Goal: Information Seeking & Learning: Learn about a topic

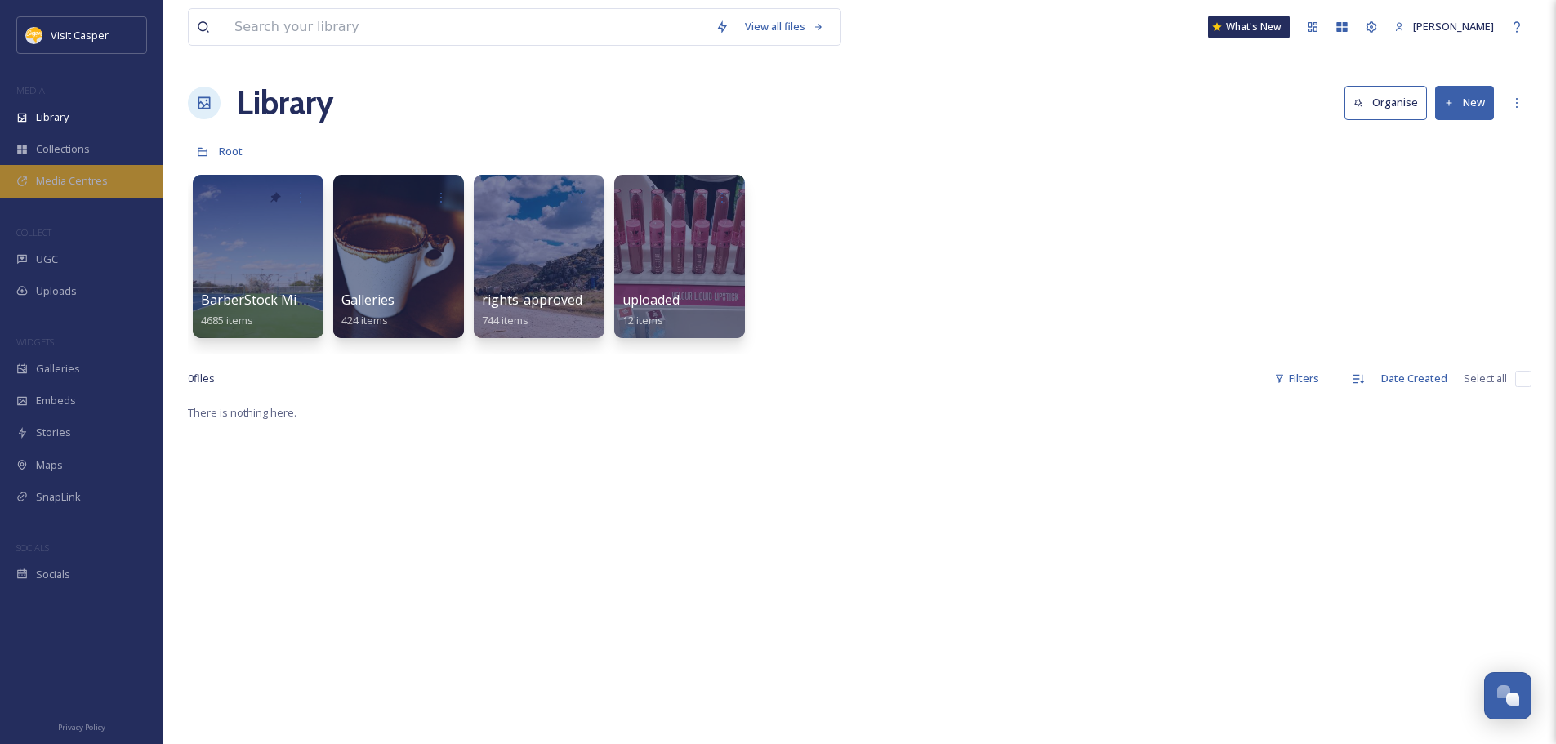
click at [94, 180] on span "Media Centres" at bounding box center [72, 181] width 72 height 16
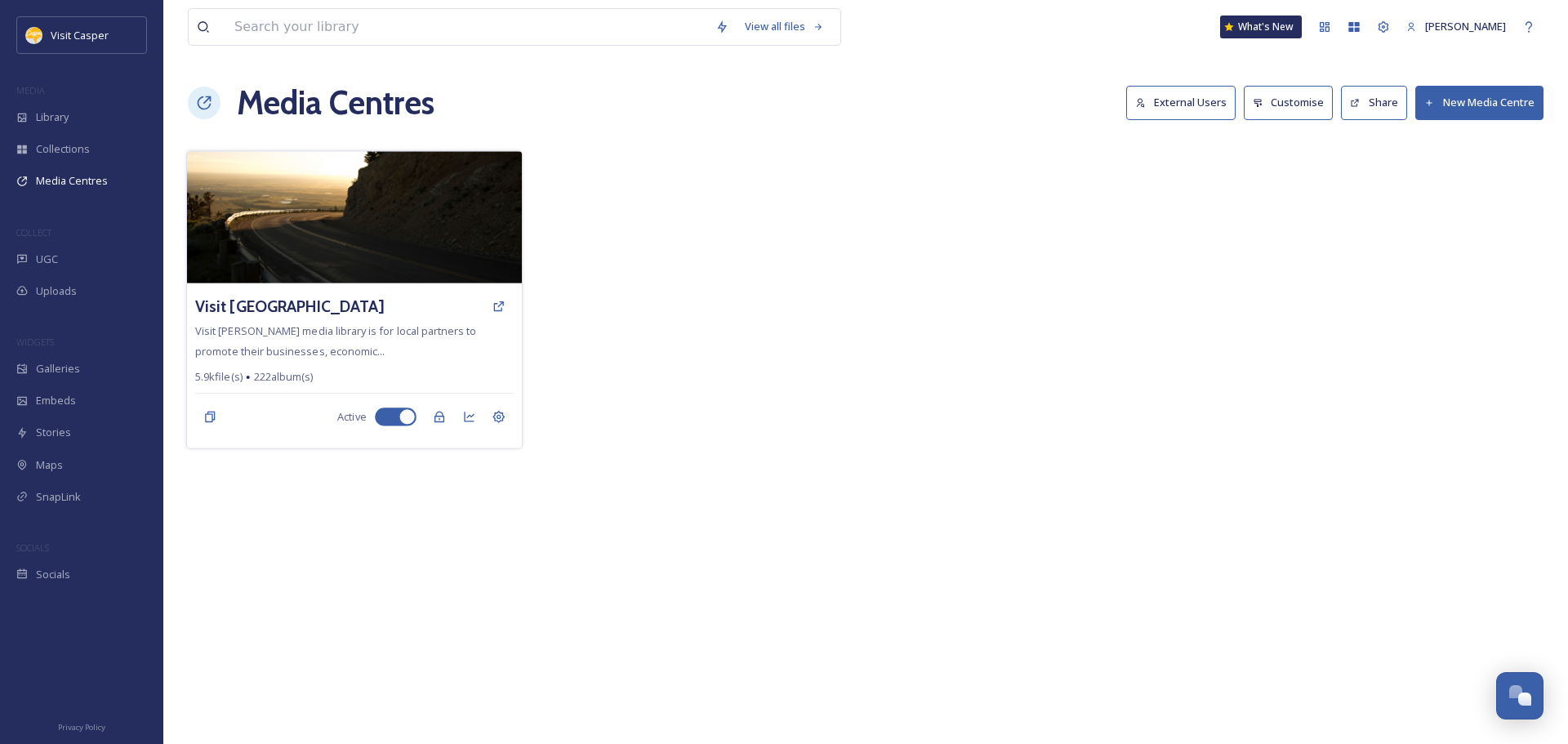
click at [375, 332] on span "Visit Casper's media library is for local partners to promote their businesses,…" at bounding box center [335, 340] width 281 height 34
click at [336, 306] on h3 "Visit [GEOGRAPHIC_DATA]" at bounding box center [289, 307] width 189 height 24
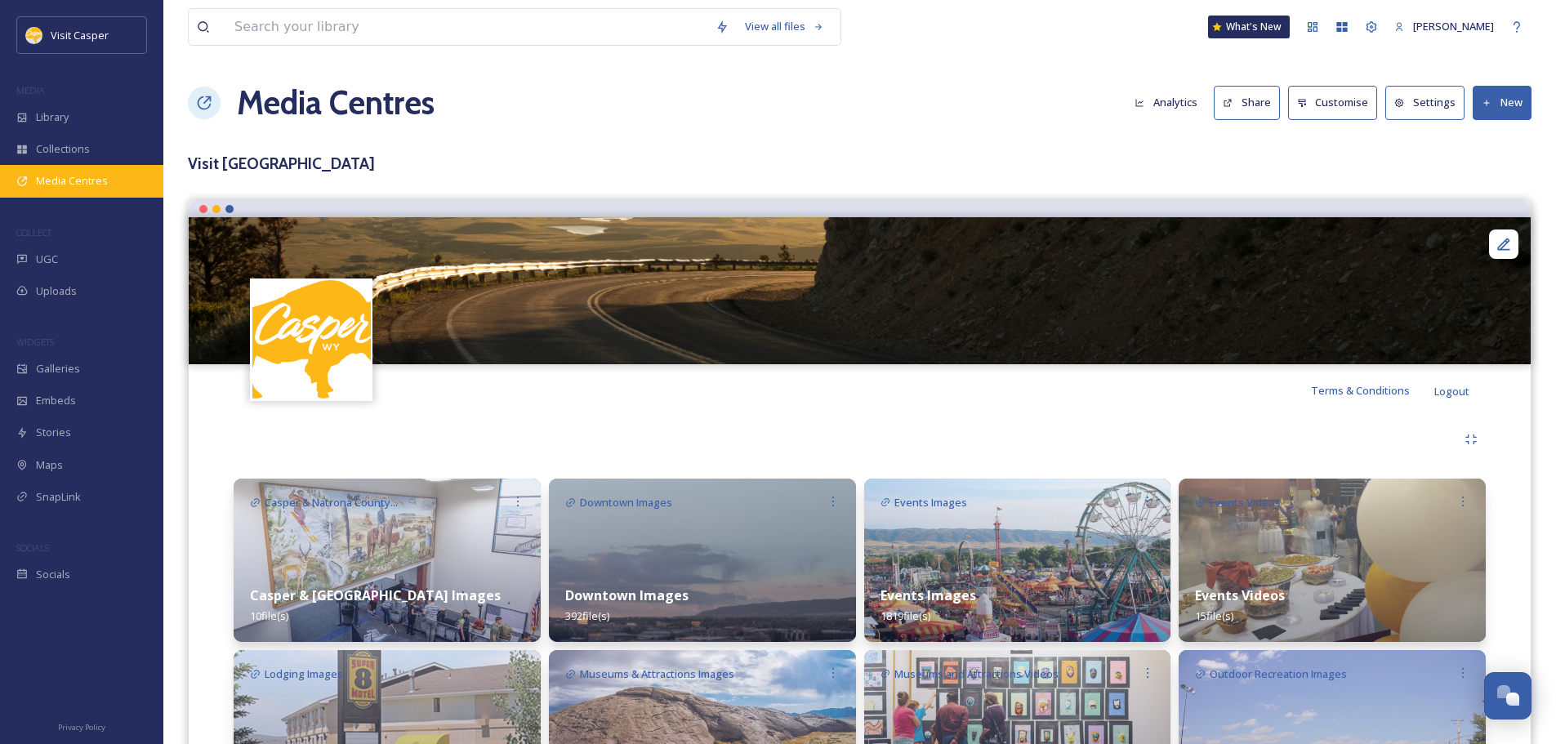
click at [58, 185] on span "Media Centres" at bounding box center [72, 181] width 72 height 16
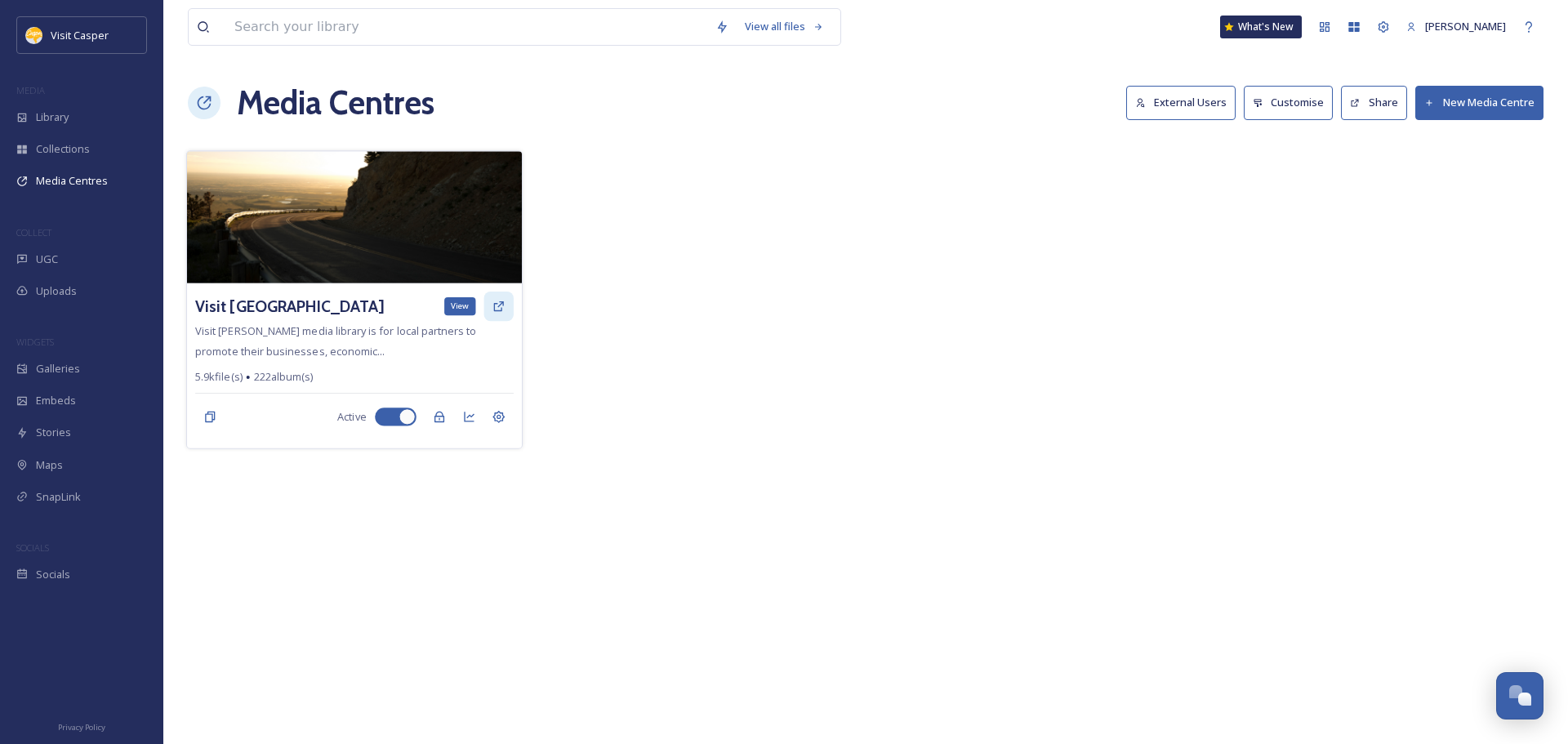
click at [499, 303] on icon at bounding box center [498, 306] width 13 height 13
click at [501, 301] on icon at bounding box center [498, 306] width 13 height 13
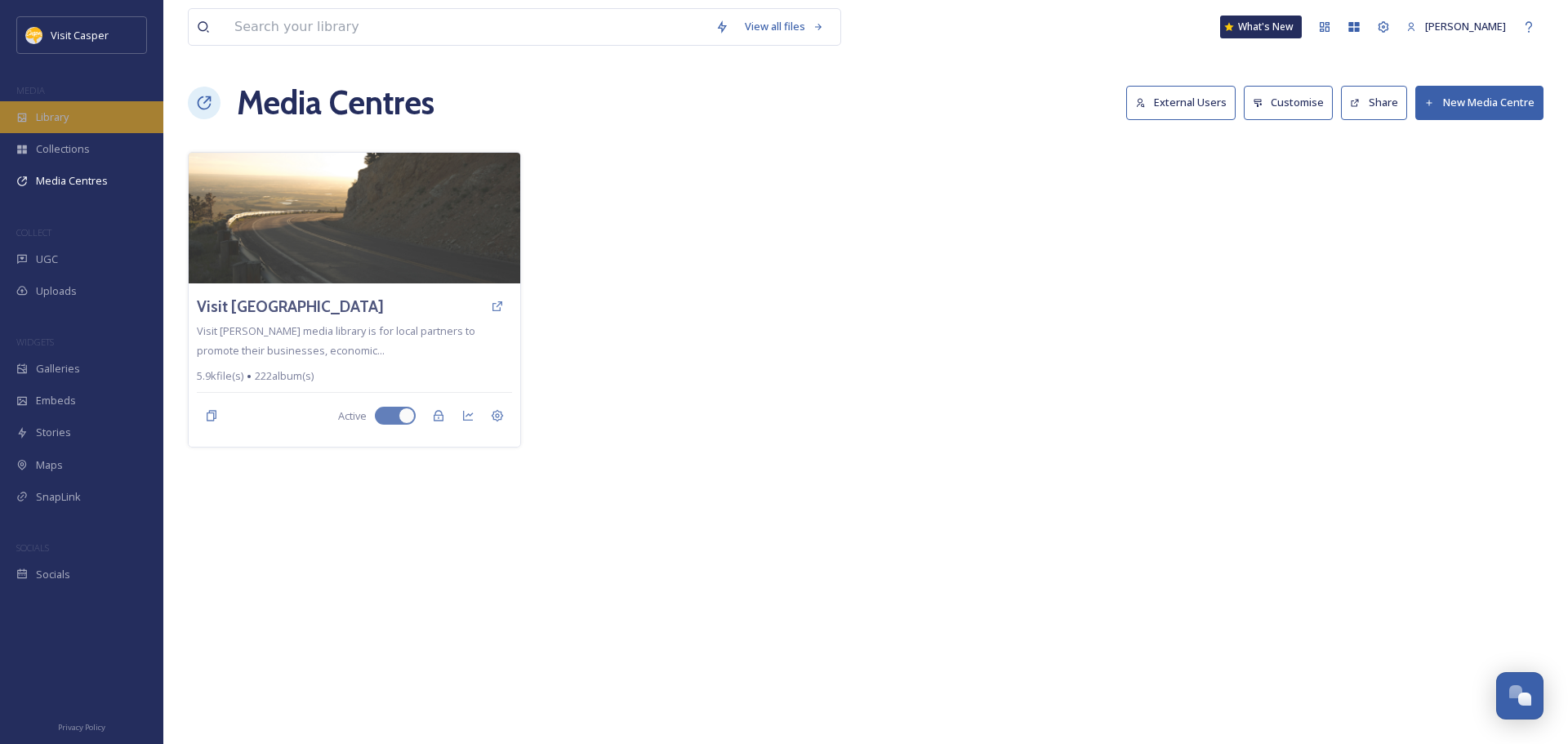
click at [52, 118] on span "Library" at bounding box center [52, 117] width 33 height 16
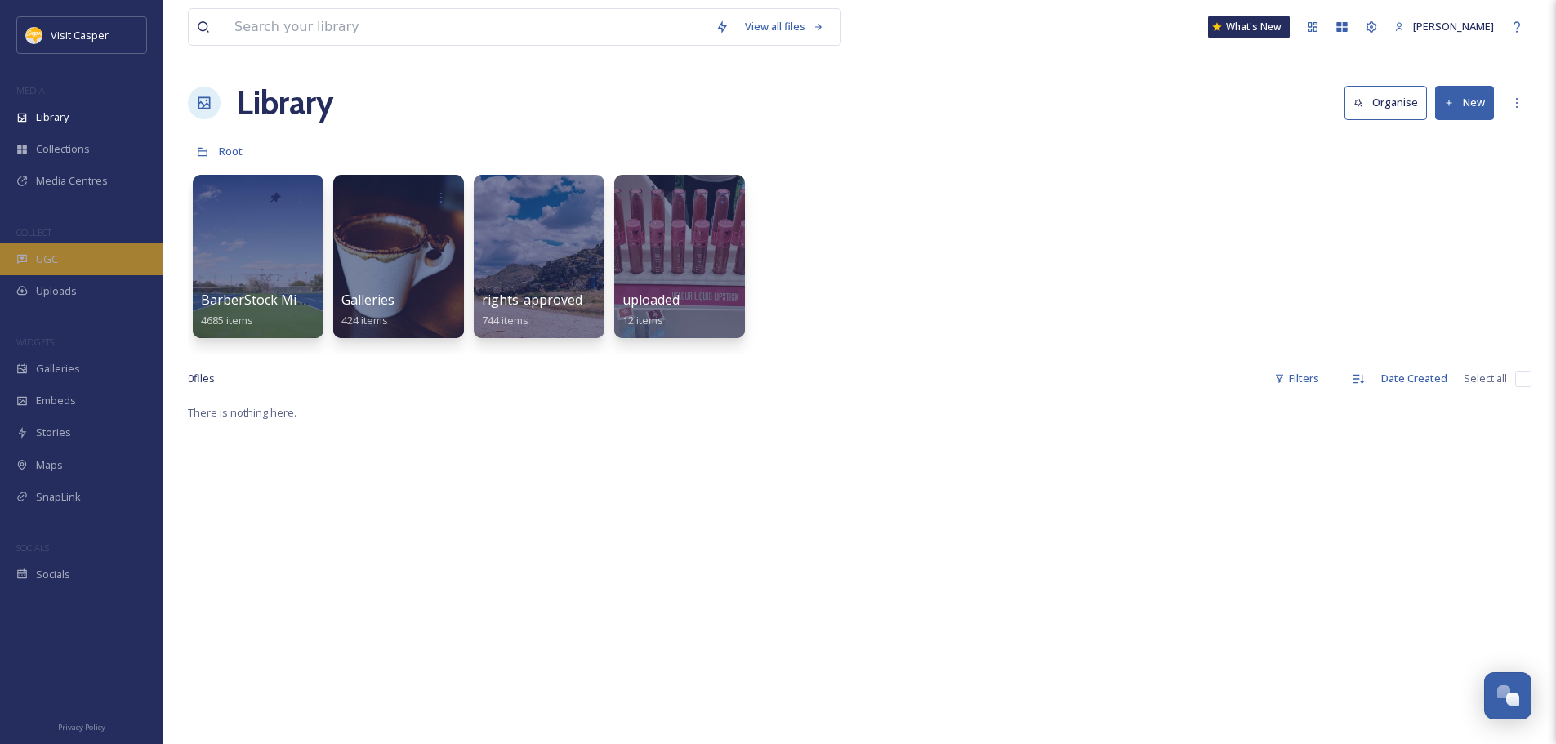
click at [72, 255] on div "UGC" at bounding box center [81, 259] width 163 height 32
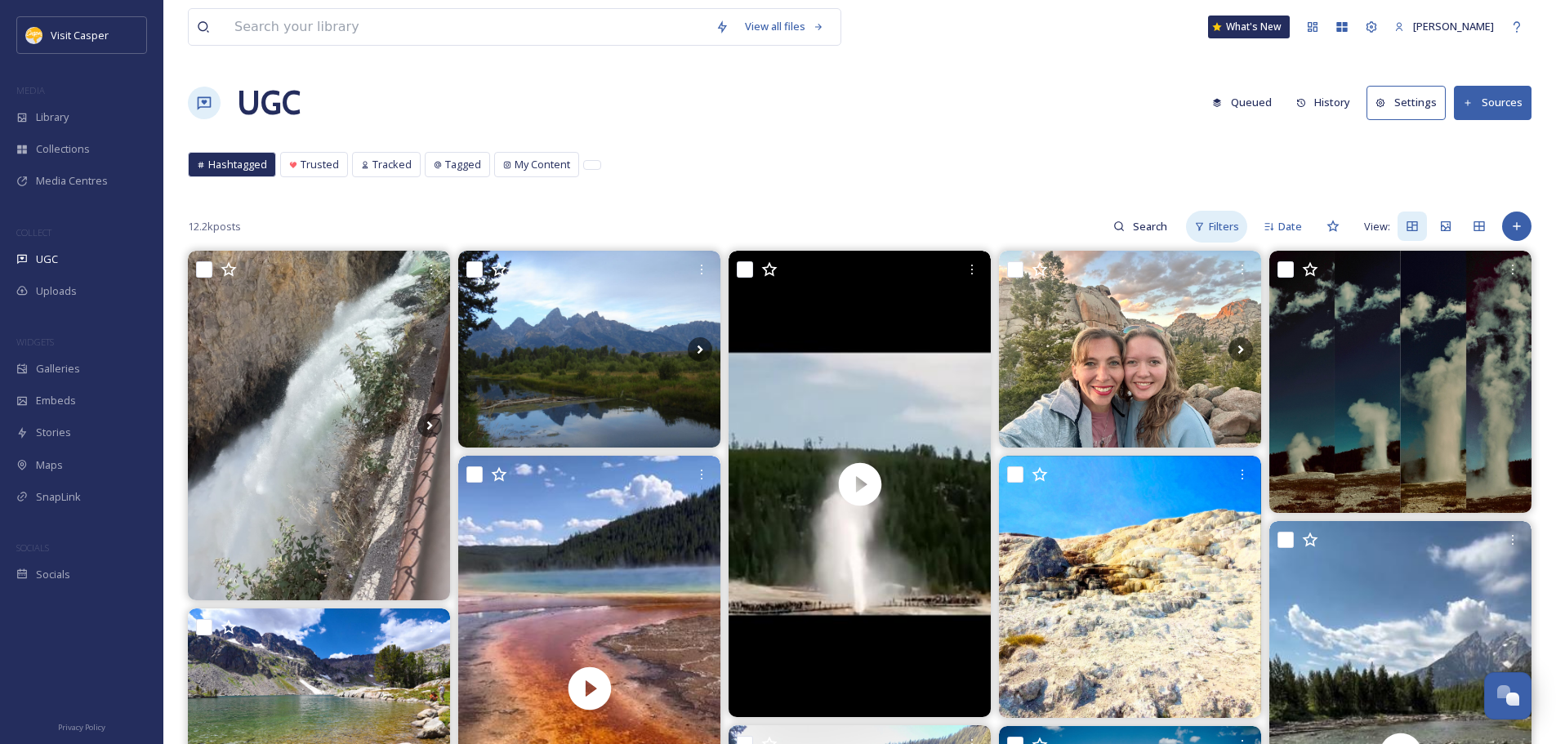
click at [1232, 230] on span "Filters" at bounding box center [1224, 227] width 30 height 16
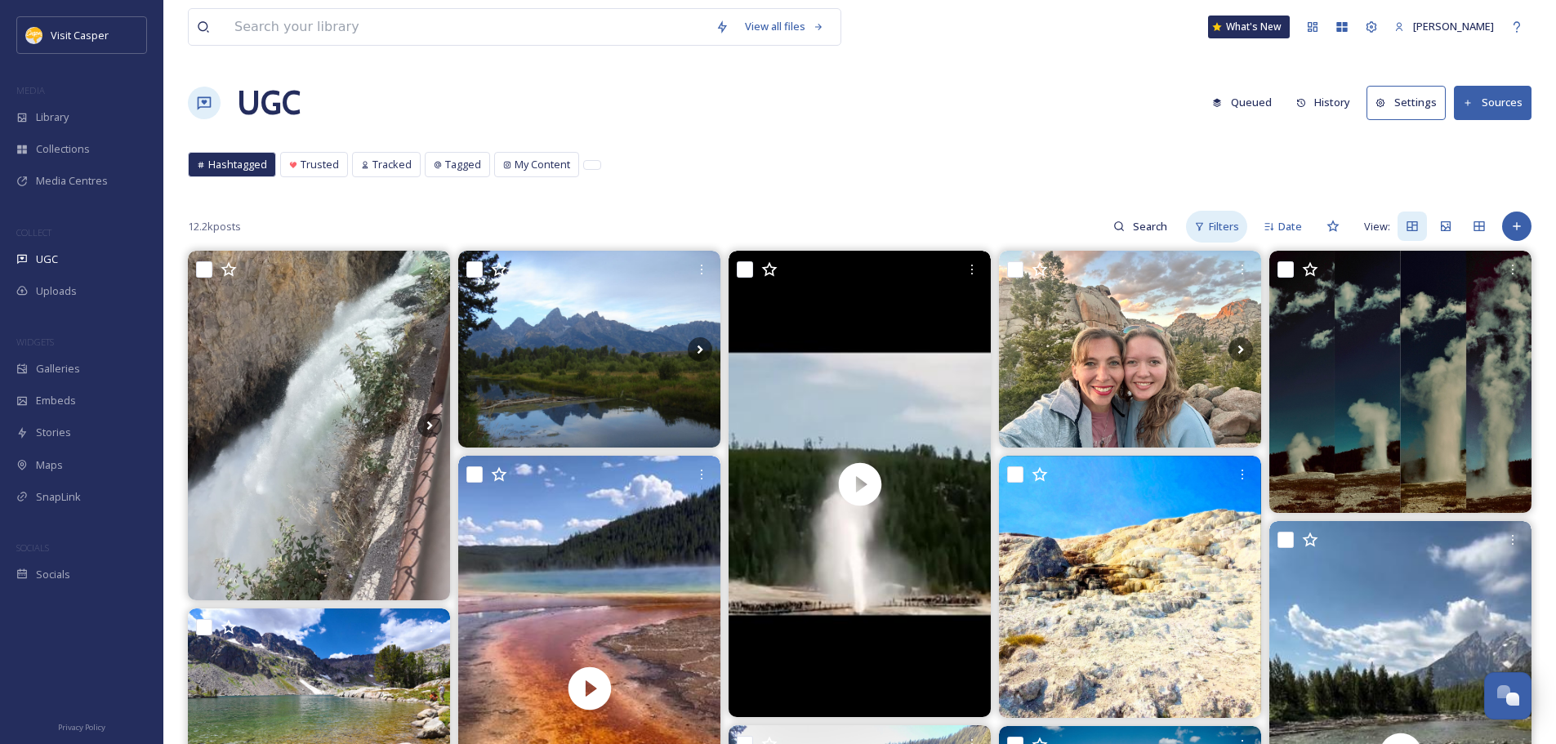
click at [1238, 219] on span "Filters" at bounding box center [1224, 227] width 30 height 16
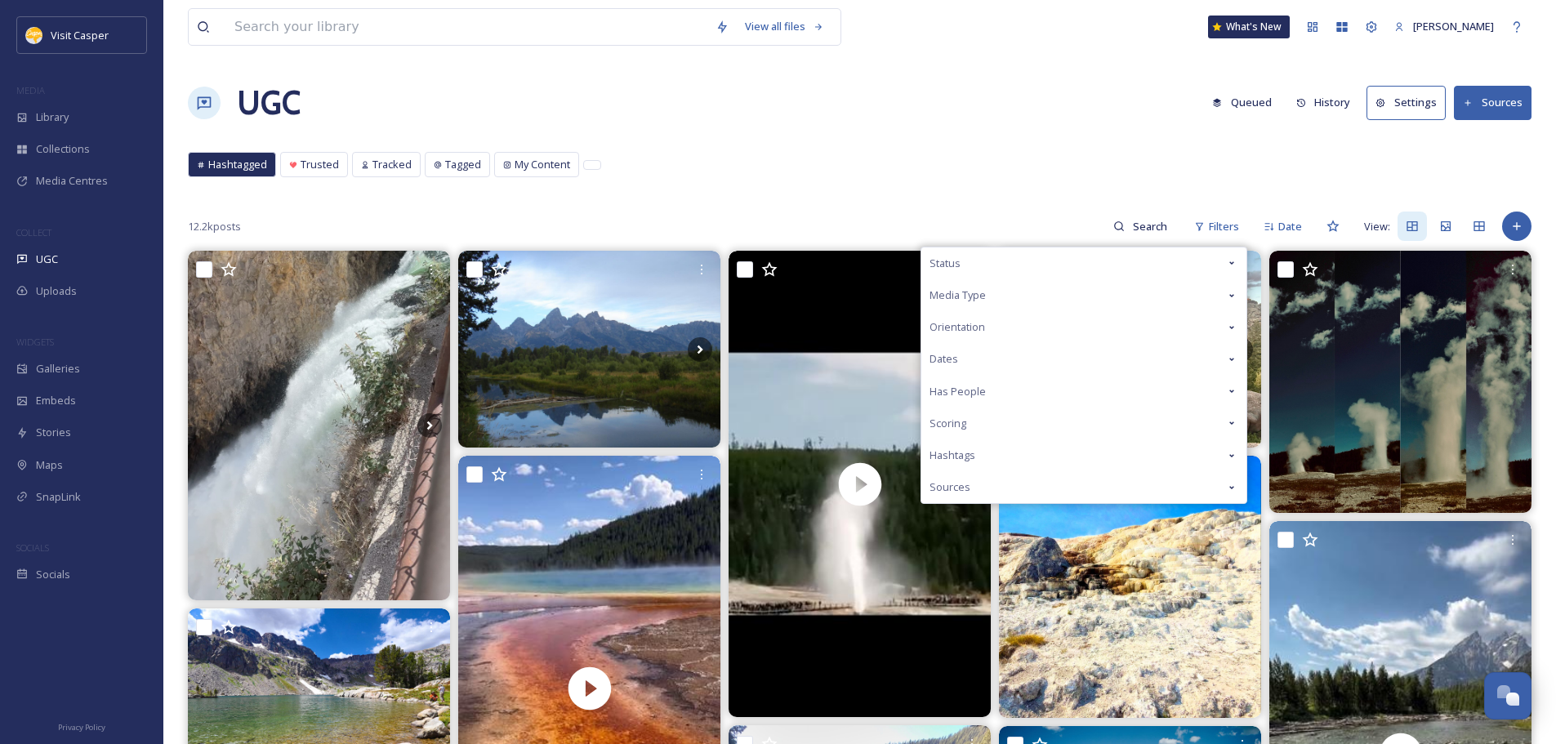
click at [993, 459] on div "Hashtags" at bounding box center [1083, 455] width 325 height 32
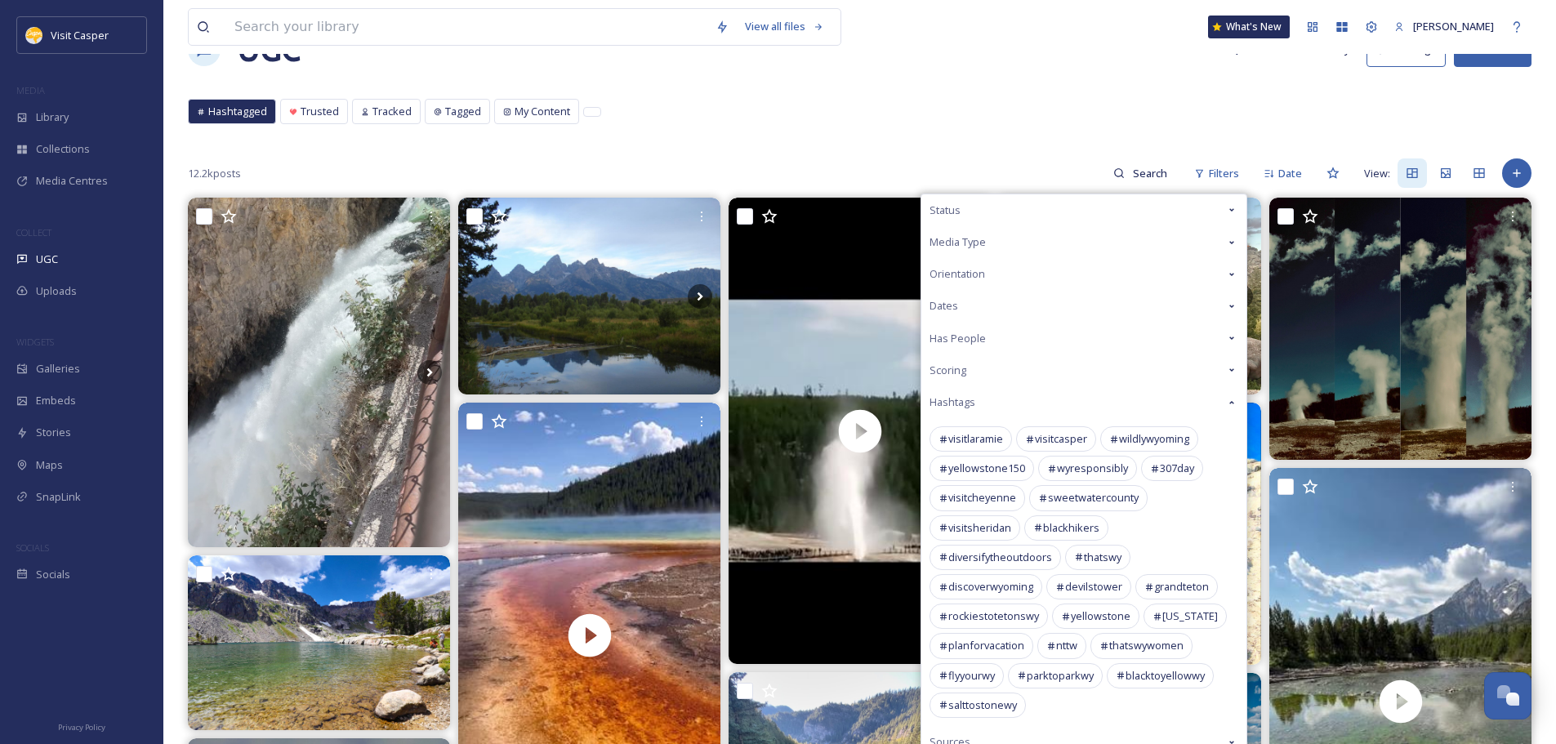
scroll to position [82, 0]
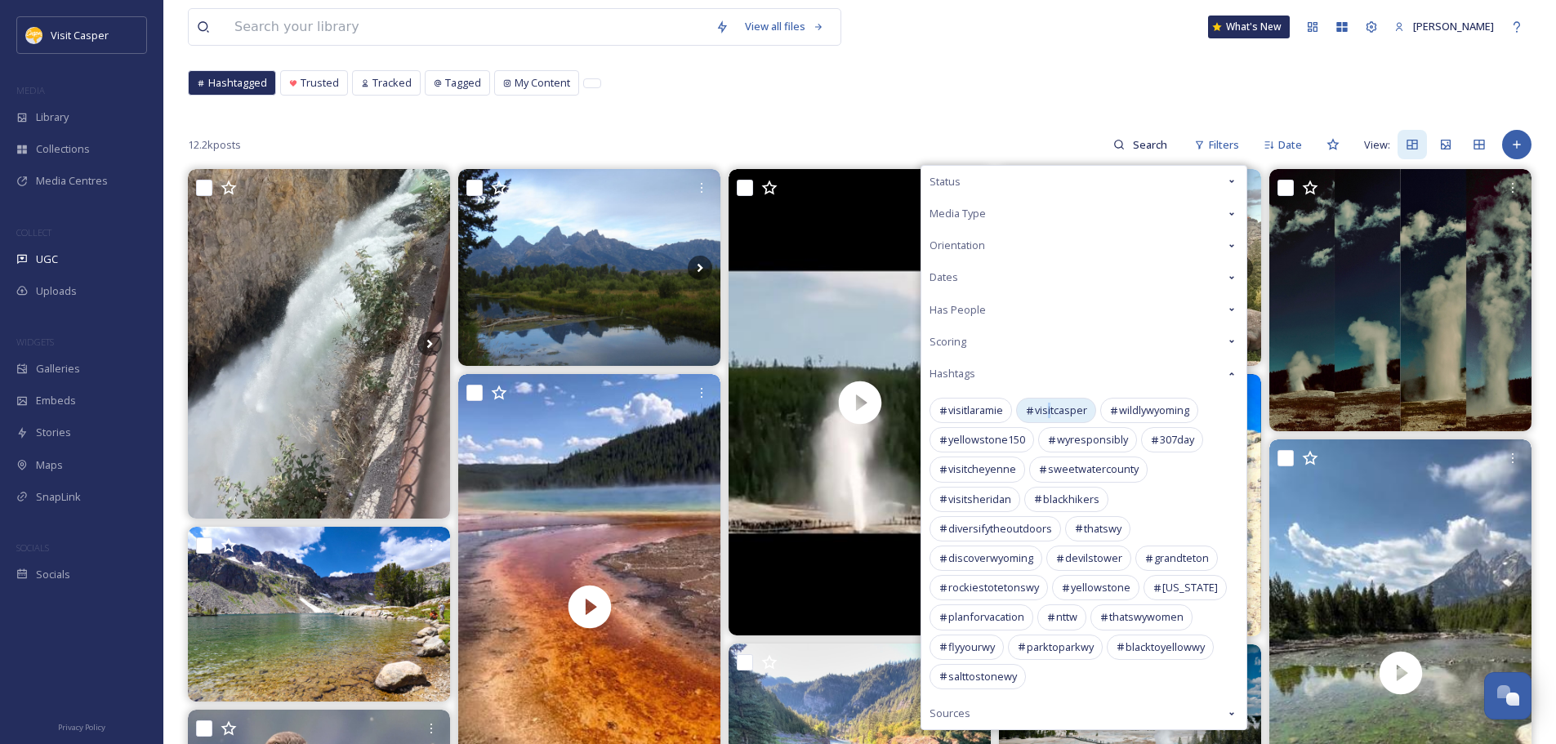
click at [1051, 416] on span "visitcasper" at bounding box center [1061, 411] width 52 height 16
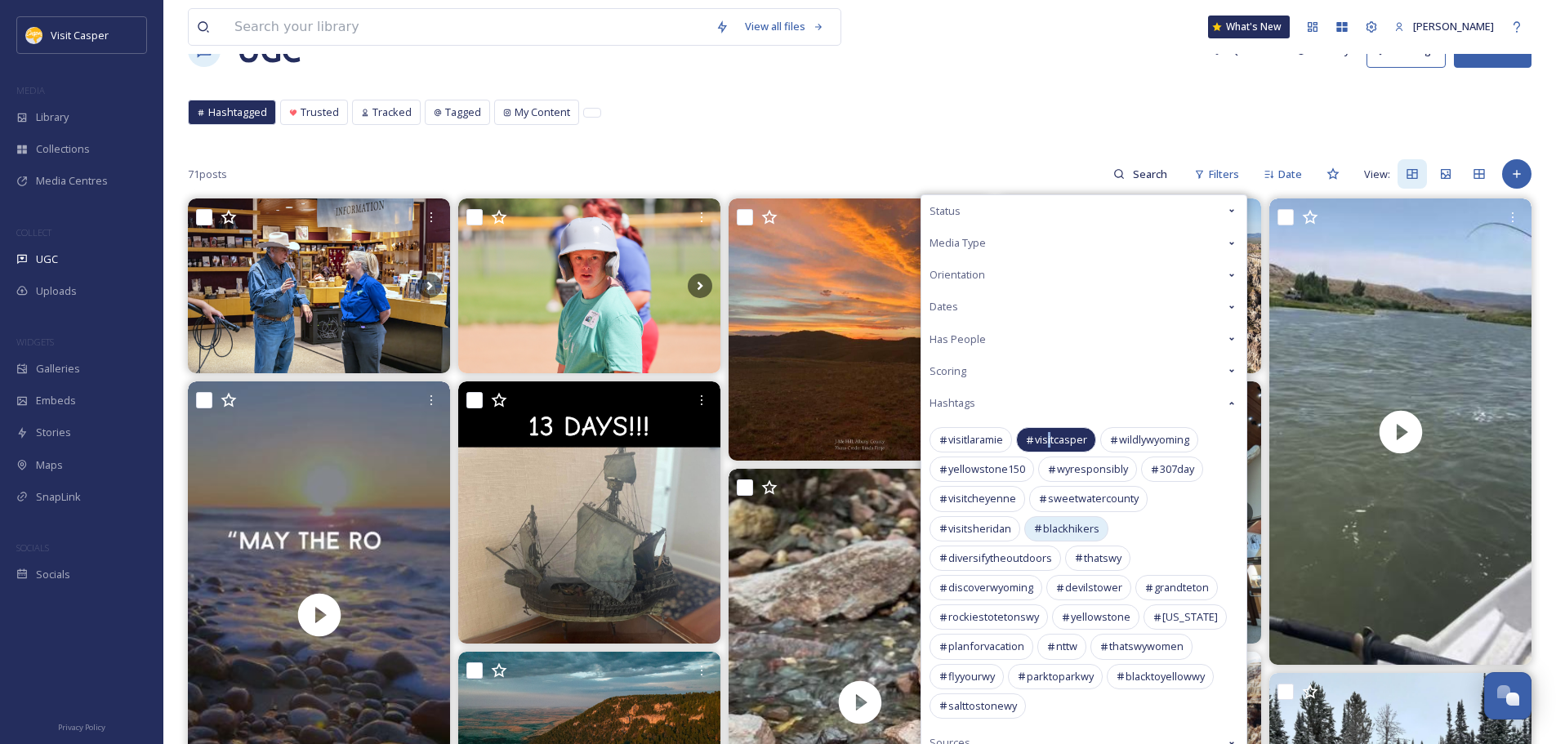
scroll to position [82, 0]
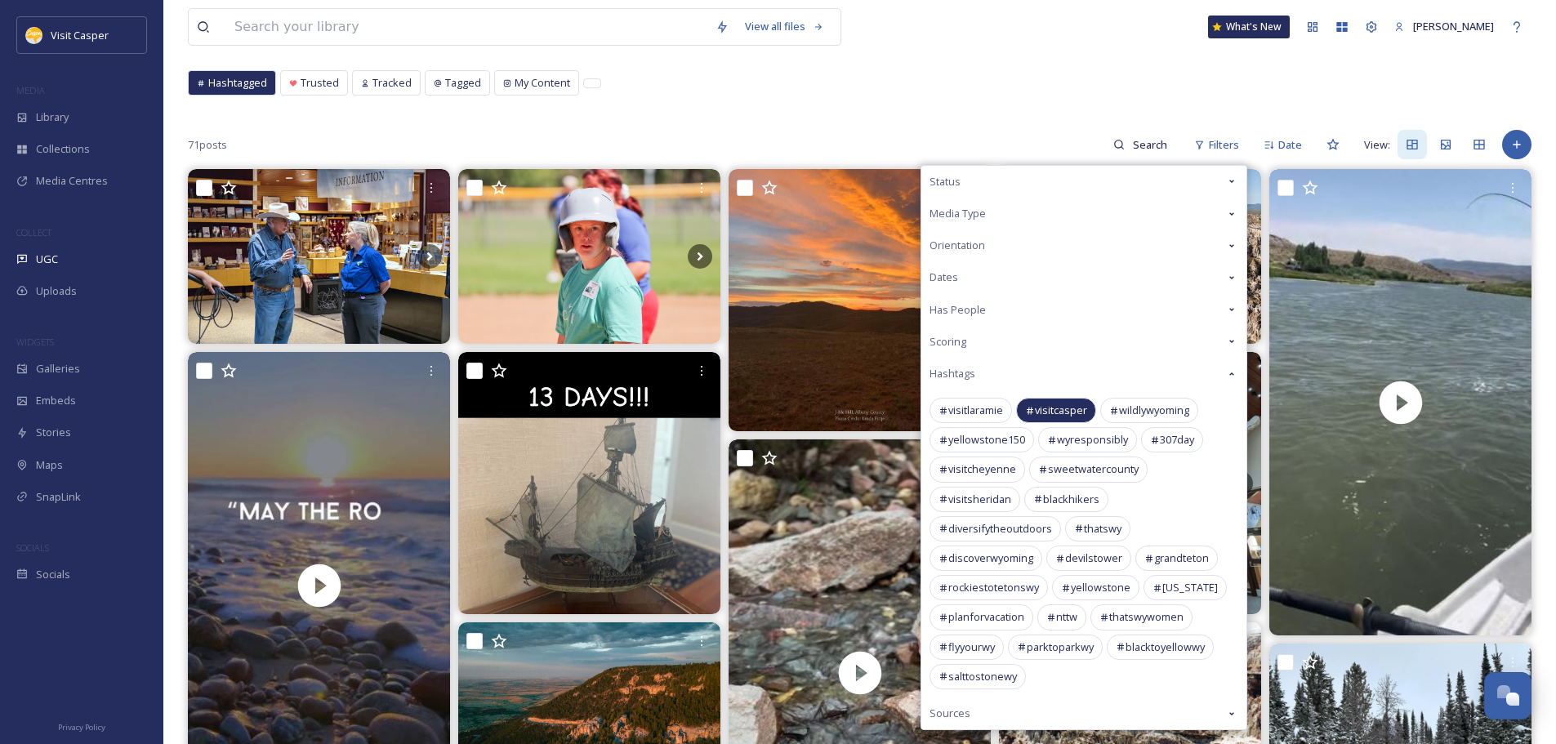
click at [978, 310] on span "Has People" at bounding box center [957, 310] width 56 height 16
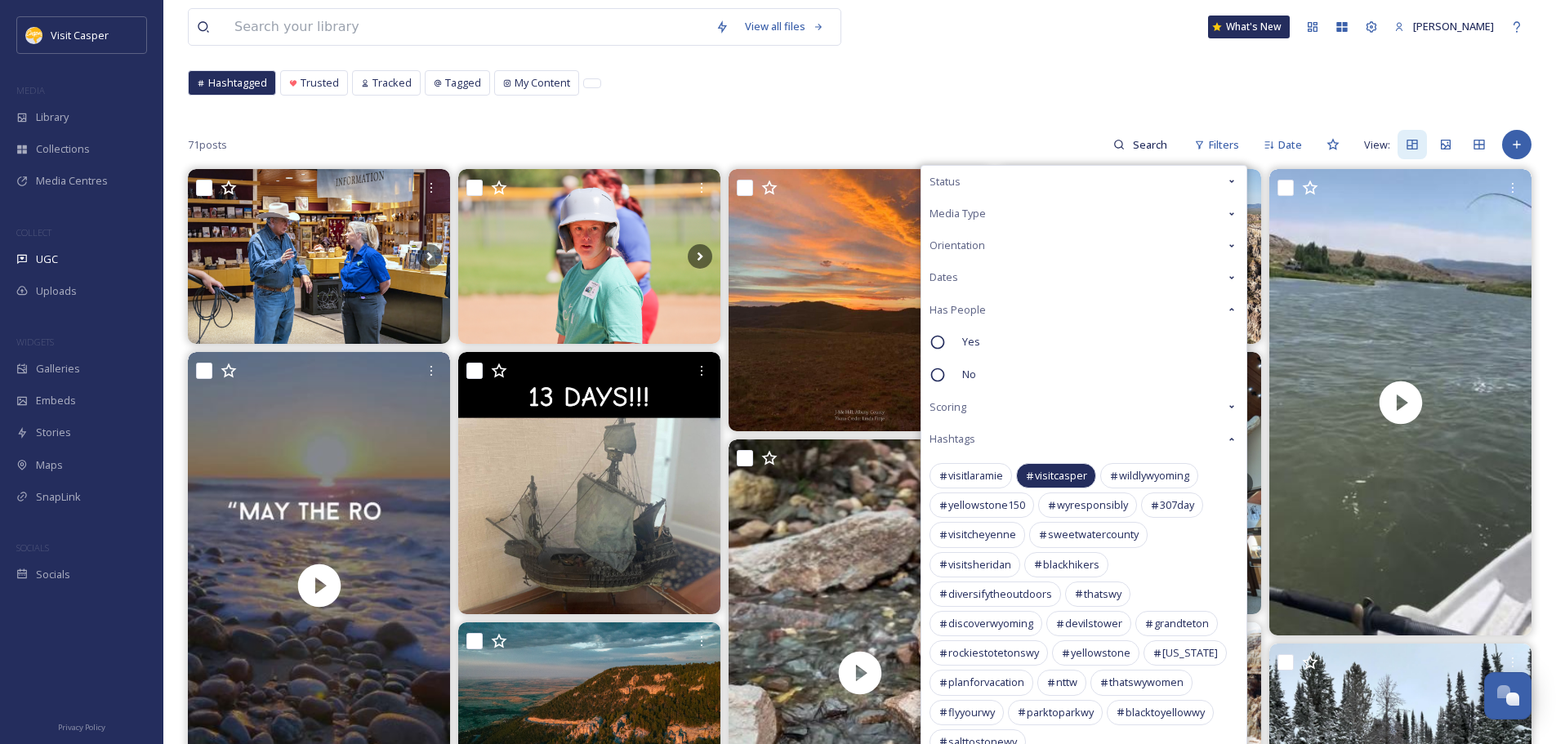
click at [978, 310] on span "Has People" at bounding box center [957, 310] width 56 height 16
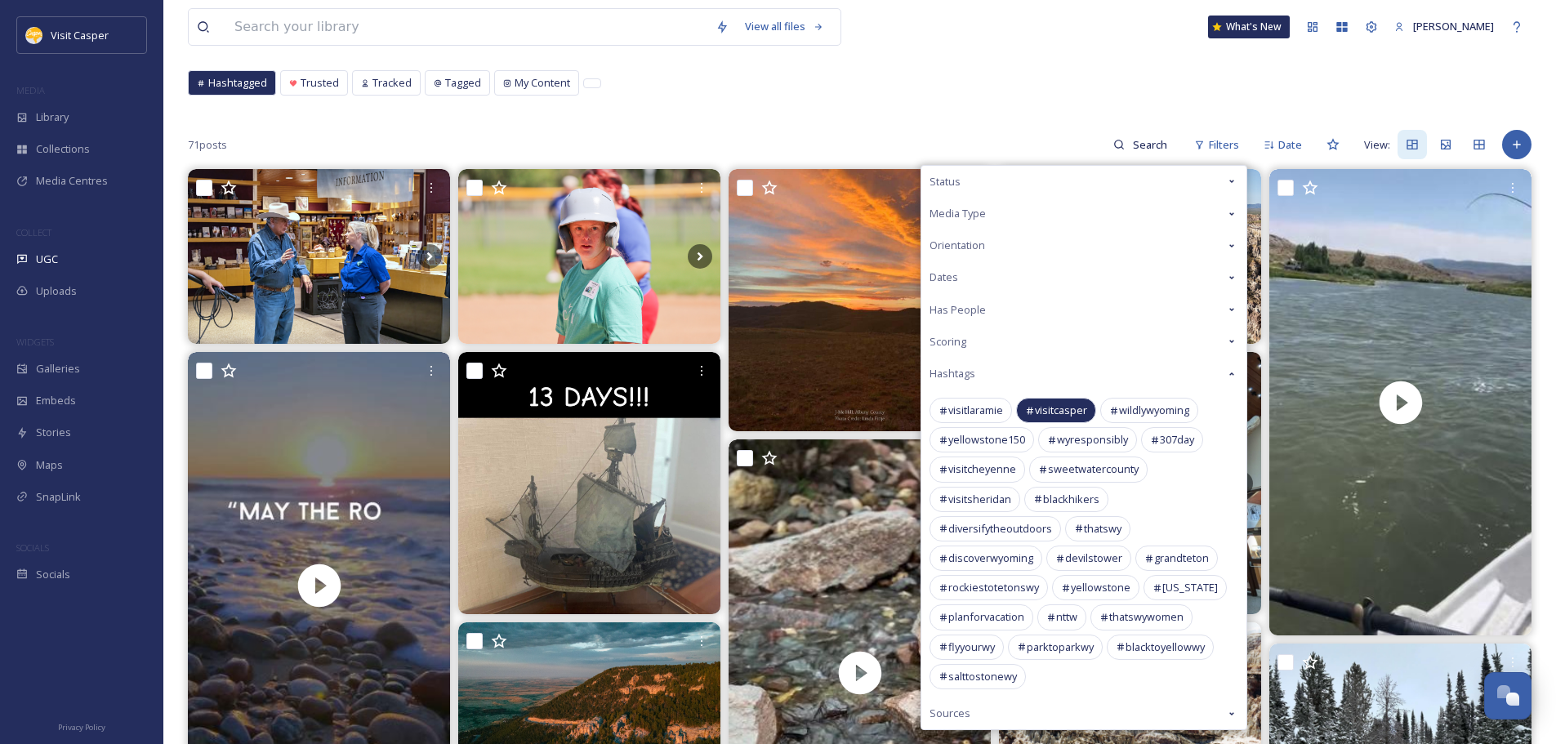
click at [978, 310] on span "Has People" at bounding box center [957, 310] width 56 height 16
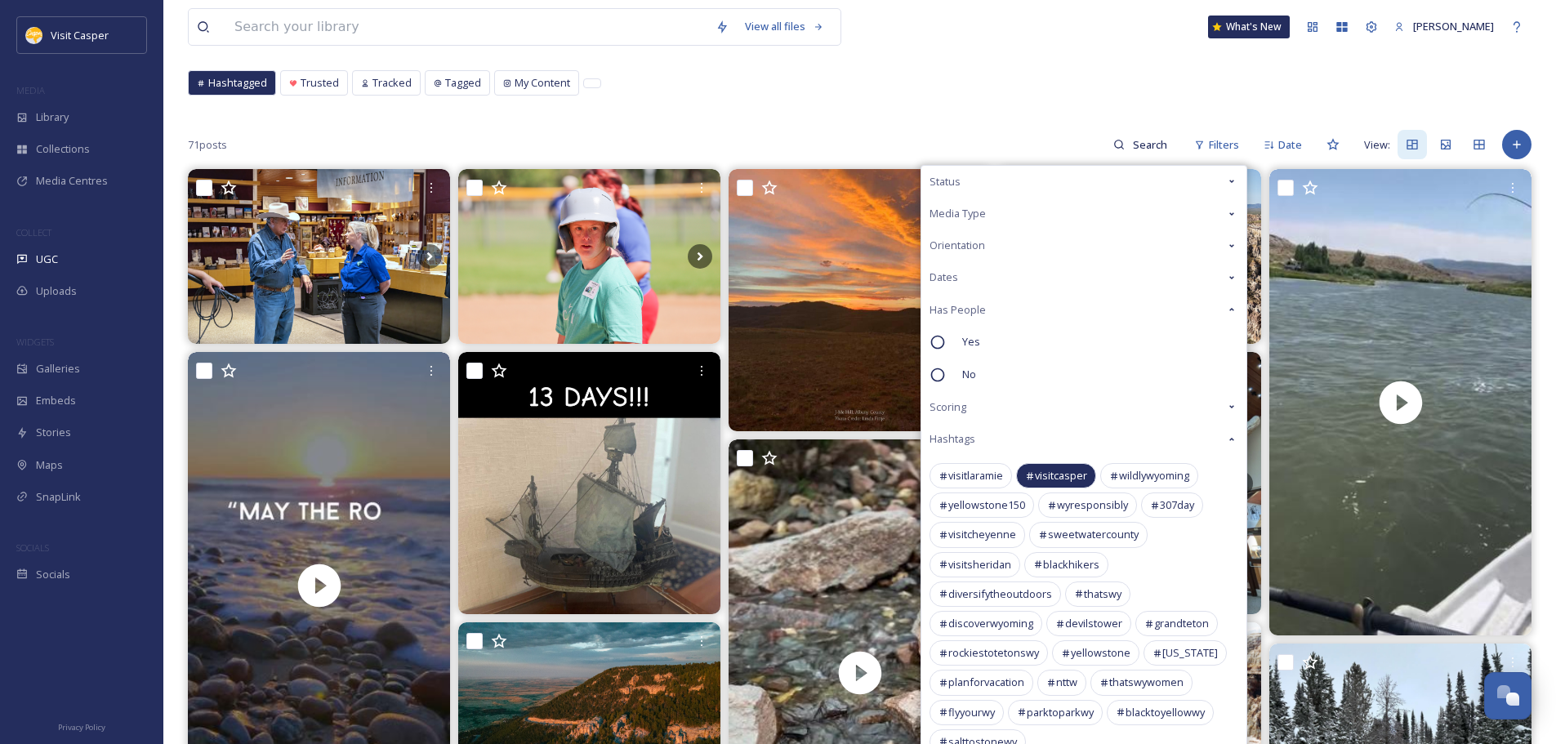
click at [975, 309] on span "Has People" at bounding box center [957, 310] width 56 height 16
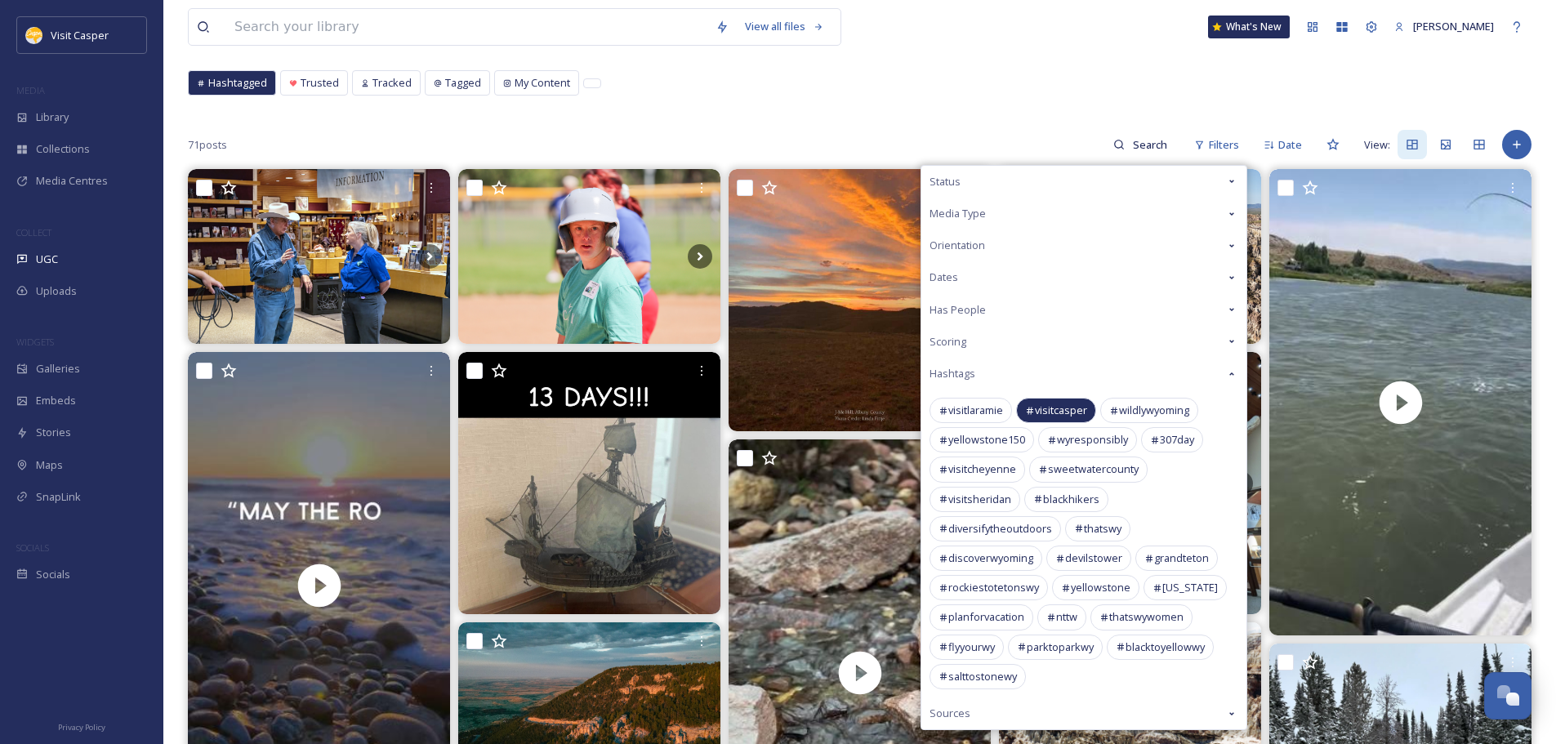
click at [983, 225] on div "Media Type" at bounding box center [1083, 214] width 325 height 32
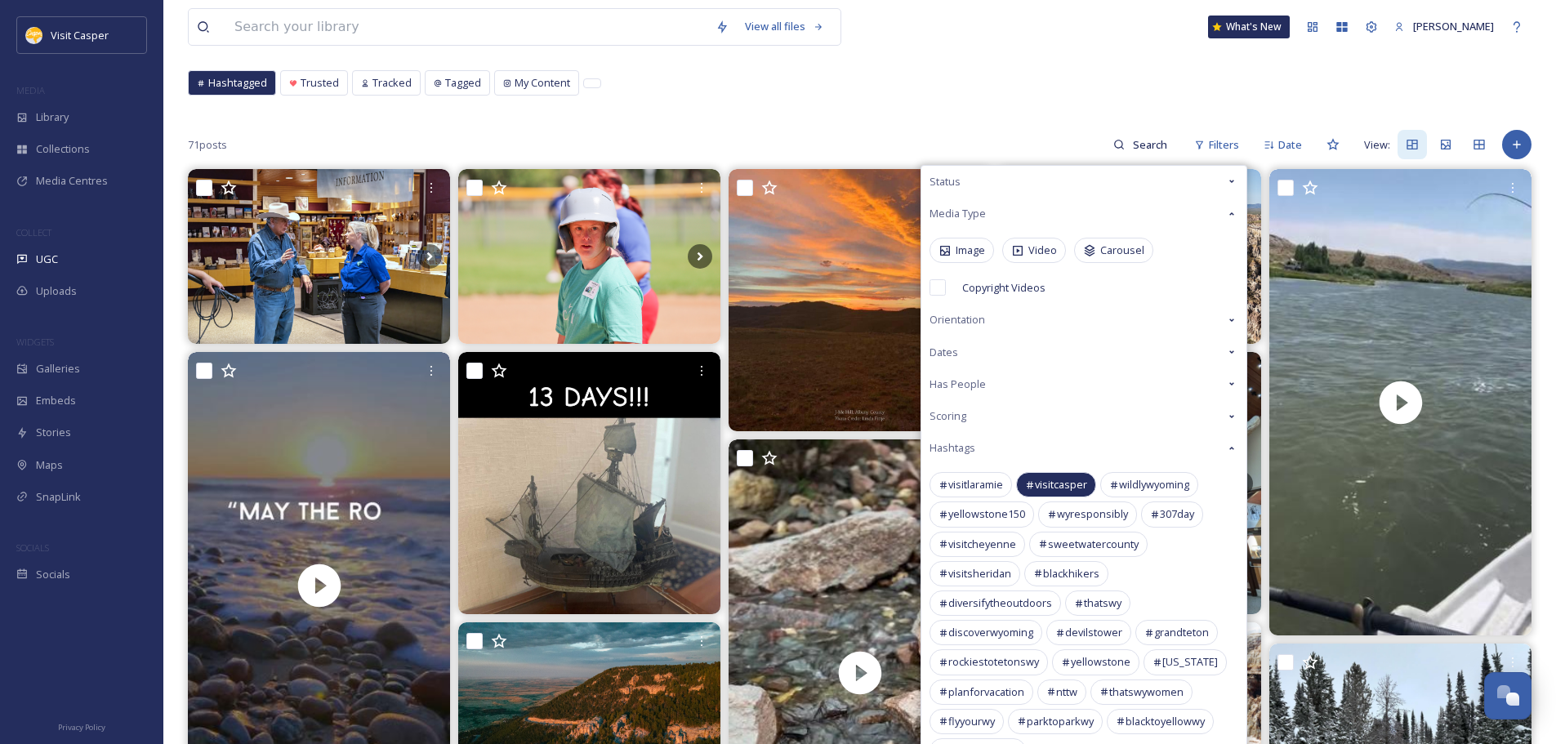
click at [988, 219] on div "Media Type" at bounding box center [1083, 214] width 325 height 32
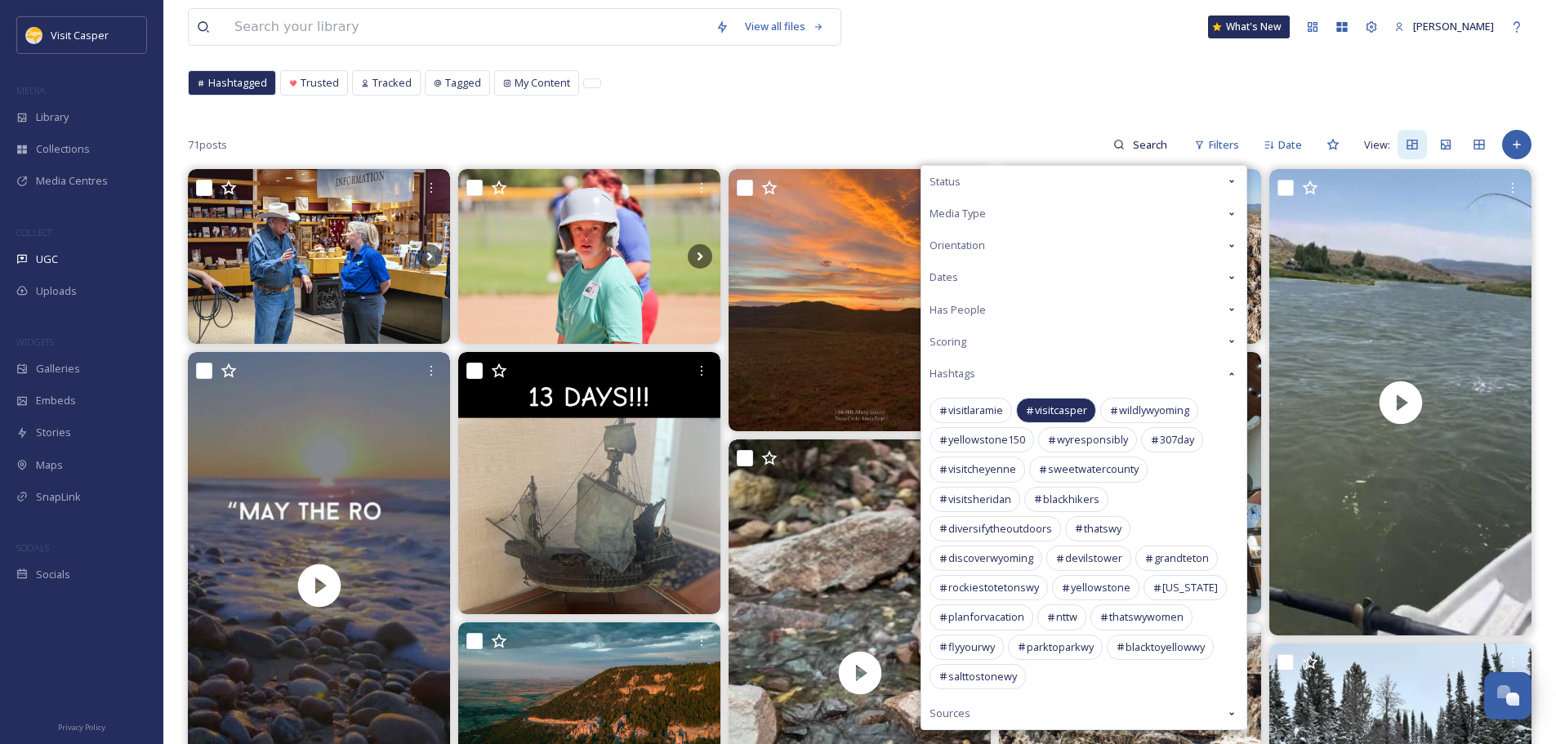
click at [1000, 175] on div "Status" at bounding box center [1083, 182] width 325 height 32
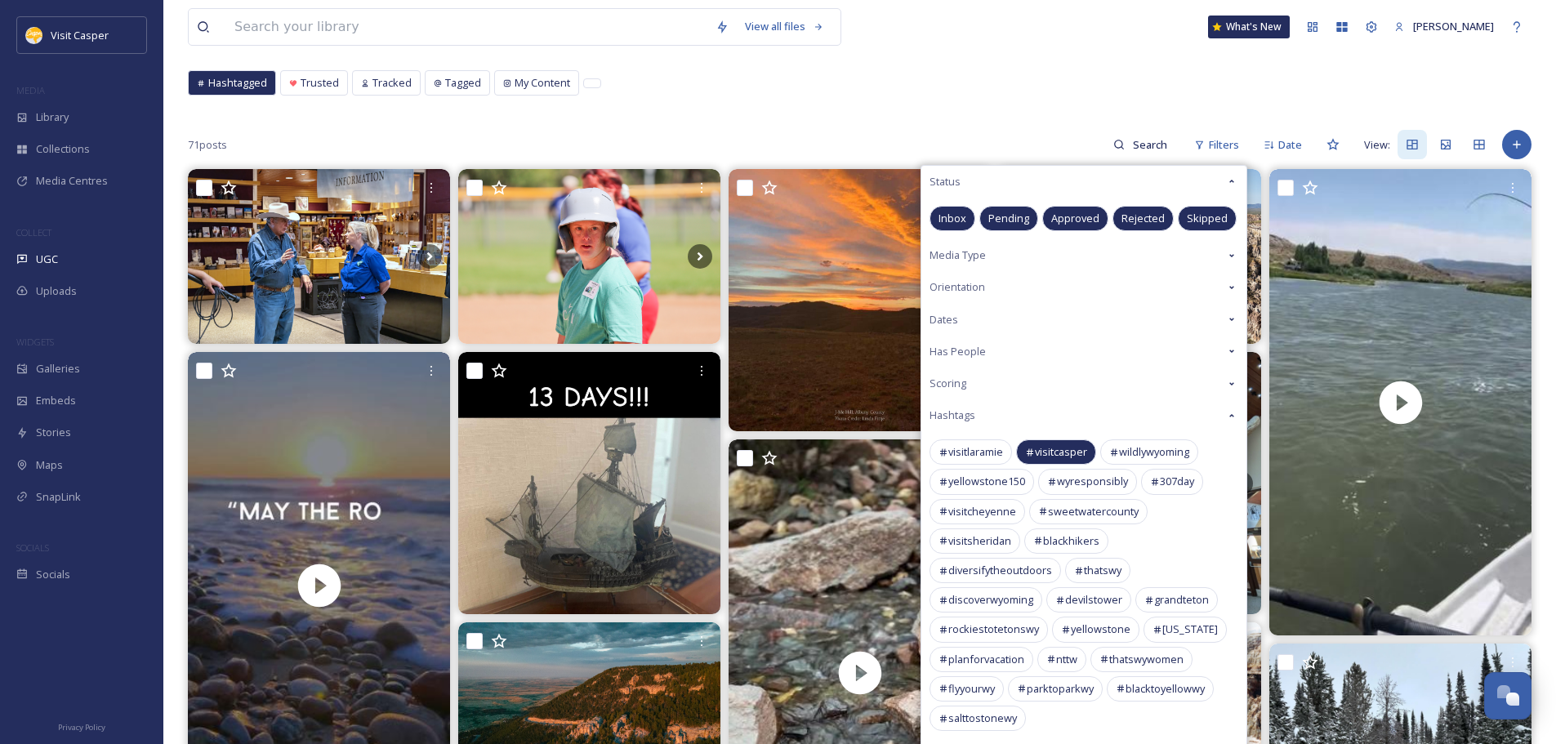
click at [998, 185] on div "Status" at bounding box center [1083, 182] width 325 height 32
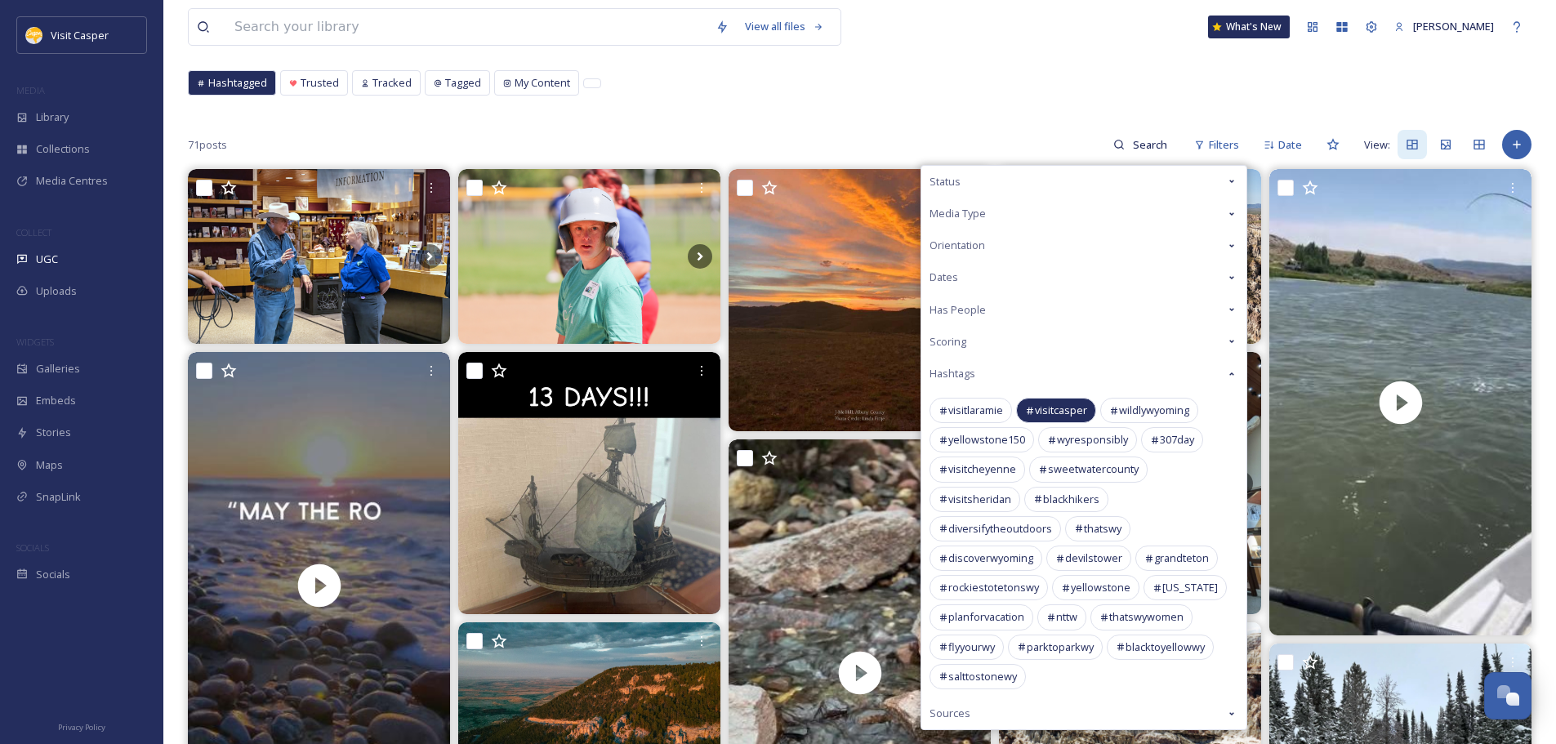
click at [968, 177] on div "Status" at bounding box center [1083, 182] width 325 height 32
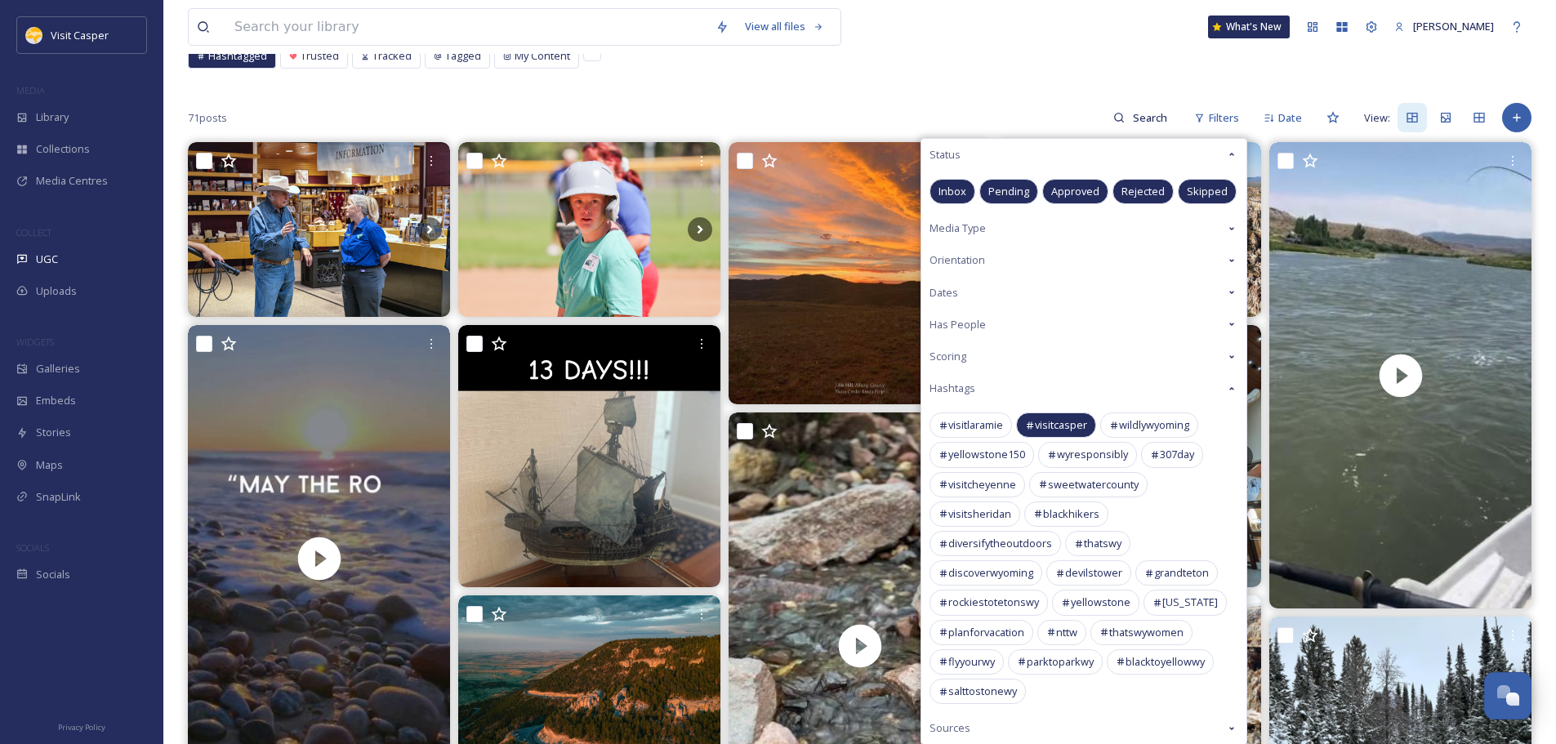
scroll to position [0, 0]
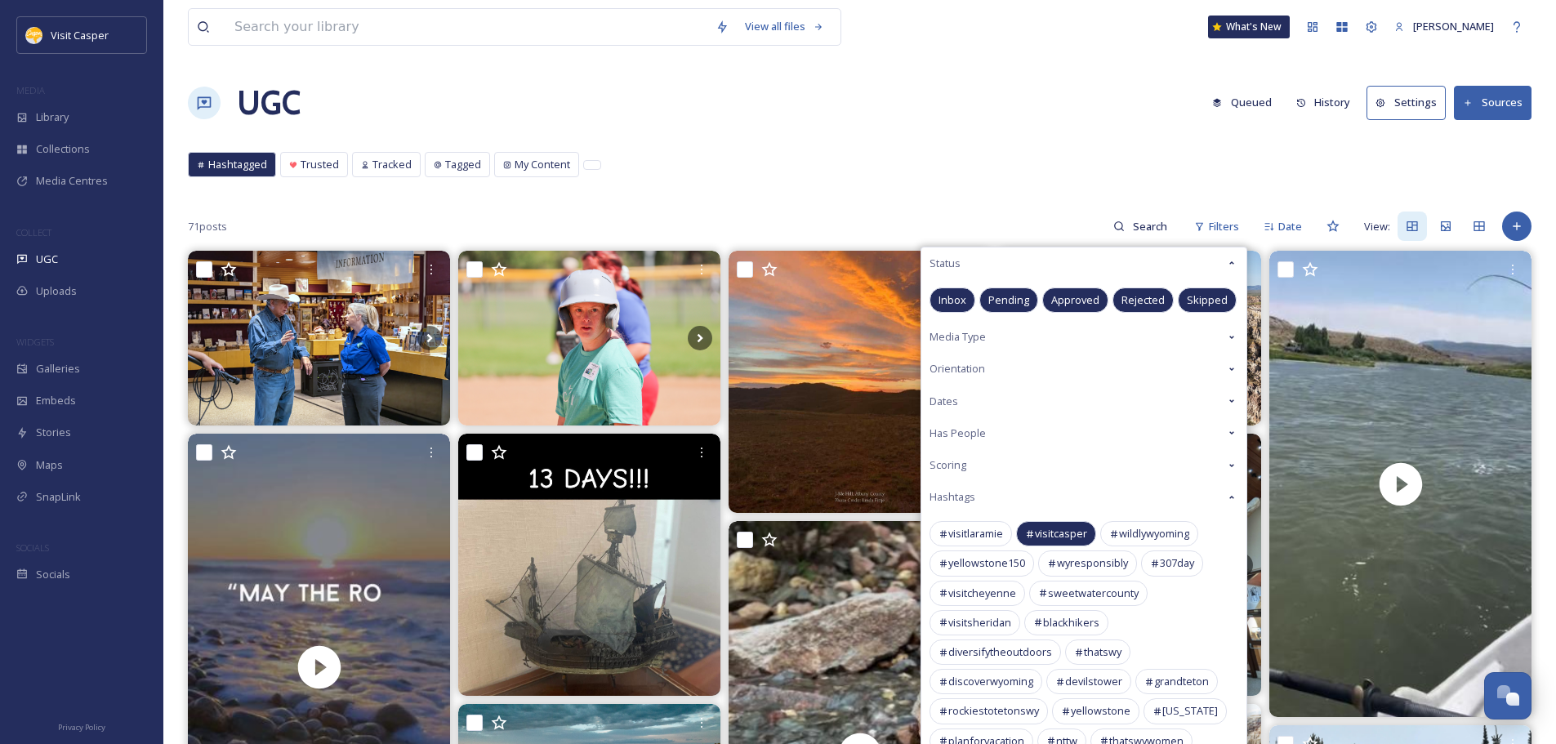
click at [1032, 158] on div "Hashtagged Trusted Tracked Tagged My Content Hashtagged Trusted Tracked Tagged …" at bounding box center [860, 168] width 1344 height 33
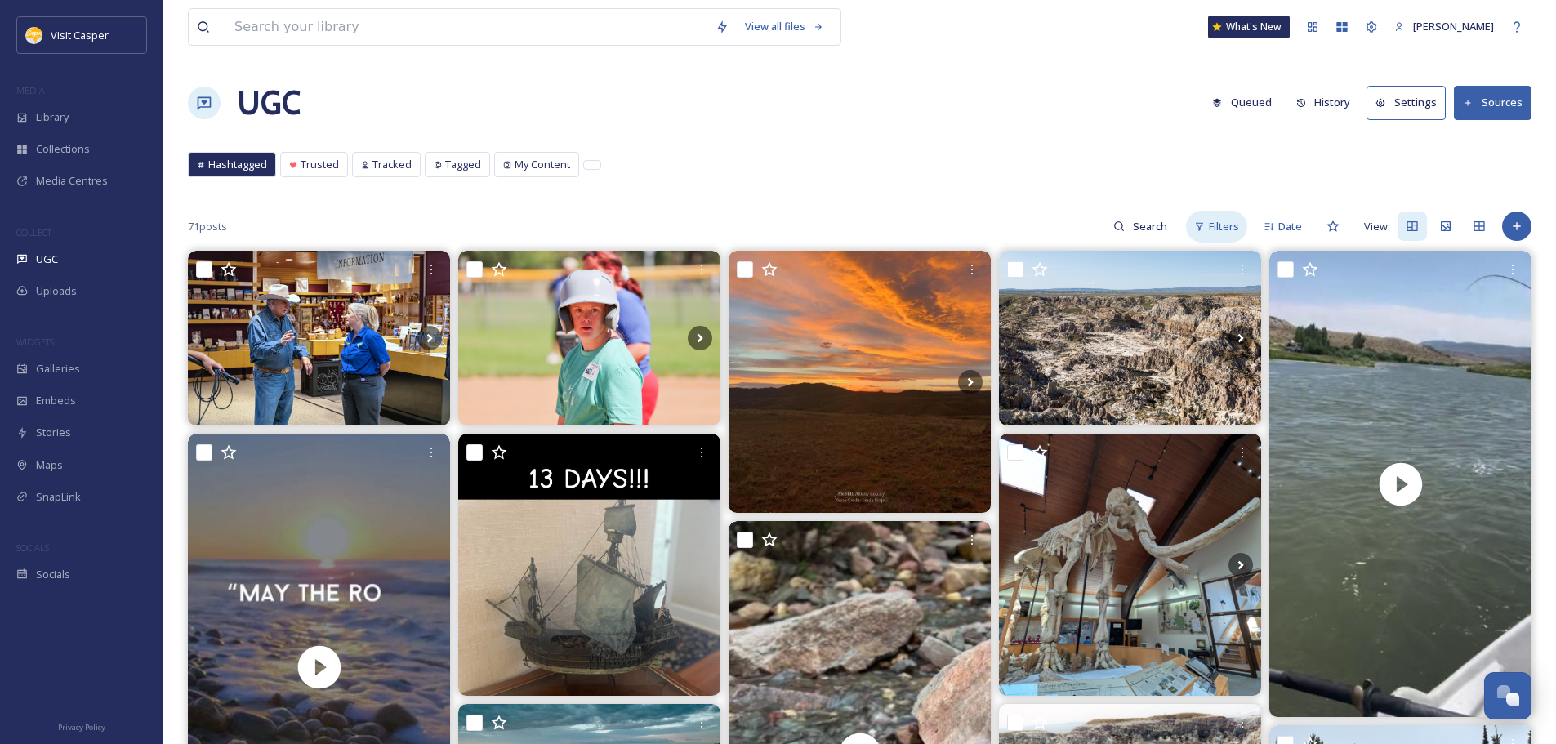
click at [1215, 222] on span "Filters" at bounding box center [1224, 227] width 30 height 16
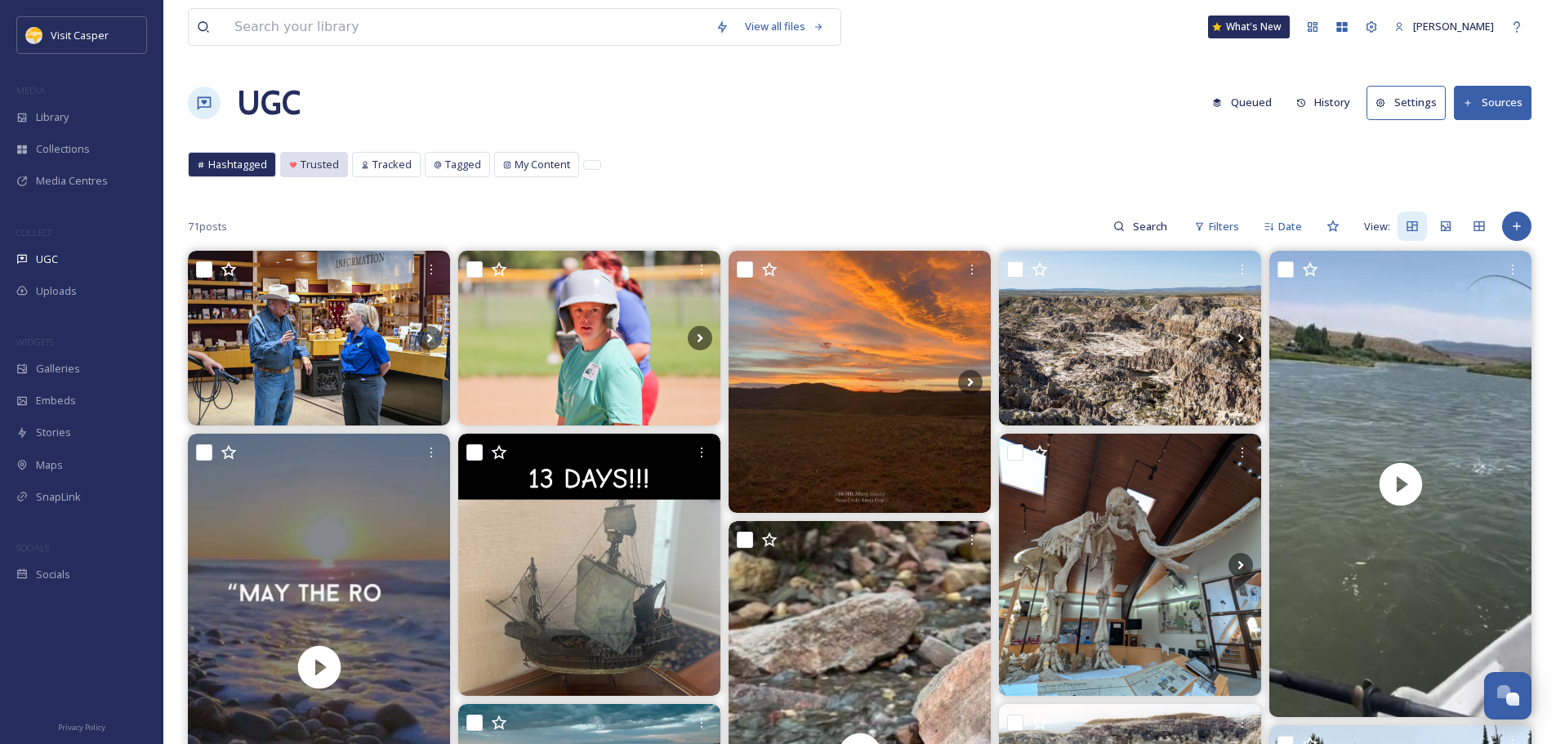
click at [302, 154] on div "Trusted" at bounding box center [314, 165] width 66 height 24
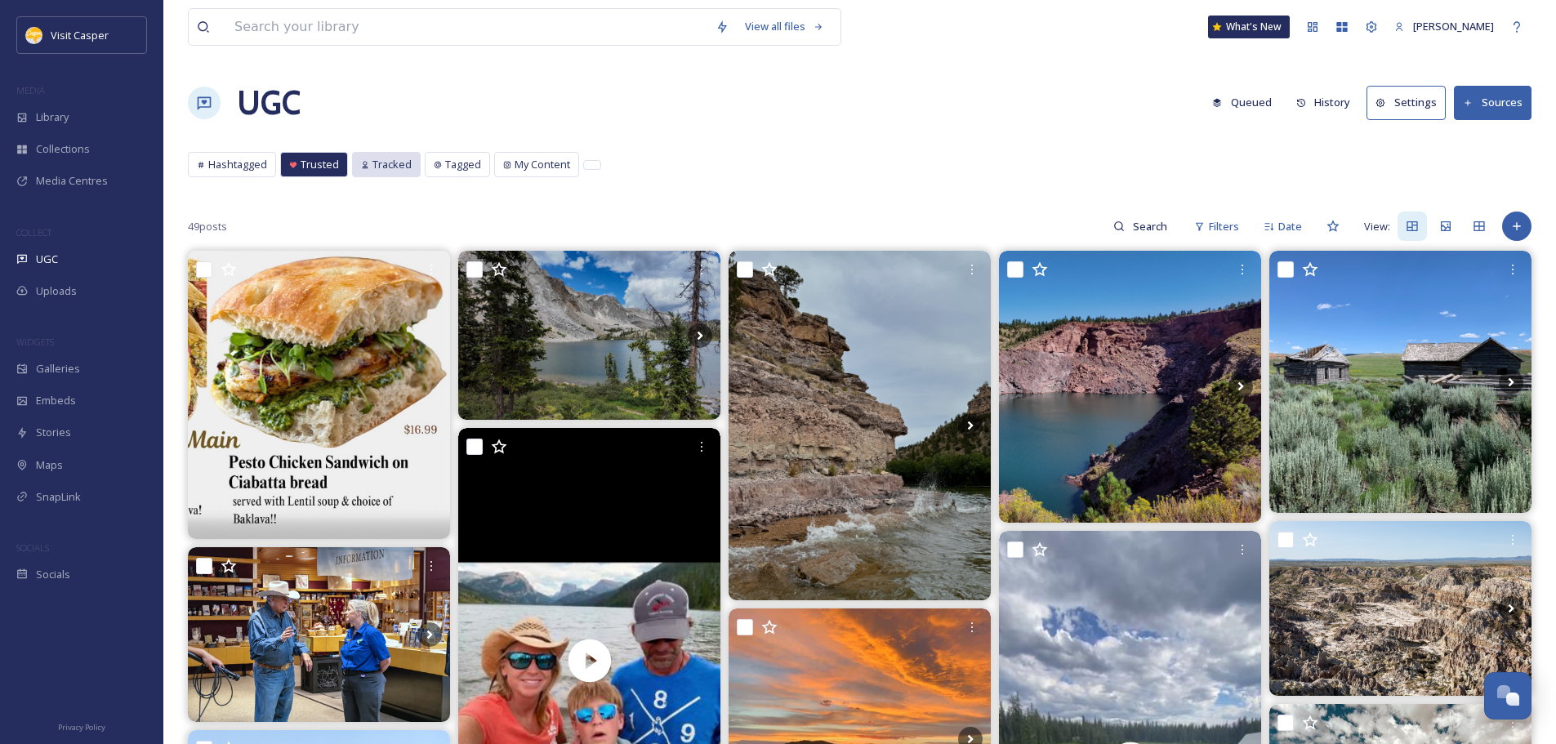
click at [387, 164] on span "Tracked" at bounding box center [391, 165] width 39 height 16
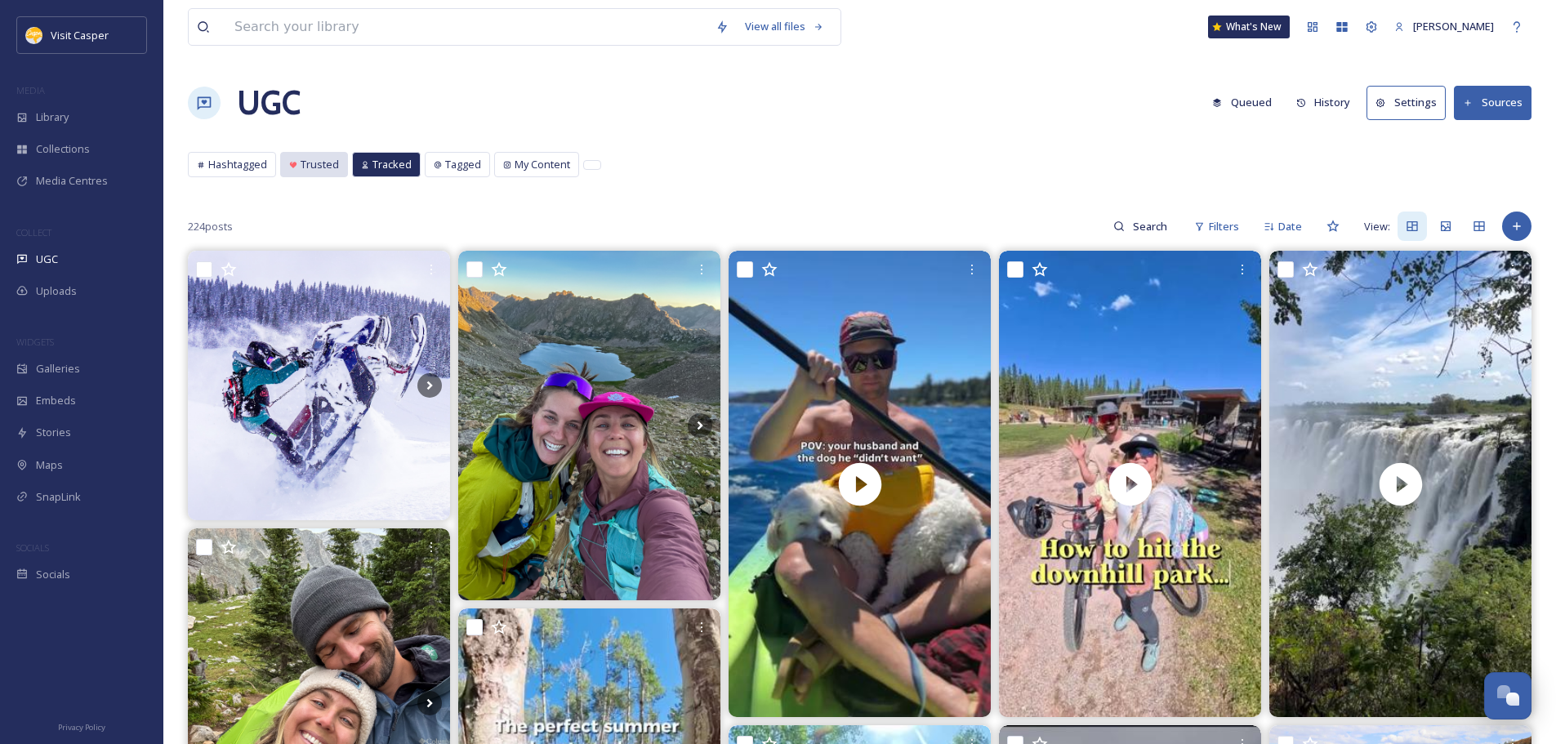
click at [328, 176] on div "Trusted" at bounding box center [314, 165] width 66 height 24
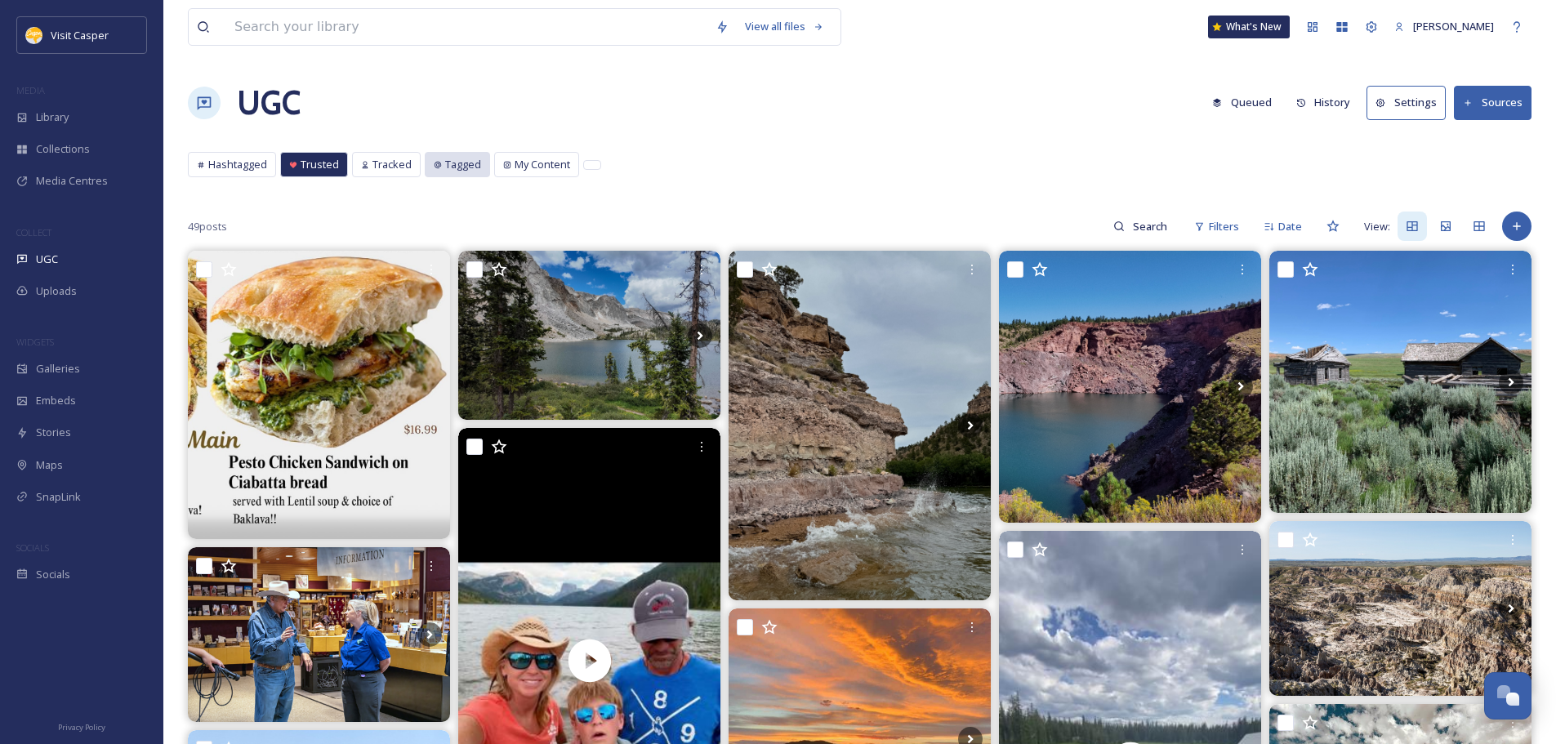
click at [434, 162] on icon at bounding box center [438, 165] width 8 height 8
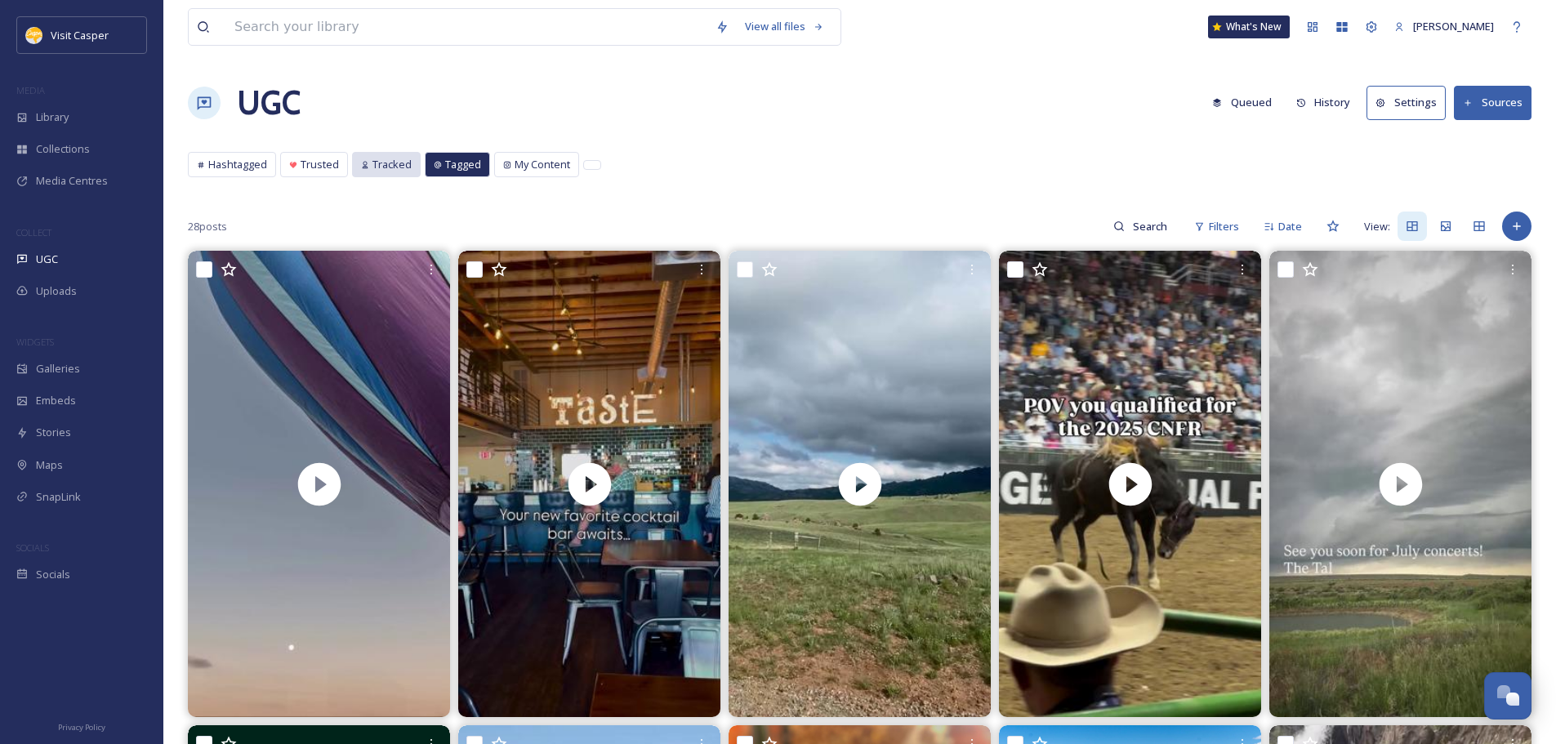
click at [375, 176] on div "Tracked" at bounding box center [386, 165] width 67 height 24
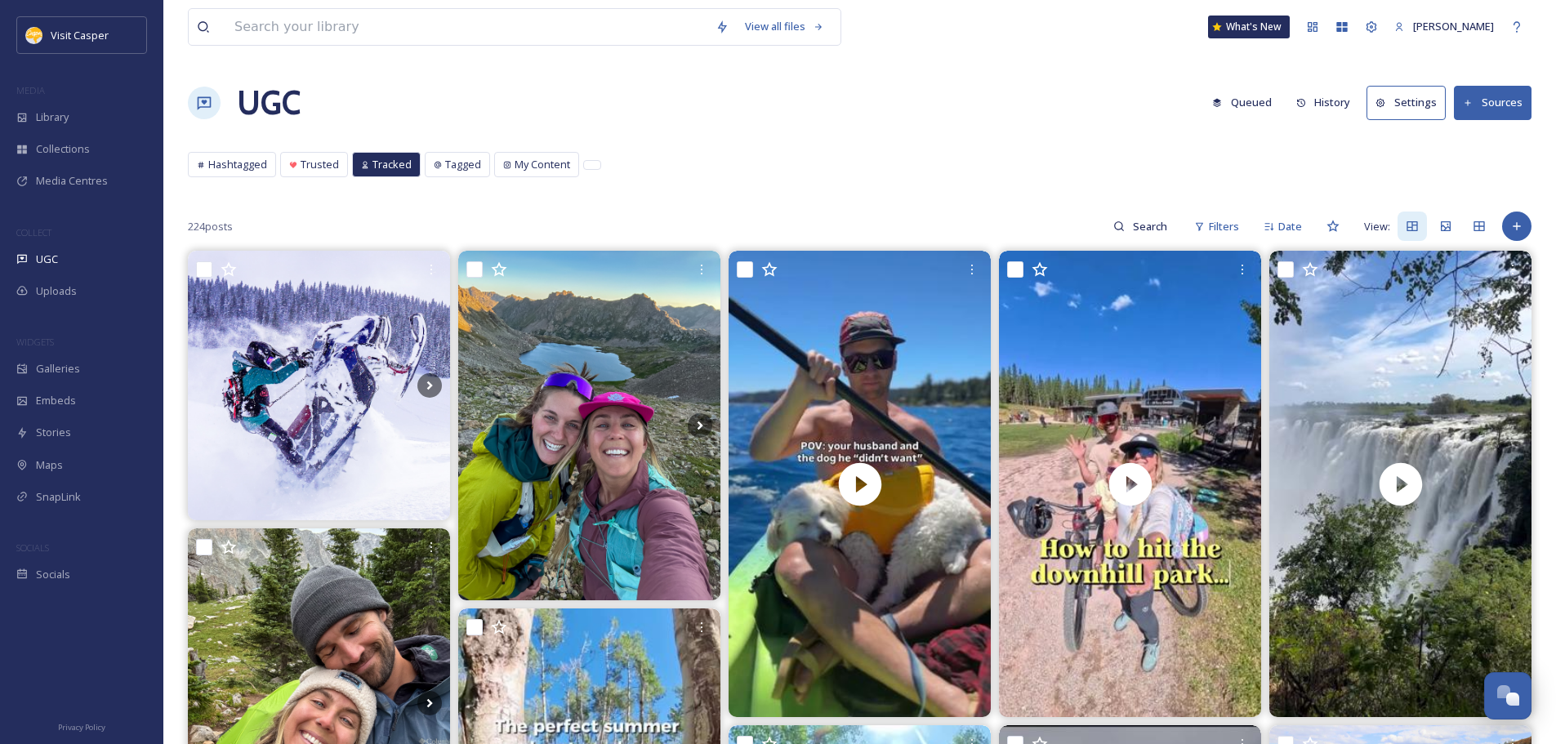
click at [393, 158] on span "Tracked" at bounding box center [391, 165] width 39 height 16
click at [244, 167] on span "Hashtagged" at bounding box center [237, 165] width 59 height 16
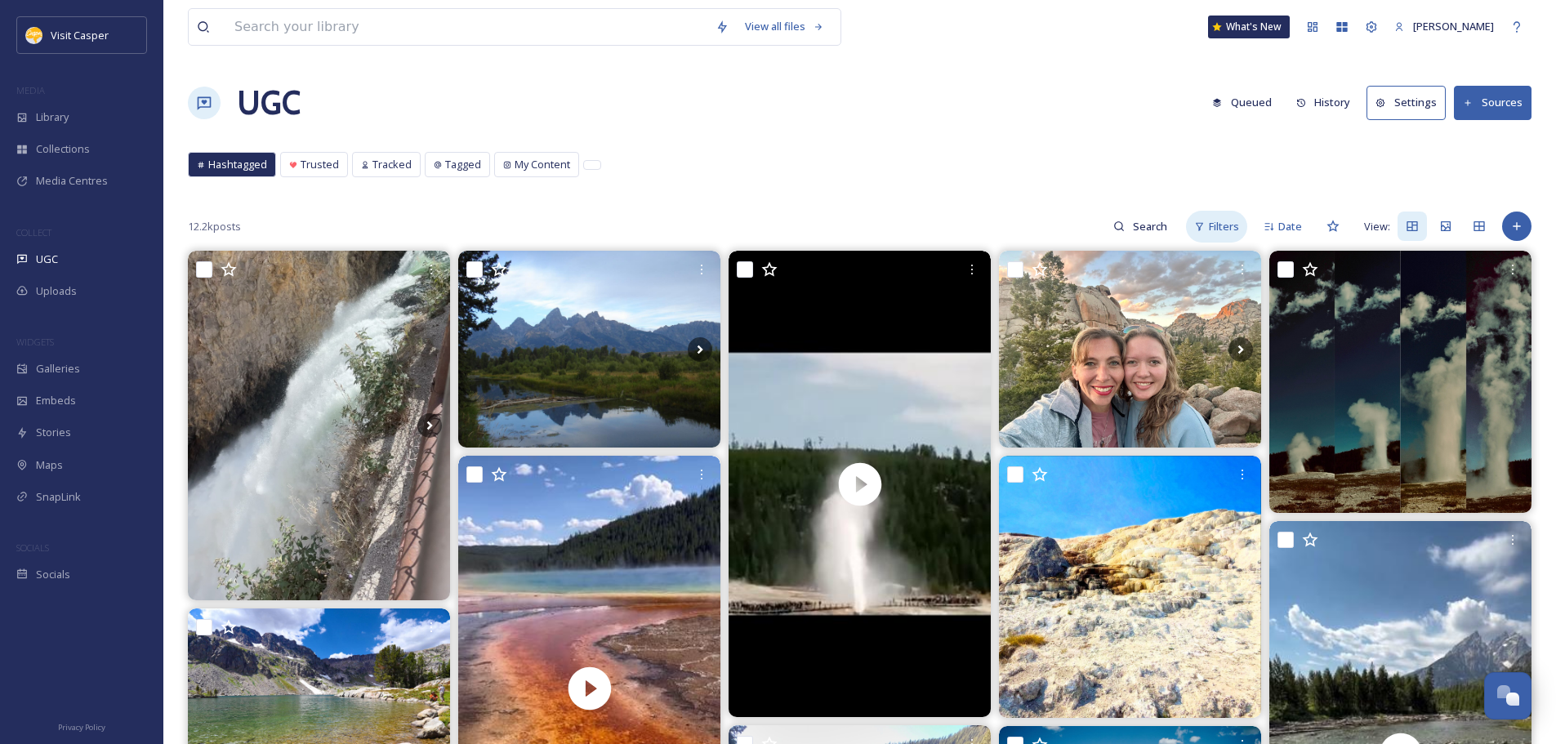
click at [1219, 224] on span "Filters" at bounding box center [1224, 227] width 30 height 16
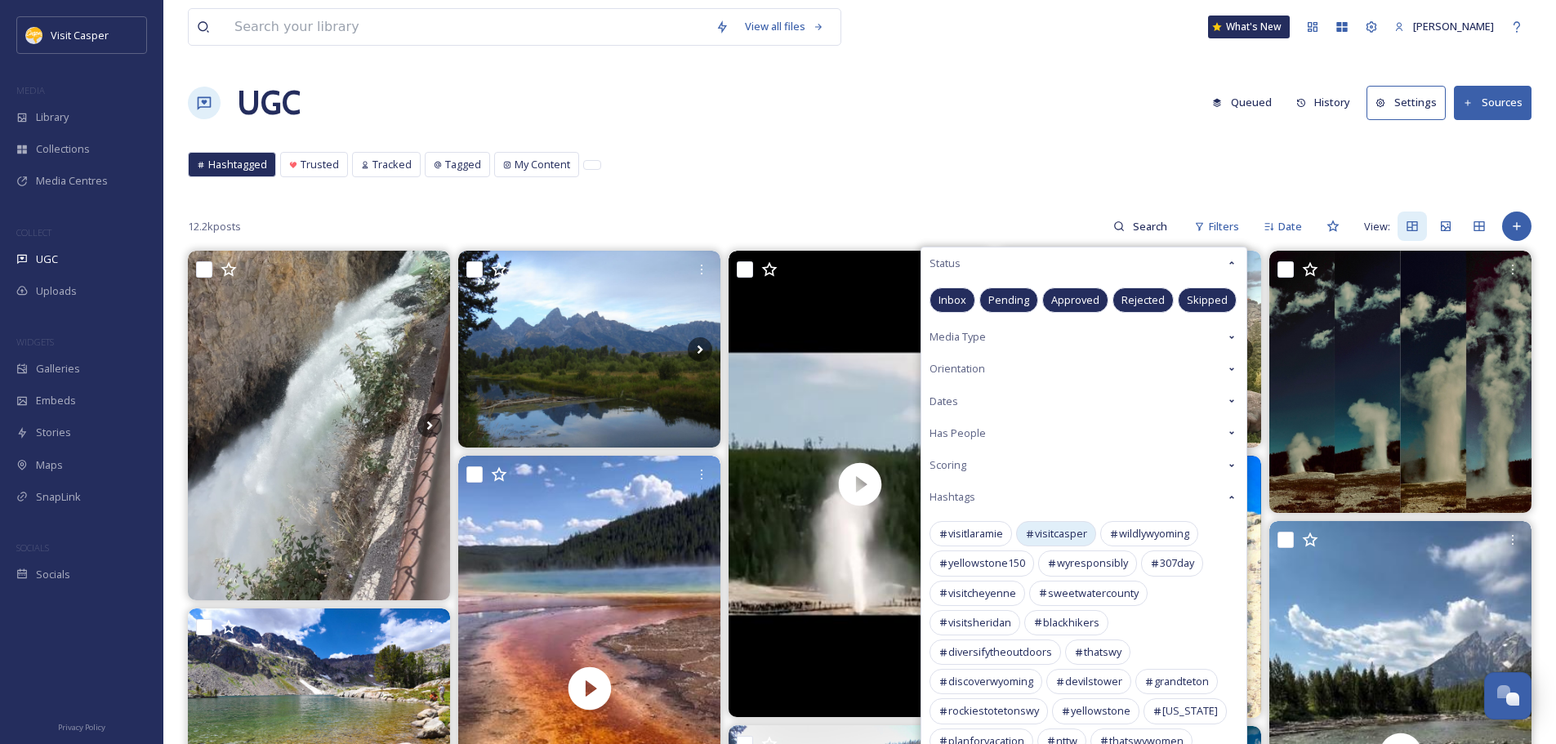
click at [1045, 529] on span "visitcasper" at bounding box center [1061, 534] width 52 height 16
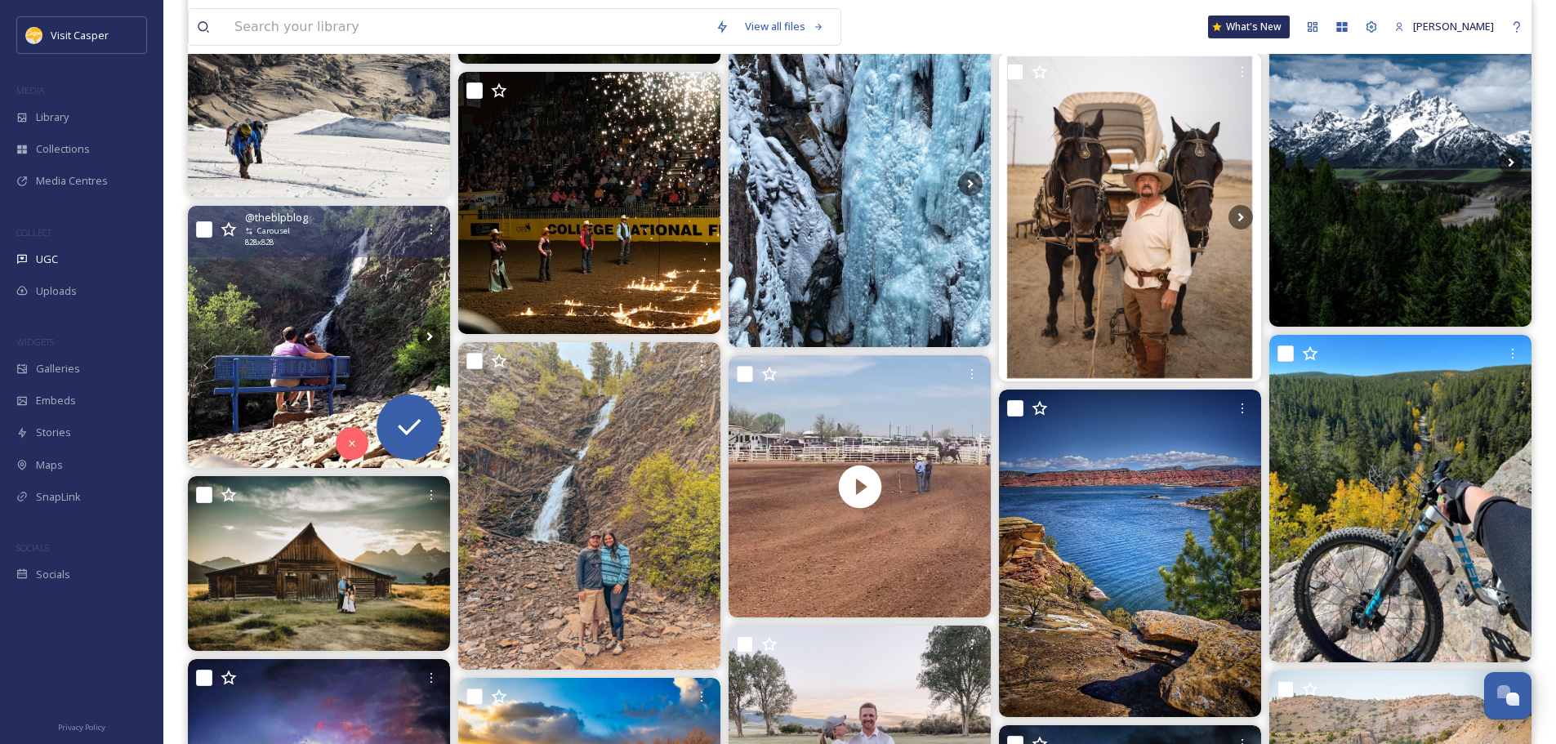
scroll to position [1629, 0]
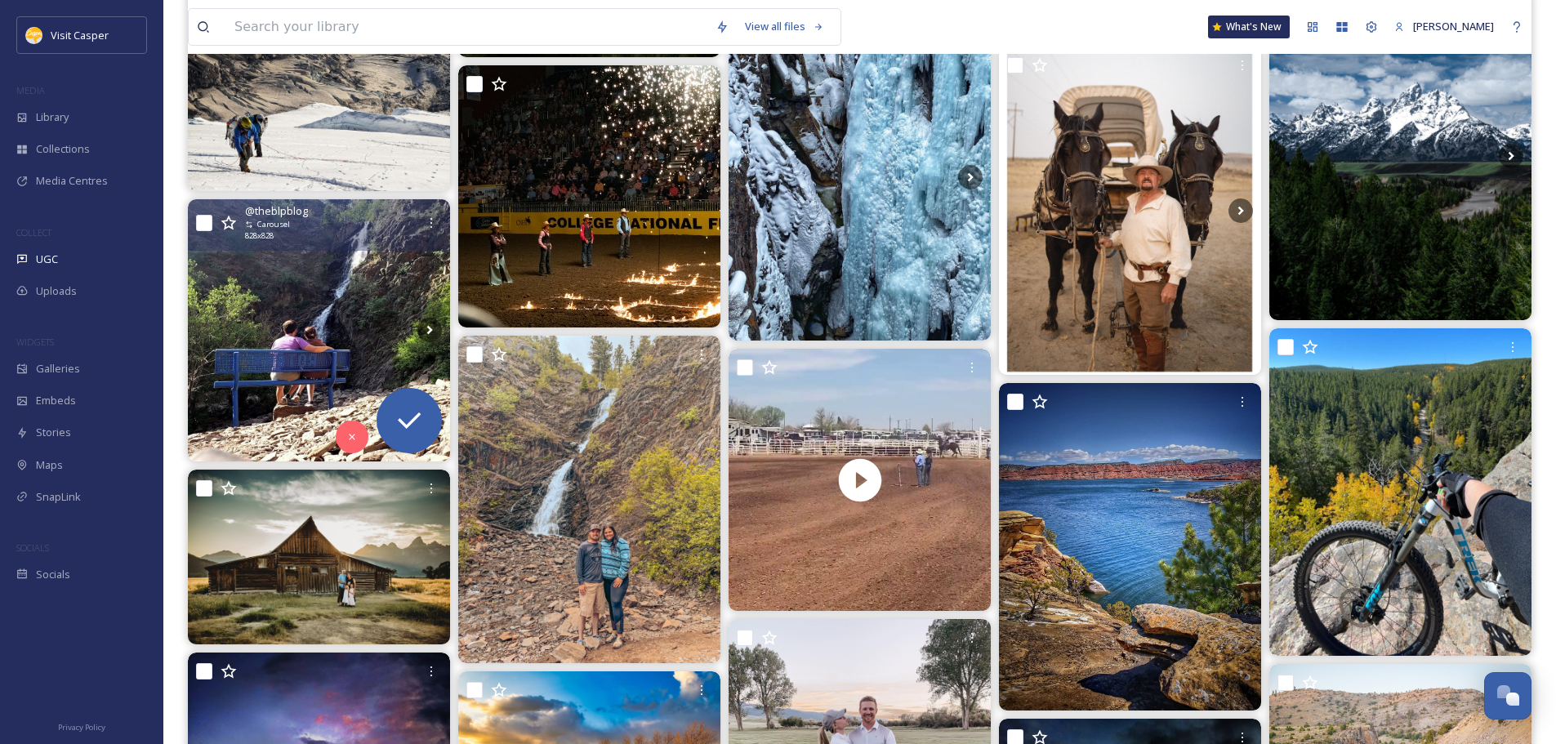
click at [355, 317] on img at bounding box center [319, 330] width 262 height 262
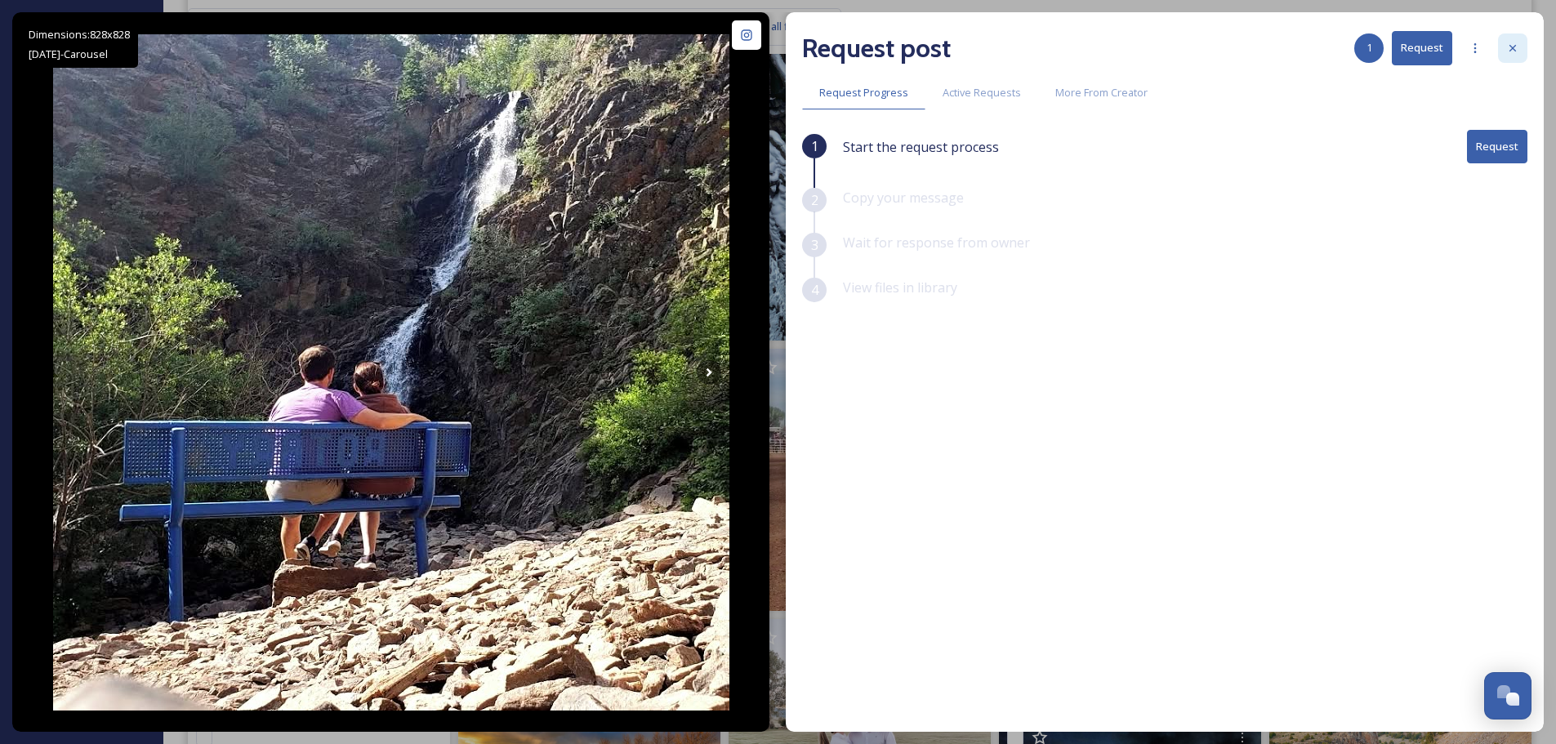
click at [1507, 51] on icon at bounding box center [1512, 48] width 13 height 13
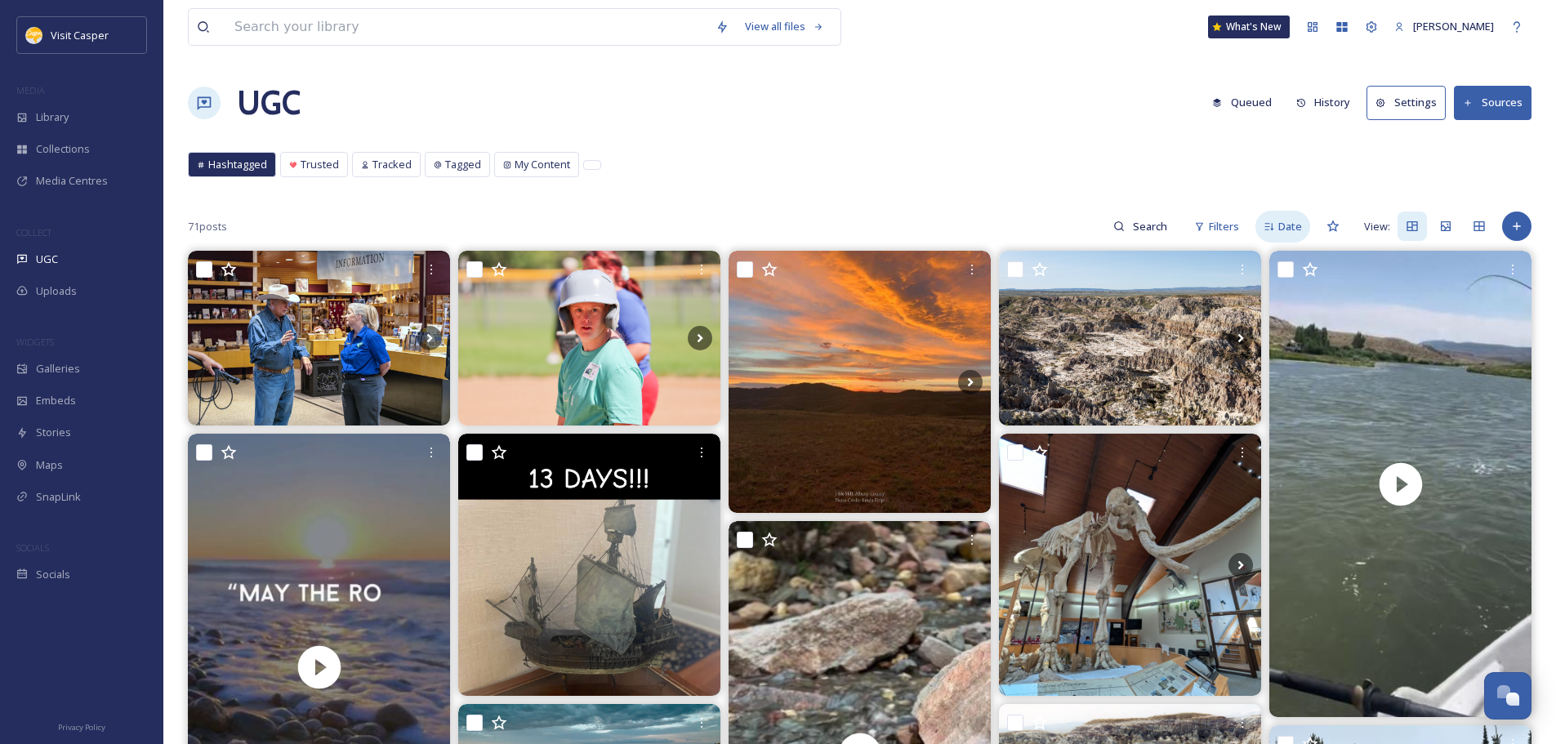
click at [1290, 230] on span "Date" at bounding box center [1290, 227] width 24 height 16
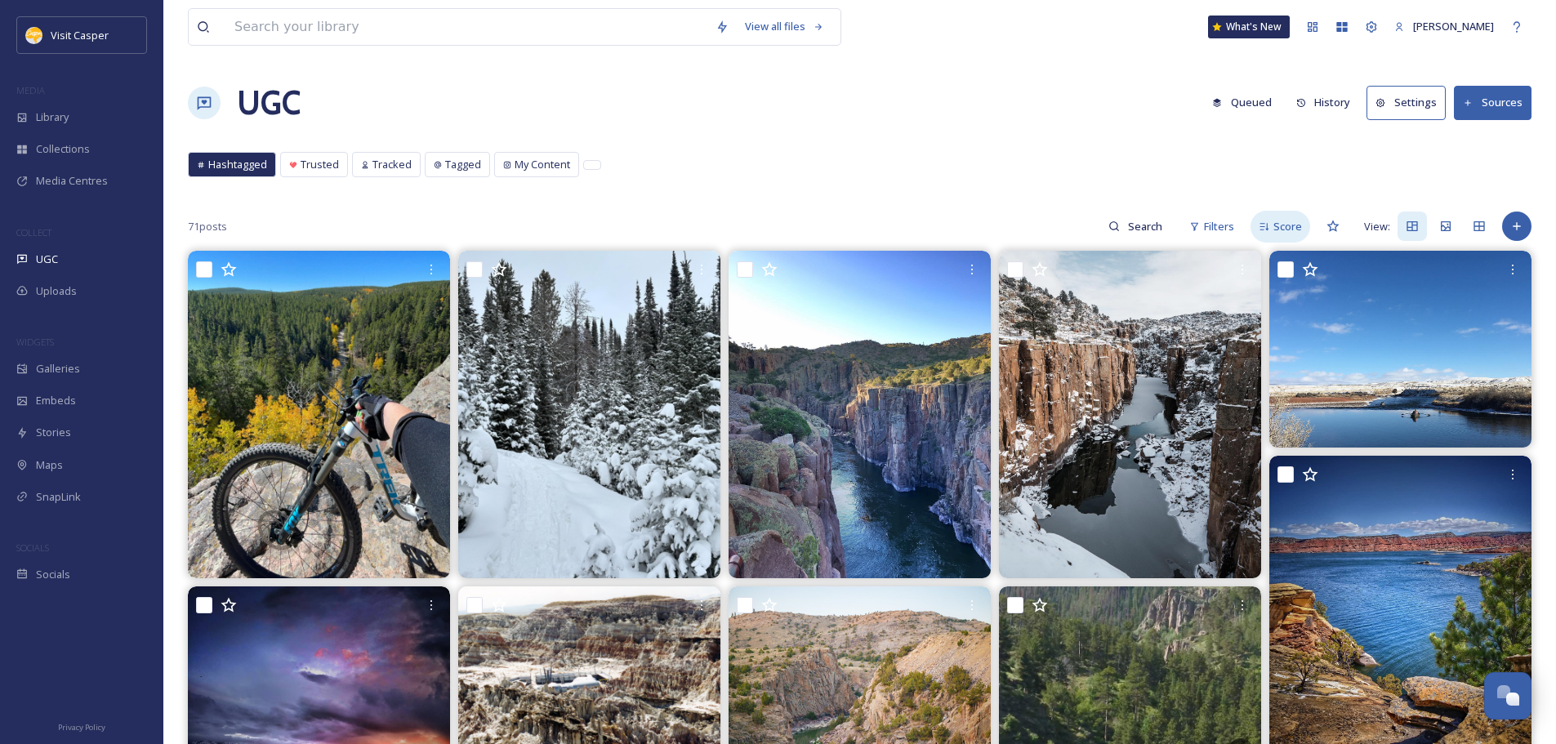
click at [1271, 232] on div "Score" at bounding box center [1280, 227] width 60 height 32
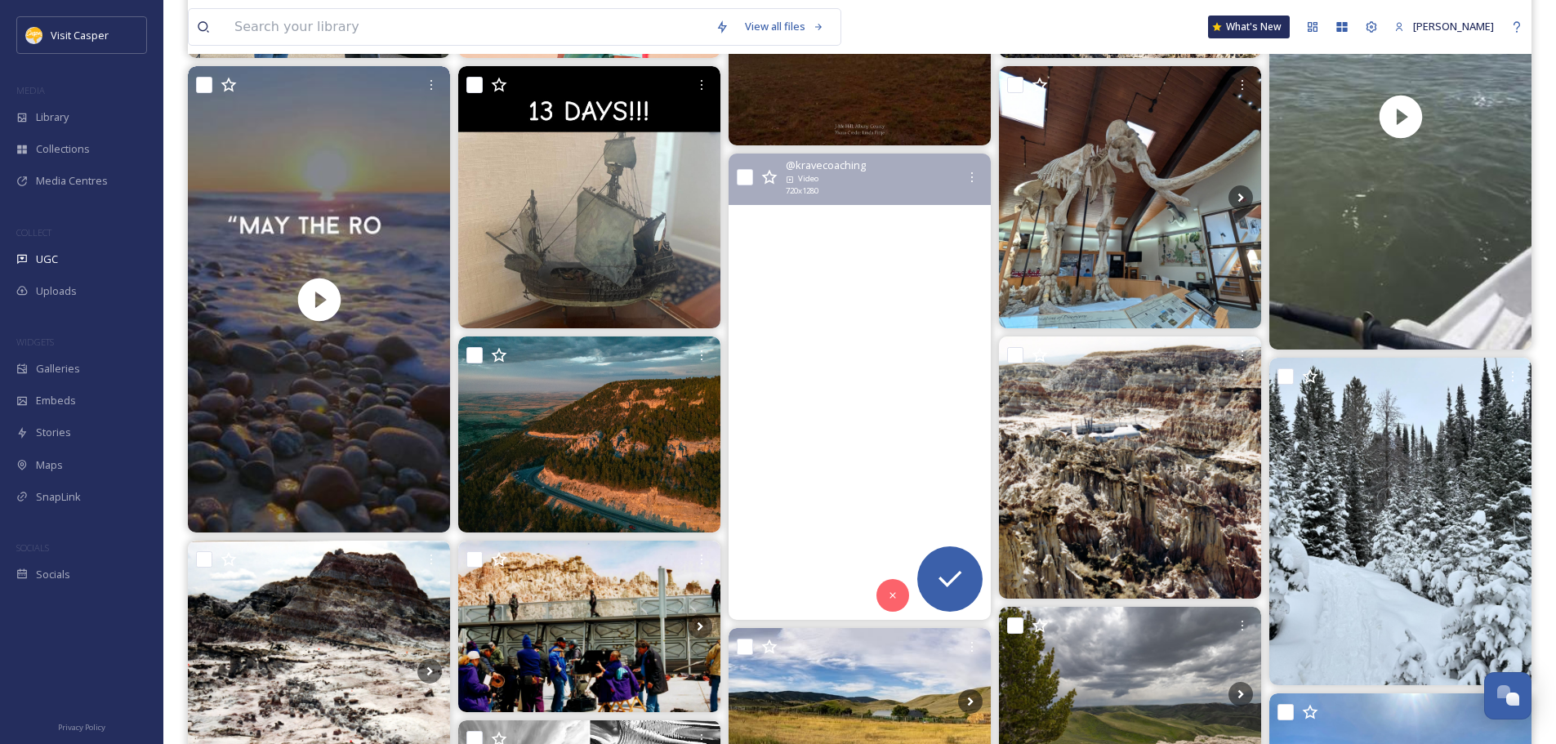
scroll to position [572, 0]
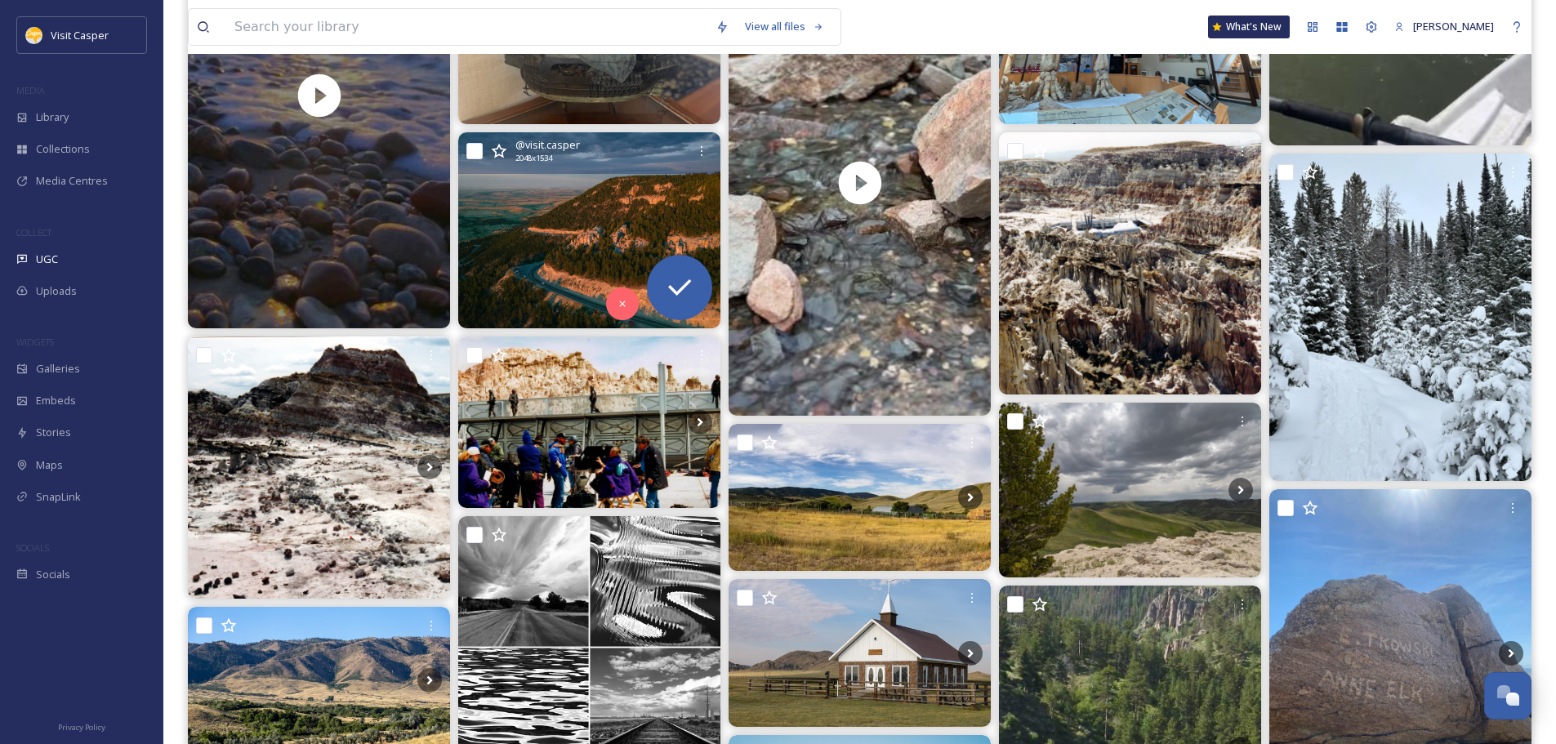
click at [568, 218] on img at bounding box center [589, 230] width 262 height 196
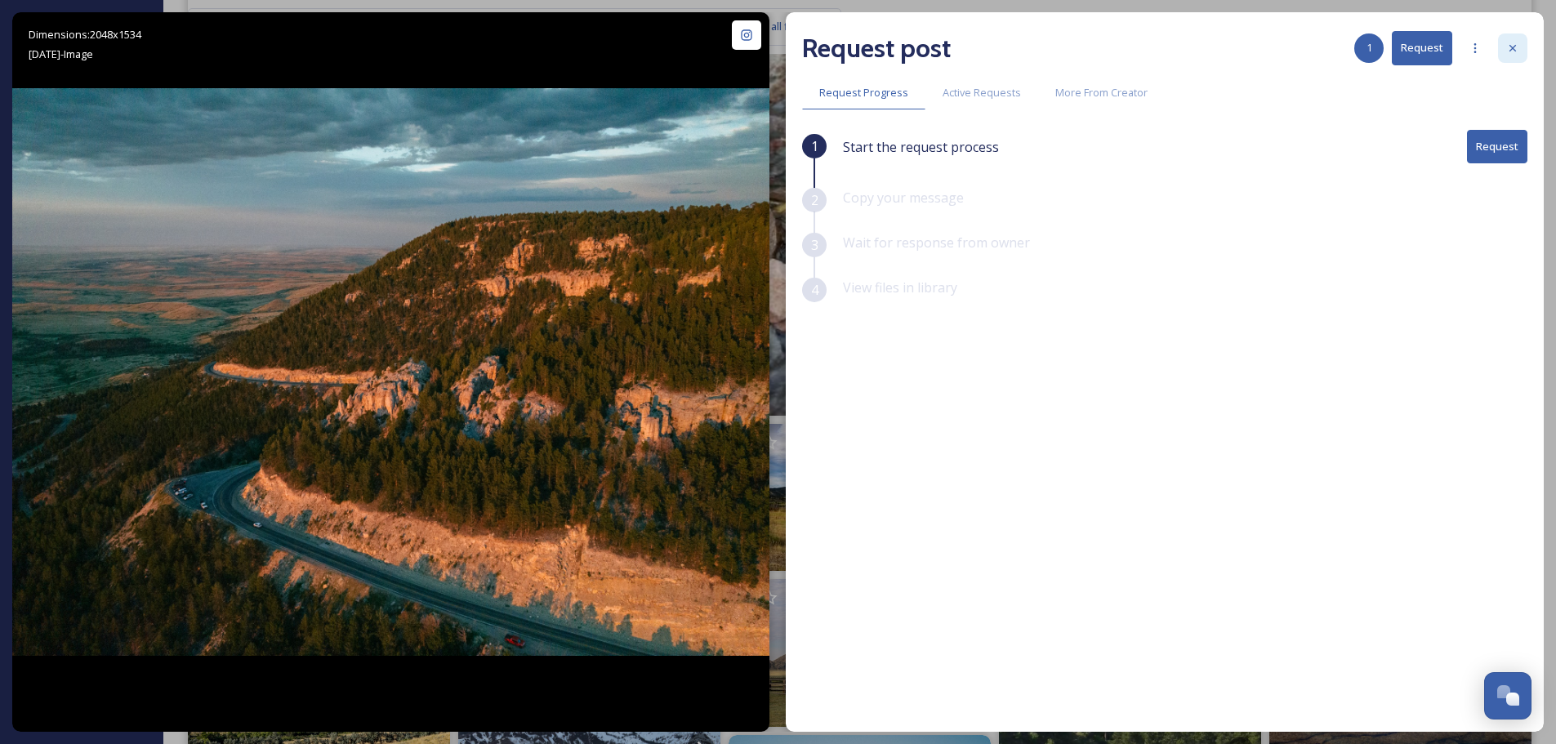
click at [1517, 46] on icon at bounding box center [1512, 48] width 13 height 13
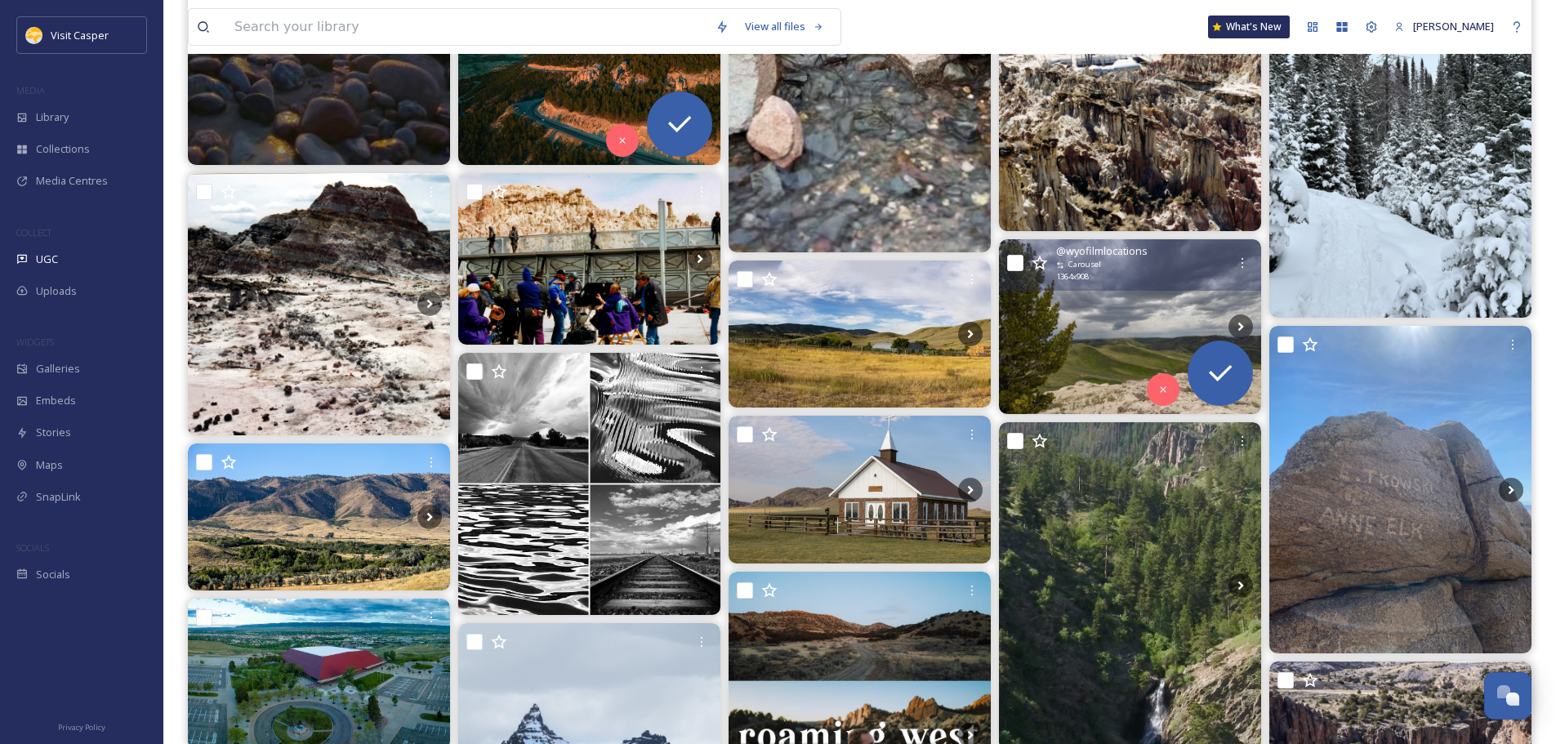
scroll to position [898, 0]
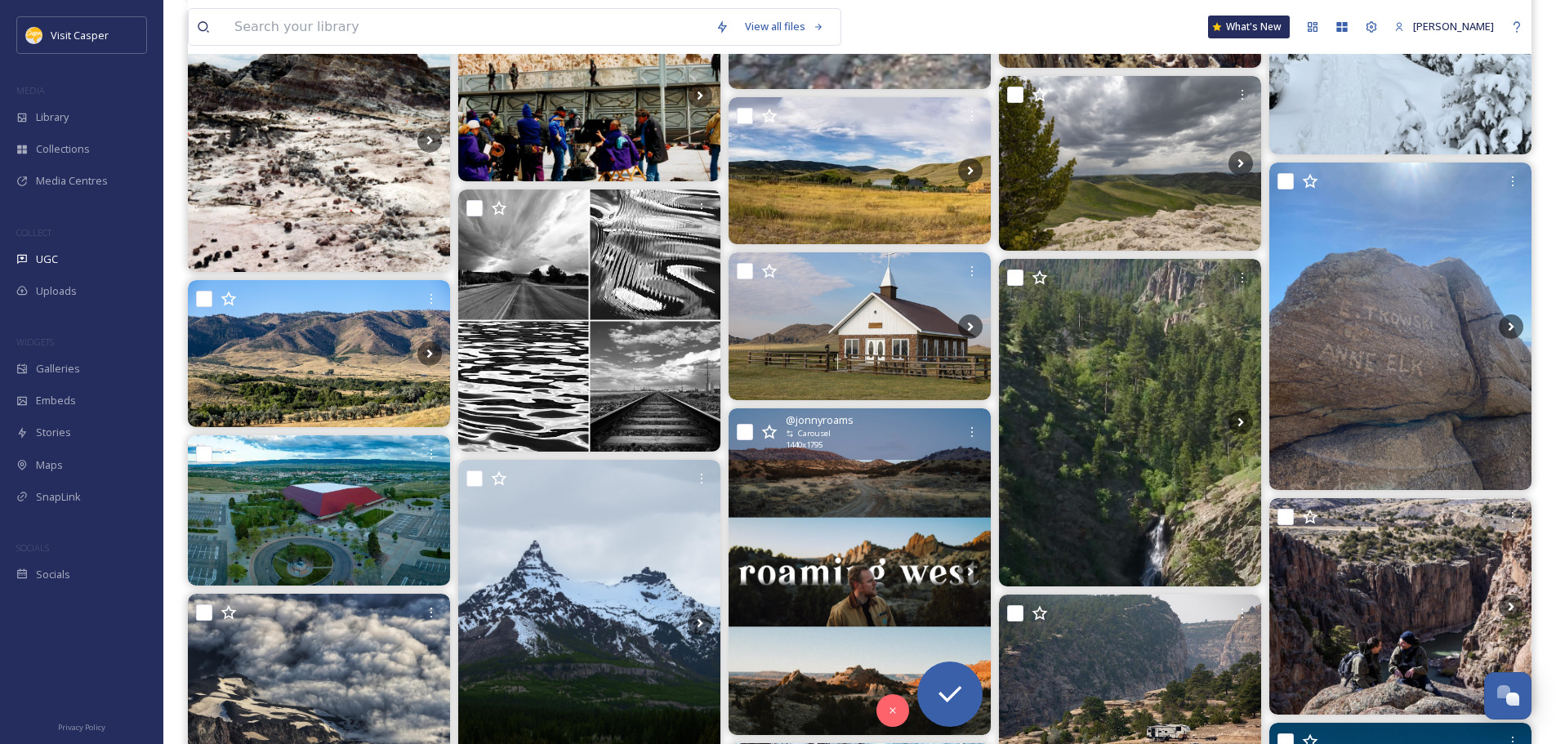
click at [915, 442] on div "@ jonnyroams Carousel 1440 x 1795" at bounding box center [872, 431] width 172 height 39
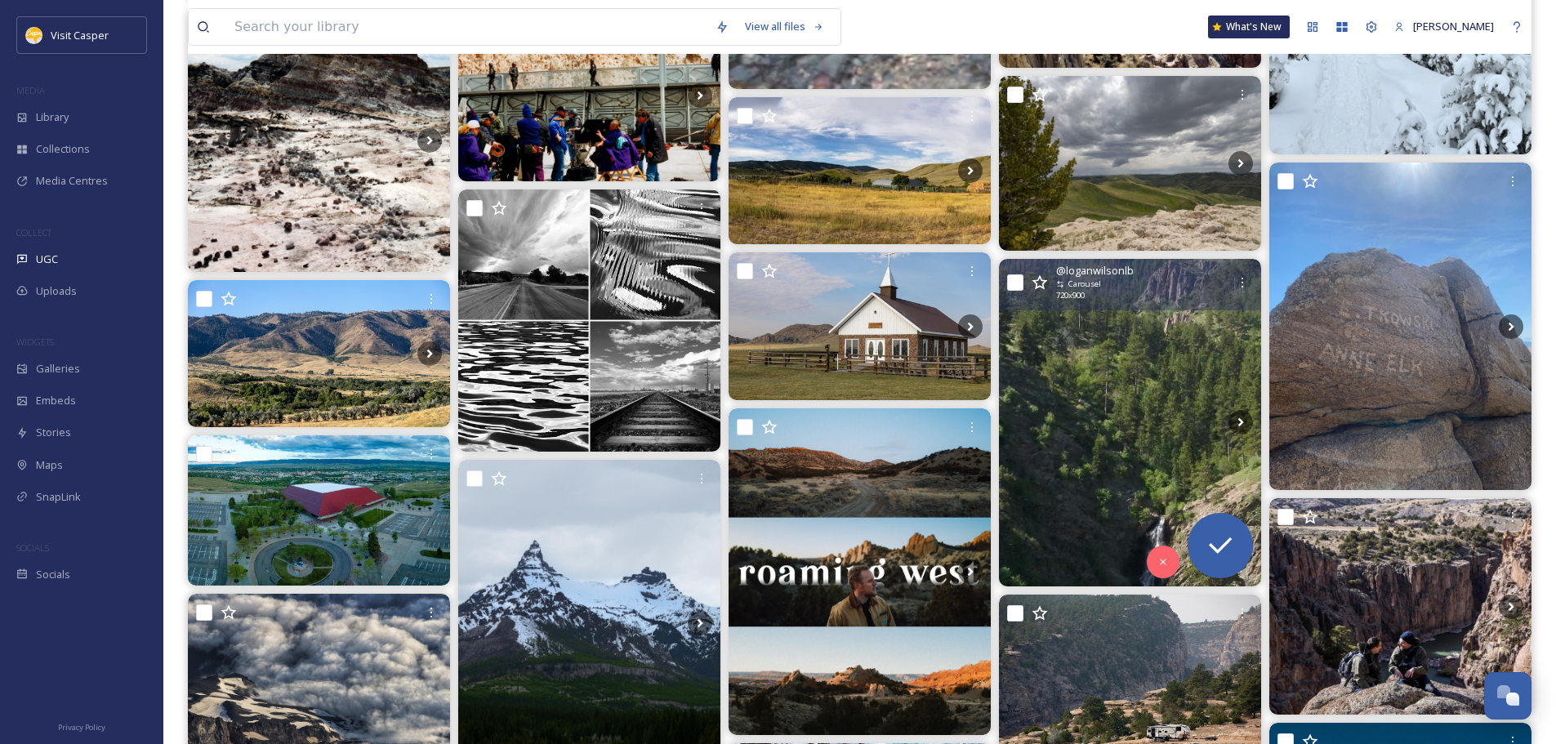
click at [1095, 421] on img at bounding box center [1130, 423] width 262 height 328
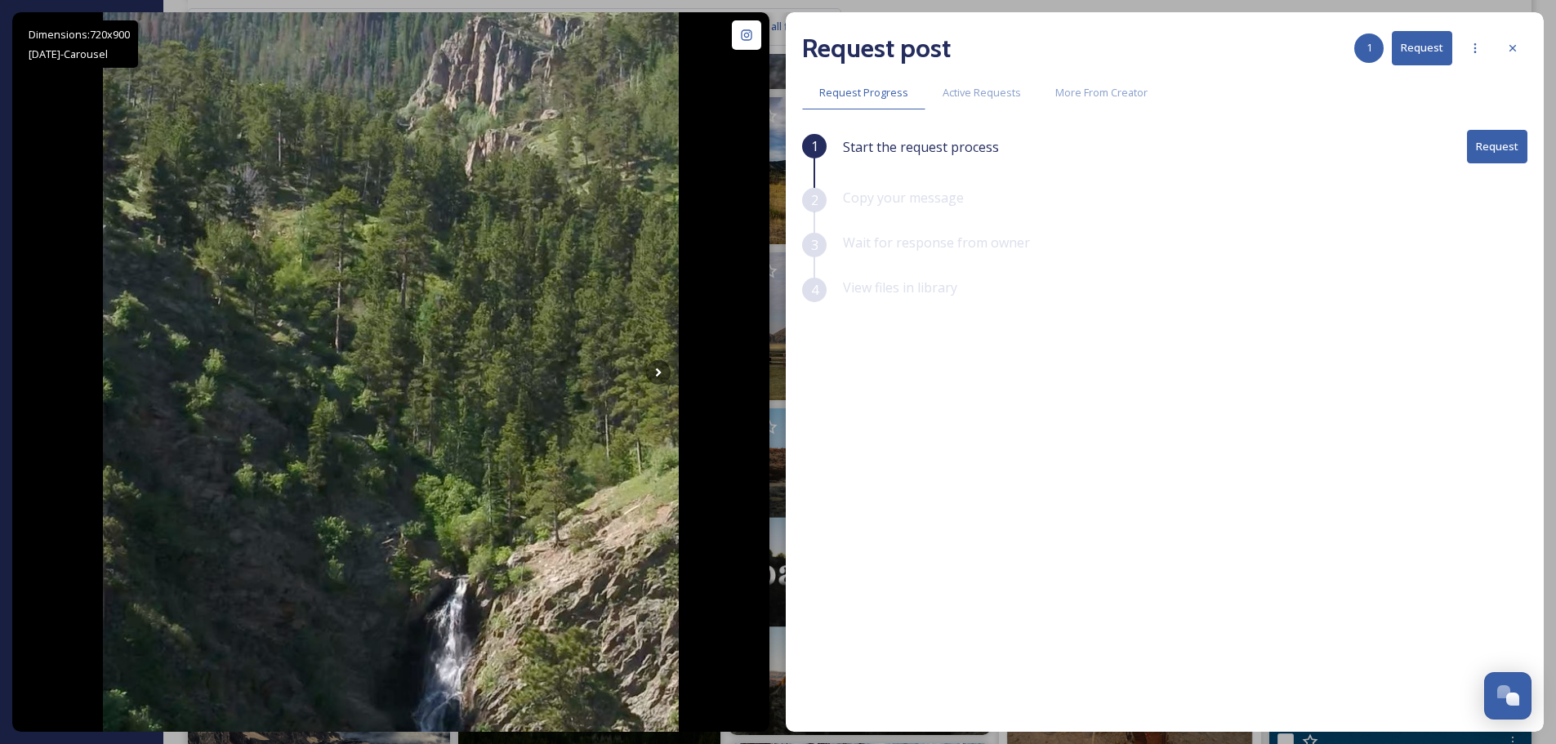
click at [1522, 47] on div at bounding box center [1512, 47] width 29 height 29
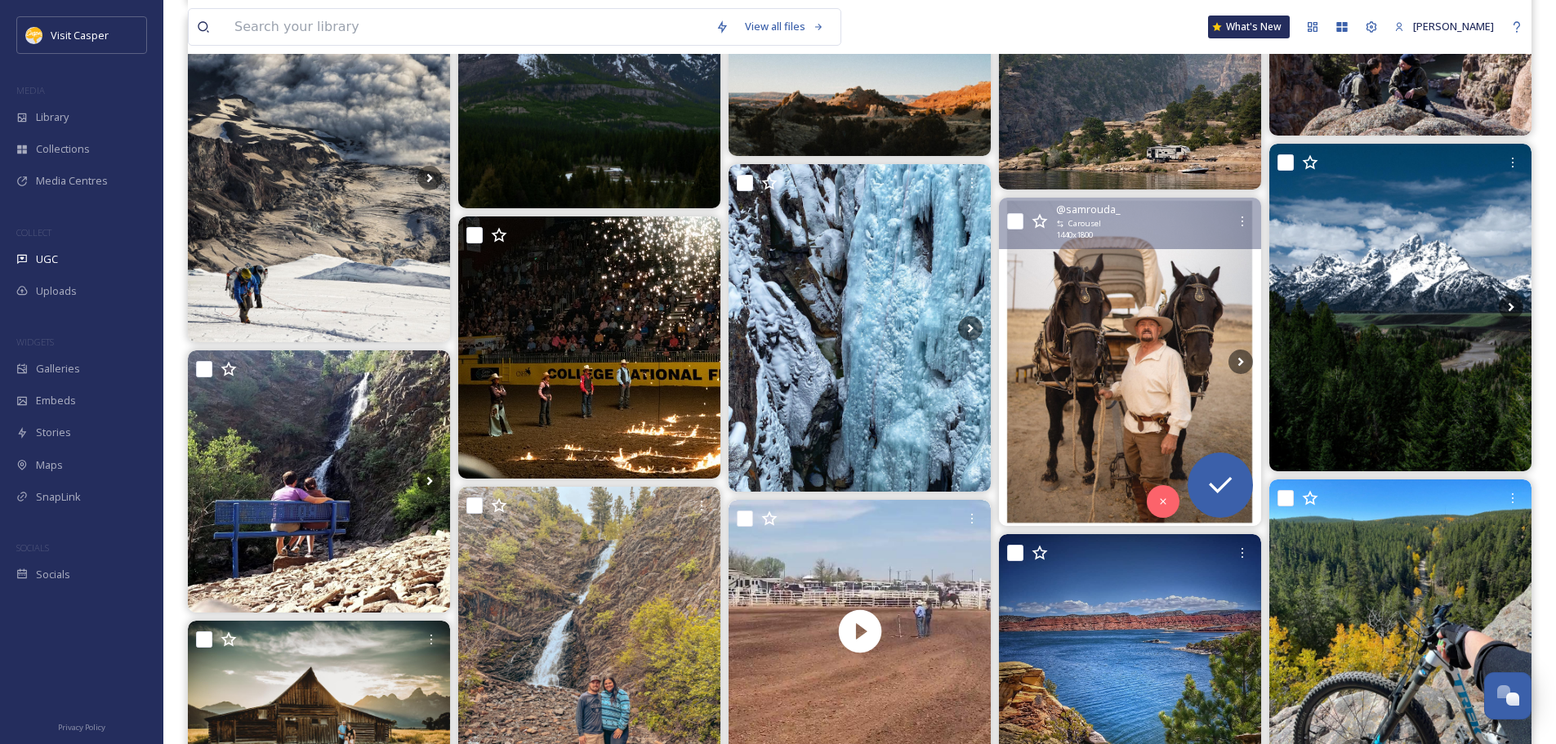
scroll to position [1634, 0]
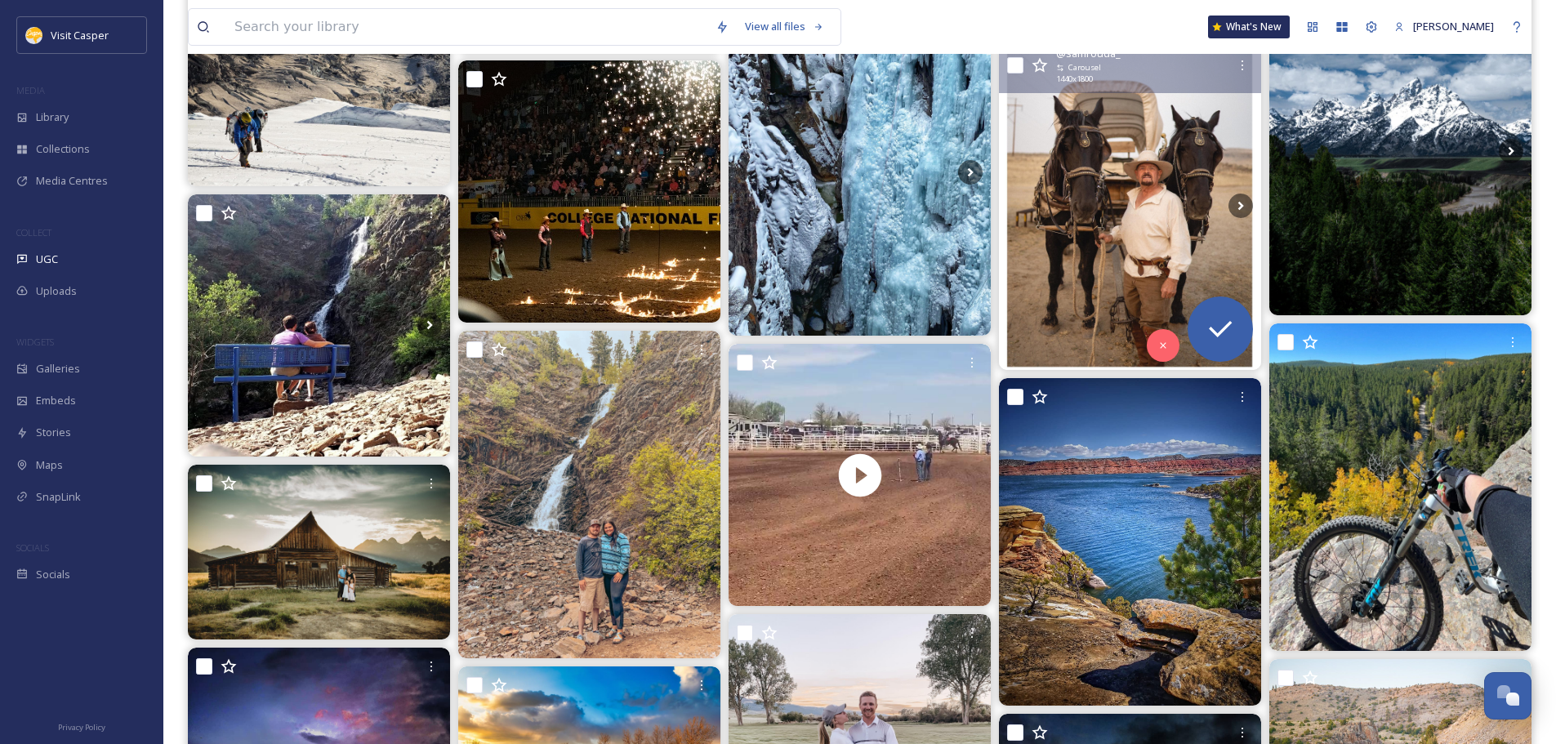
click at [1116, 224] on img at bounding box center [1130, 206] width 262 height 328
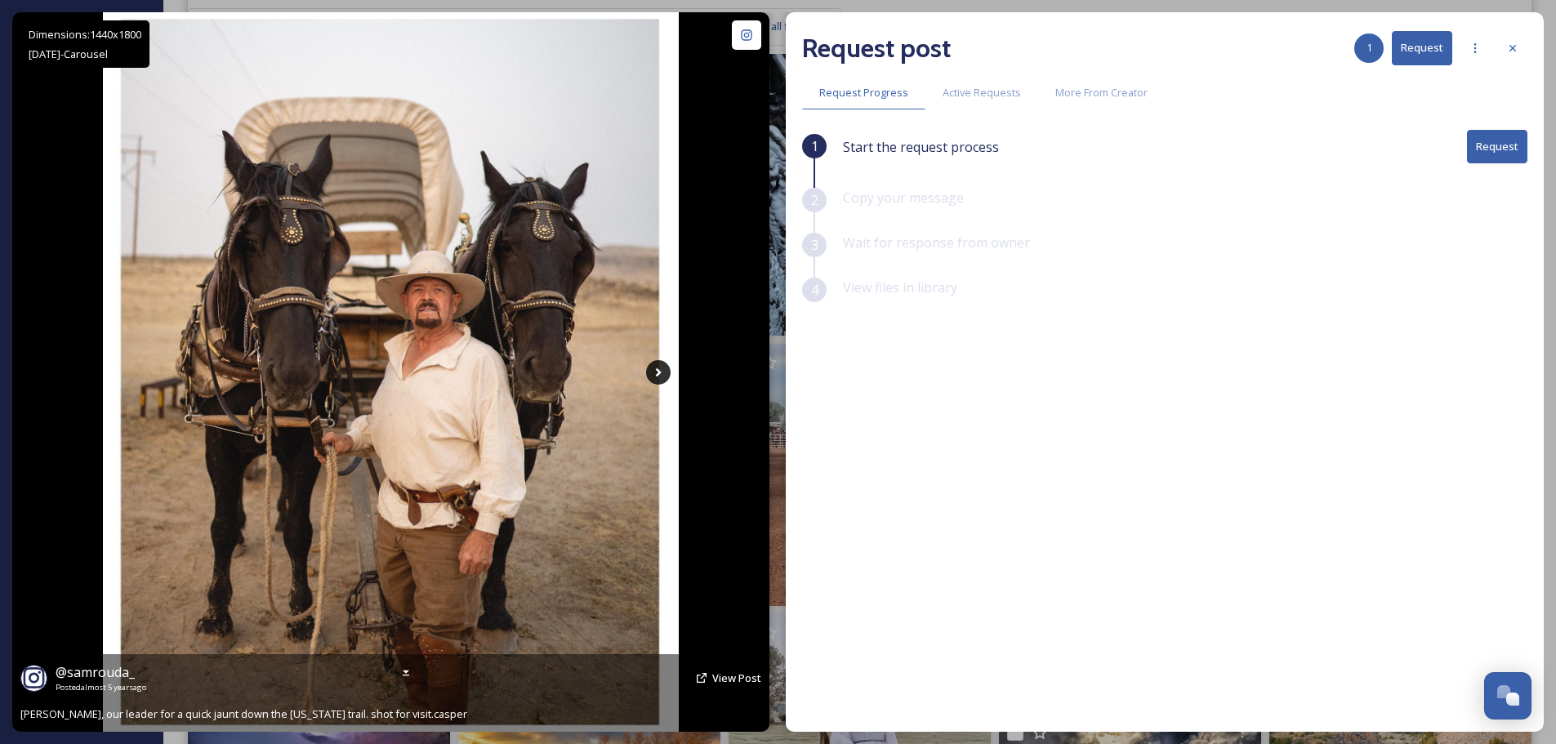
click at [665, 377] on icon at bounding box center [658, 372] width 25 height 25
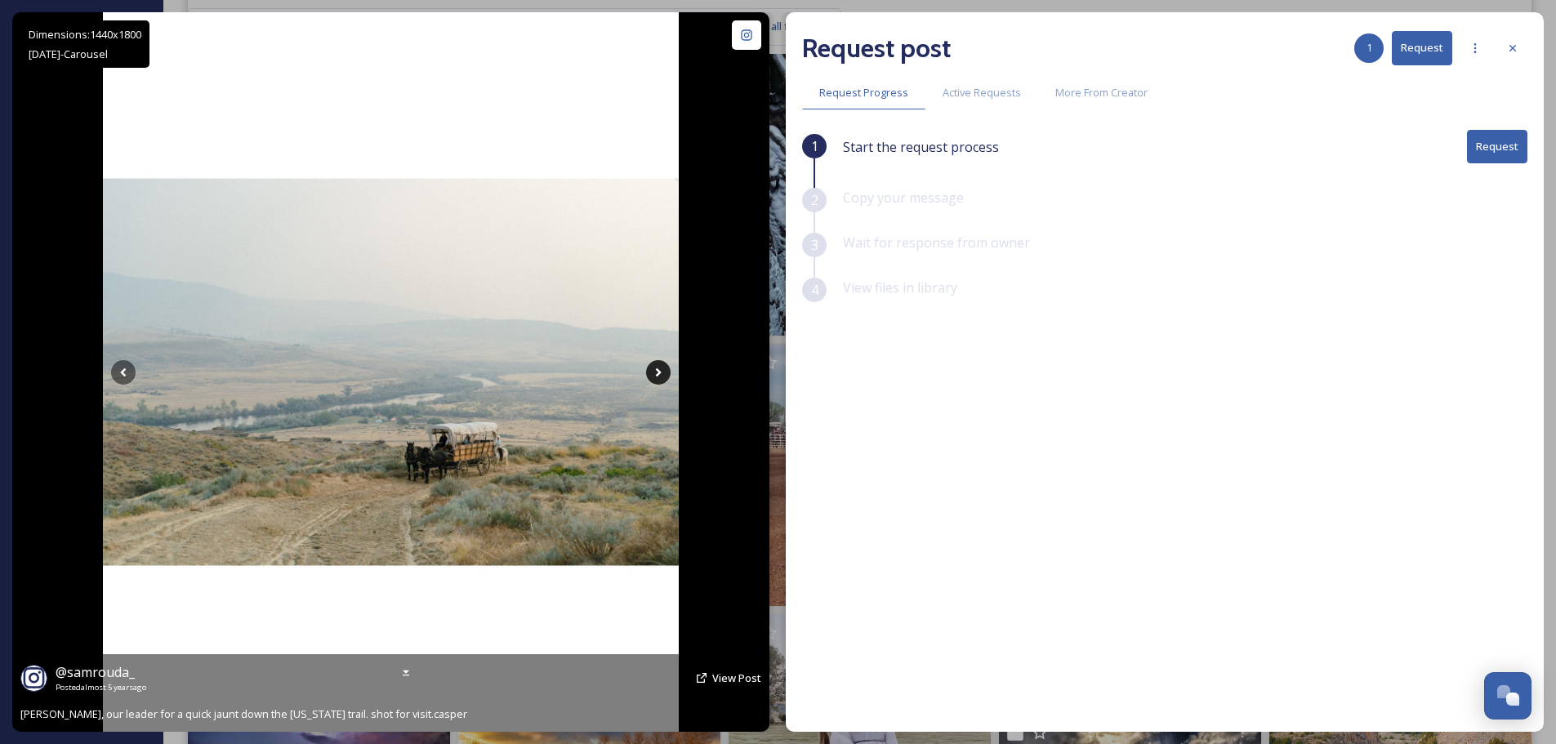
click at [665, 377] on icon at bounding box center [658, 372] width 25 height 25
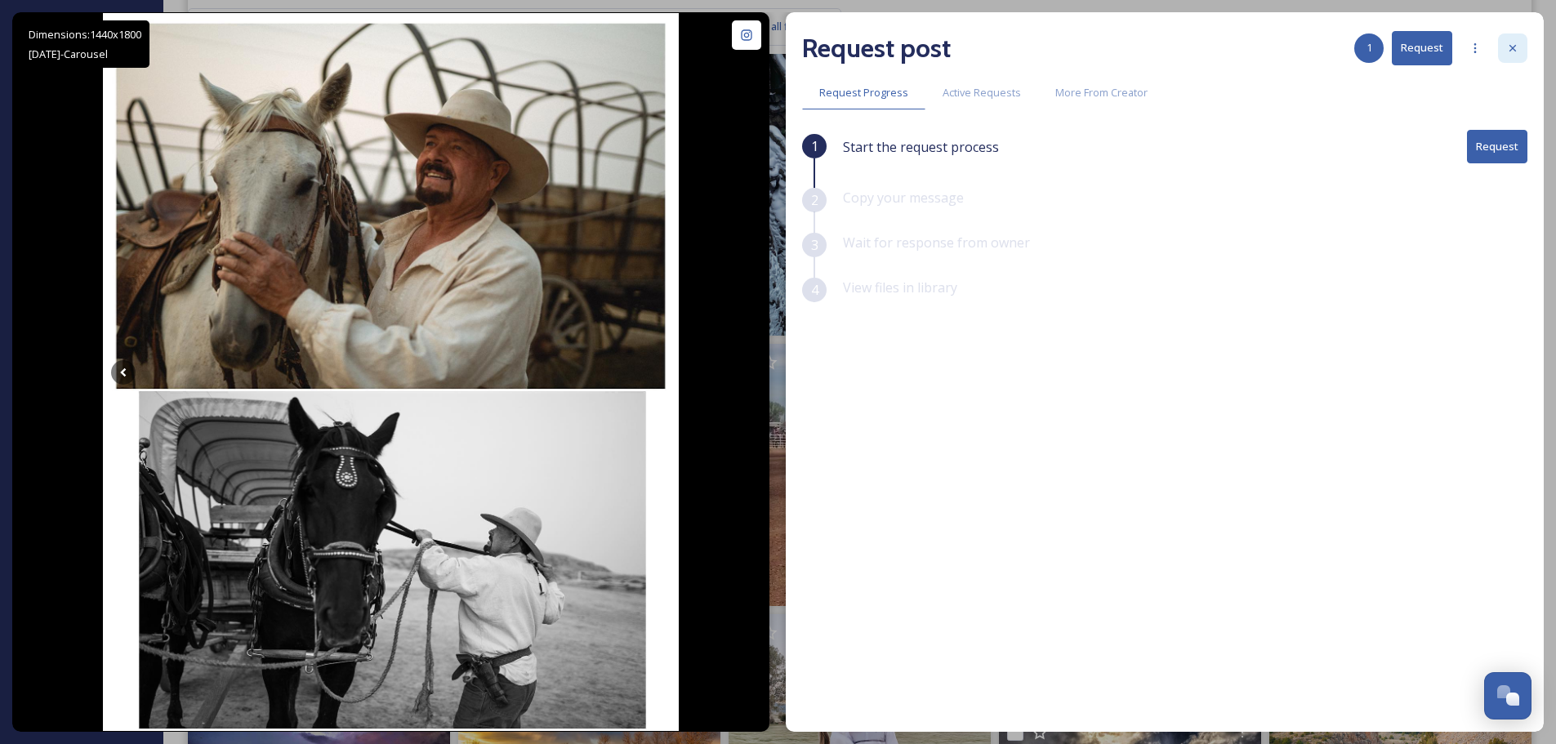
click at [1517, 47] on icon at bounding box center [1512, 48] width 13 height 13
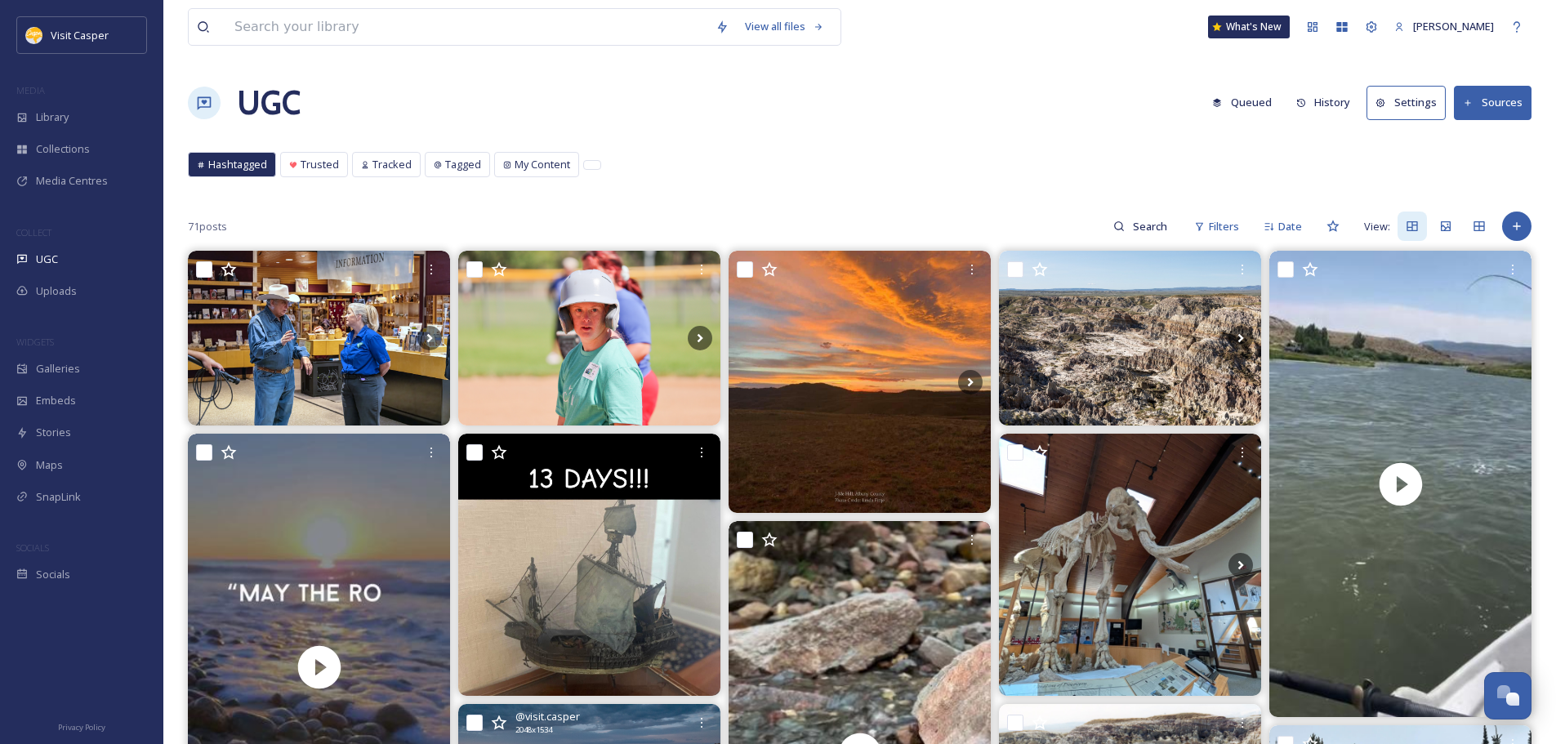
click at [1254, 226] on div "71 posts Filters Date View:" at bounding box center [860, 226] width 1344 height 33
click at [1238, 230] on span "Filters" at bounding box center [1224, 227] width 30 height 16
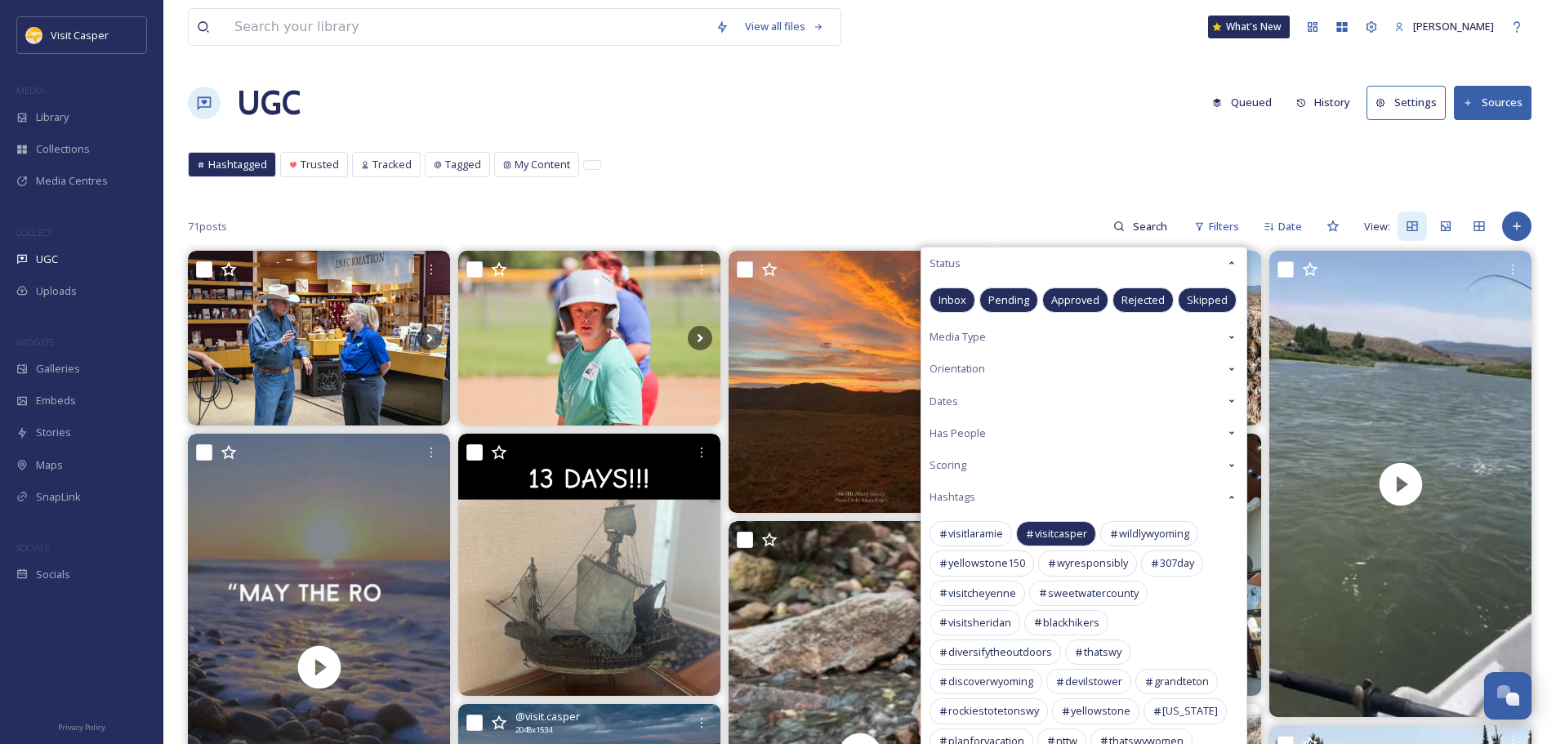
click at [952, 394] on span "Dates" at bounding box center [943, 402] width 29 height 16
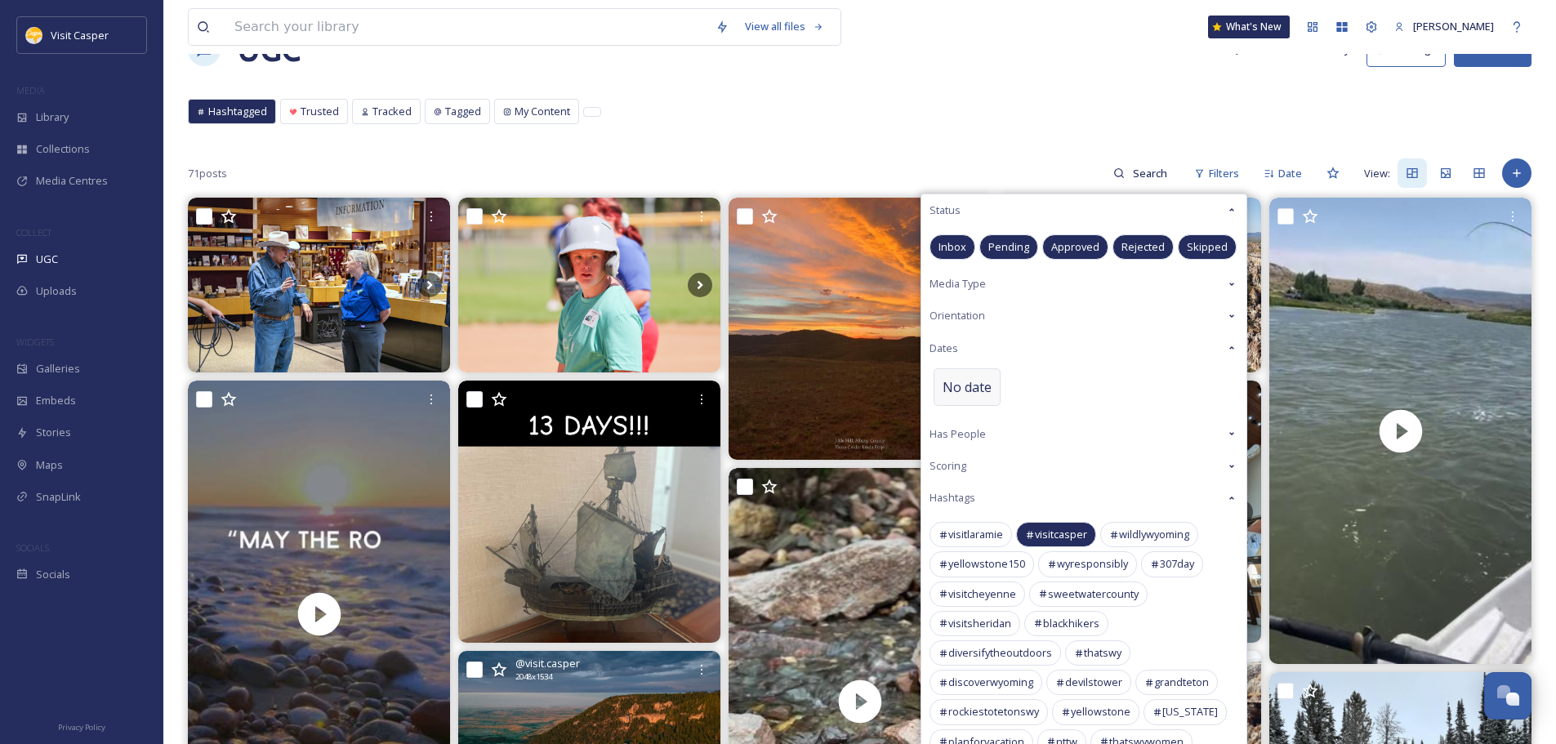
scroll to position [82, 0]
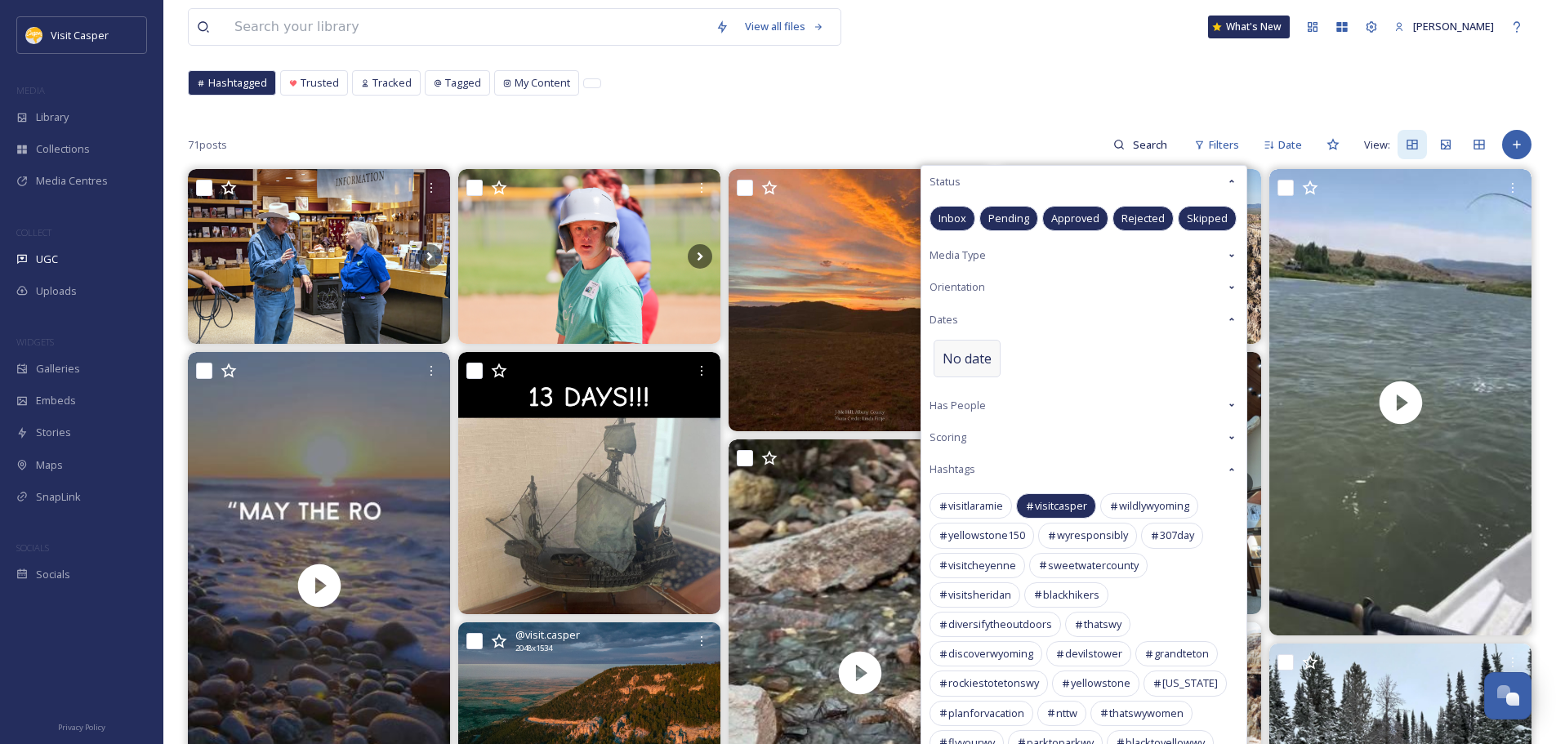
click at [964, 356] on span "No date" at bounding box center [967, 359] width 49 height 20
select select "7"
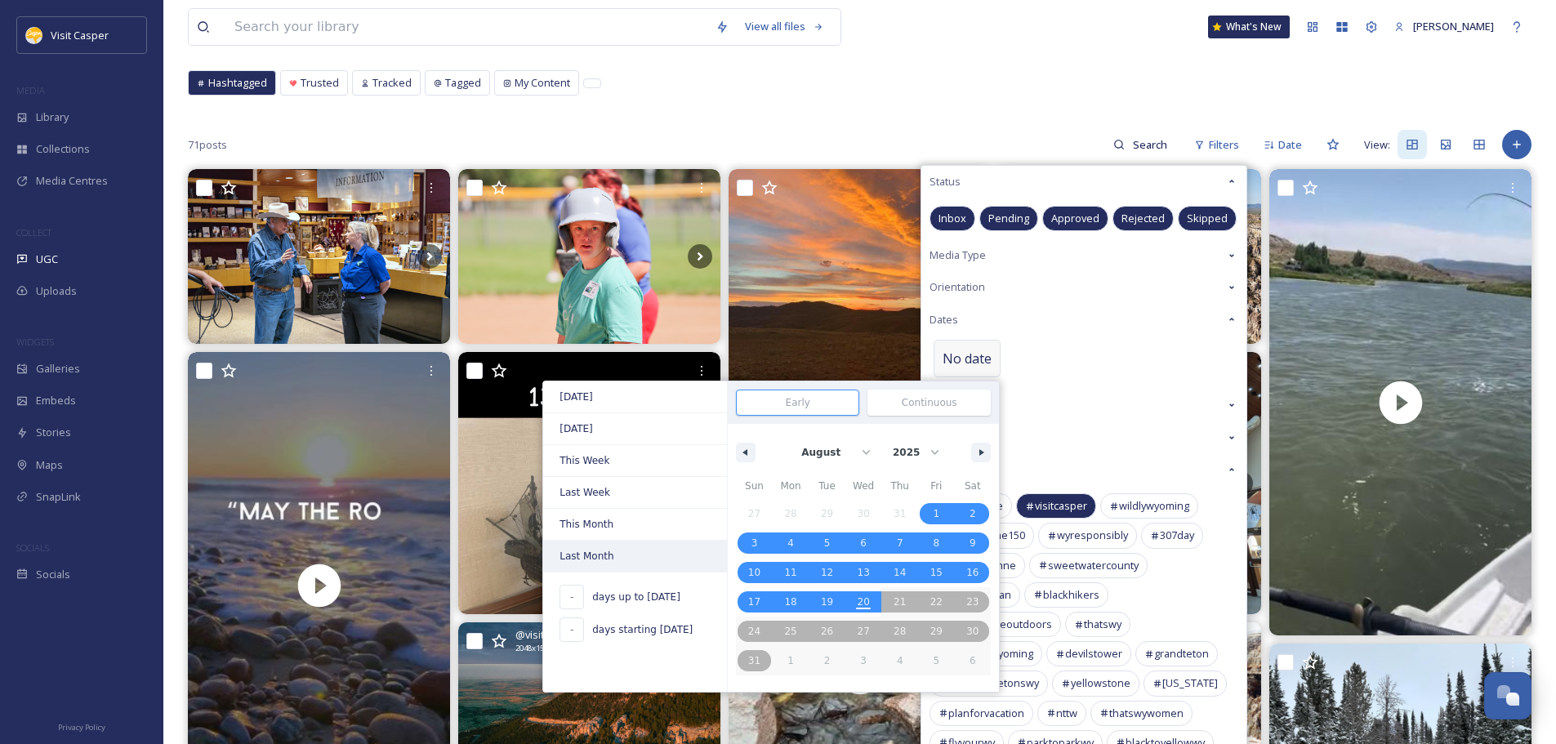
click at [609, 557] on span "Last Month" at bounding box center [635, 556] width 184 height 31
type input "Jul 1, 2025"
type input "Jul 31, 2025"
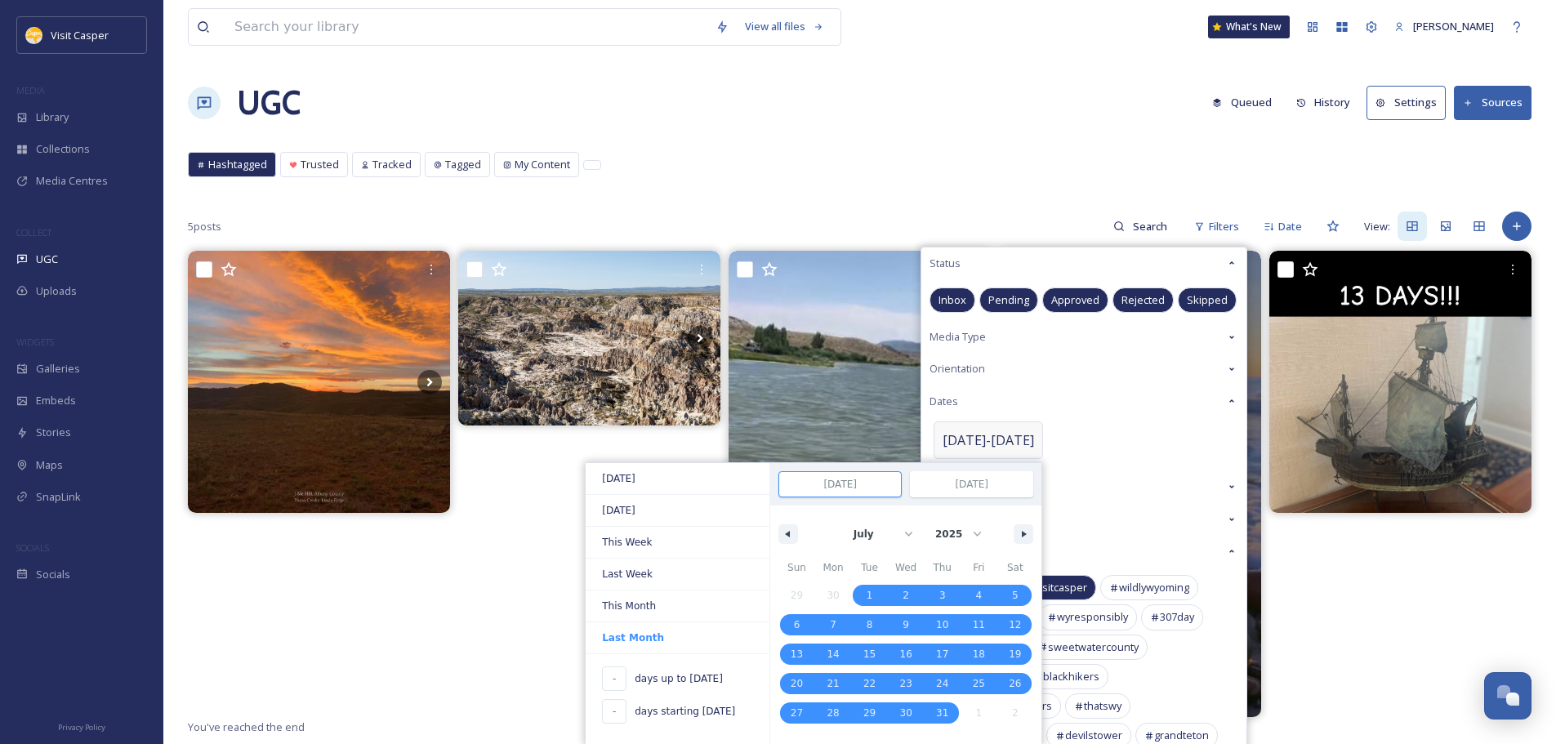
click at [855, 484] on input "Jul 1, 2025" at bounding box center [840, 484] width 122 height 25
click at [779, 490] on input "Jul 1, 2025" at bounding box center [840, 484] width 122 height 25
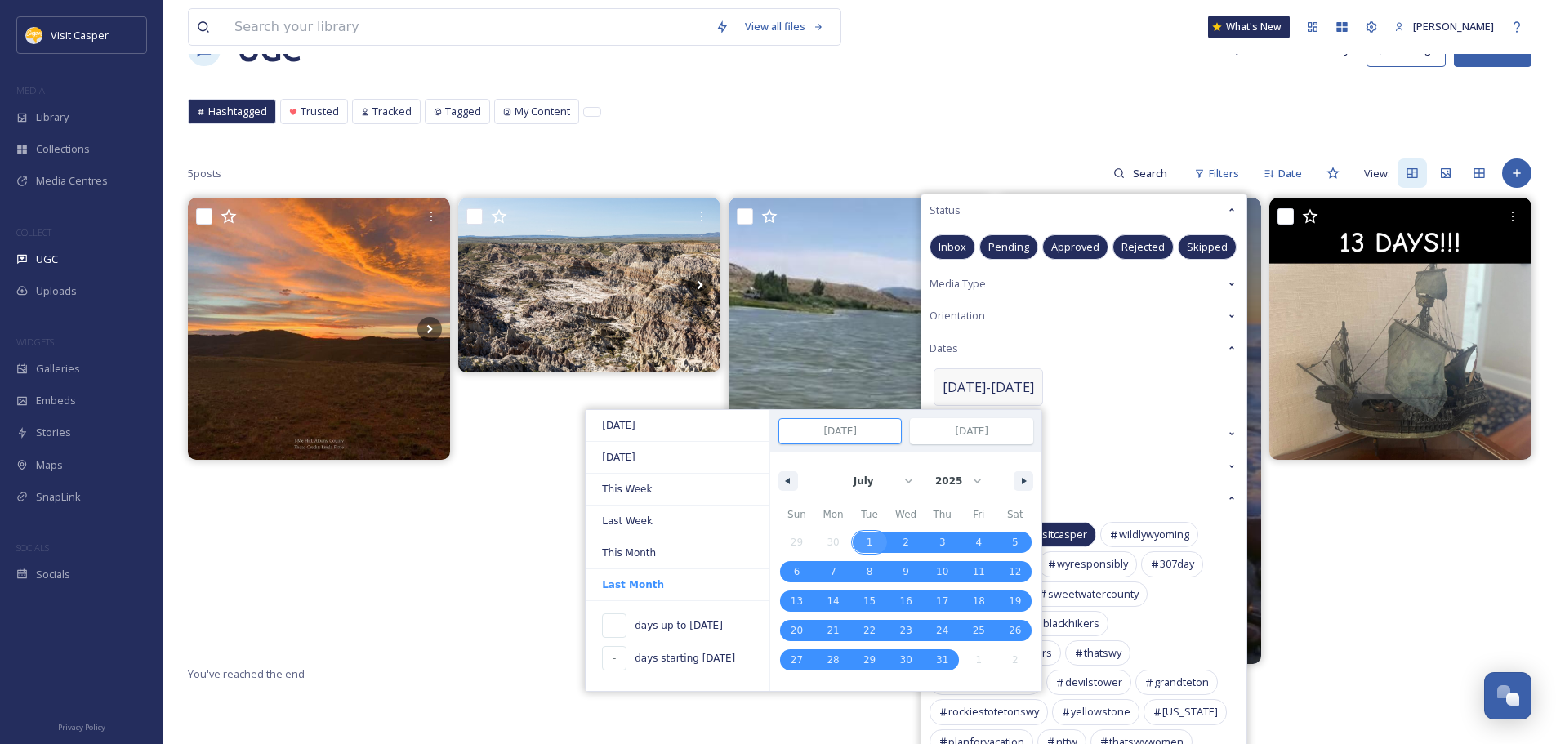
scroll to position [82, 0]
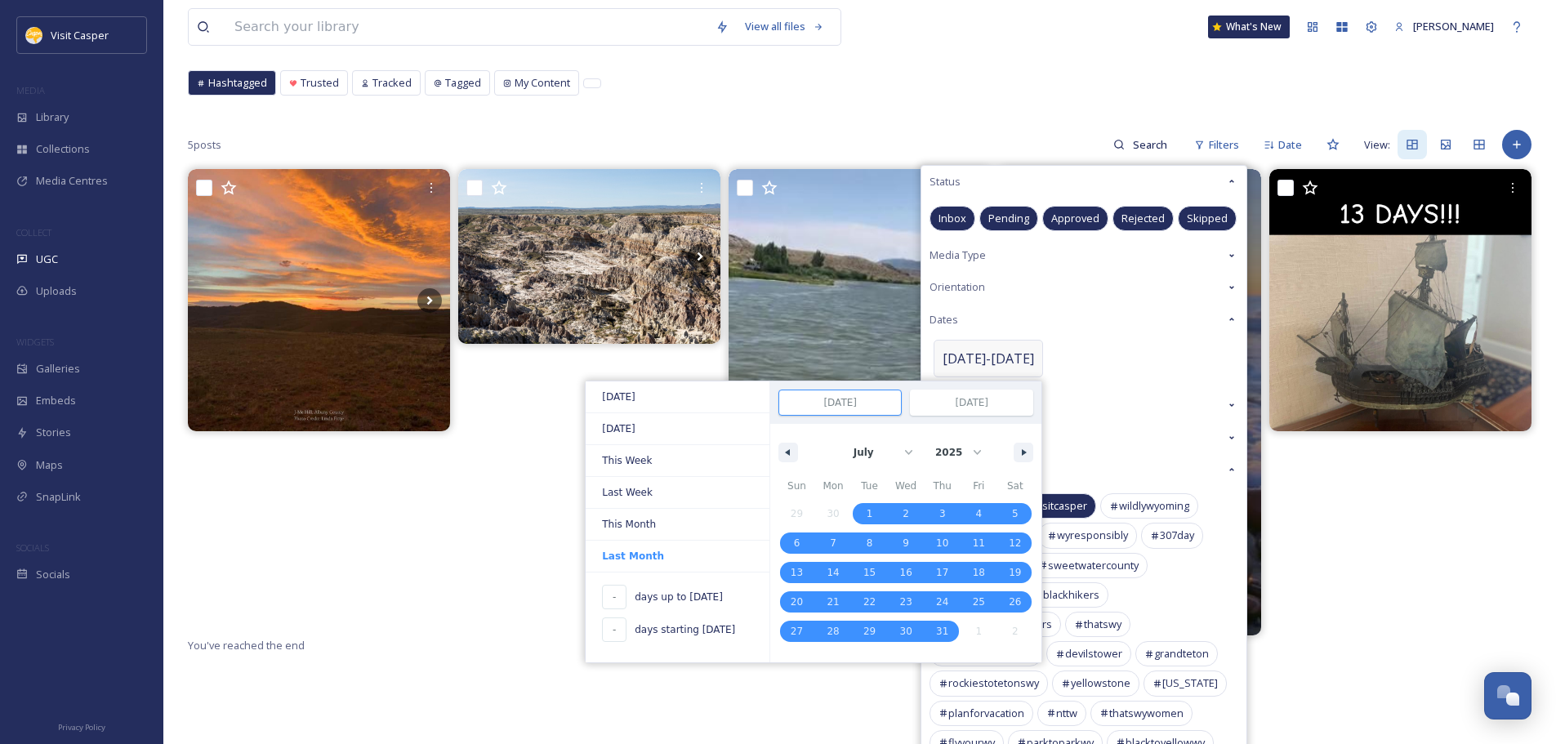
click at [778, 455] on div "January February March April May June July August September October November De…" at bounding box center [905, 448] width 271 height 49
click at [778, 455] on button "button" at bounding box center [788, 453] width 20 height 20
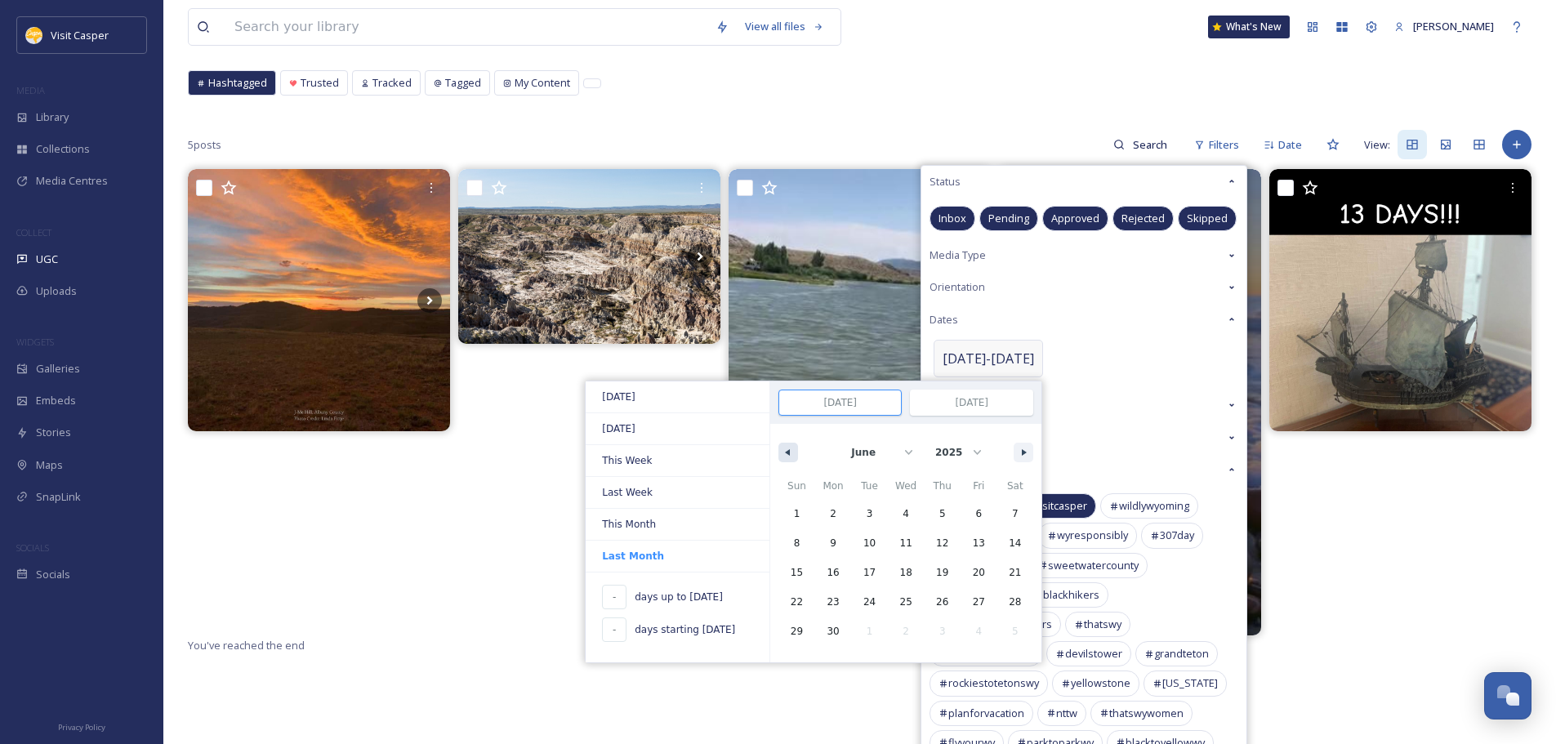
click at [782, 455] on icon "button" at bounding box center [786, 452] width 8 height 7
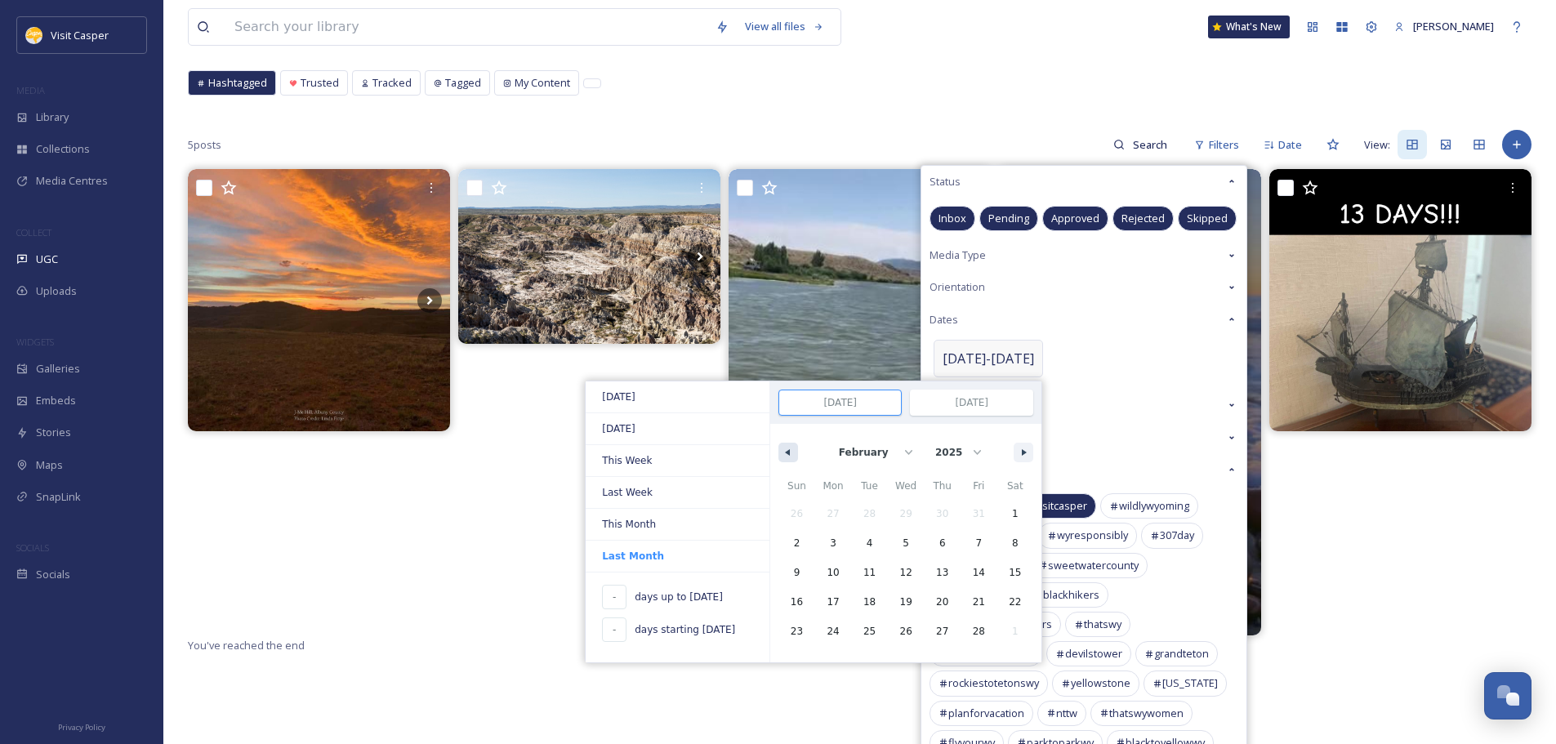
select select "0"
click at [896, 516] on span "1" at bounding box center [906, 513] width 37 height 21
type input "Jan 1, 2025"
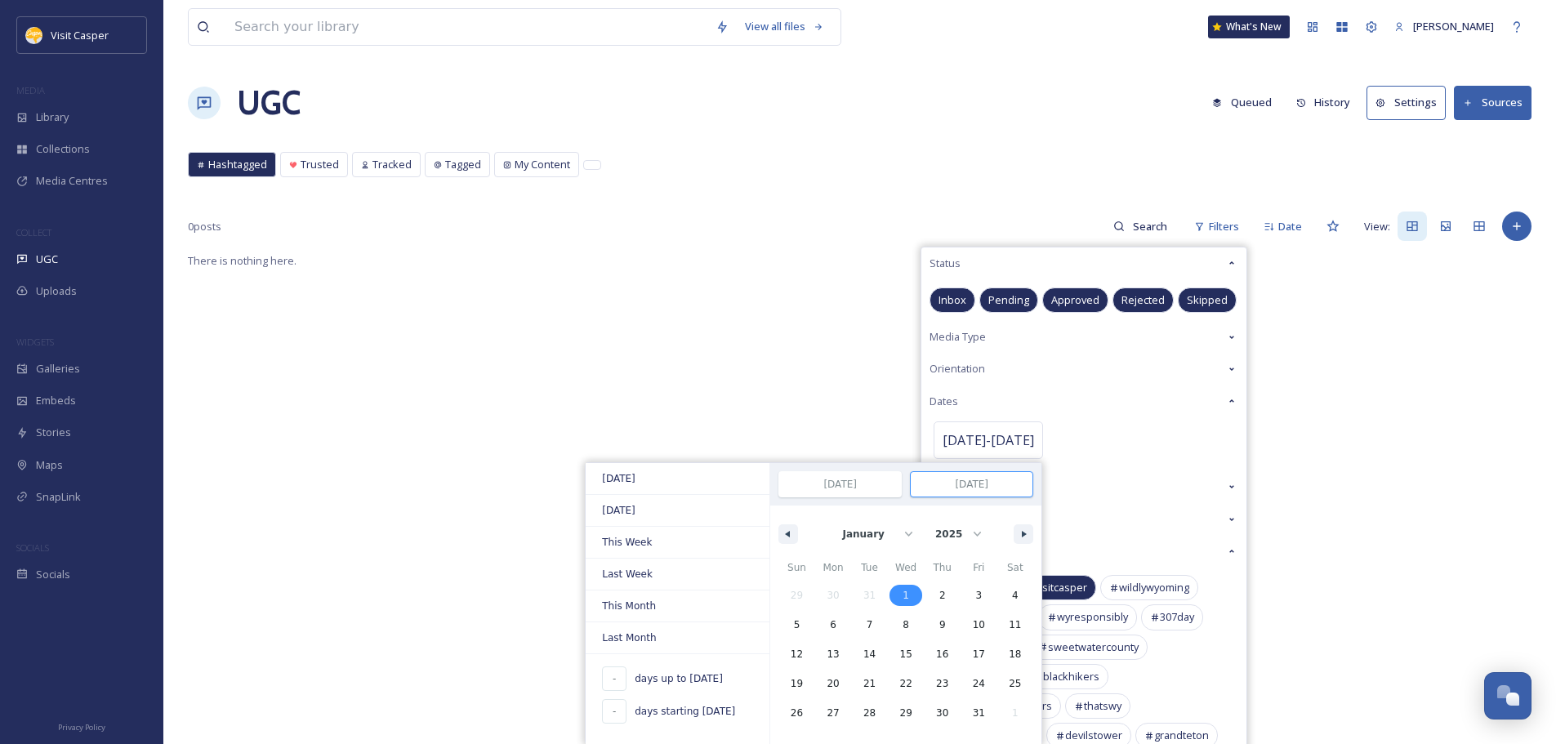
scroll to position [245, 0]
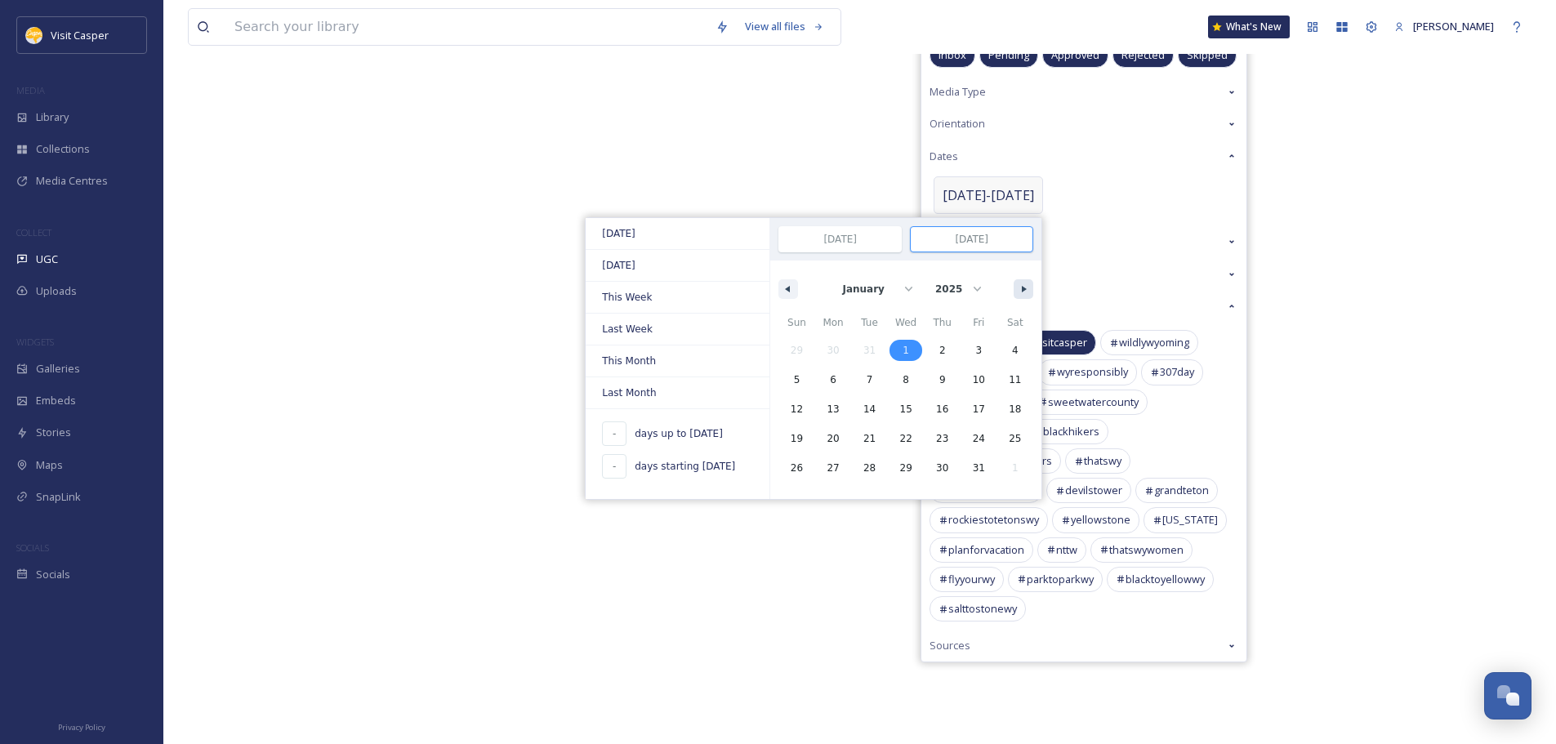
click at [1022, 286] on icon "button" at bounding box center [1026, 289] width 8 height 7
click at [1014, 286] on button "button" at bounding box center [1024, 289] width 20 height 20
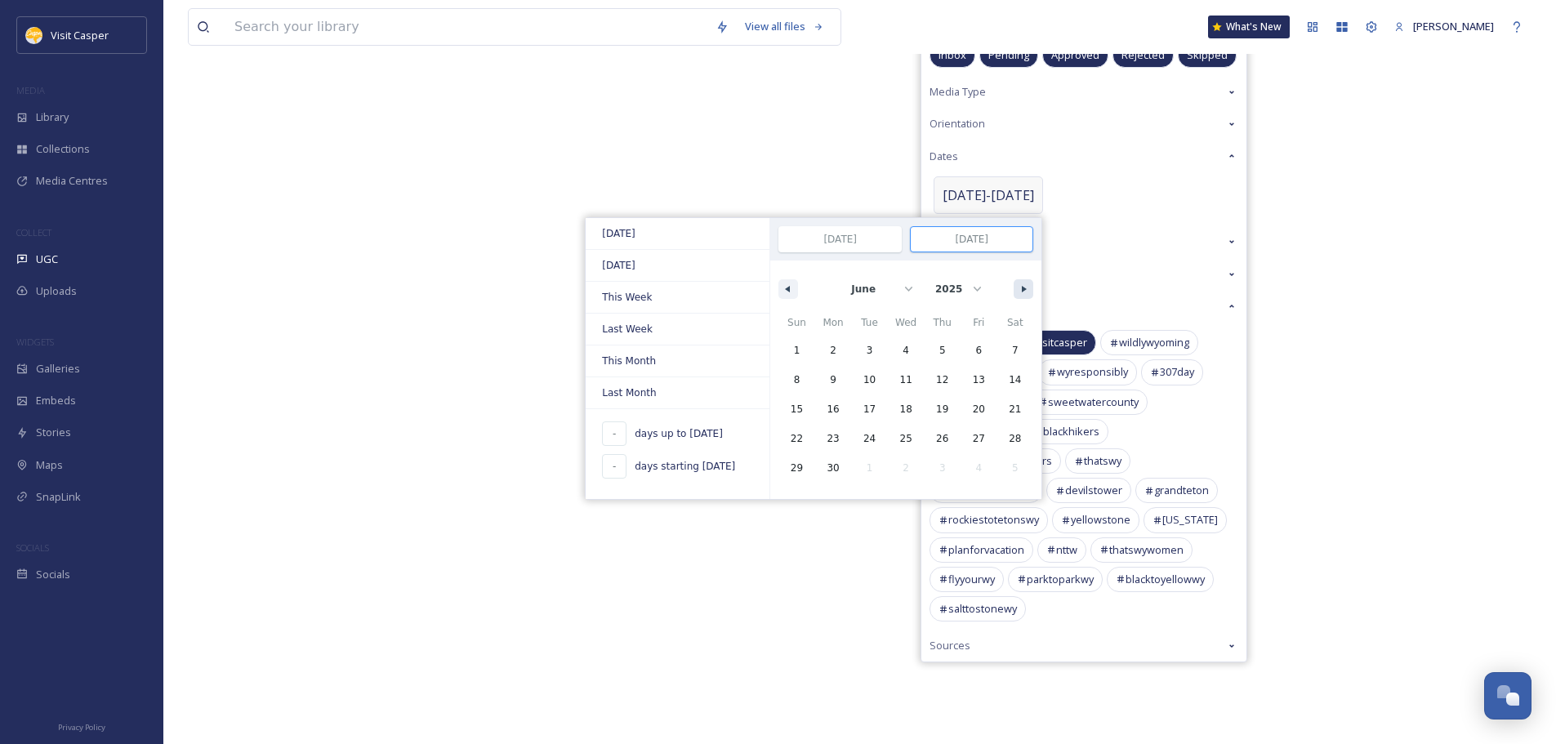
click at [1014, 286] on button "button" at bounding box center [1024, 289] width 20 height 20
select select "6"
click at [927, 470] on span "31" at bounding box center [942, 467] width 37 height 21
type input "Jul 31, 2025"
select select "0"
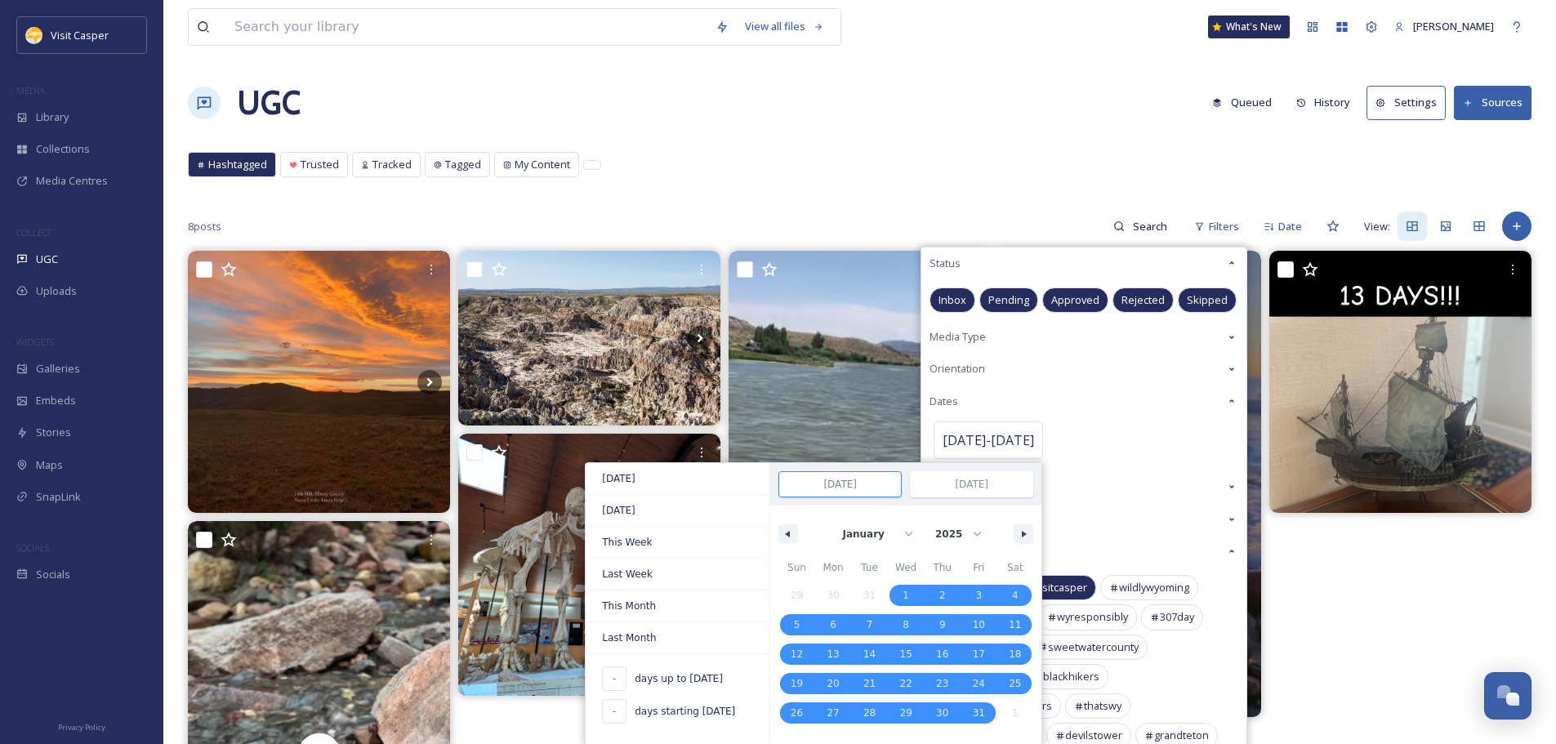
click at [890, 181] on div "Hashtagged Trusted Tracked Tagged My Content Hashtagged Trusted Tracked Tagged …" at bounding box center [860, 168] width 1344 height 33
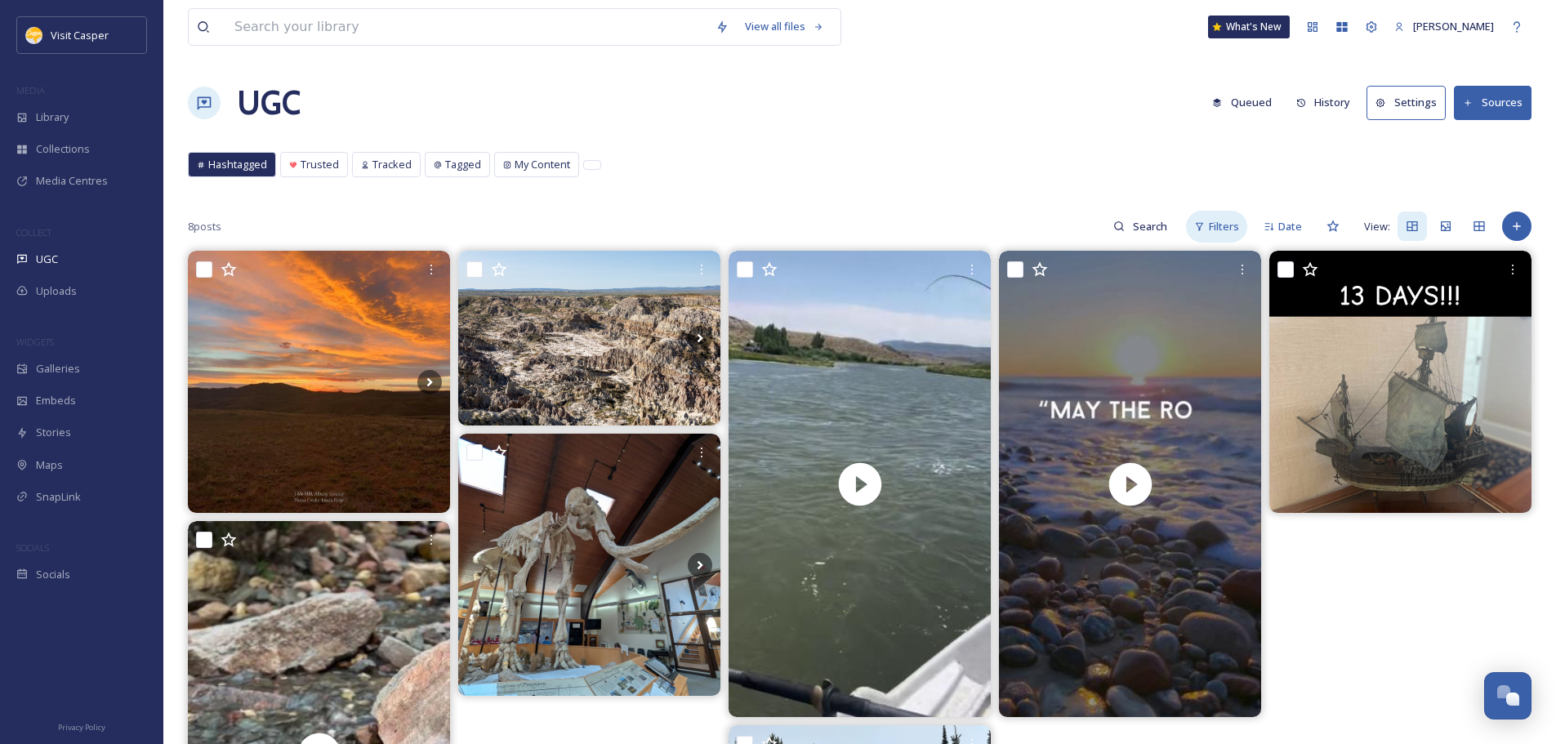
click at [1233, 232] on span "Filters" at bounding box center [1224, 227] width 30 height 16
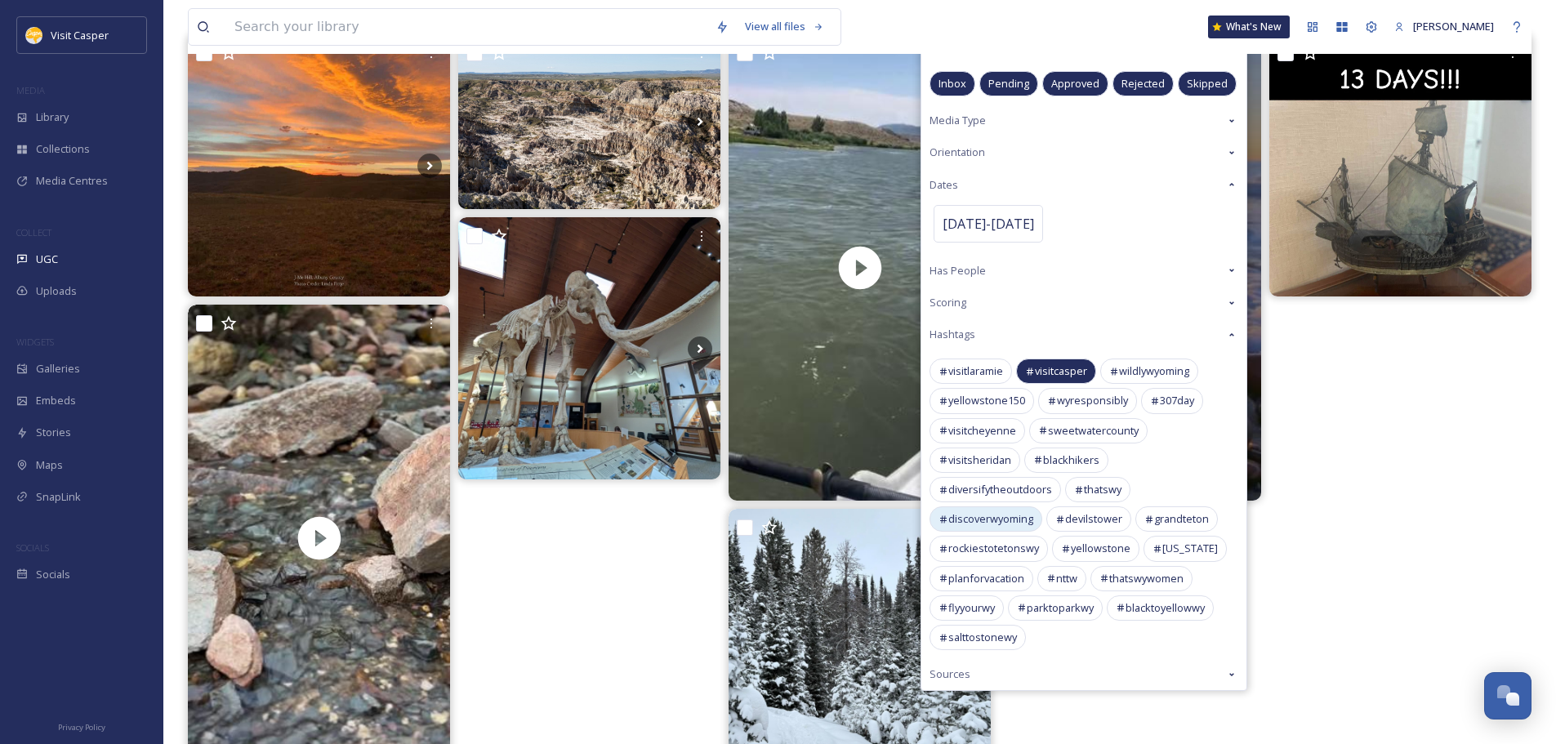
scroll to position [245, 0]
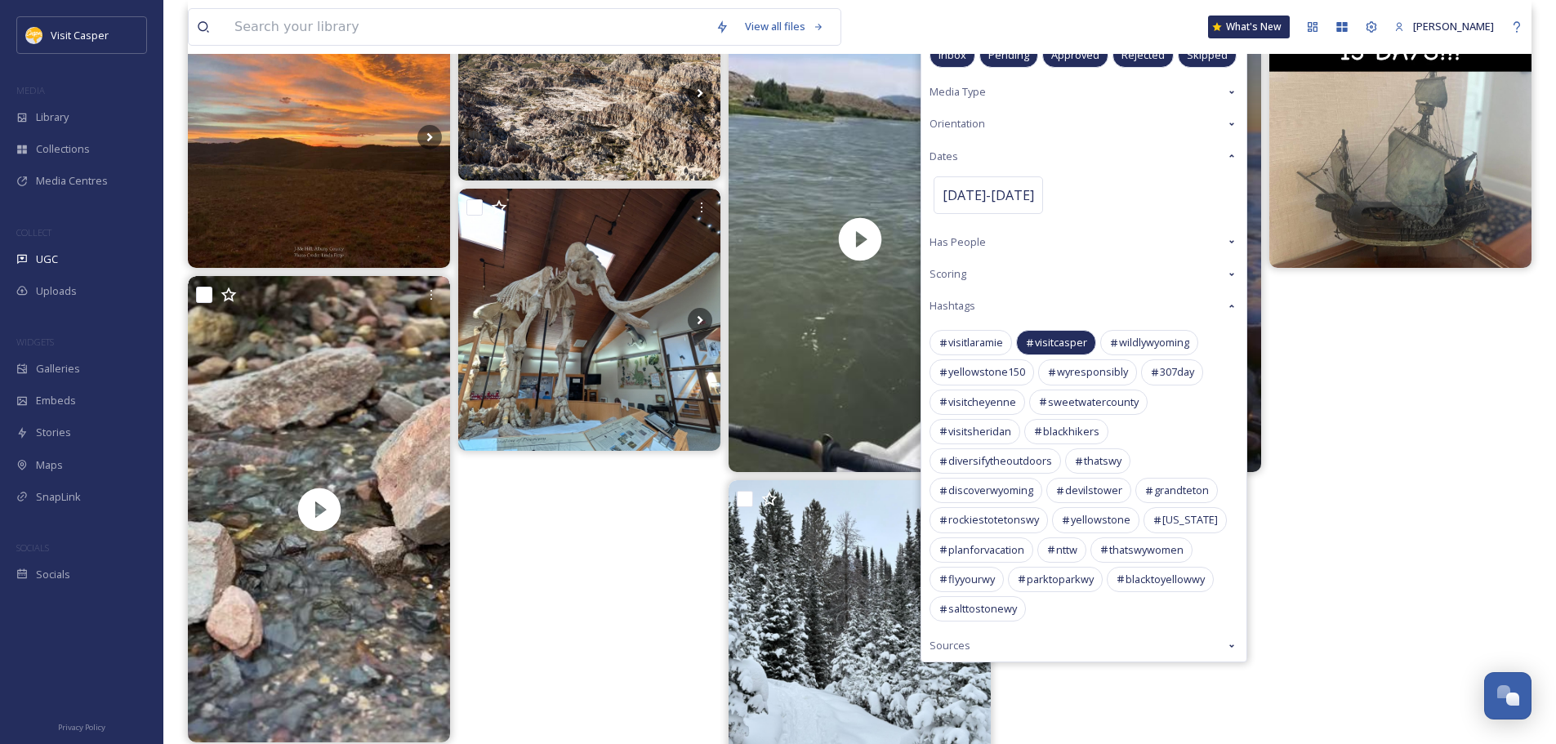
click at [1070, 340] on span "visitcasper" at bounding box center [1061, 343] width 52 height 16
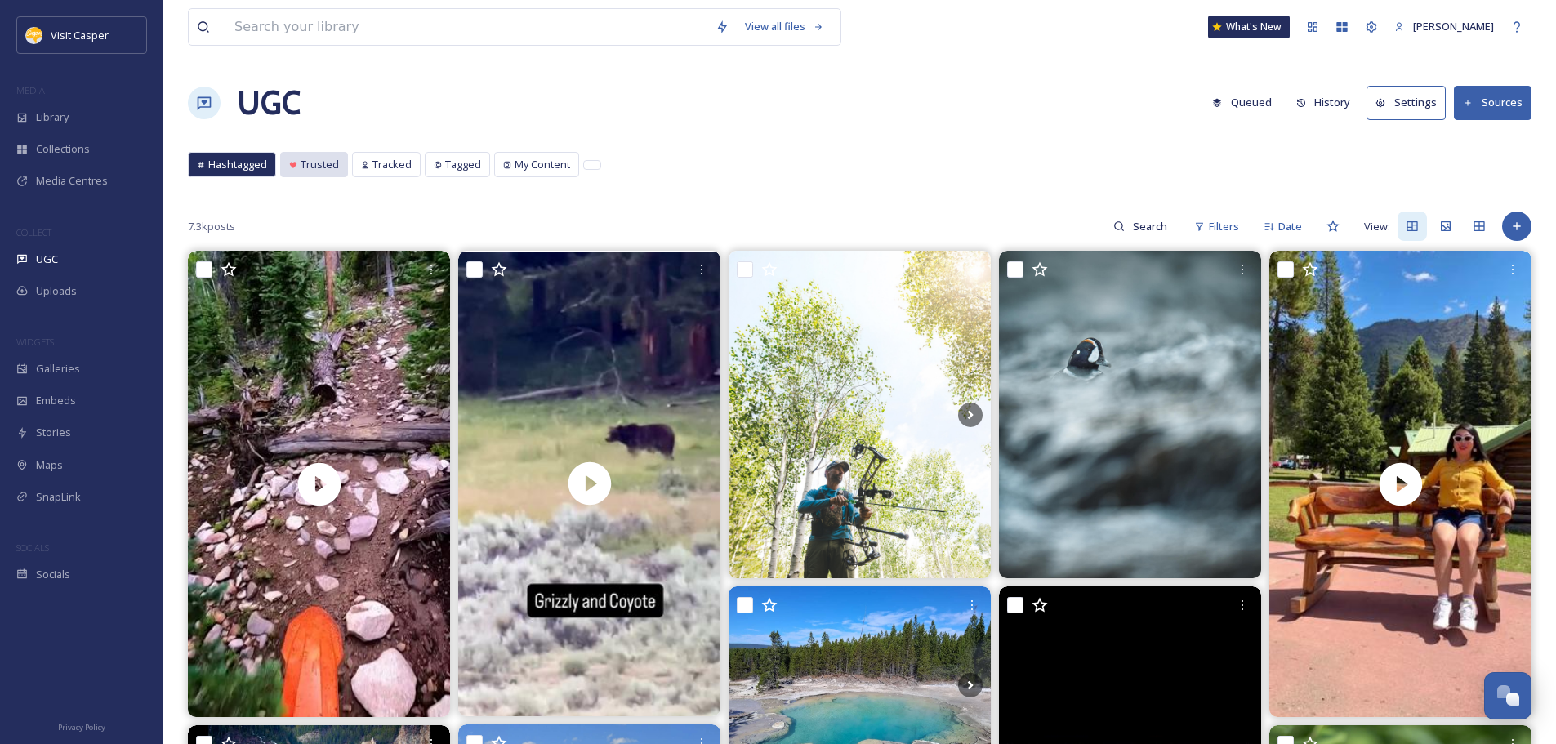
click at [314, 163] on span "Trusted" at bounding box center [320, 165] width 38 height 16
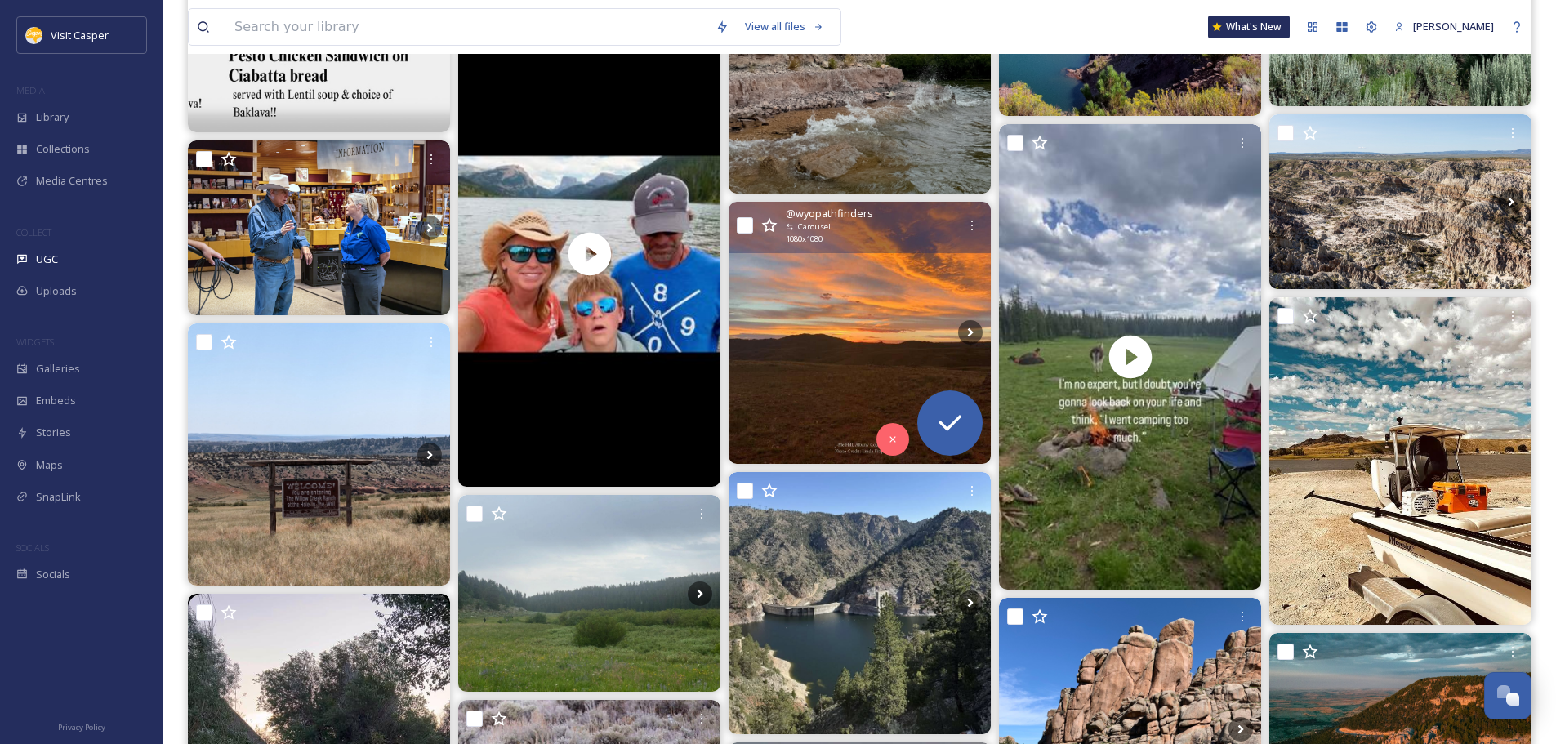
scroll to position [408, 0]
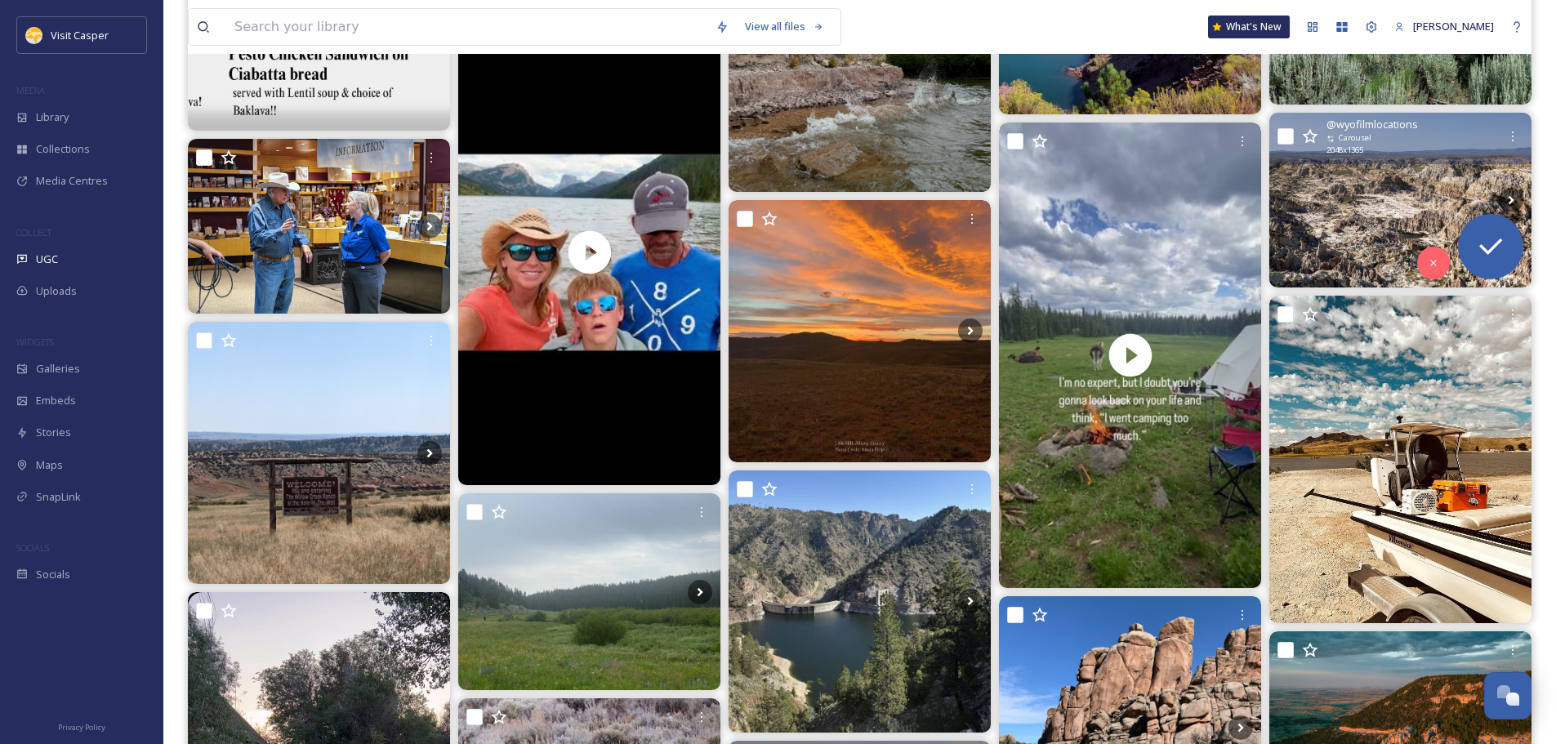
click at [1370, 213] on img at bounding box center [1400, 200] width 262 height 175
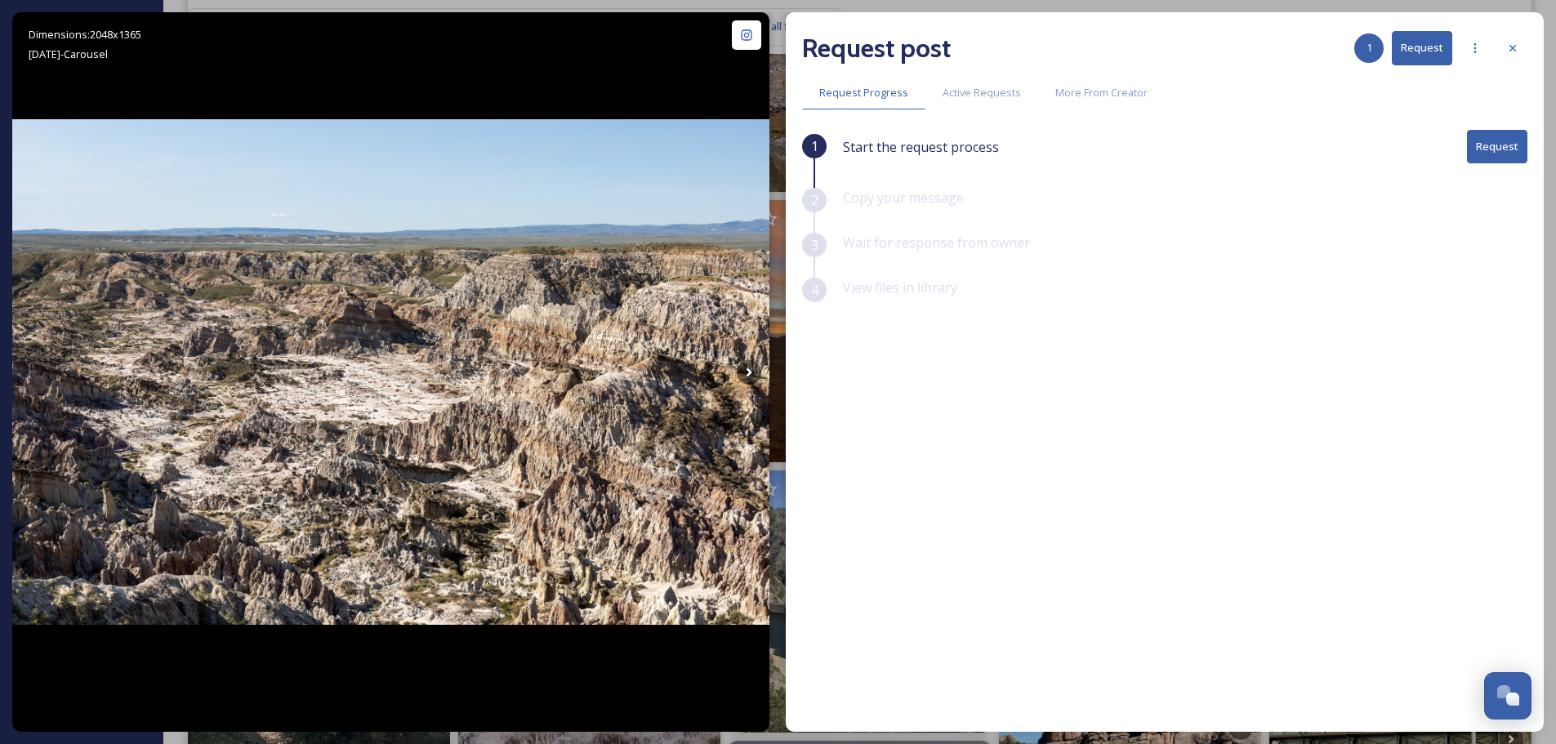
click at [1484, 153] on button "Request" at bounding box center [1497, 146] width 60 height 33
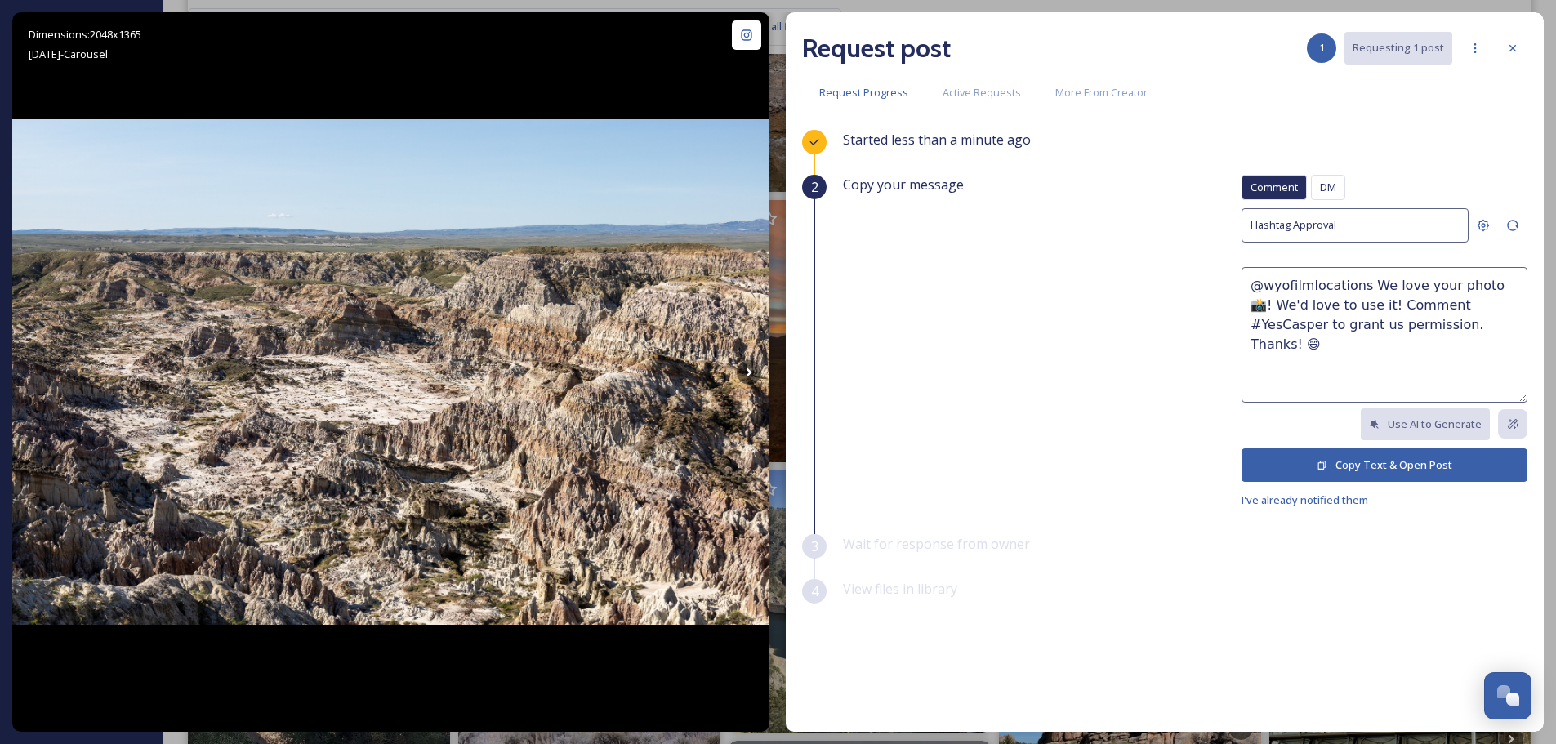
click at [1311, 182] on div "Comment DM Comment DM" at bounding box center [1384, 191] width 286 height 33
click at [1313, 182] on div "DM" at bounding box center [1328, 187] width 34 height 25
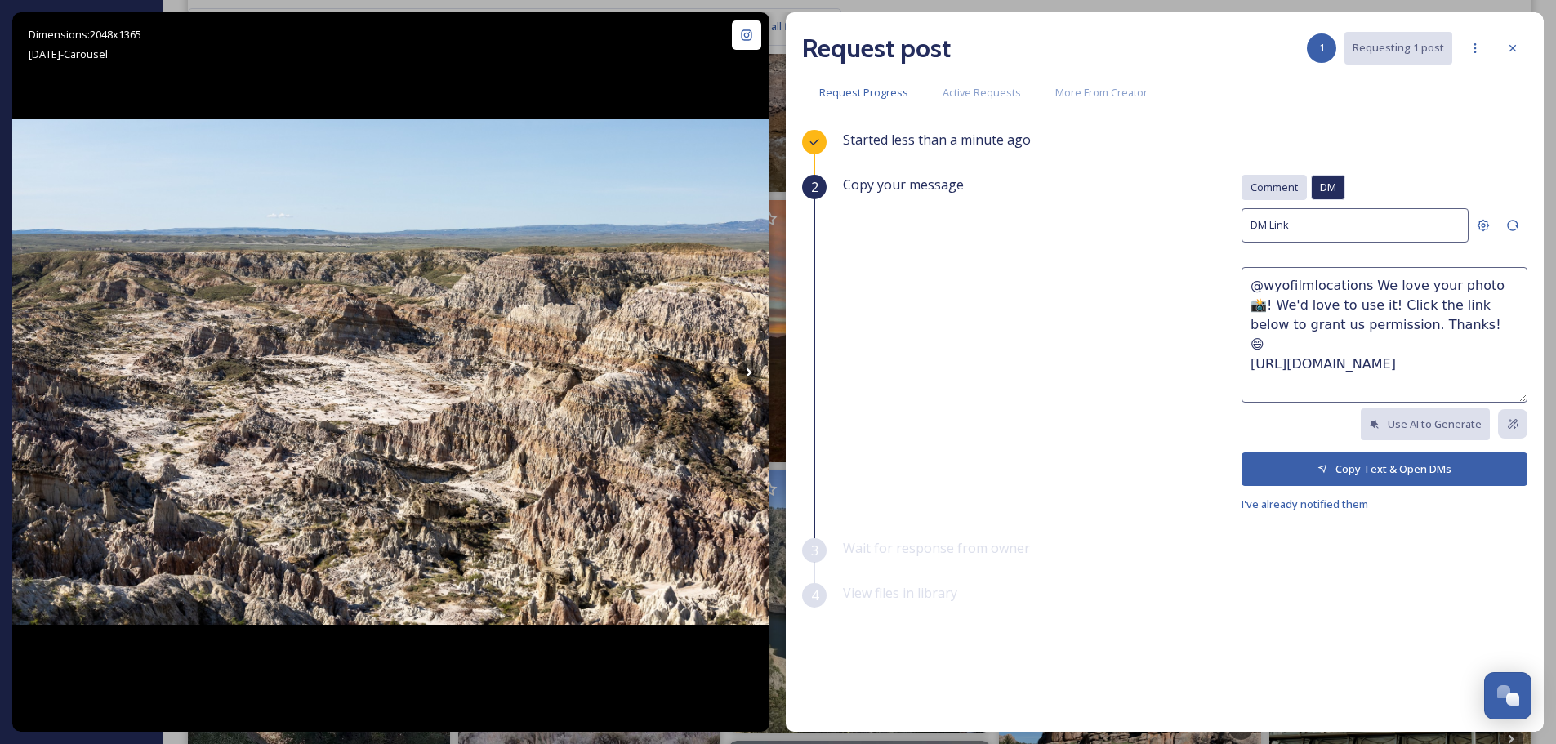
click at [1285, 190] on span "Comment" at bounding box center [1273, 188] width 47 height 16
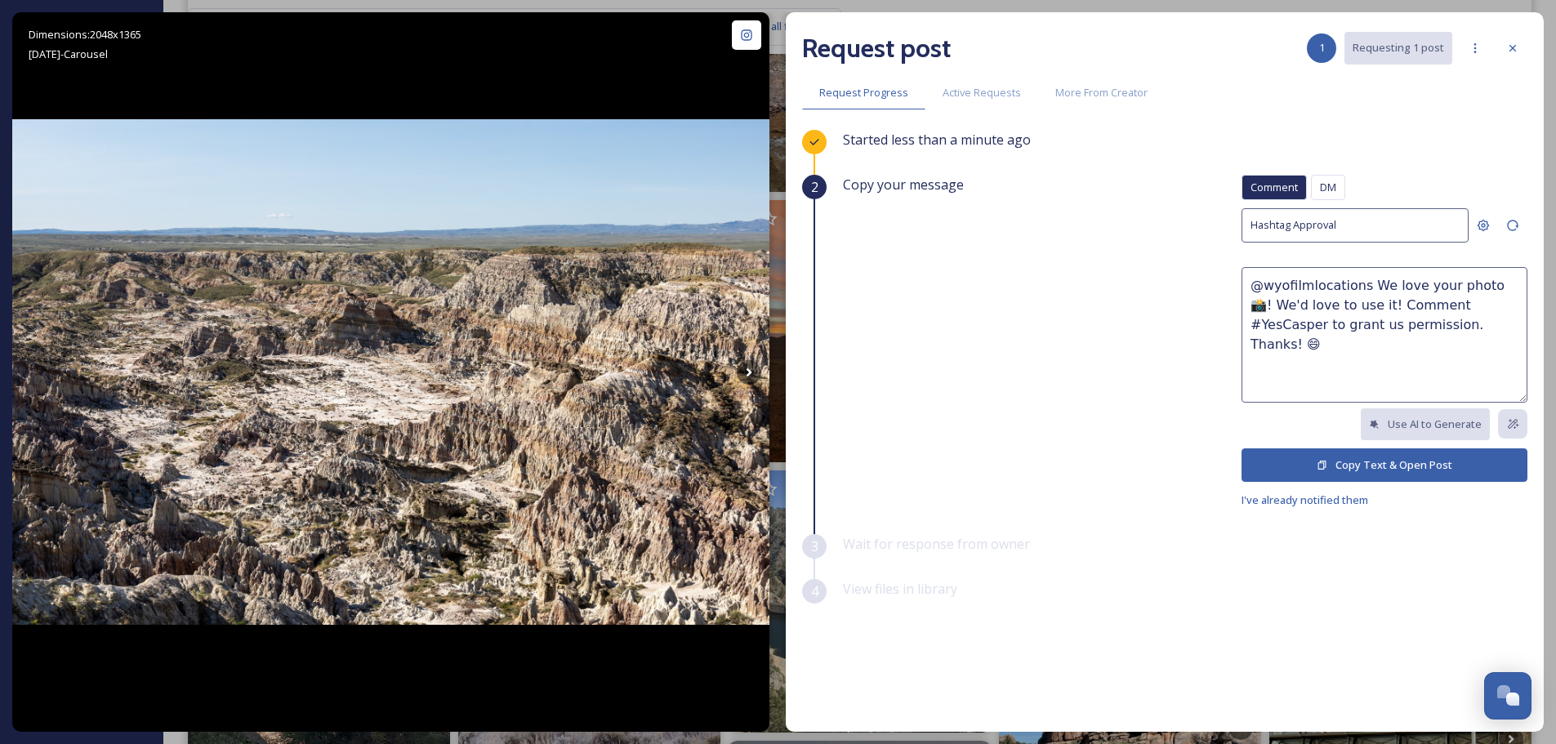
drag, startPoint x: 1433, startPoint y: 325, endPoint x: 1237, endPoint y: 271, distance: 202.5
click at [1237, 271] on div "Copy your message Comment DM Comment DM Hashtag Approval @wyofilmlocations We l…" at bounding box center [1185, 342] width 684 height 335
click at [1391, 332] on textarea "@wyofilmlocations We love your photo 📸! We'd love to use it! Comment #YesCasper…" at bounding box center [1384, 335] width 286 height 136
click at [1385, 470] on button "Copy Text & Open Post" at bounding box center [1384, 464] width 286 height 33
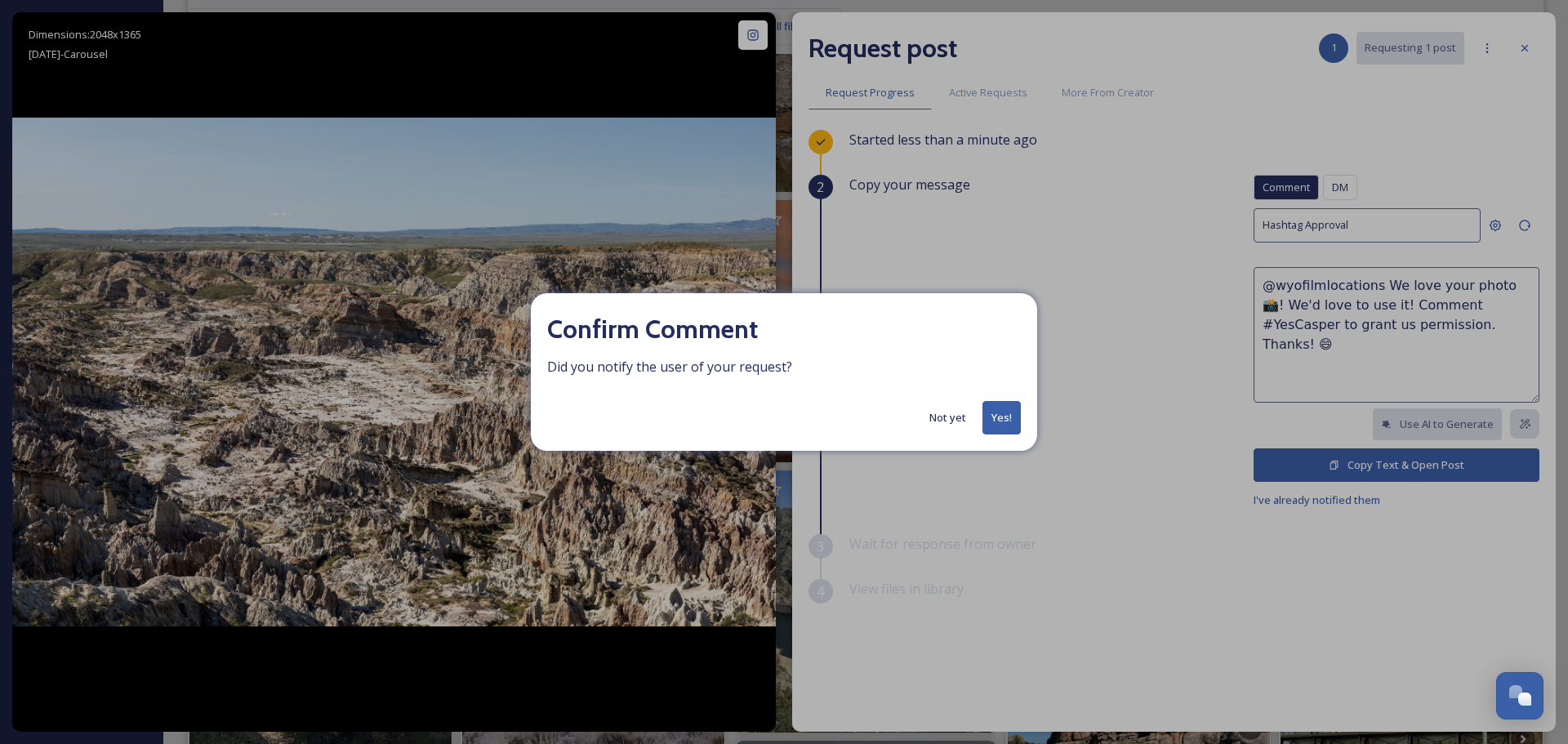
click at [946, 419] on button "Not yet" at bounding box center [947, 418] width 53 height 32
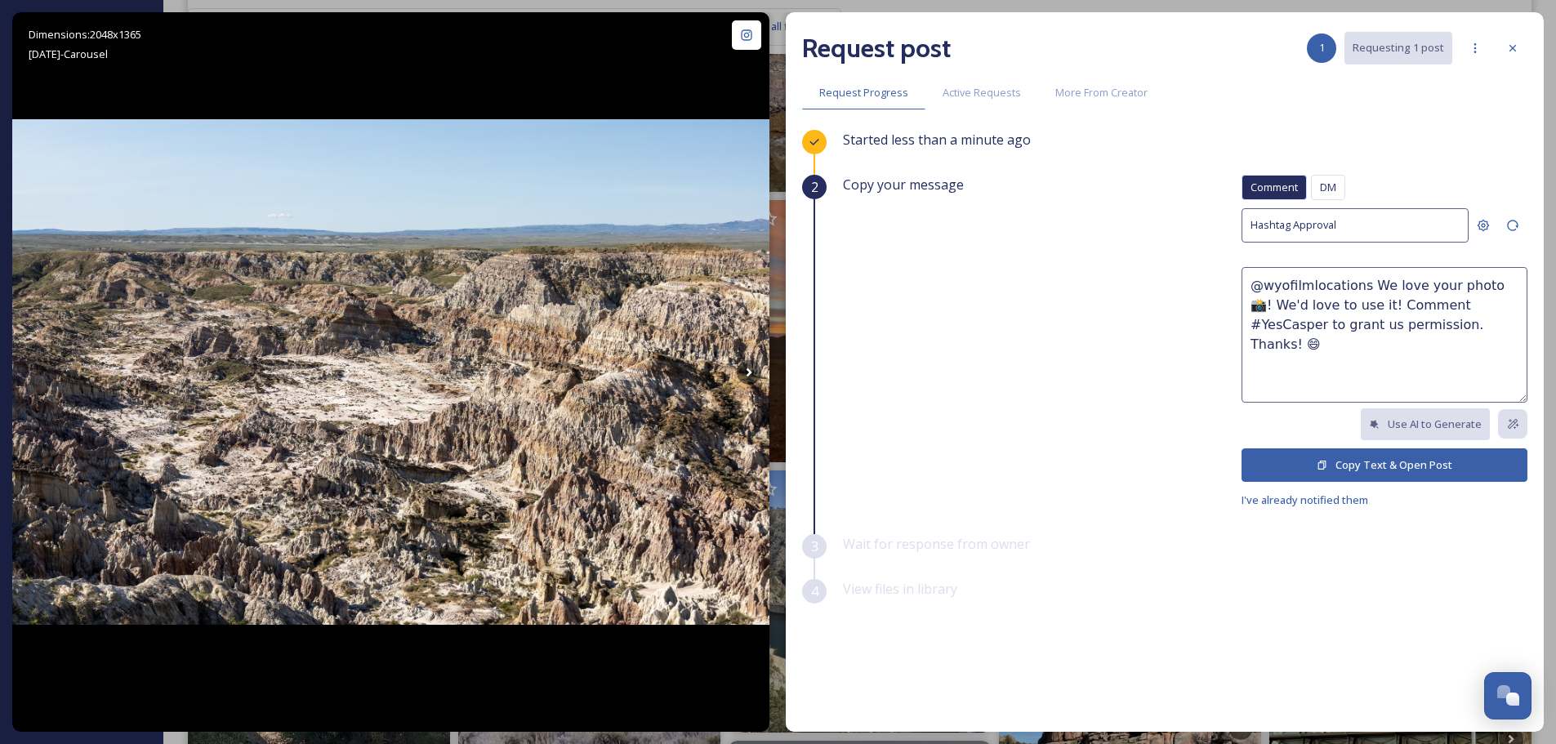
click at [1420, 340] on textarea "@wyofilmlocations We love your photo 📸! We'd love to use it! Comment #YesCasper…" at bounding box center [1384, 335] width 286 height 136
click at [1441, 328] on textarea "@wyofilmlocations We love your photo 📸! We'd love to use it! Comment #YesCasper…" at bounding box center [1384, 335] width 286 height 136
click at [1434, 328] on textarea "@wyofilmlocations We love your photo 📸! We'd love to use it! Comment #YesCasper…" at bounding box center [1384, 335] width 286 height 136
drag, startPoint x: 1434, startPoint y: 328, endPoint x: 1432, endPoint y: 310, distance: 17.3
click at [1432, 310] on textarea "@wyofilmlocations We love your photo 📸! We'd love to use it! Comment #YesCasper…" at bounding box center [1384, 335] width 286 height 136
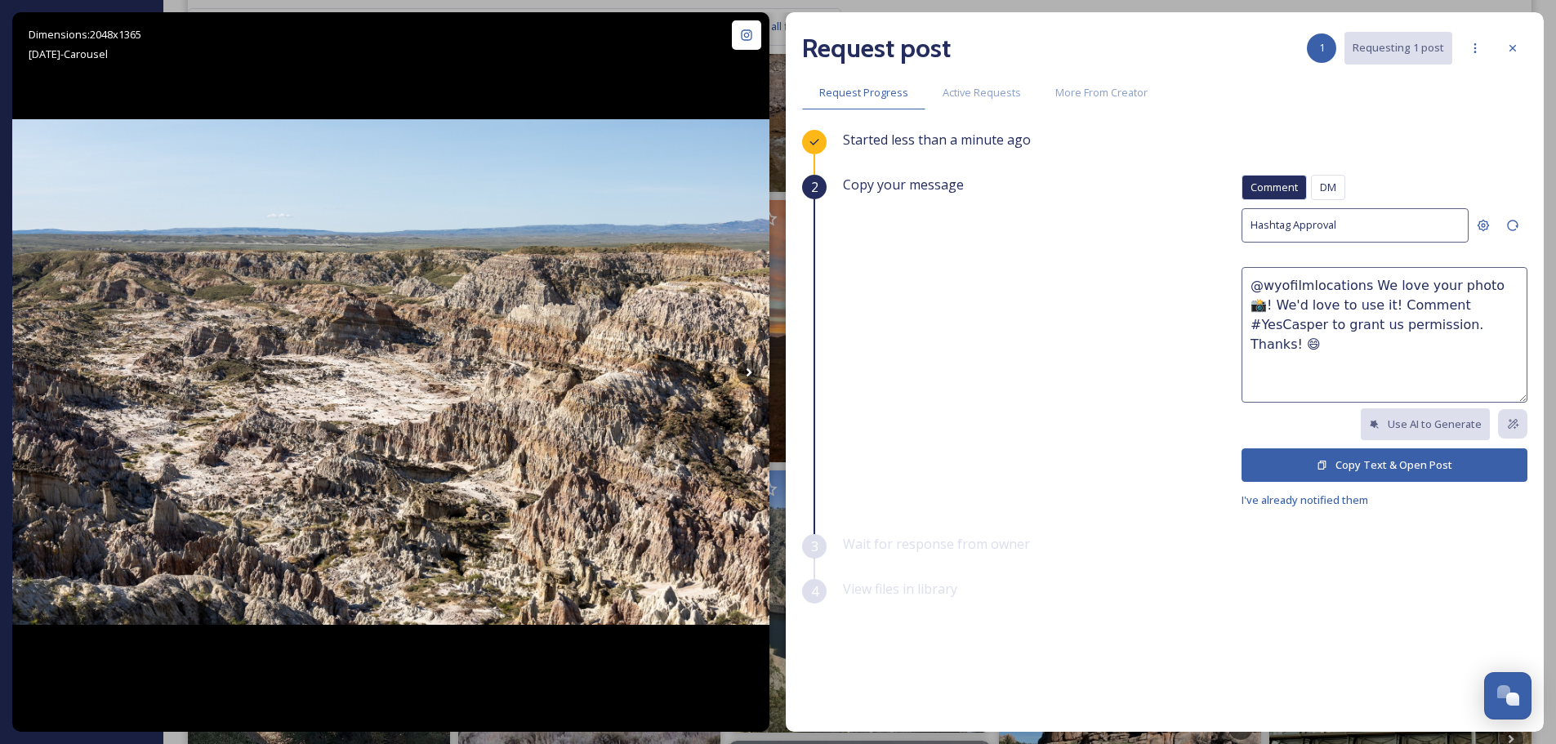
click at [1433, 326] on textarea "@wyofilmlocations We love your photo 📸! We'd love to use it! Comment #YesCasper…" at bounding box center [1384, 335] width 286 height 136
drag, startPoint x: 1452, startPoint y: 327, endPoint x: 1367, endPoint y: 305, distance: 87.8
click at [1367, 305] on textarea "@wyofilmlocations We love your photo 📸! We'd love to use it! Comment #YesCasper…" at bounding box center [1384, 335] width 286 height 136
click at [1330, 180] on span "DM" at bounding box center [1328, 188] width 16 height 16
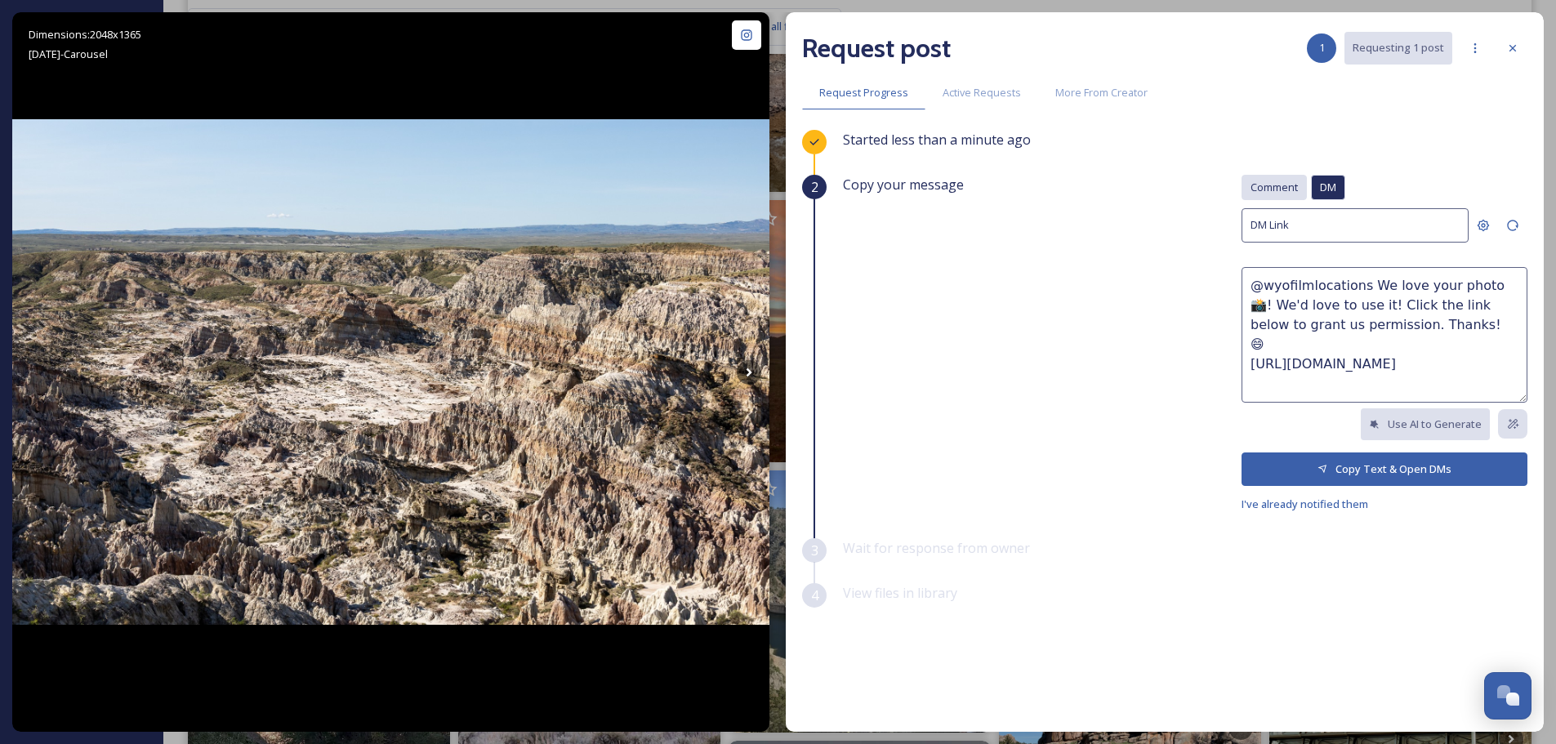
click at [1263, 184] on span "Comment" at bounding box center [1273, 188] width 47 height 16
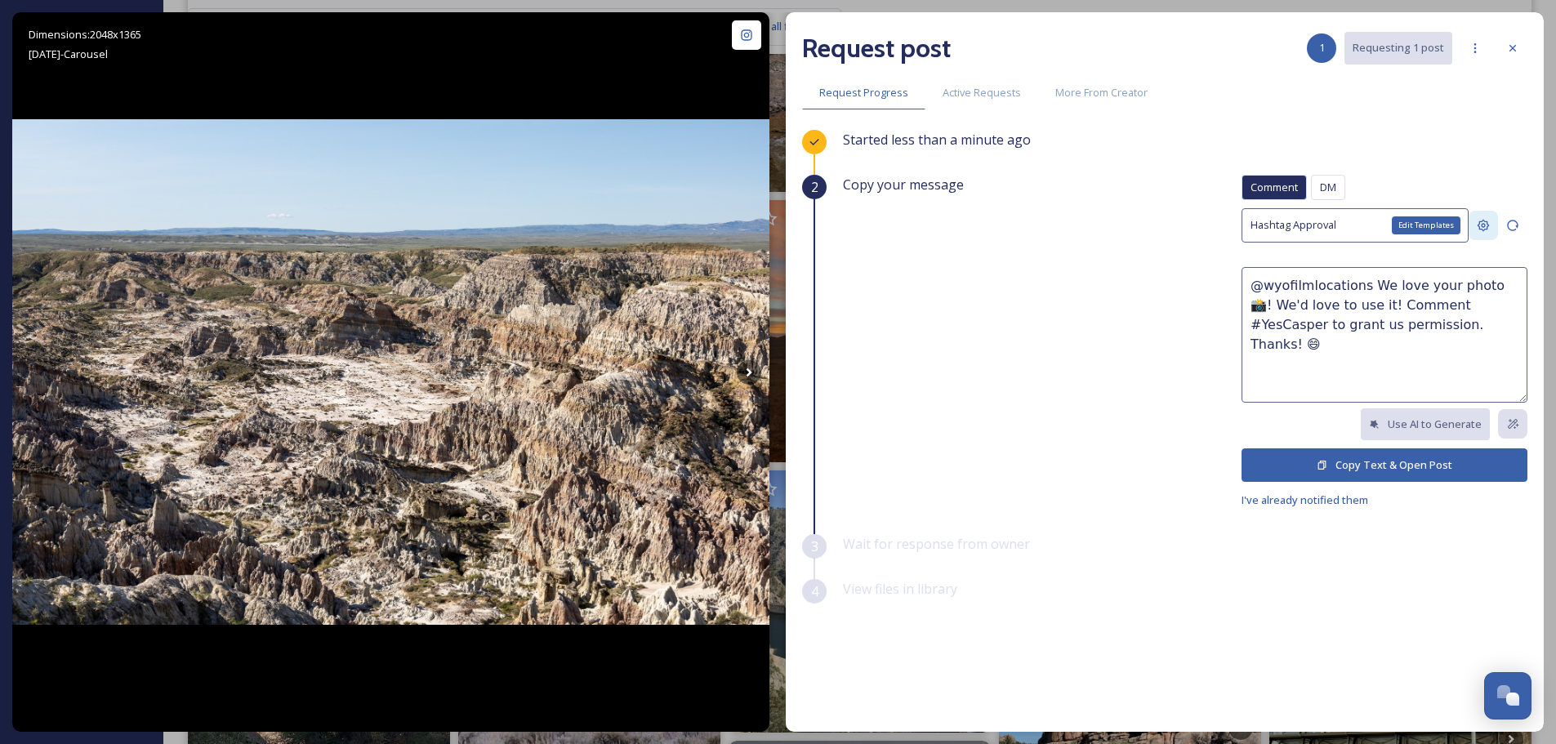
click at [1477, 226] on div "Edit Templates" at bounding box center [1483, 225] width 29 height 29
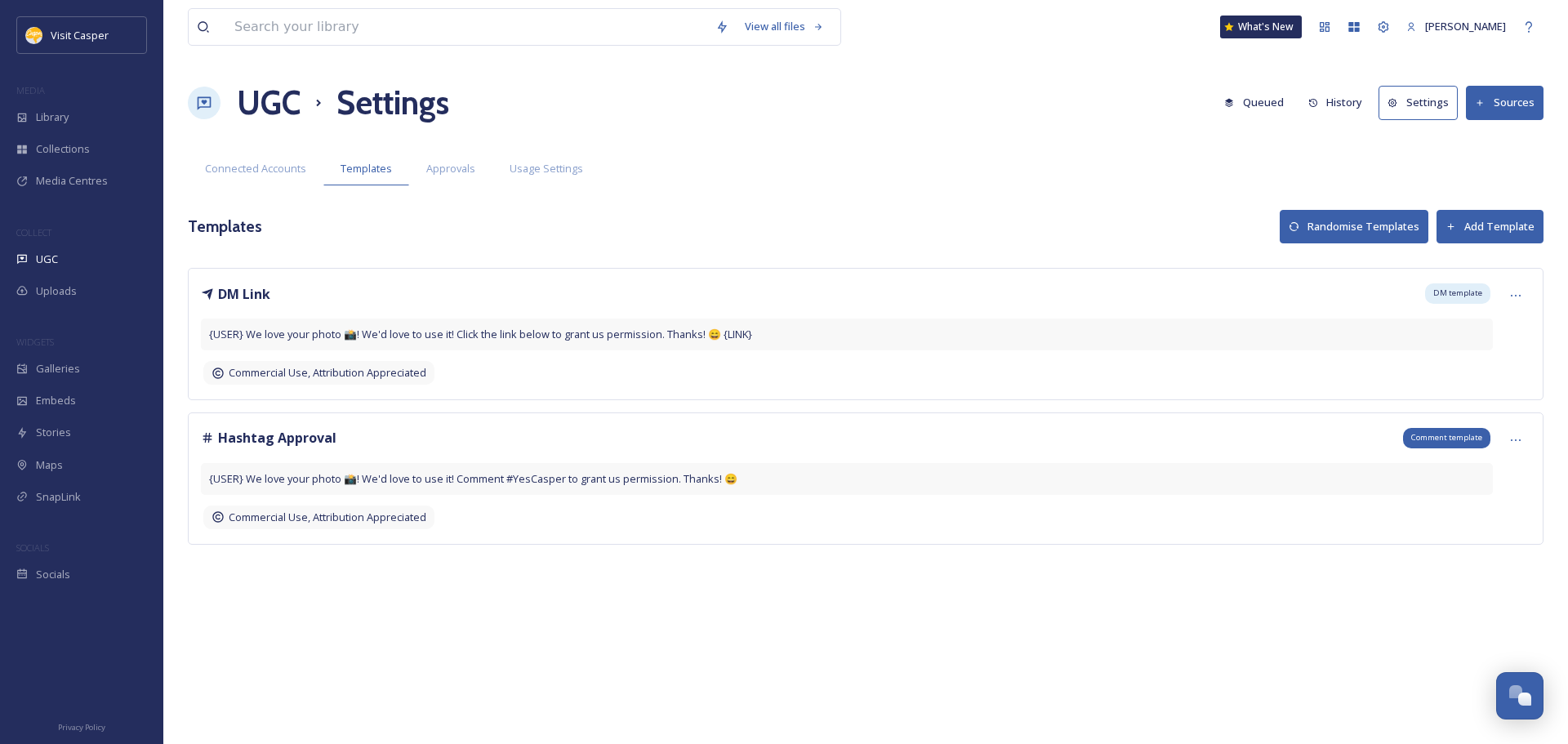
click at [1479, 438] on span "Comment template" at bounding box center [1446, 437] width 71 height 11
click at [1512, 444] on icon at bounding box center [1515, 440] width 13 height 13
click at [1493, 510] on div "Edit" at bounding box center [1487, 508] width 85 height 32
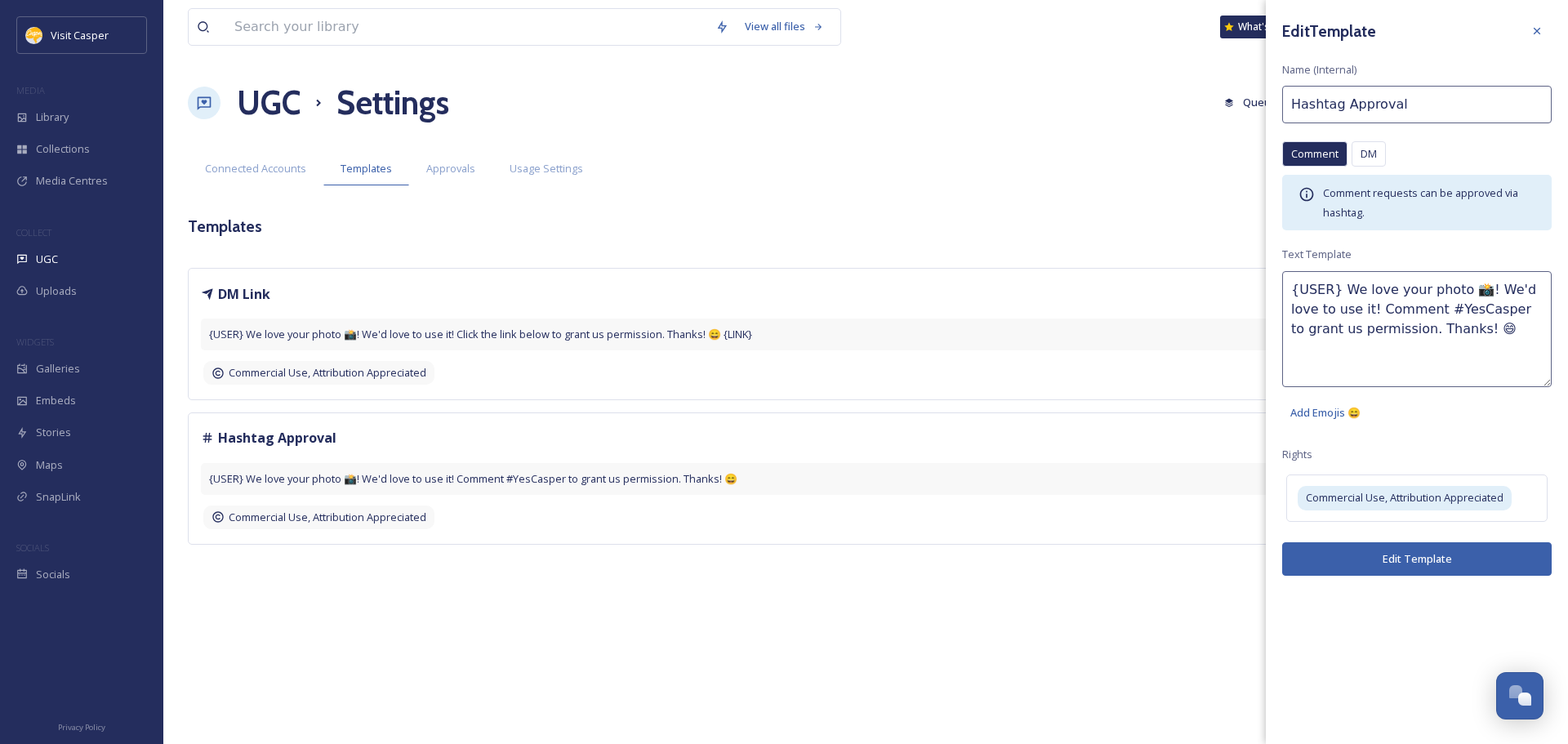
click at [1435, 333] on textarea "{USER} We love your photo 📸! We'd love to use it! Comment #YesCasper to grant u…" at bounding box center [1417, 329] width 270 height 116
click at [1535, 30] on icon at bounding box center [1537, 31] width 13 height 13
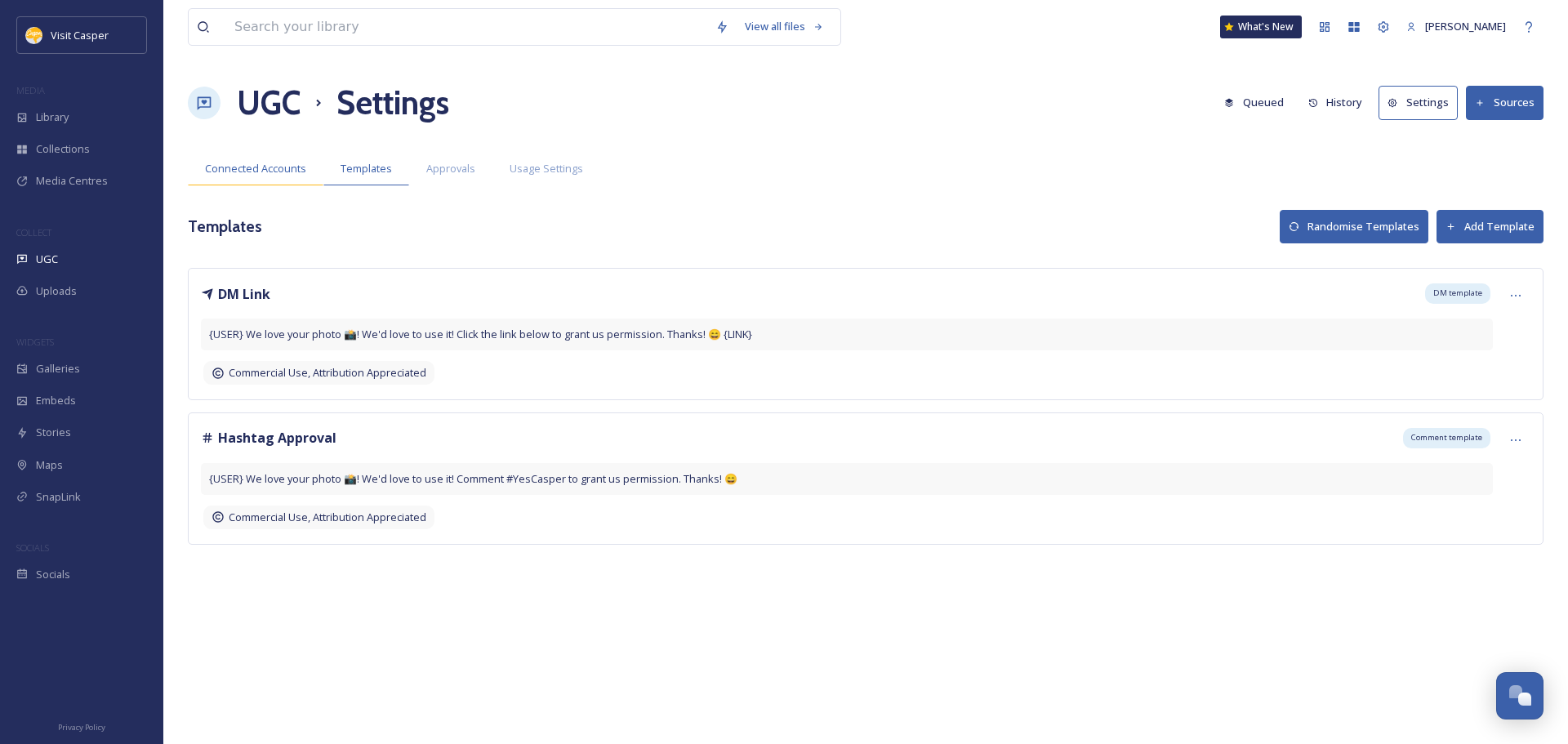
click at [274, 167] on span "Connected Accounts" at bounding box center [255, 169] width 101 height 16
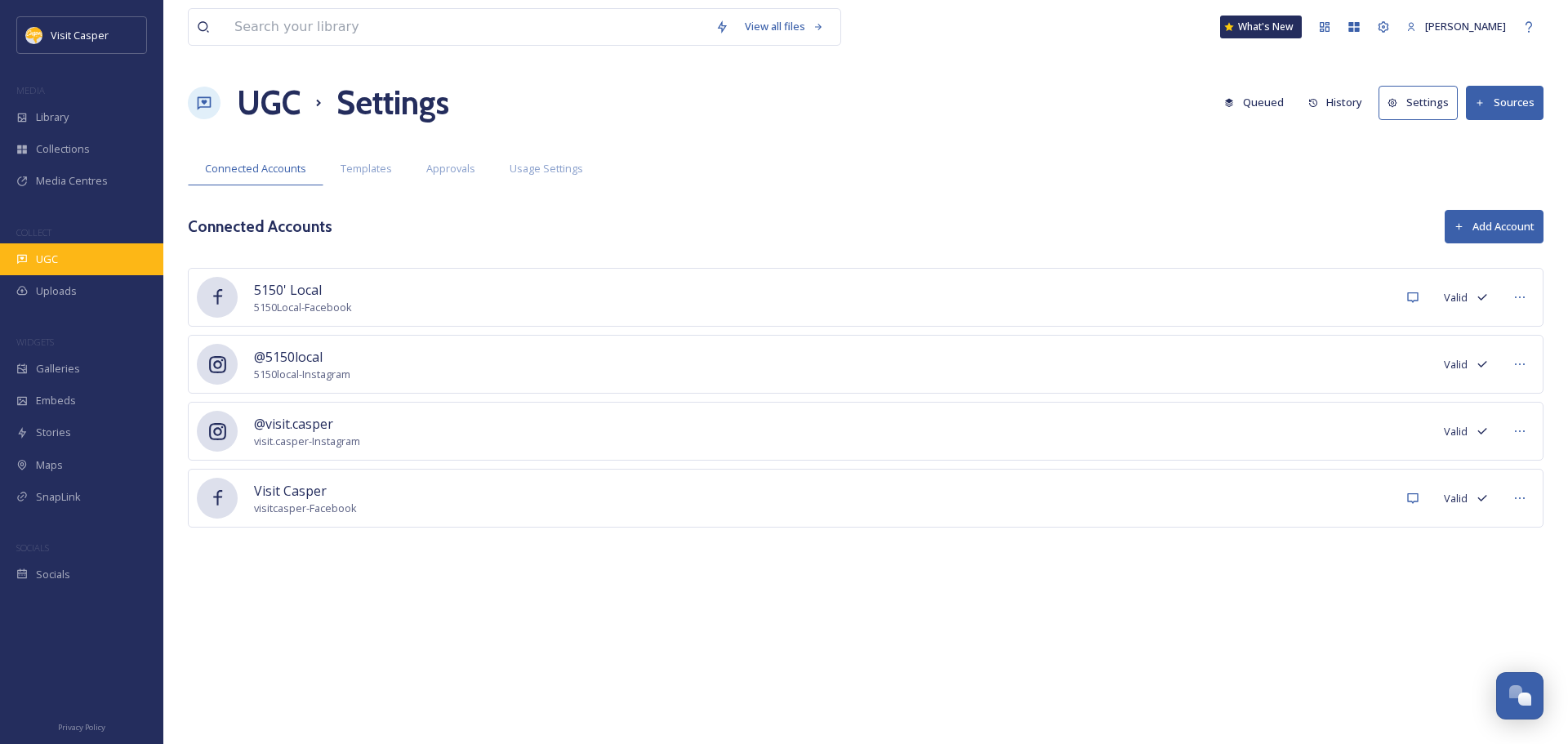
click at [73, 252] on div "UGC" at bounding box center [81, 259] width 163 height 32
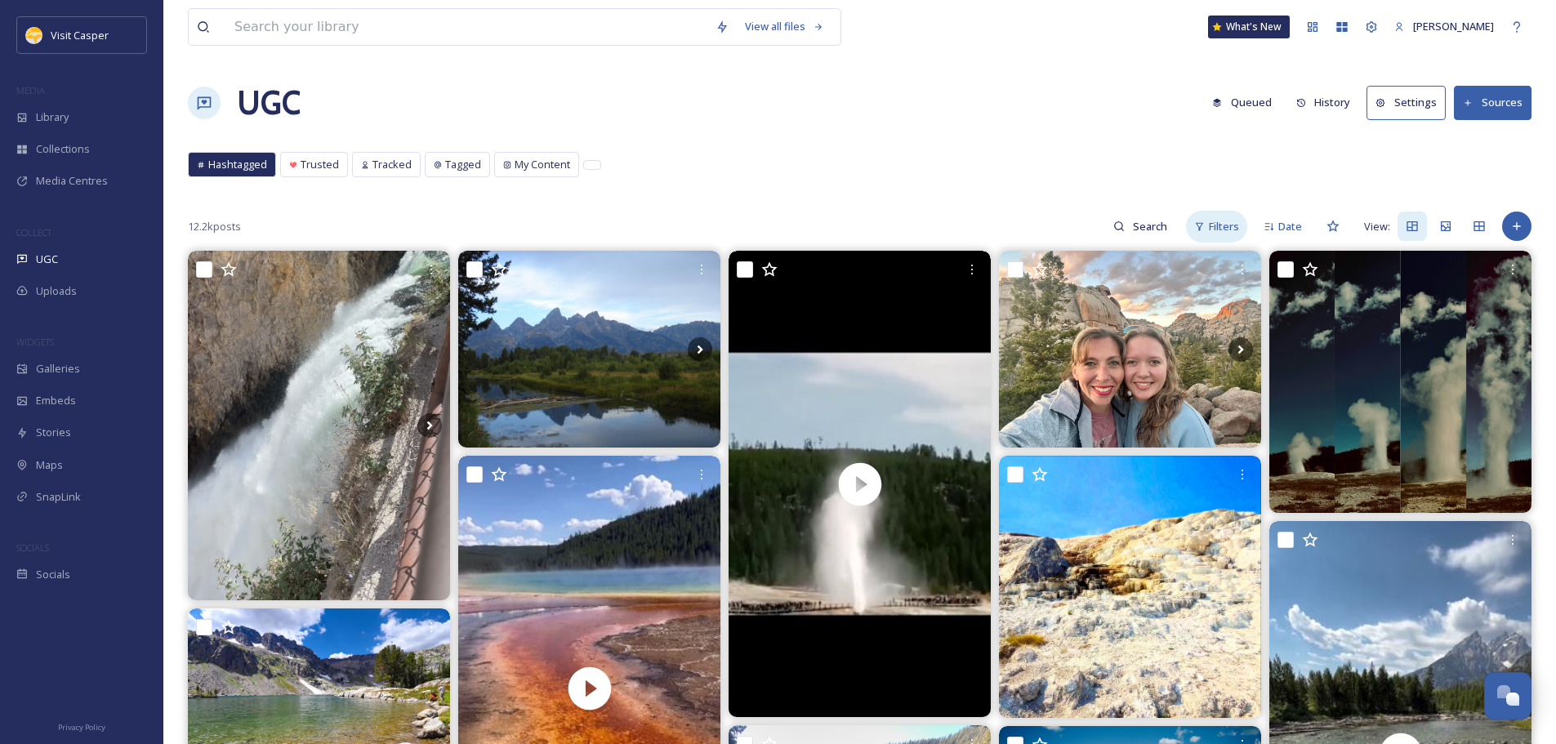
click at [1212, 219] on span "Filters" at bounding box center [1224, 227] width 30 height 16
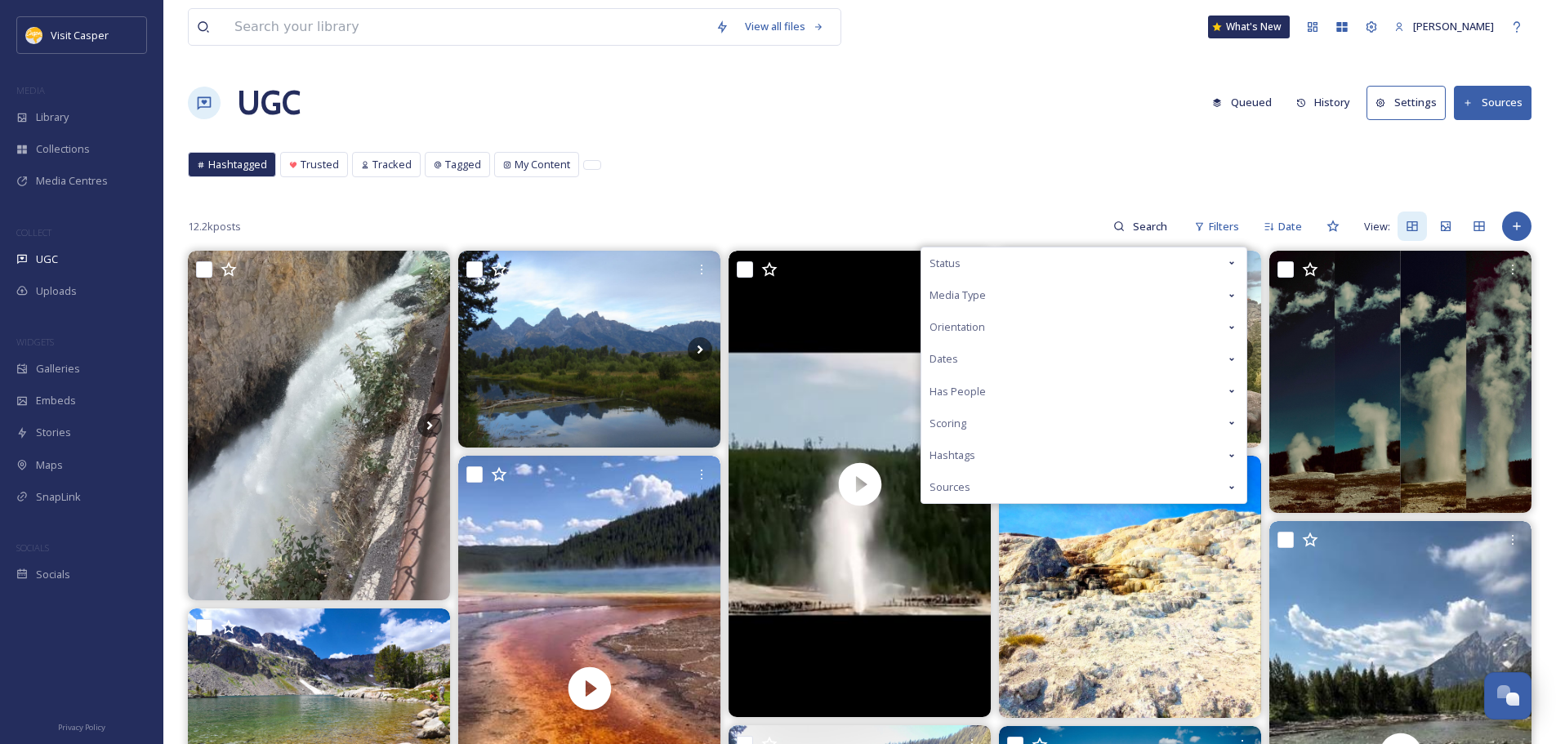
click at [969, 452] on span "Hashtags" at bounding box center [952, 456] width 46 height 16
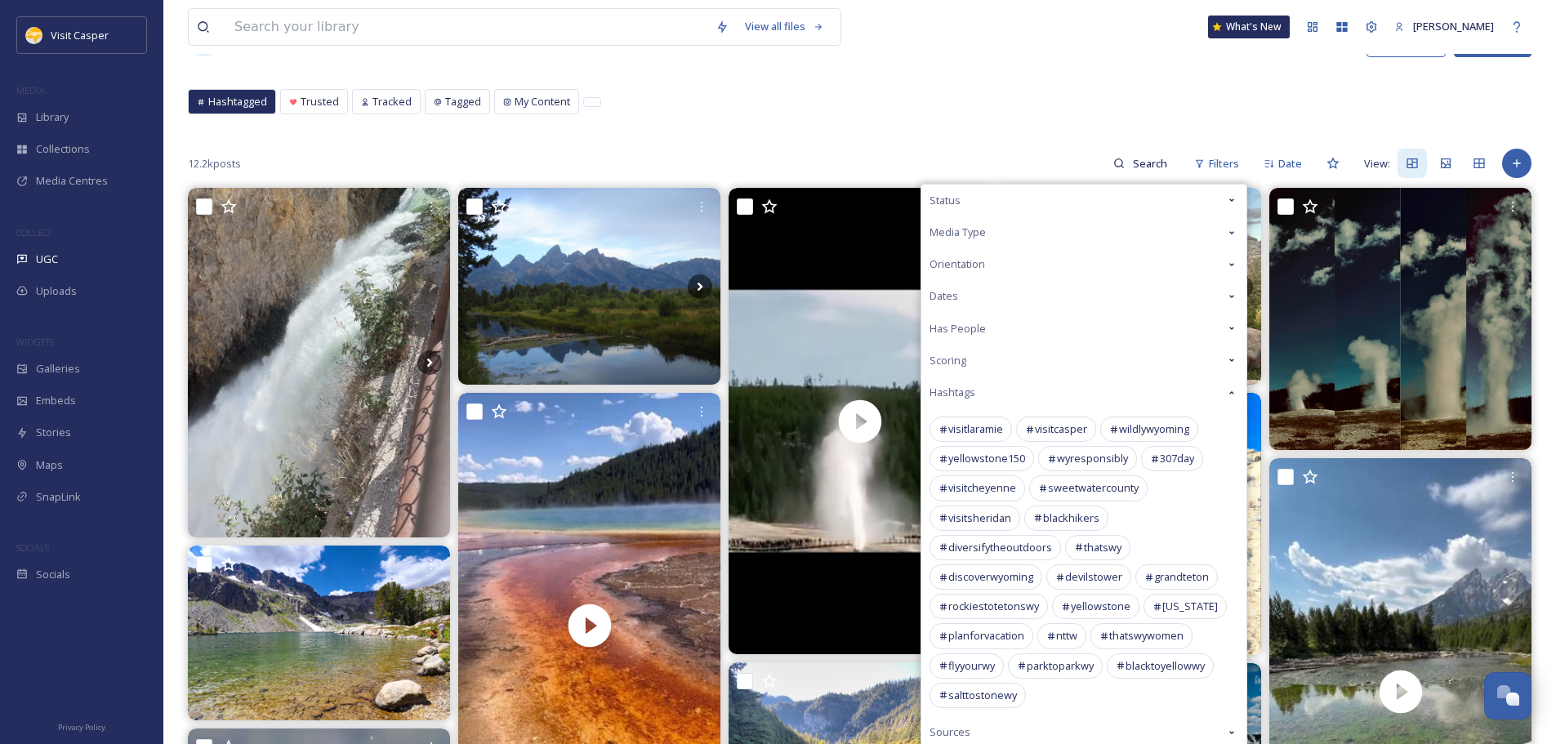
scroll to position [82, 0]
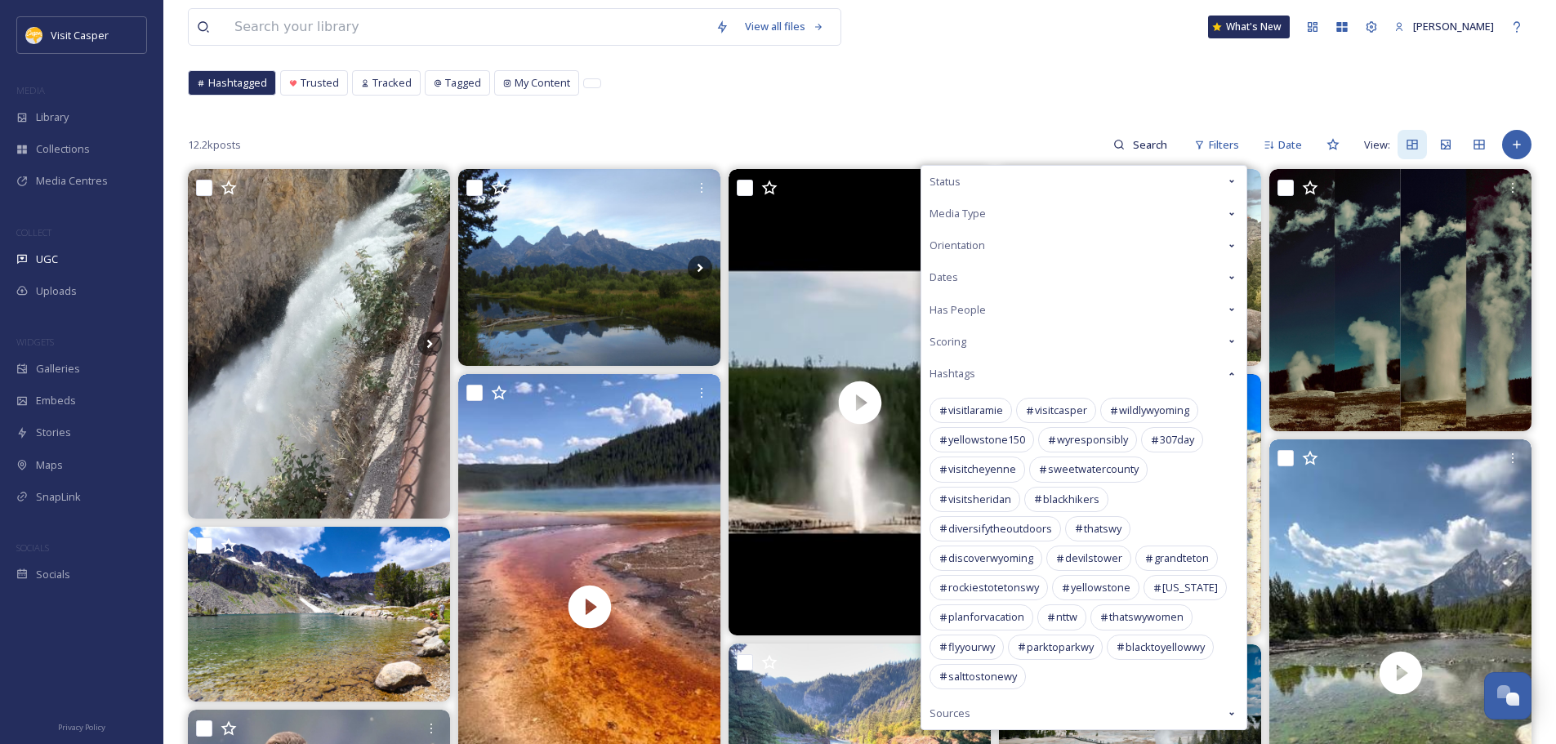
click at [956, 340] on span "Scoring" at bounding box center [947, 342] width 37 height 16
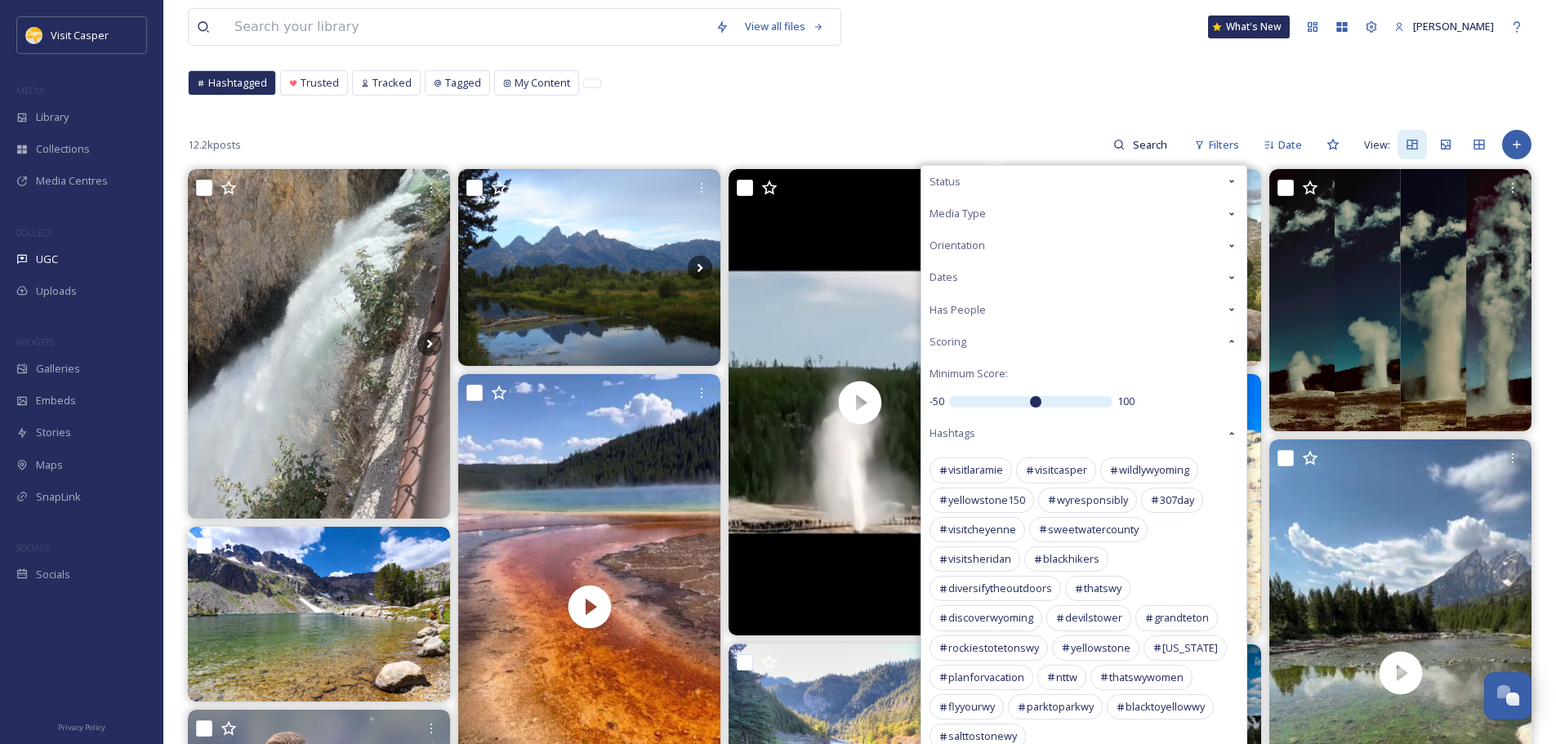
click at [1009, 344] on div "Scoring" at bounding box center [1083, 342] width 325 height 32
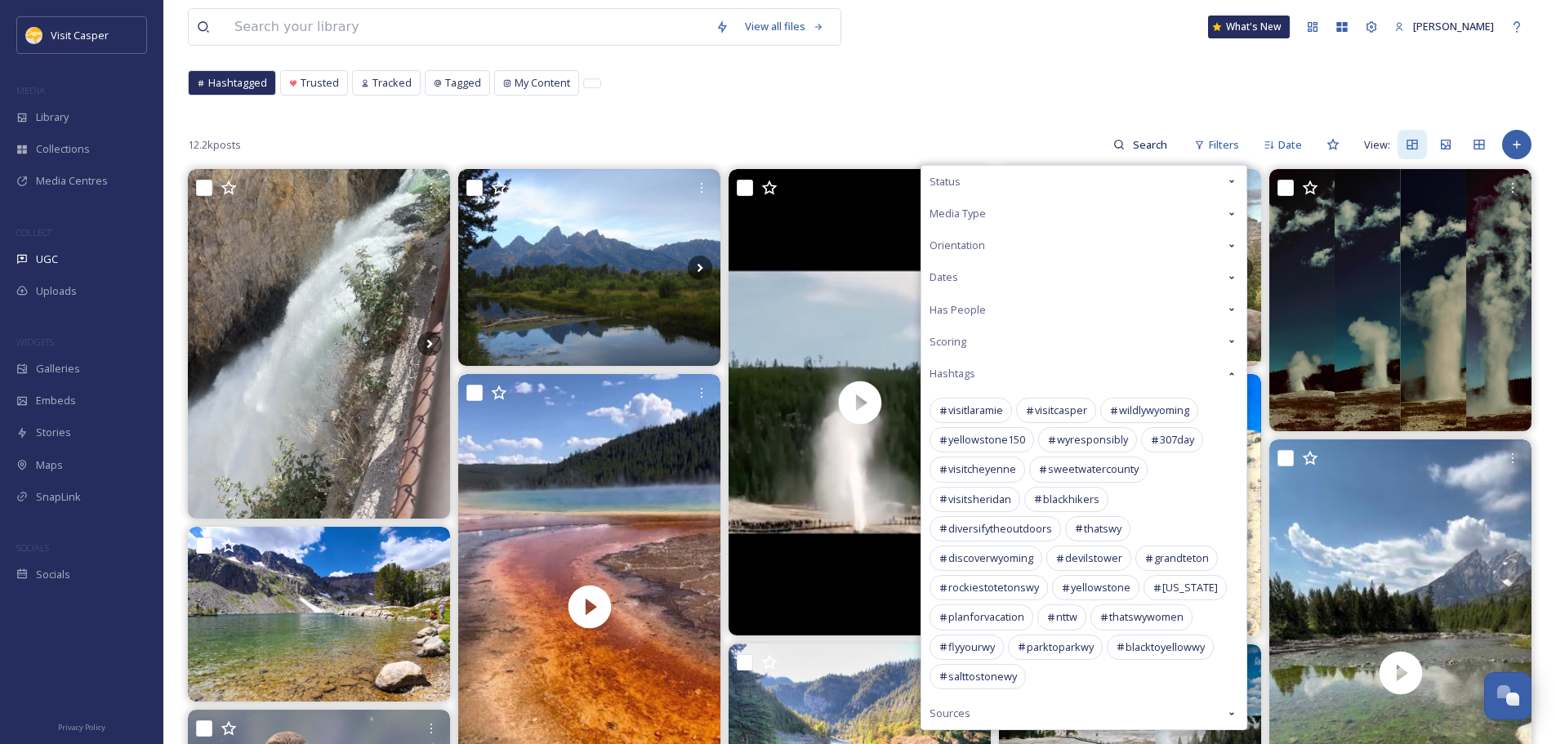
click at [1012, 315] on div "Has People" at bounding box center [1083, 310] width 325 height 32
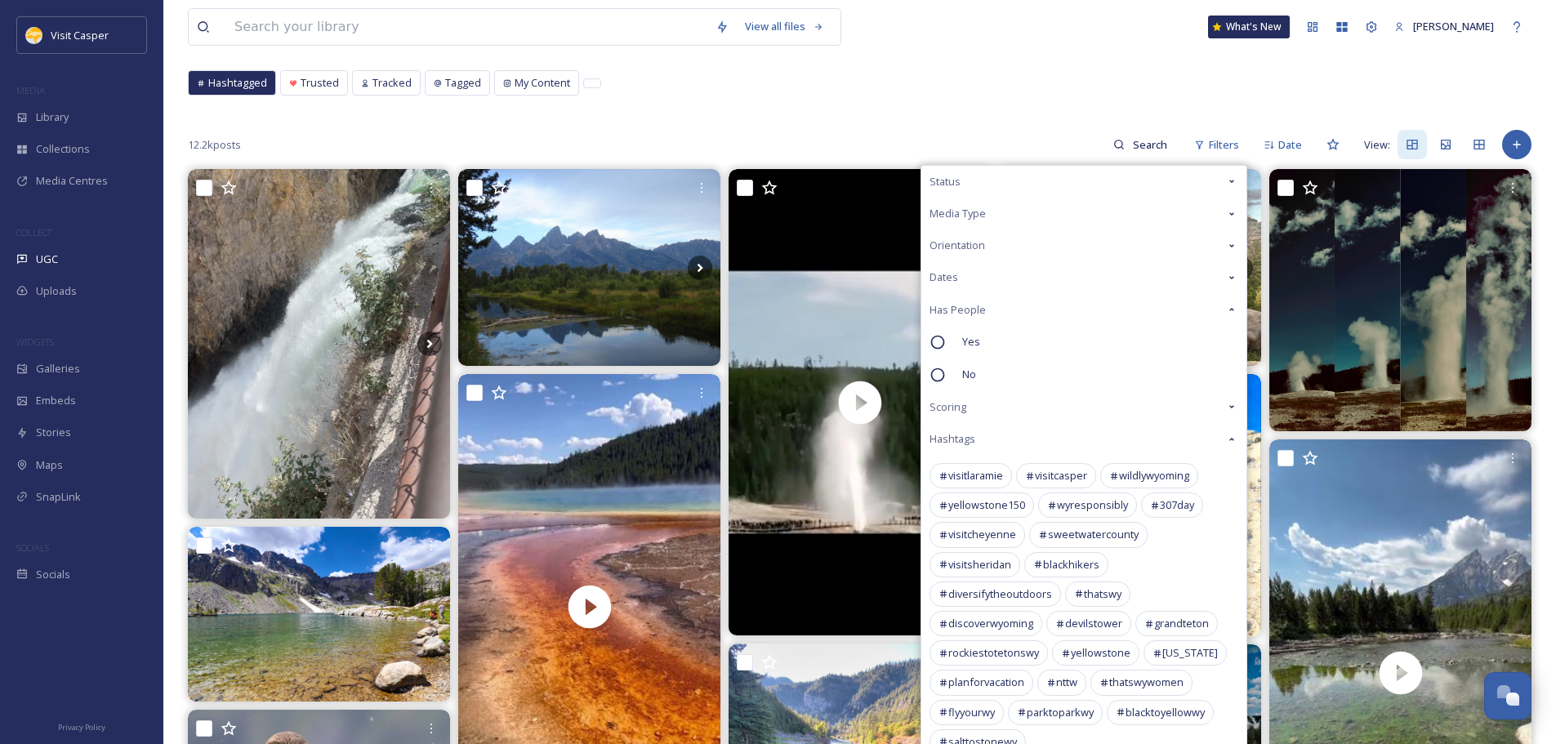
click at [998, 275] on div "Dates" at bounding box center [1083, 277] width 325 height 32
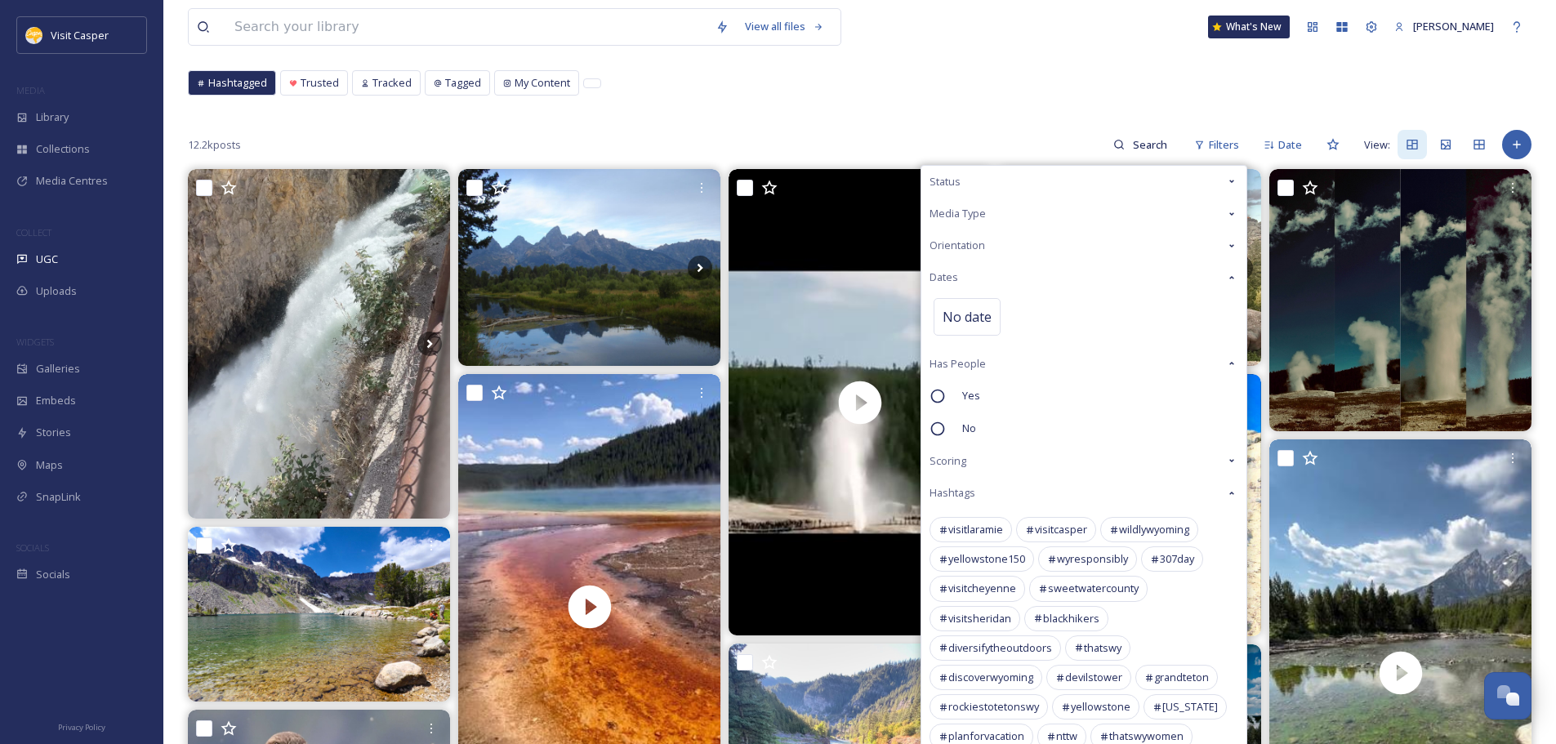
click at [1003, 247] on div "Orientation" at bounding box center [1083, 246] width 325 height 32
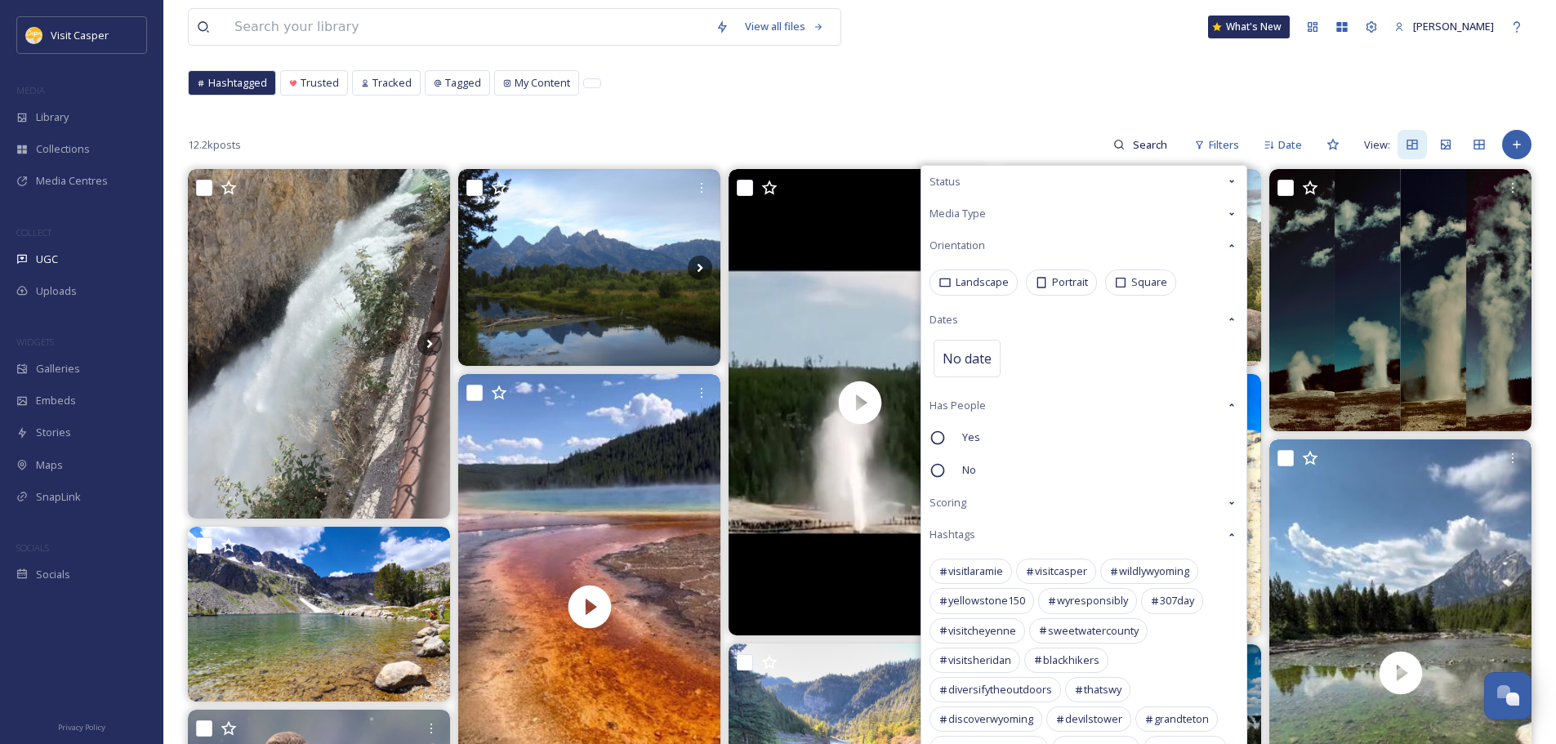
click at [1001, 217] on div "Media Type" at bounding box center [1083, 214] width 325 height 32
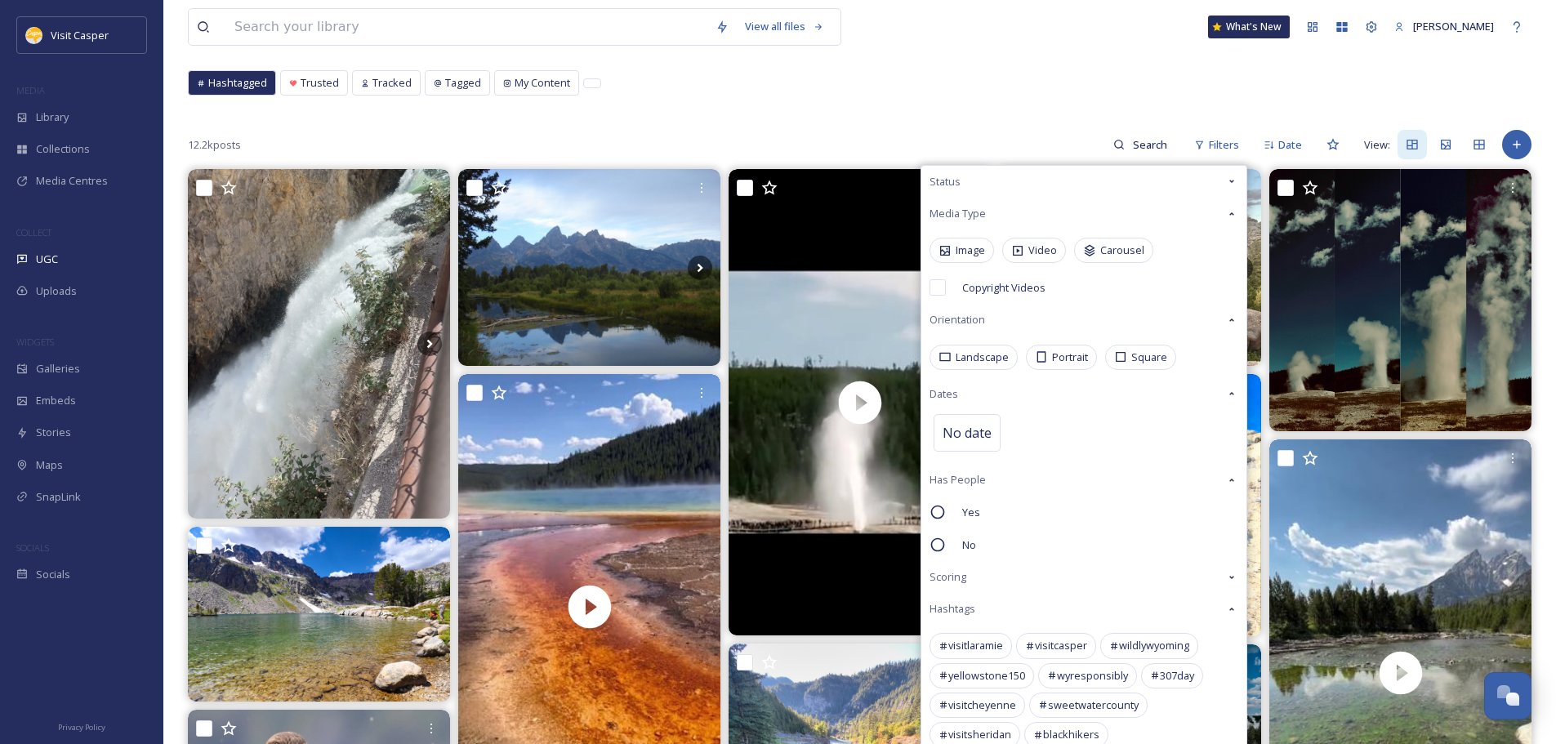
click at [997, 212] on div "Media Type" at bounding box center [1083, 214] width 325 height 32
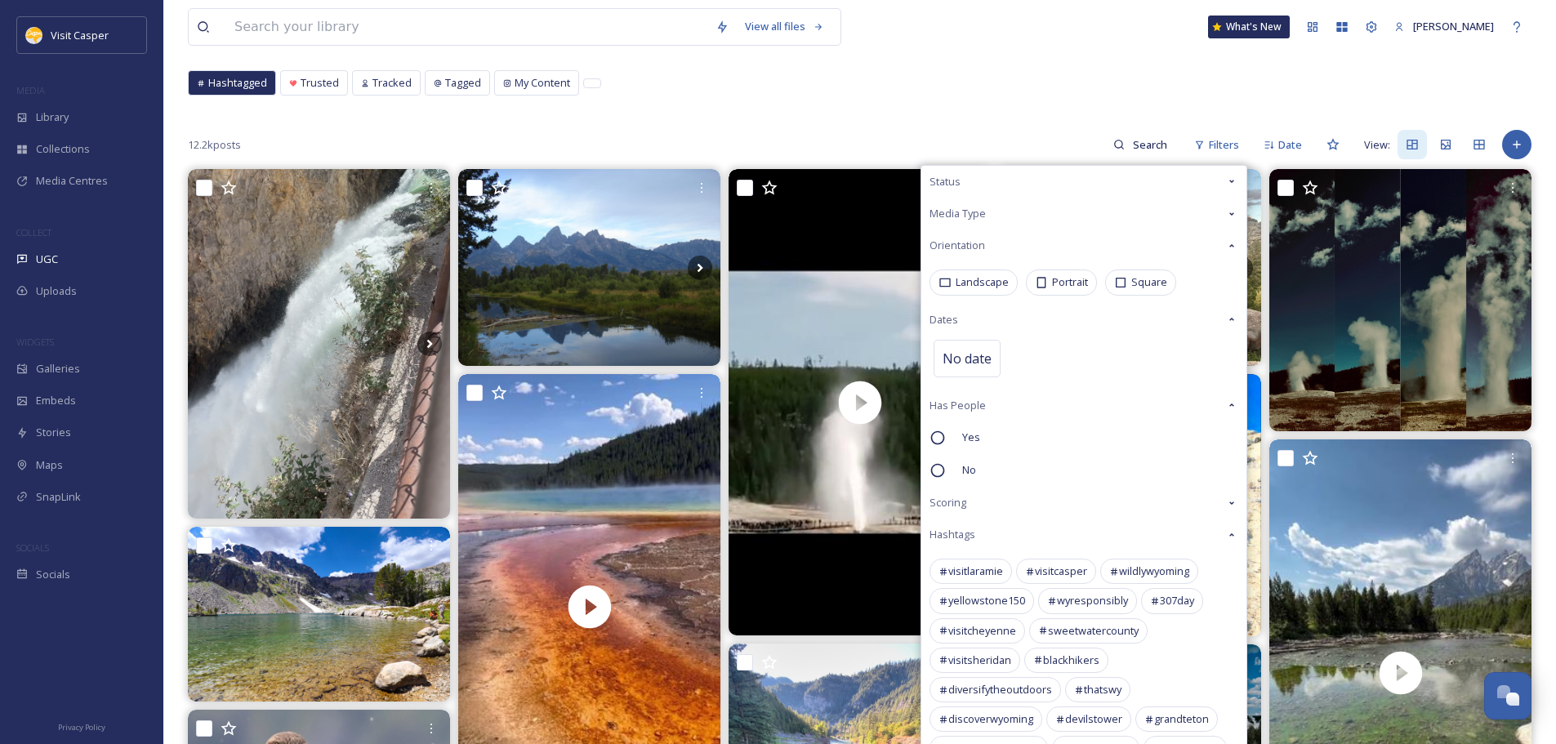
click at [996, 172] on div "Status" at bounding box center [1083, 182] width 325 height 32
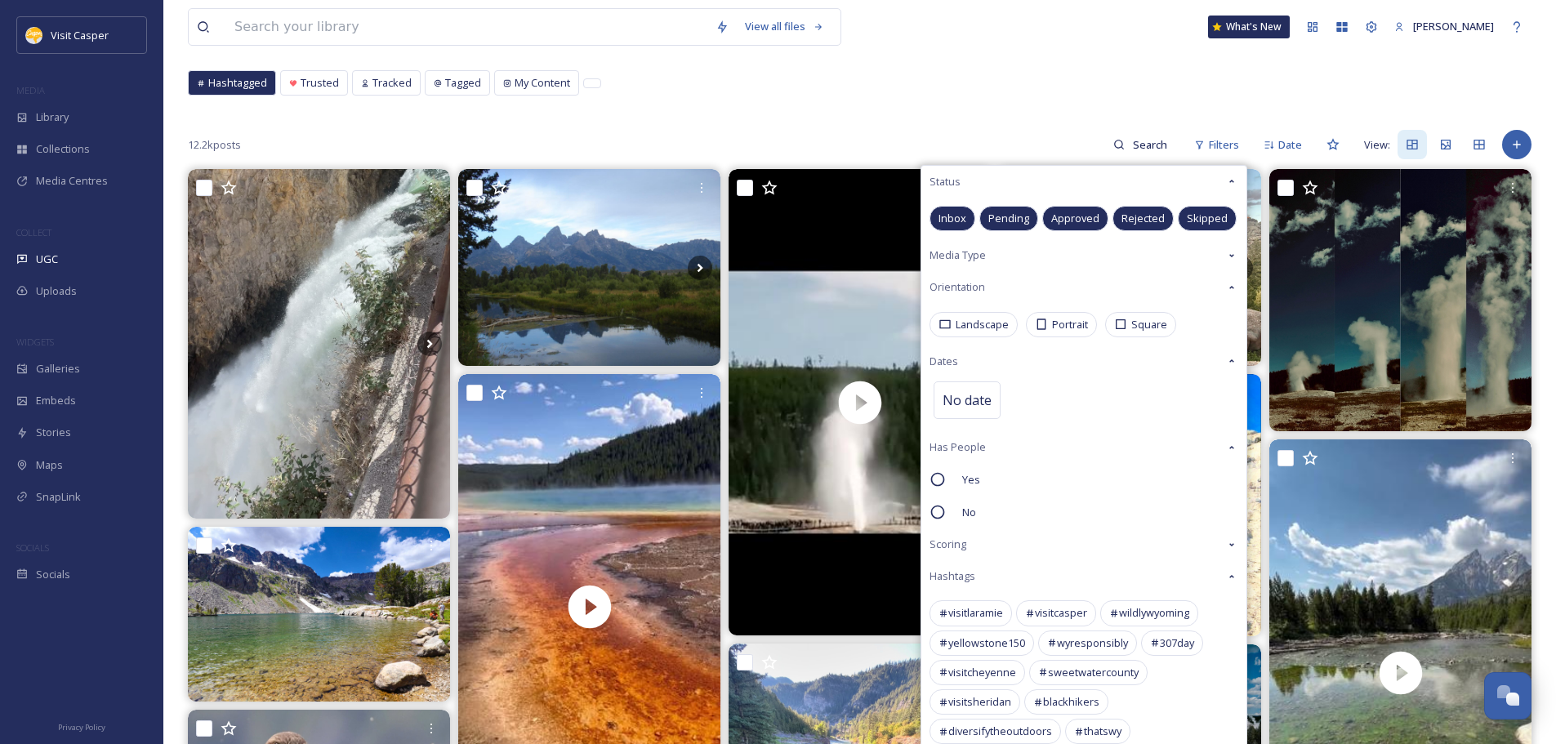
click at [992, 178] on div "Status" at bounding box center [1083, 182] width 325 height 32
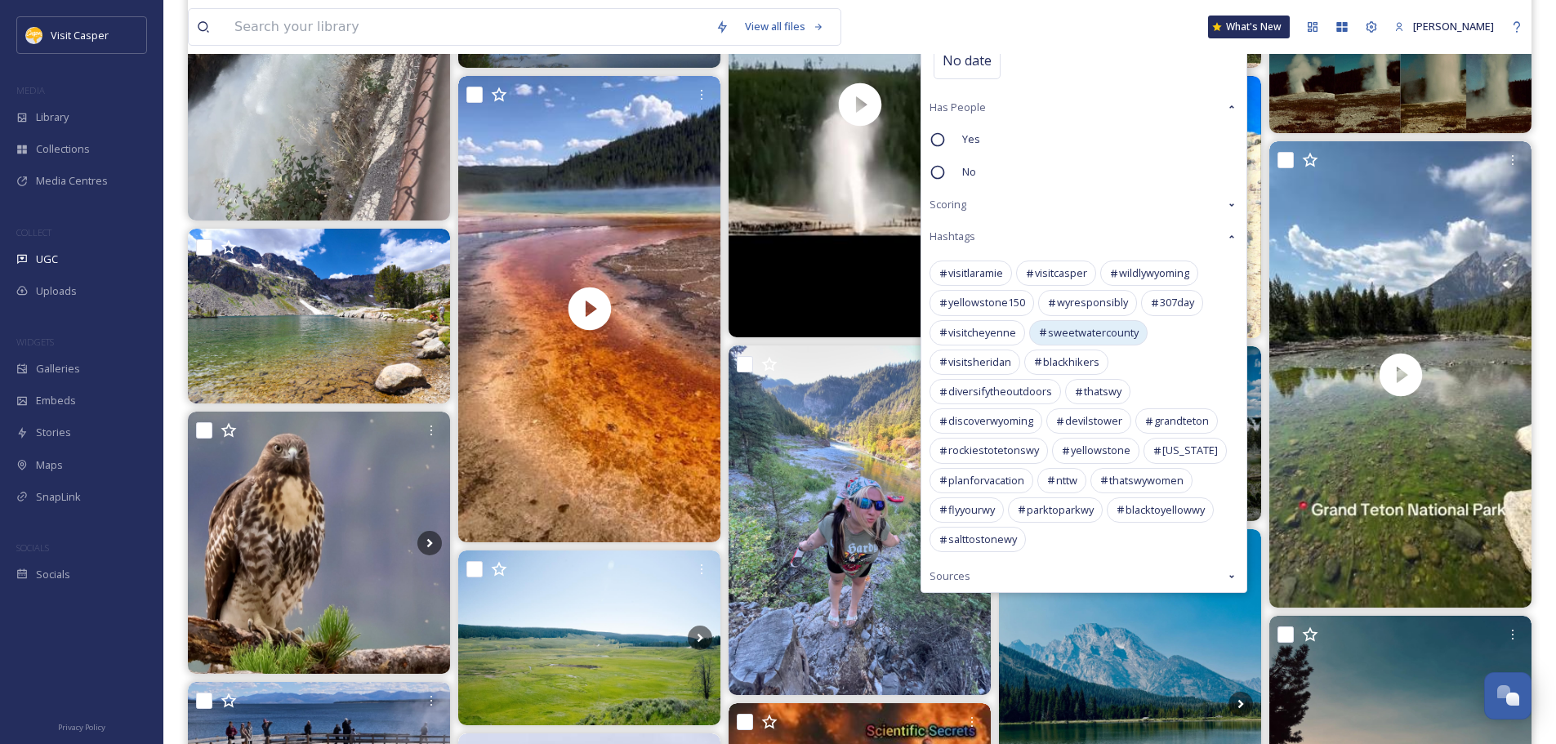
scroll to position [408, 0]
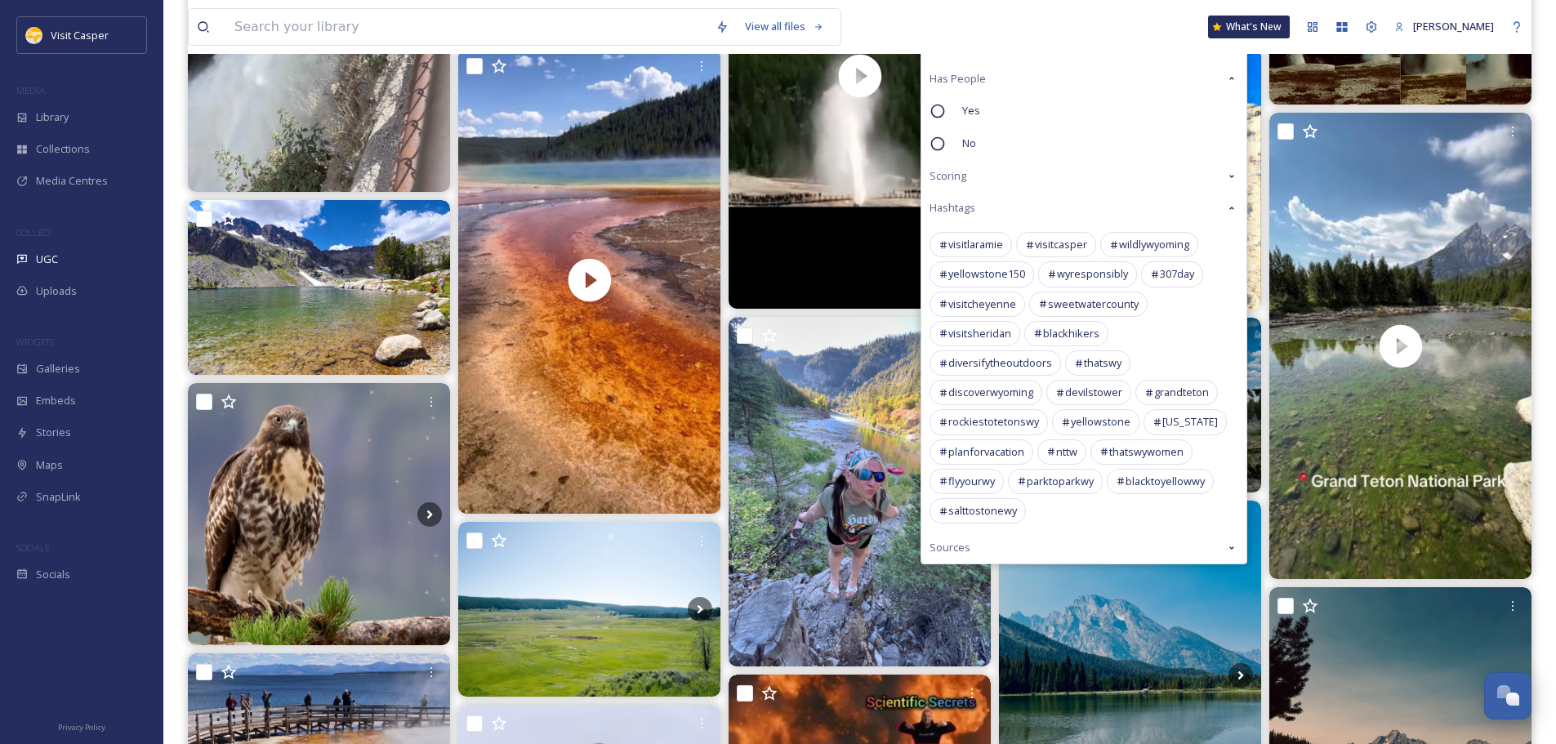
click at [1089, 530] on div "visitlaramie visitcasper wildlywyoming yellowstone150 wyresponsibly 307day visi…" at bounding box center [1083, 378] width 325 height 308
click at [1085, 540] on div "Sources" at bounding box center [1083, 548] width 325 height 32
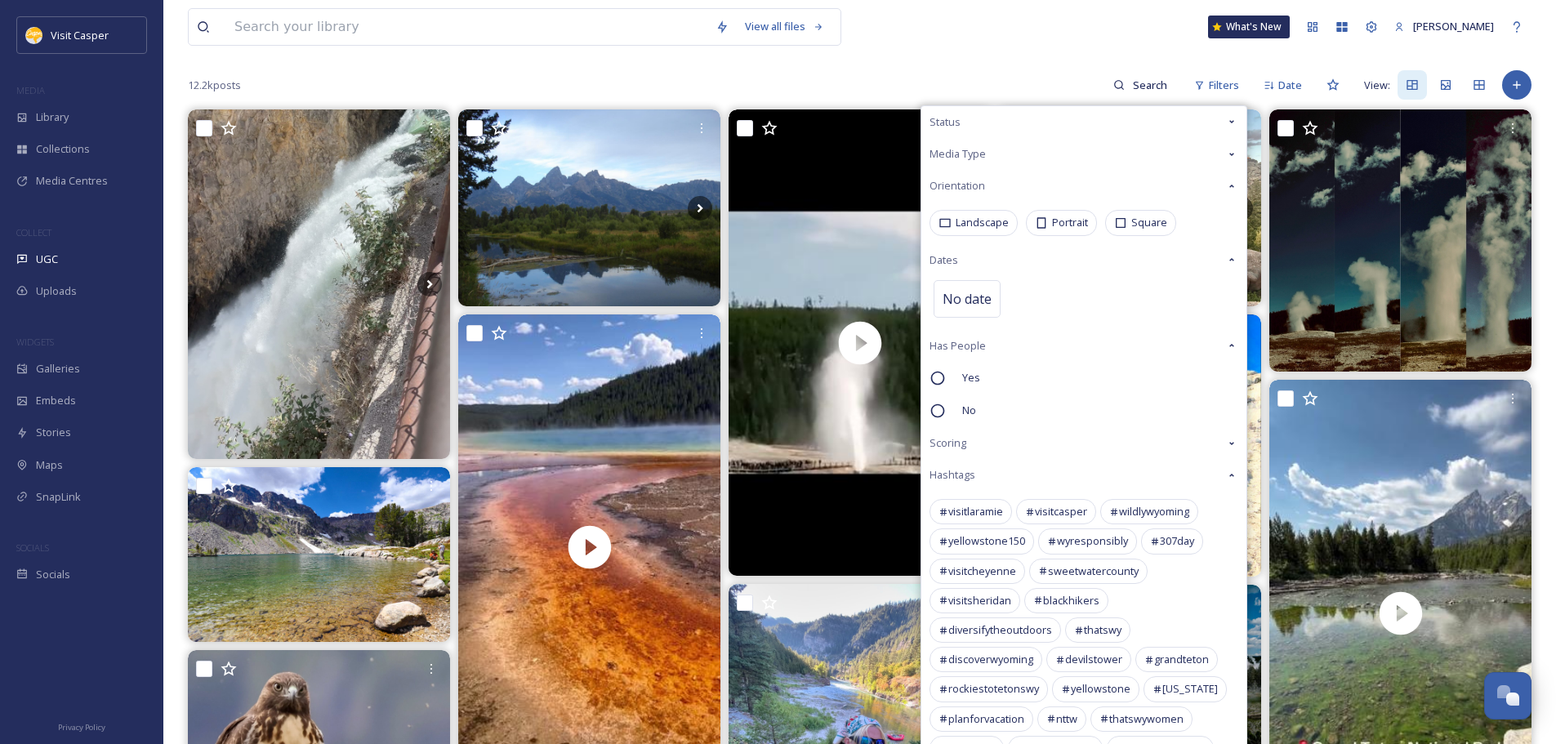
scroll to position [0, 0]
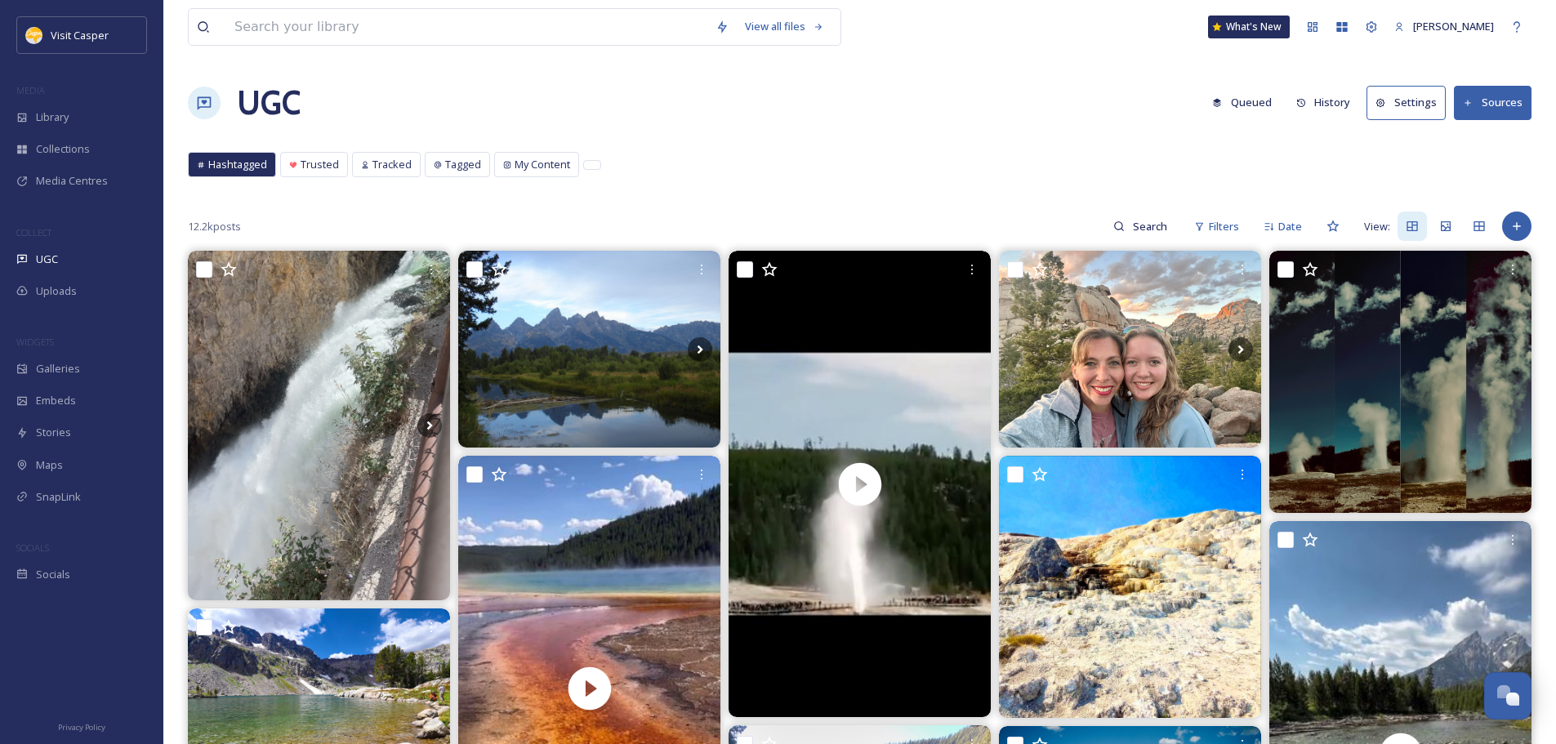
click at [1019, 210] on div "12.2k posts Filters Date View:" at bounding box center [860, 226] width 1344 height 33
click at [82, 174] on span "Media Centres" at bounding box center [72, 181] width 72 height 16
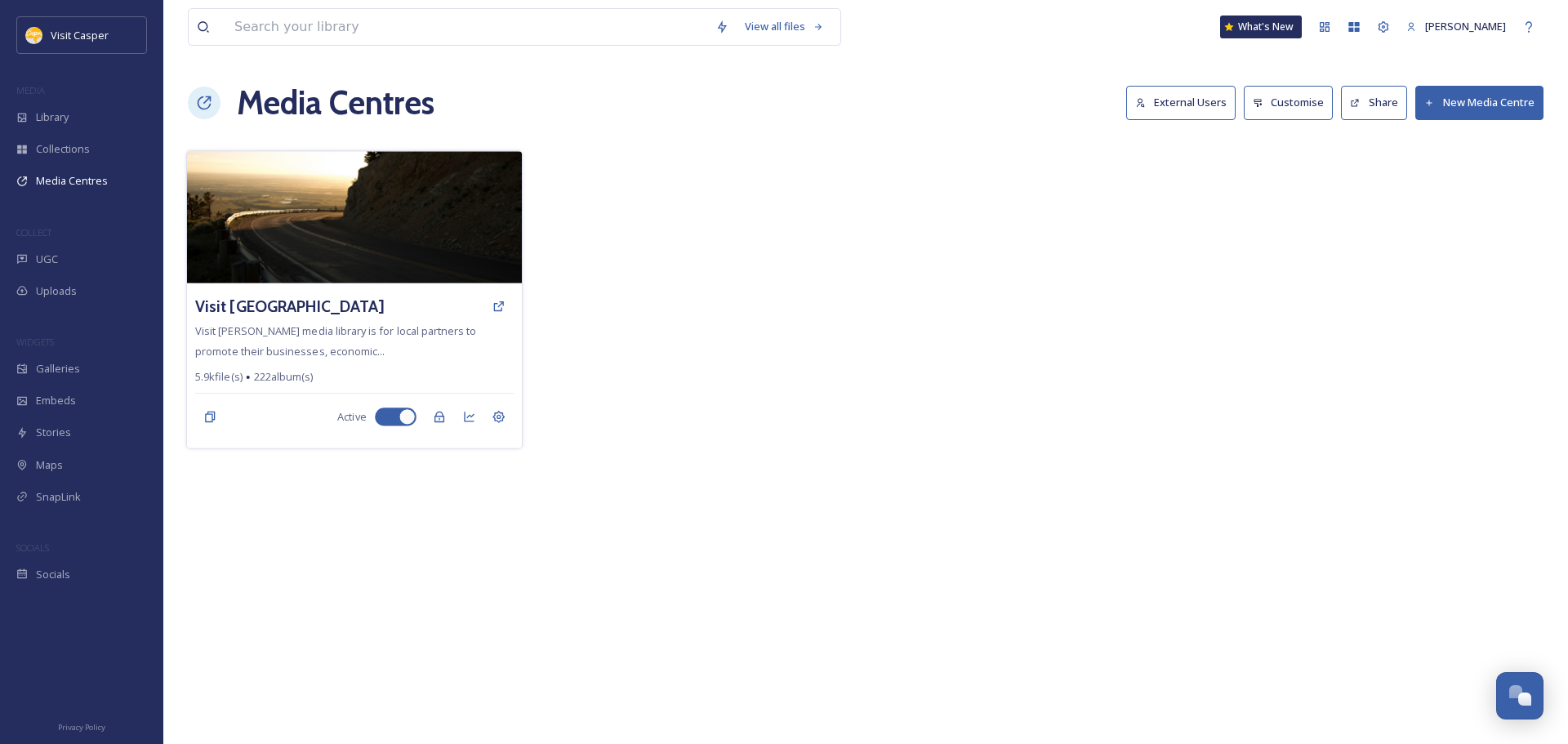
click at [383, 338] on span "Visit Casper's media library is for local partners to promote their businesses,…" at bounding box center [335, 340] width 281 height 34
click at [499, 305] on icon at bounding box center [498, 306] width 13 height 13
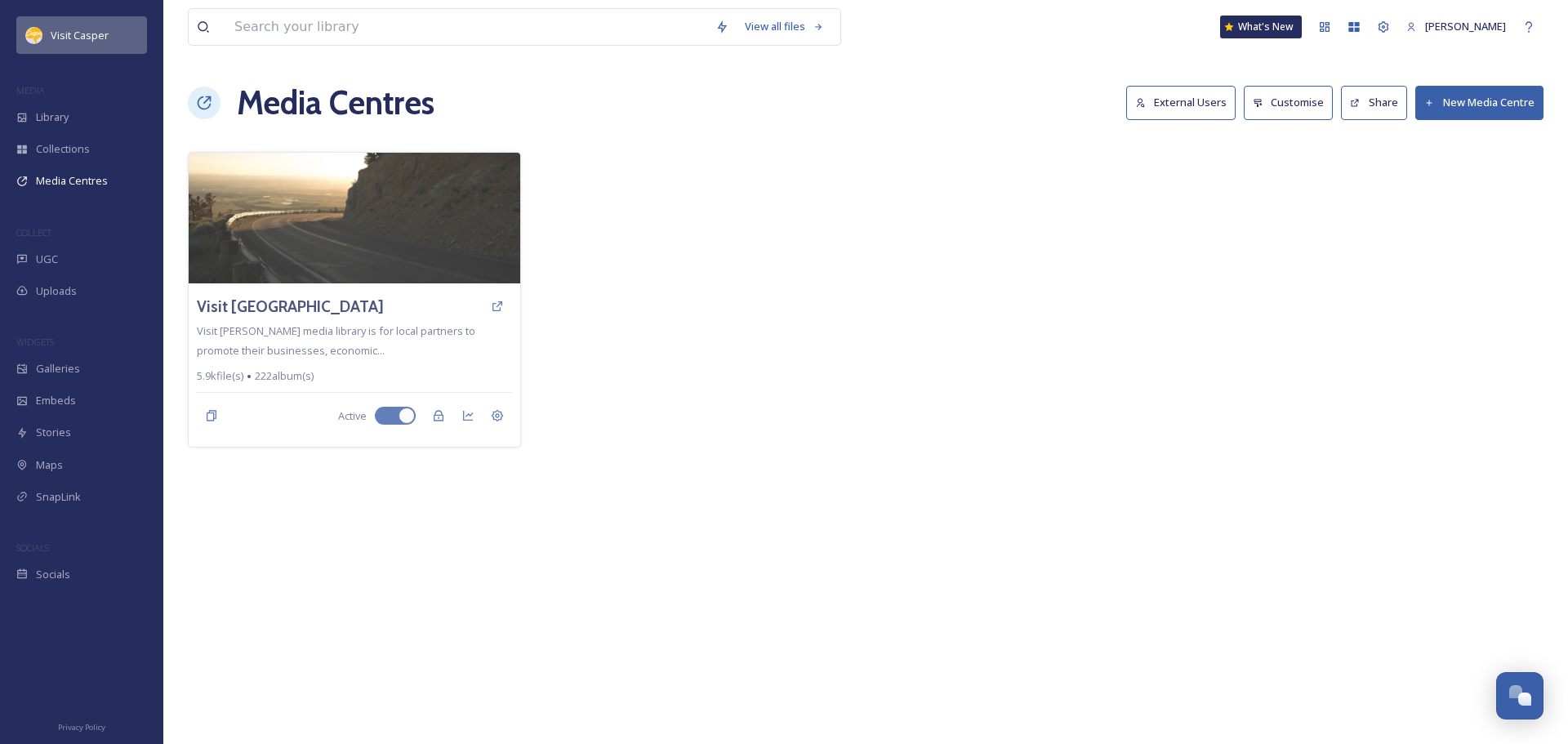
click at [120, 29] on div "Visit Casper" at bounding box center [81, 35] width 131 height 38
click at [74, 258] on div "UGC" at bounding box center [81, 259] width 163 height 32
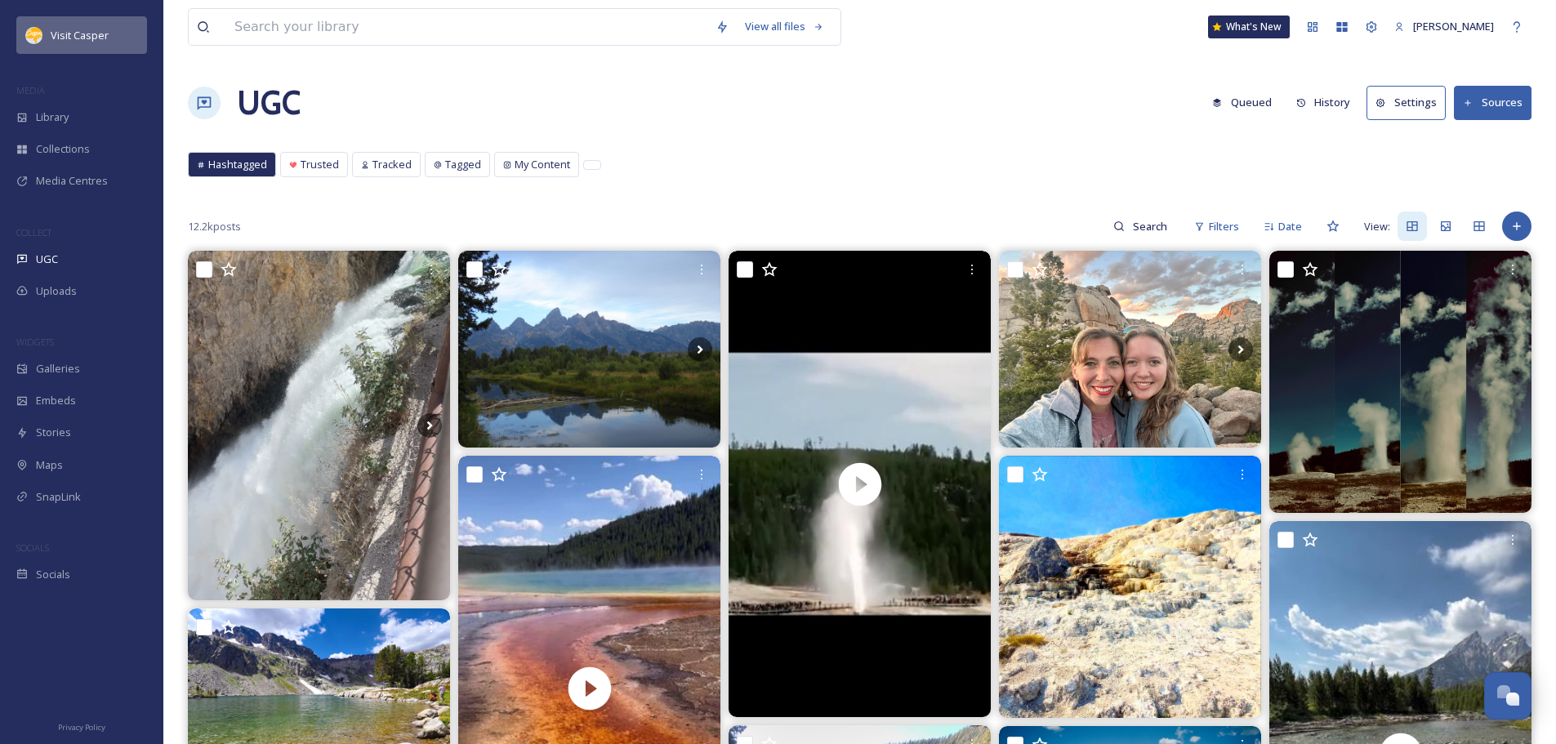
click at [35, 25] on div "Visit Casper" at bounding box center [81, 35] width 131 height 38
click at [1206, 216] on div "Filters" at bounding box center [1216, 227] width 61 height 32
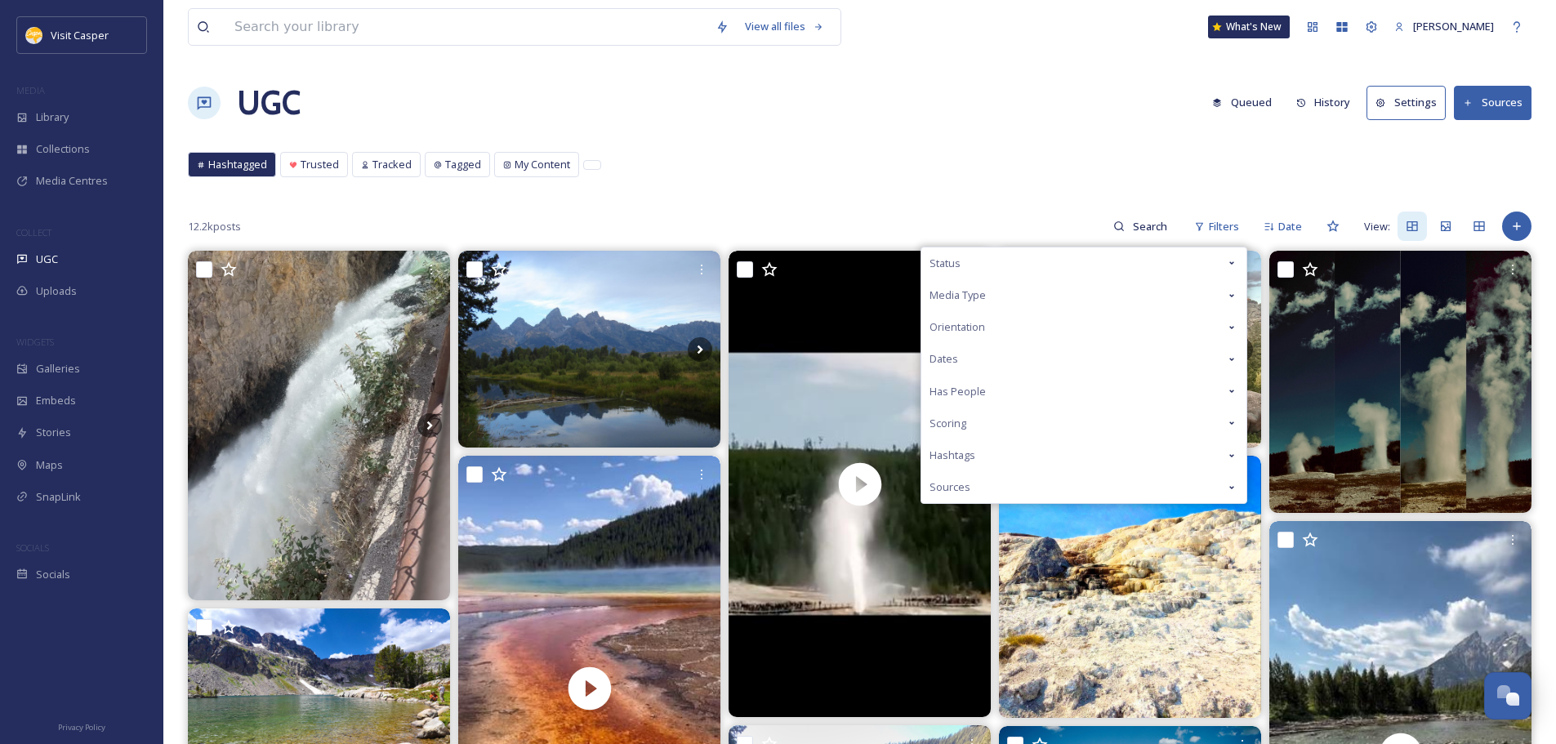
click at [969, 461] on span "Hashtags" at bounding box center [952, 456] width 46 height 16
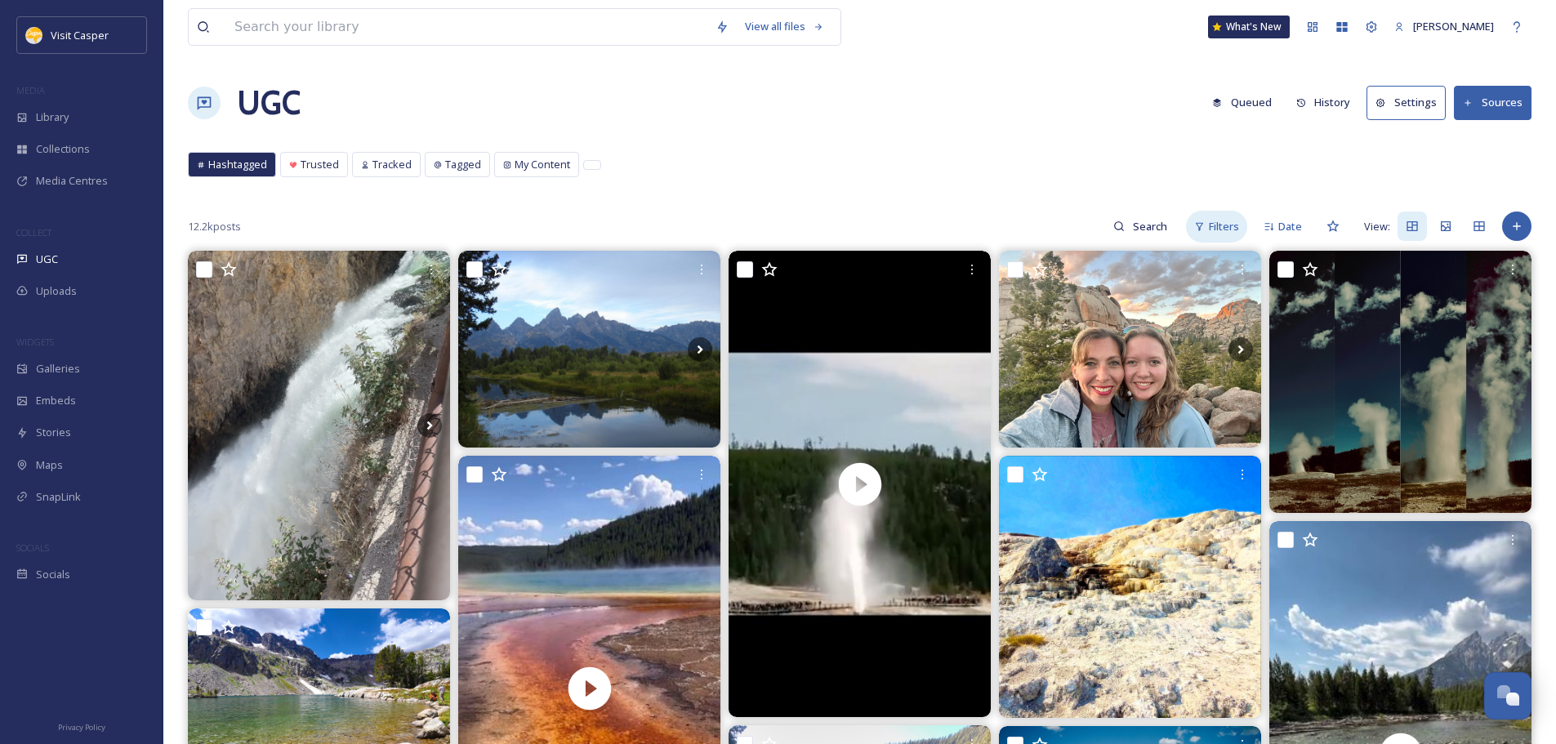
click at [1229, 226] on span "Filters" at bounding box center [1224, 227] width 30 height 16
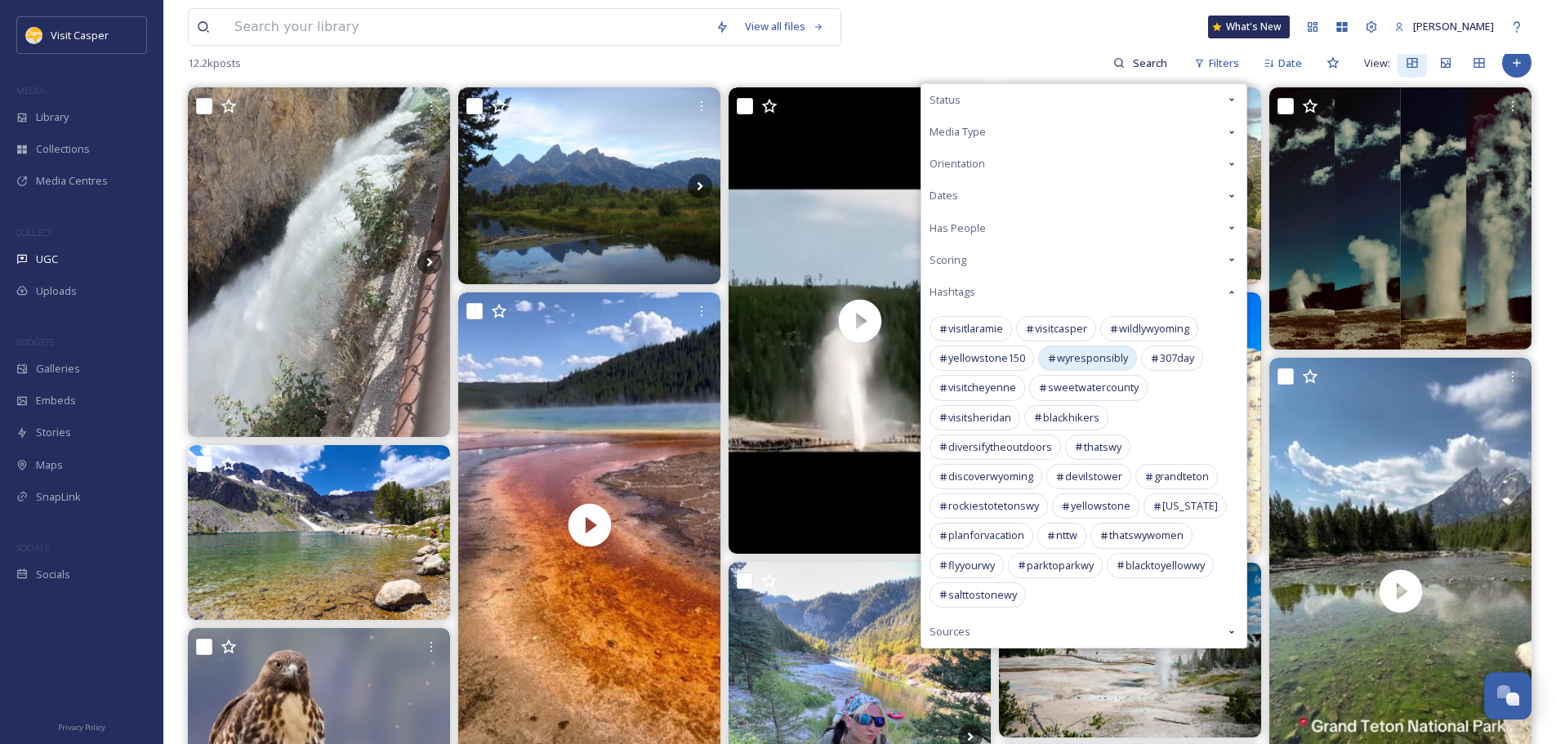
scroll to position [82, 0]
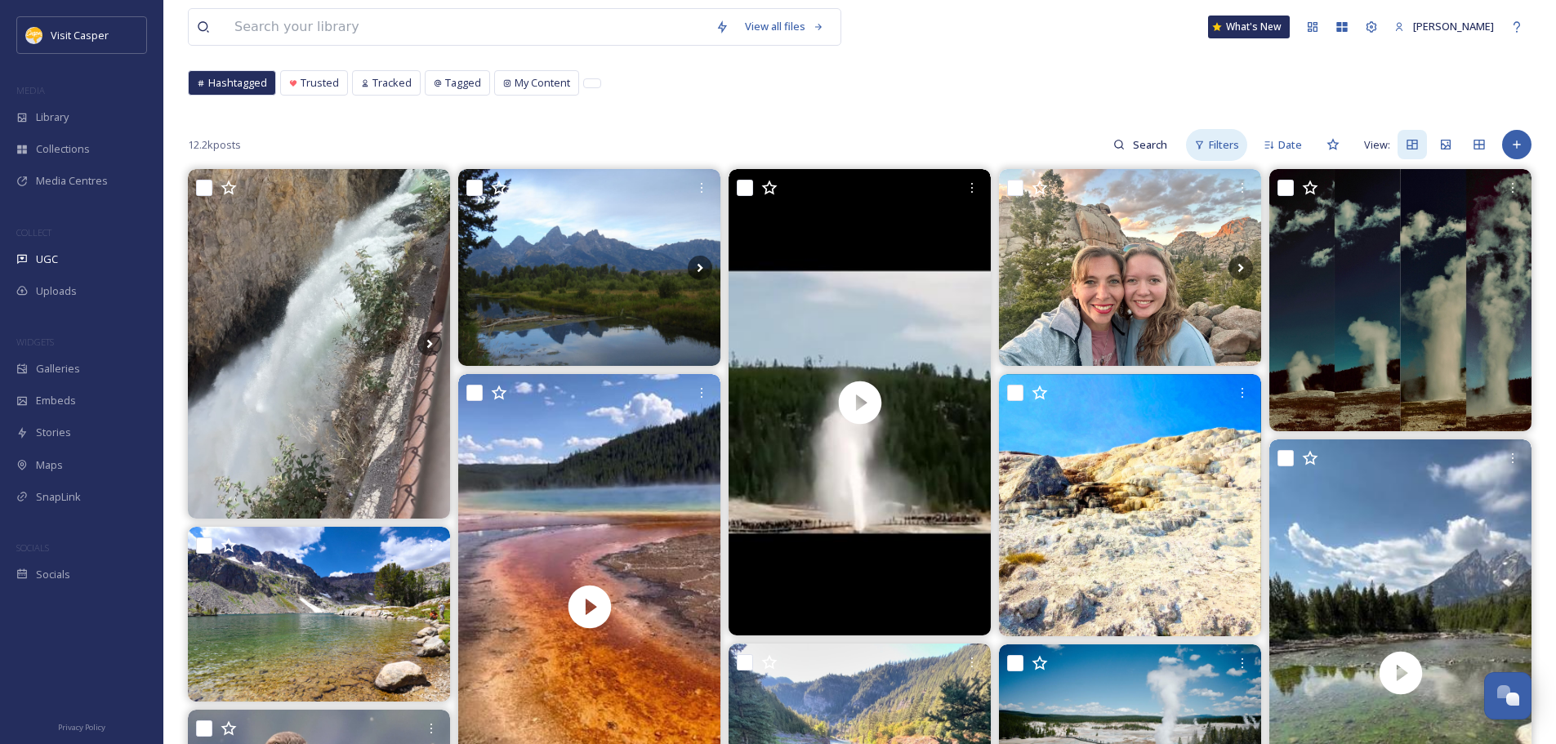
click at [1212, 158] on div "Filters" at bounding box center [1216, 145] width 61 height 32
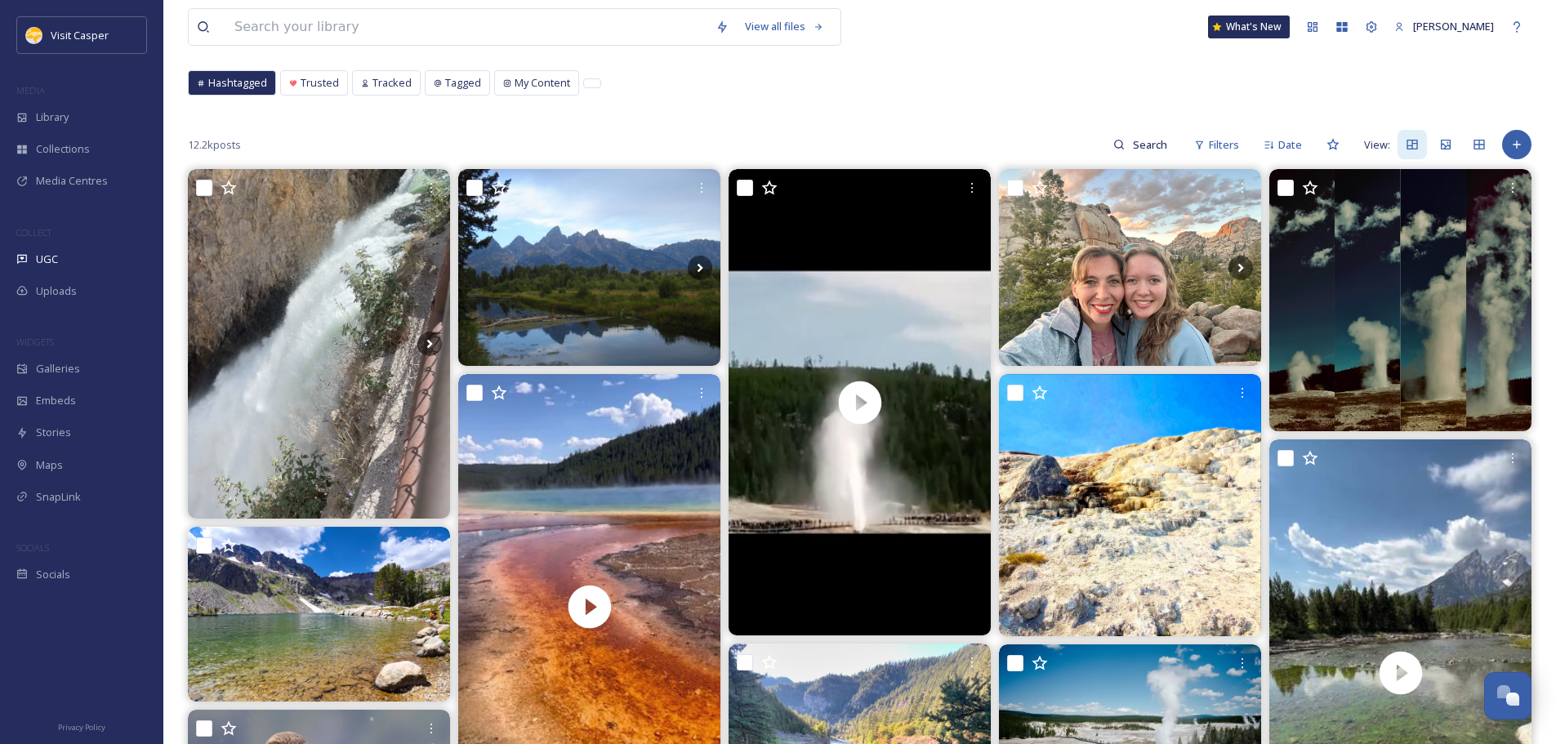
click at [1087, 140] on div "12.2k posts Filters Date View:" at bounding box center [860, 144] width 1344 height 33
click at [80, 595] on div at bounding box center [81, 650] width 163 height 118
click at [80, 580] on div "Socials" at bounding box center [81, 575] width 163 height 32
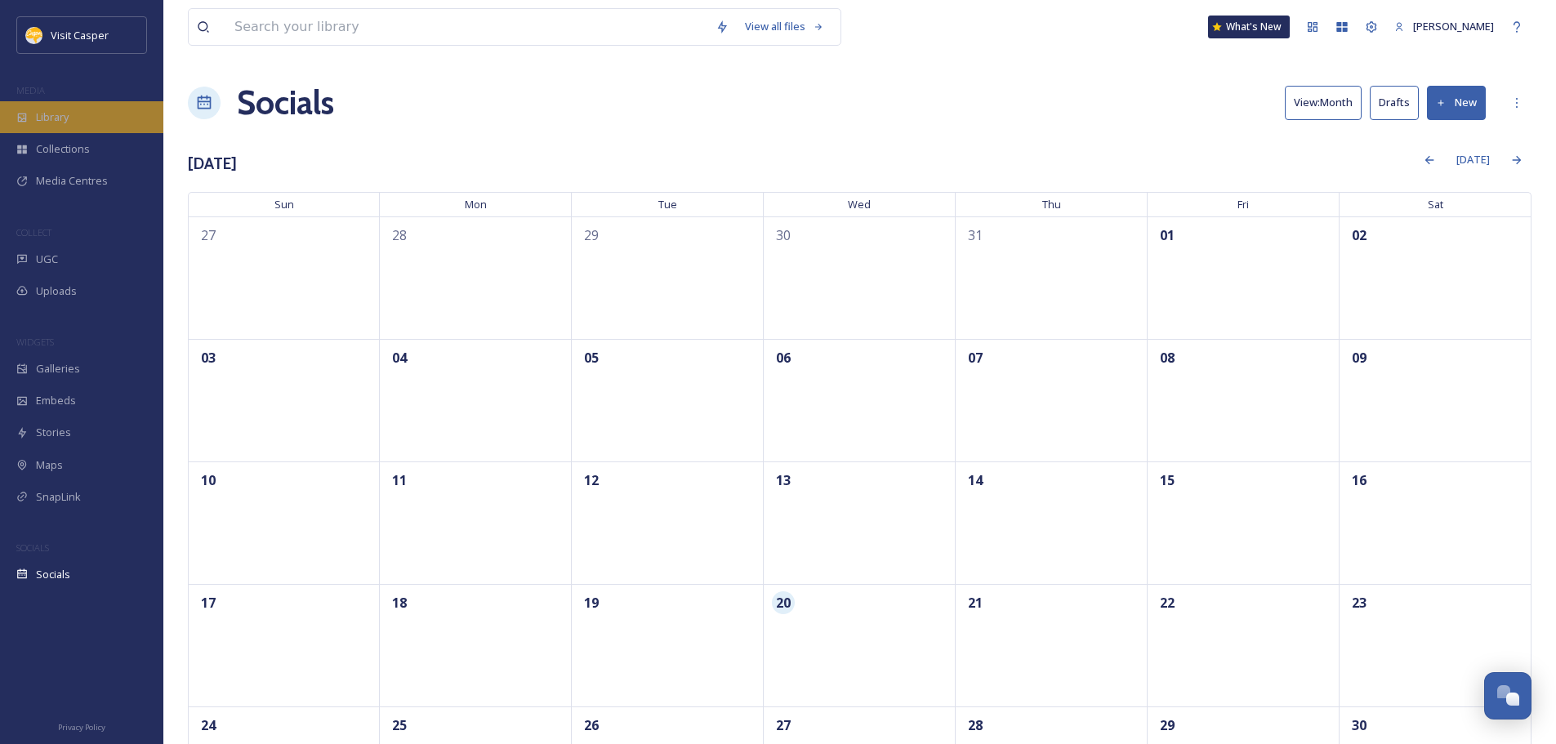
click at [47, 124] on span "Library" at bounding box center [52, 117] width 33 height 16
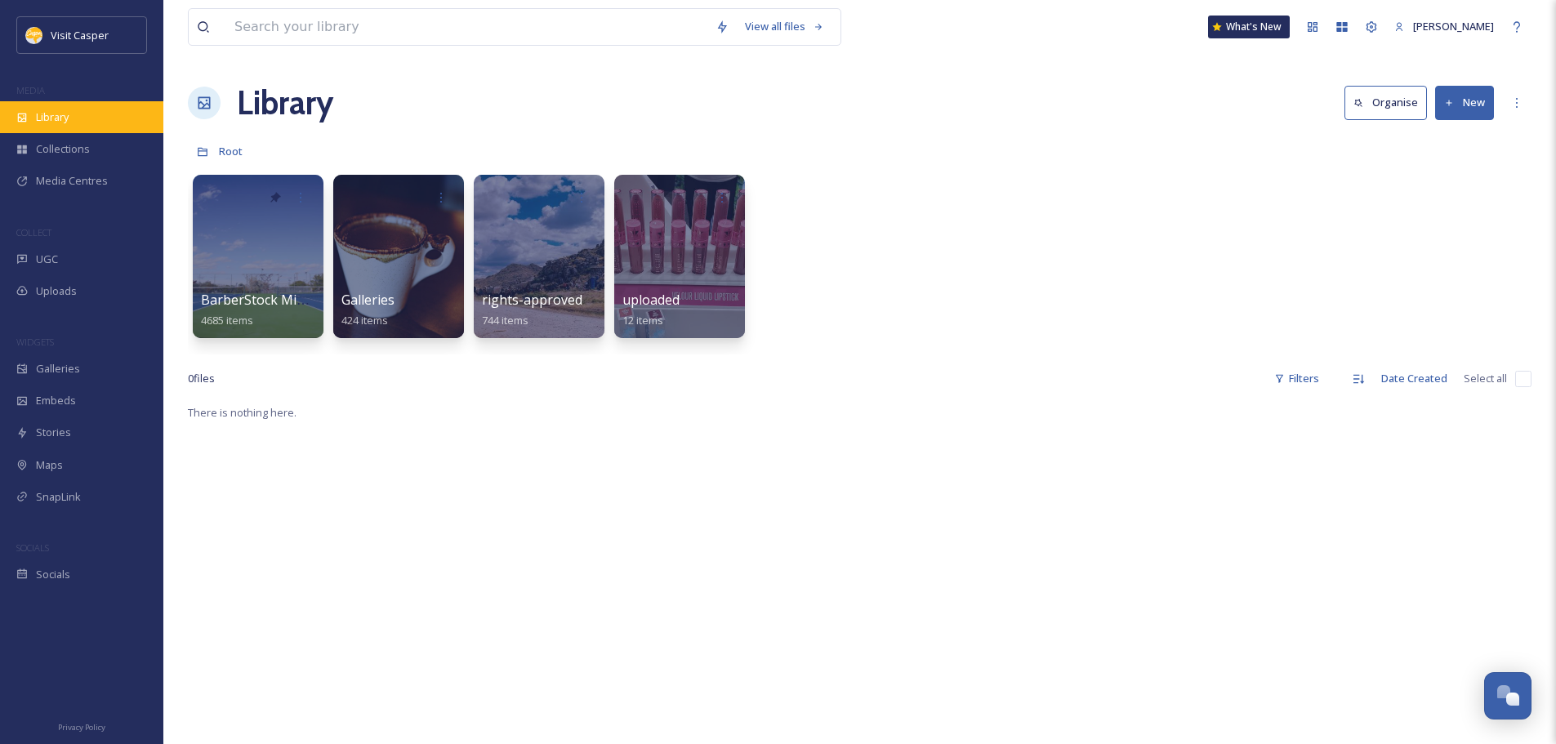
click at [50, 118] on span "Library" at bounding box center [52, 117] width 33 height 16
click at [61, 114] on span "Library" at bounding box center [52, 117] width 33 height 16
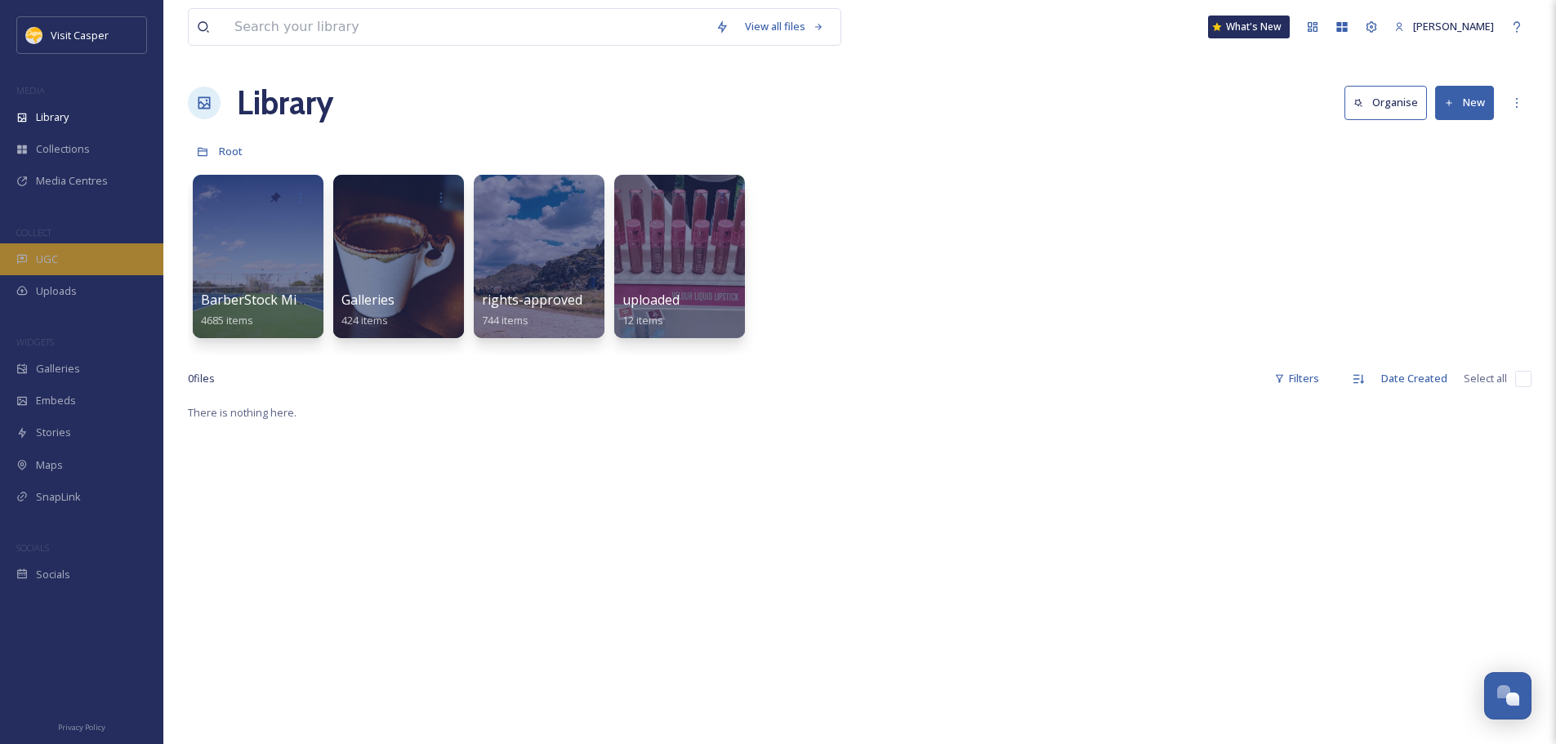
click at [66, 249] on div "UGC" at bounding box center [81, 259] width 163 height 32
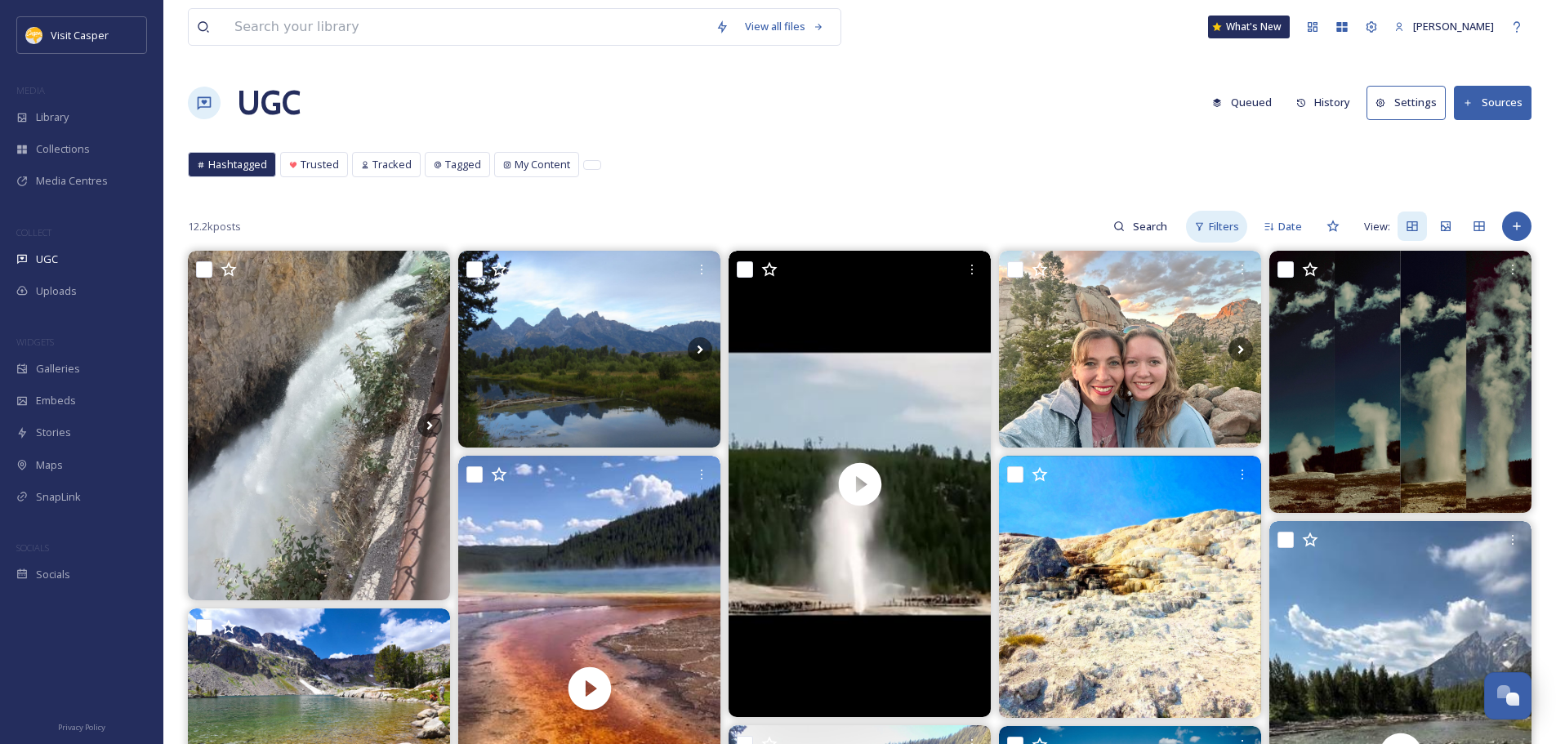
click at [1211, 227] on span "Filters" at bounding box center [1224, 227] width 30 height 16
click at [698, 225] on div "12.2k posts Filters Date View:" at bounding box center [860, 226] width 1344 height 33
click at [1216, 222] on span "Filters" at bounding box center [1224, 227] width 30 height 16
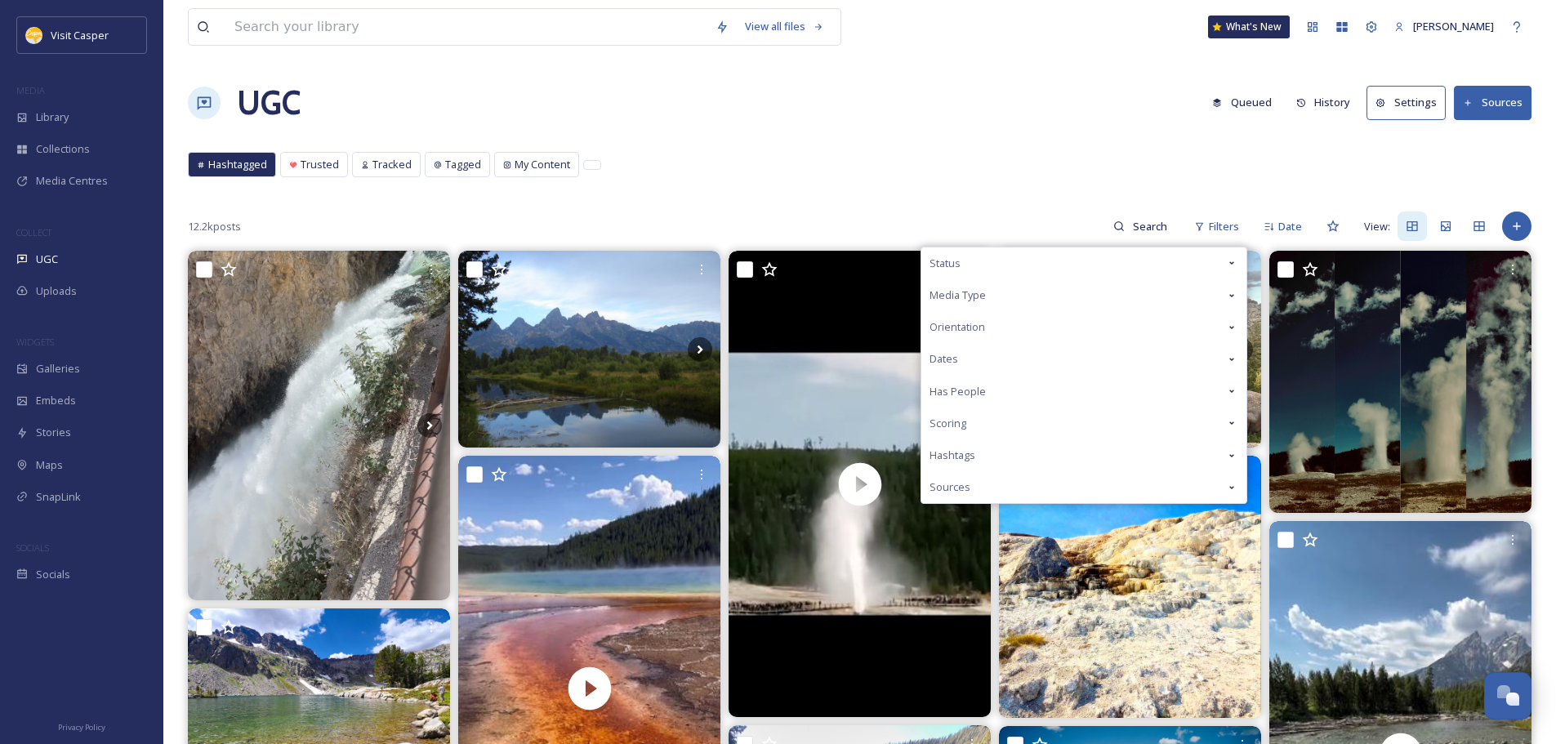
click at [971, 221] on div "12.2k posts Filters Status Media Type Orientation Dates Has People Scoring Hash…" at bounding box center [860, 226] width 1344 height 33
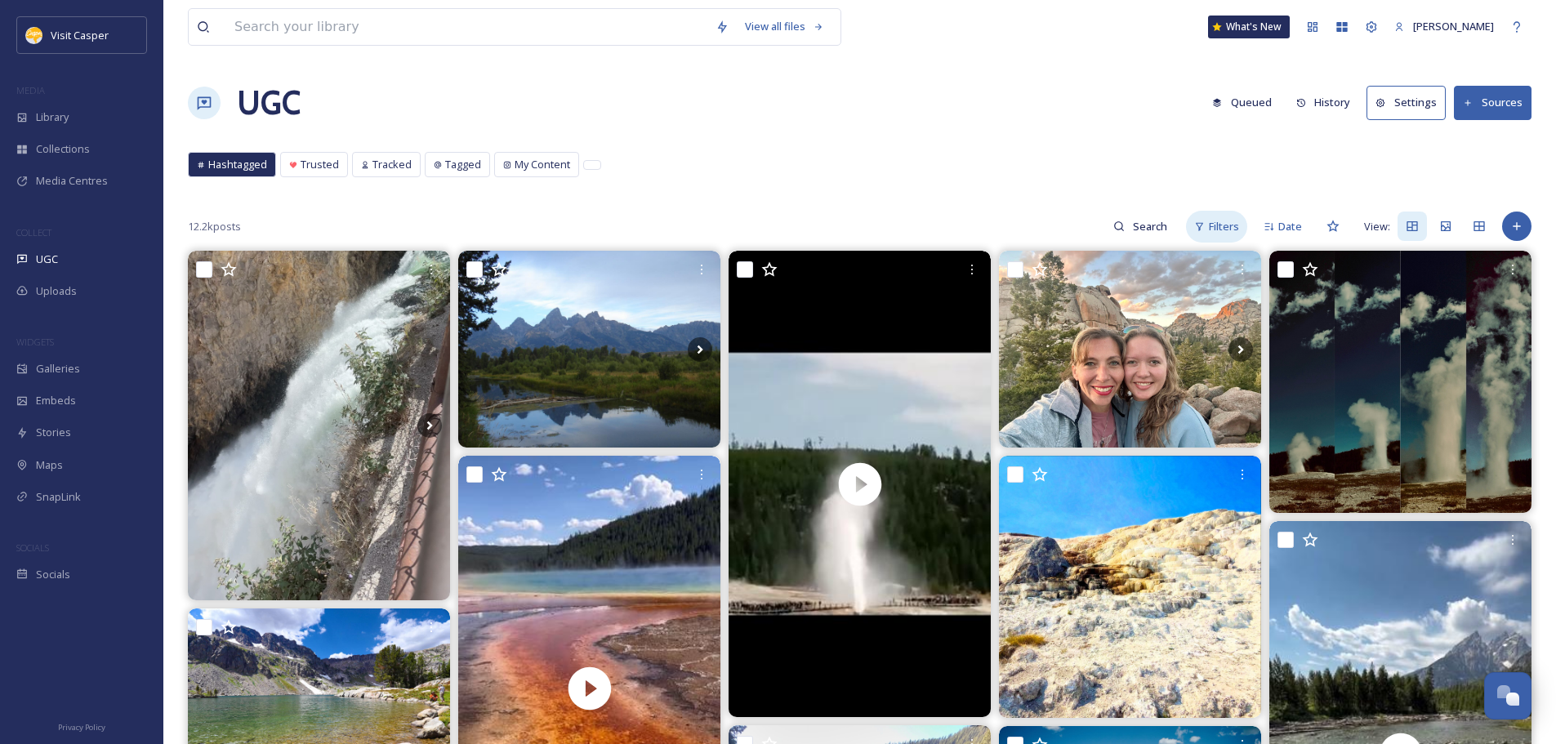
click at [1203, 226] on icon at bounding box center [1199, 226] width 11 height 11
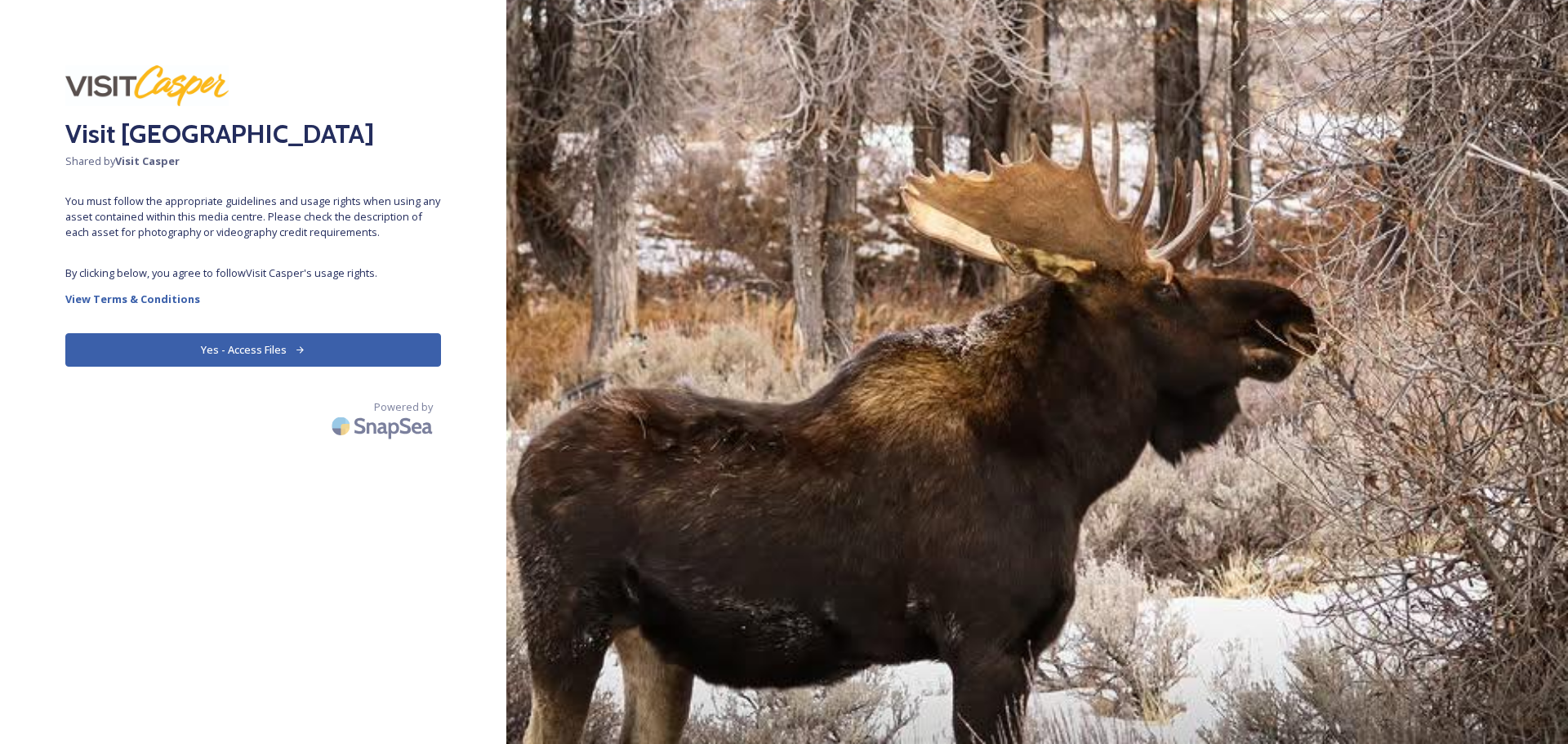
click at [272, 354] on button "Yes - Access Files" at bounding box center [253, 349] width 376 height 33
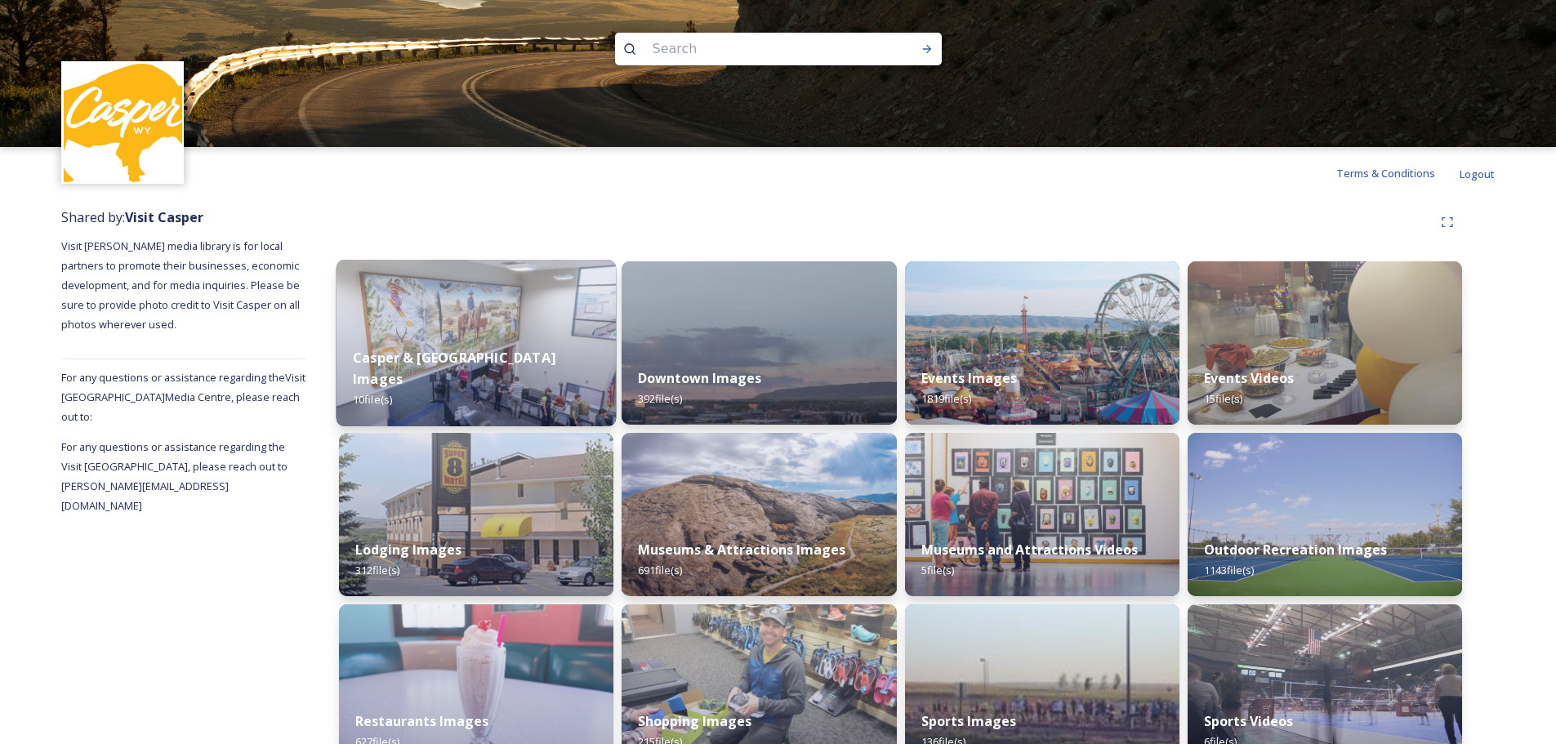
click at [493, 318] on img at bounding box center [477, 343] width 280 height 167
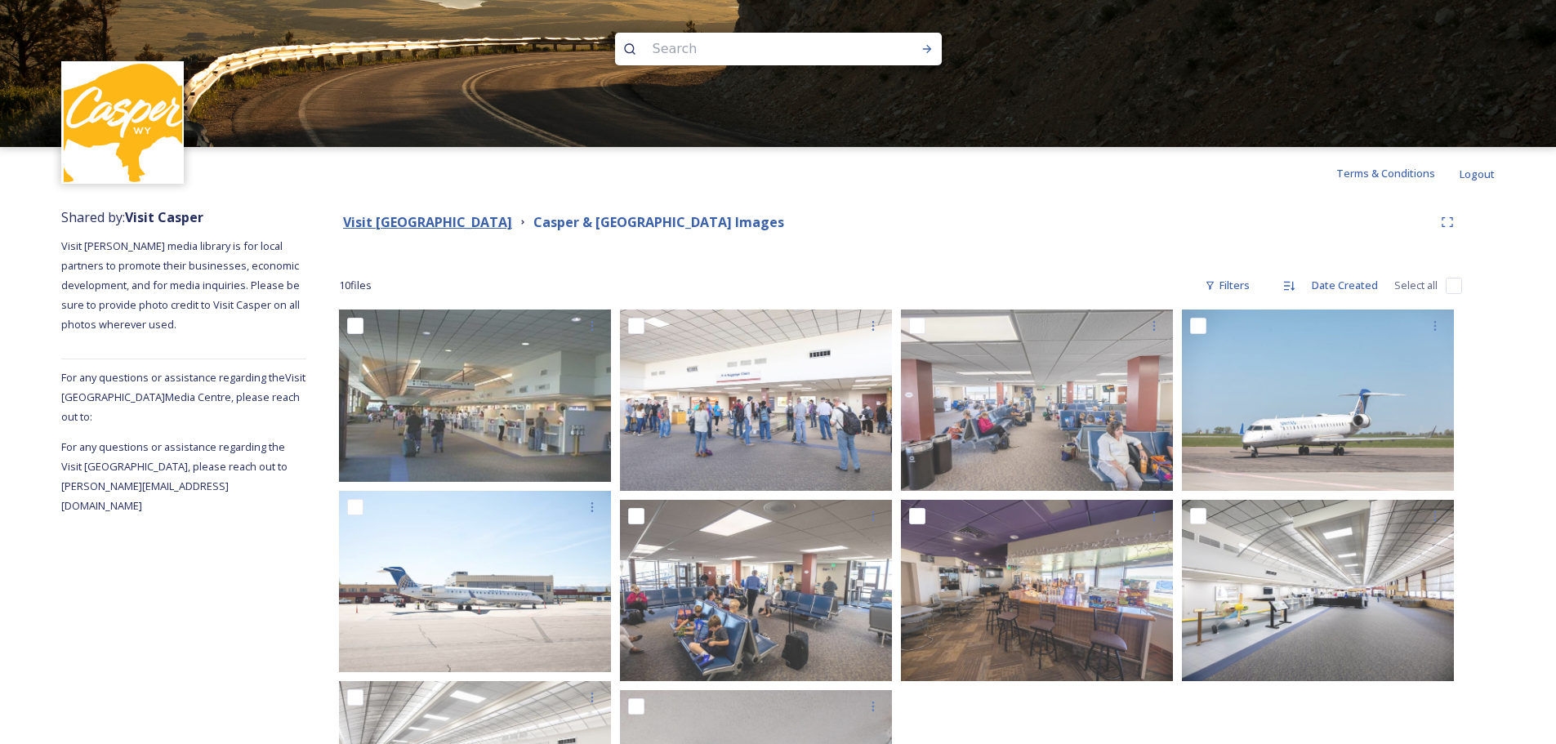
click at [463, 216] on strong "Visit [GEOGRAPHIC_DATA]" at bounding box center [427, 222] width 169 height 18
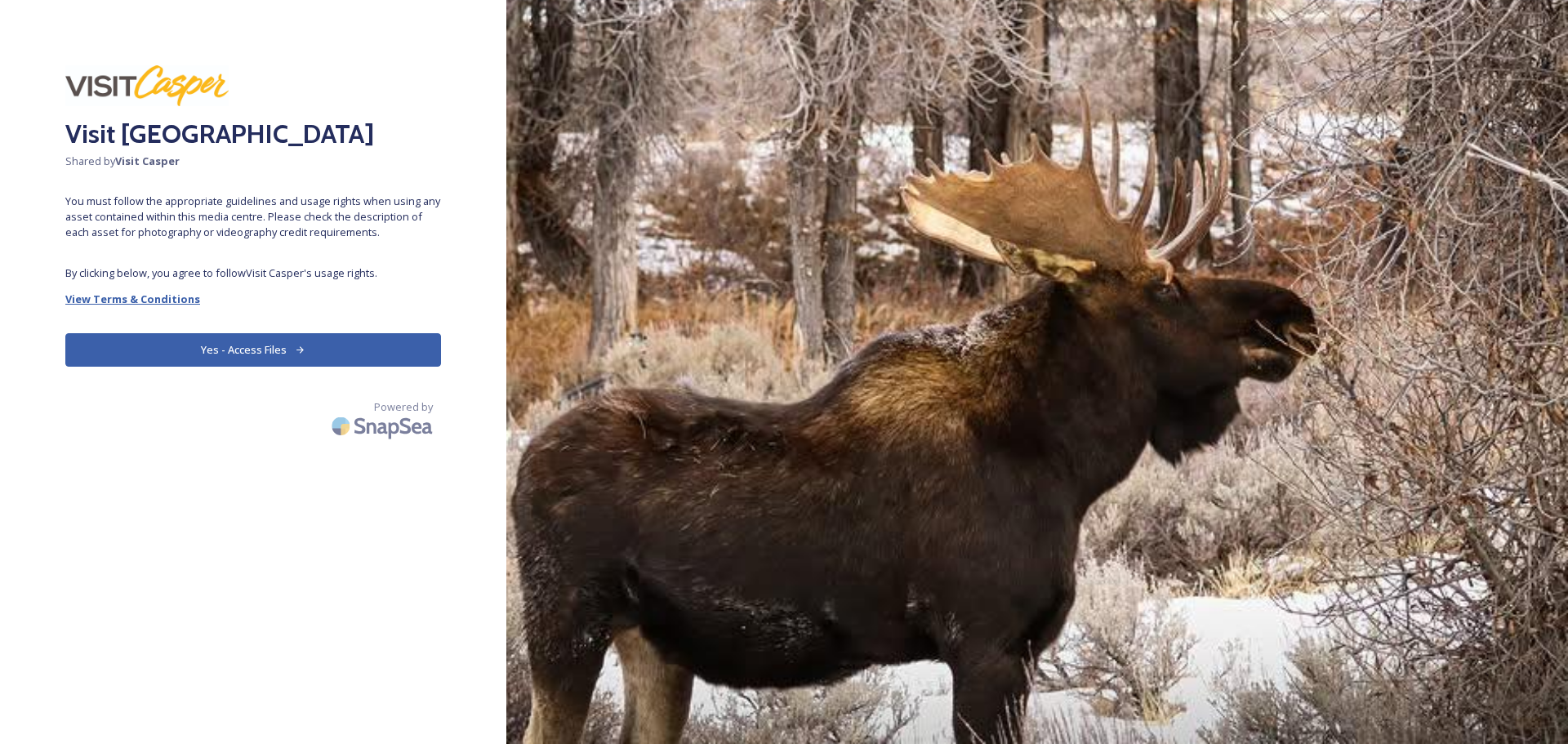
click at [185, 312] on div "Visit Casper Media Center Shared by Visit Casper You must follow the appropriat…" at bounding box center [253, 371] width 506 height 613
click at [184, 304] on strong "View Terms & Conditions" at bounding box center [132, 299] width 135 height 15
click at [322, 343] on button "Yes - Access Files" at bounding box center [253, 349] width 376 height 33
click at [357, 346] on button "Yes - Access Files" at bounding box center [253, 349] width 376 height 33
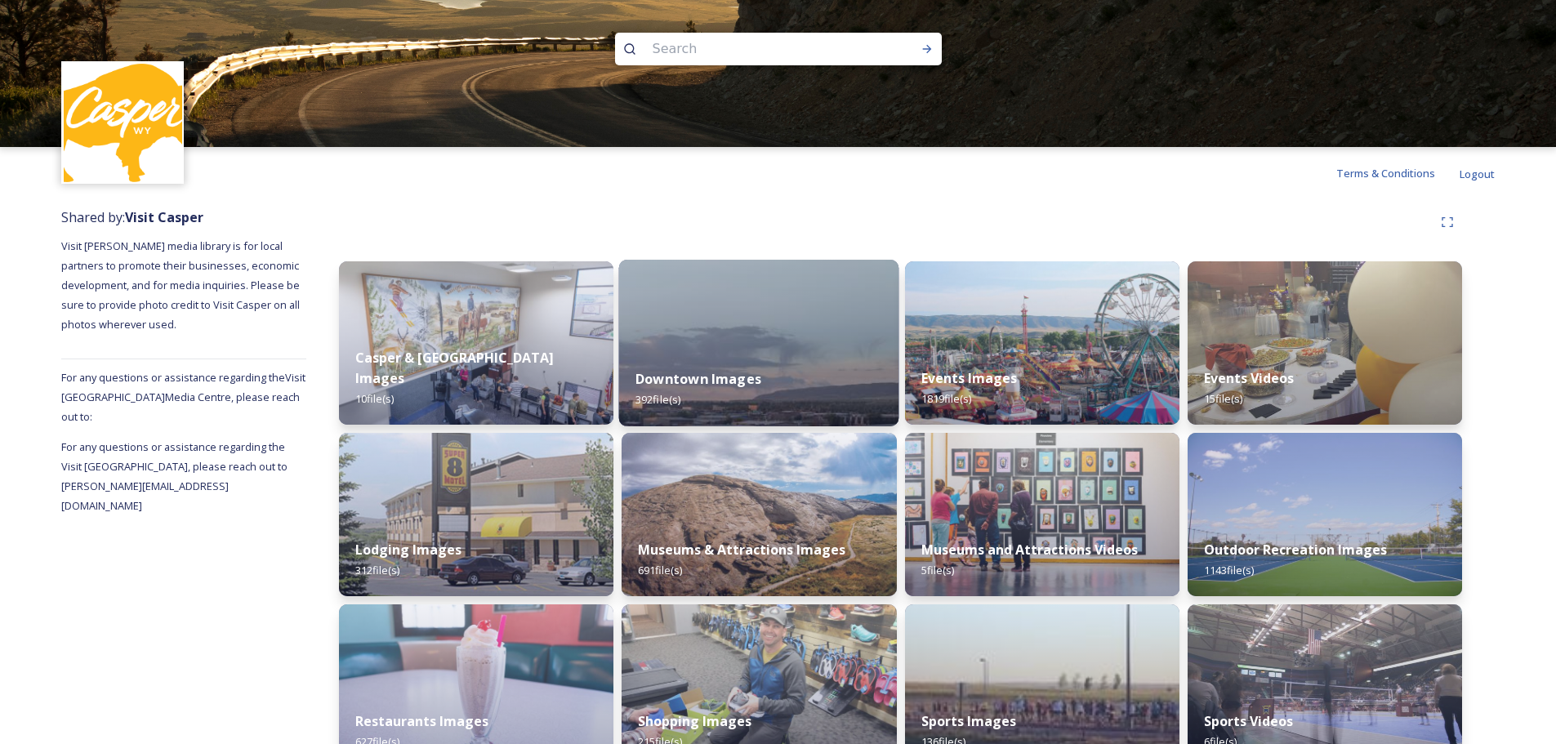
click at [723, 340] on img at bounding box center [759, 343] width 280 height 167
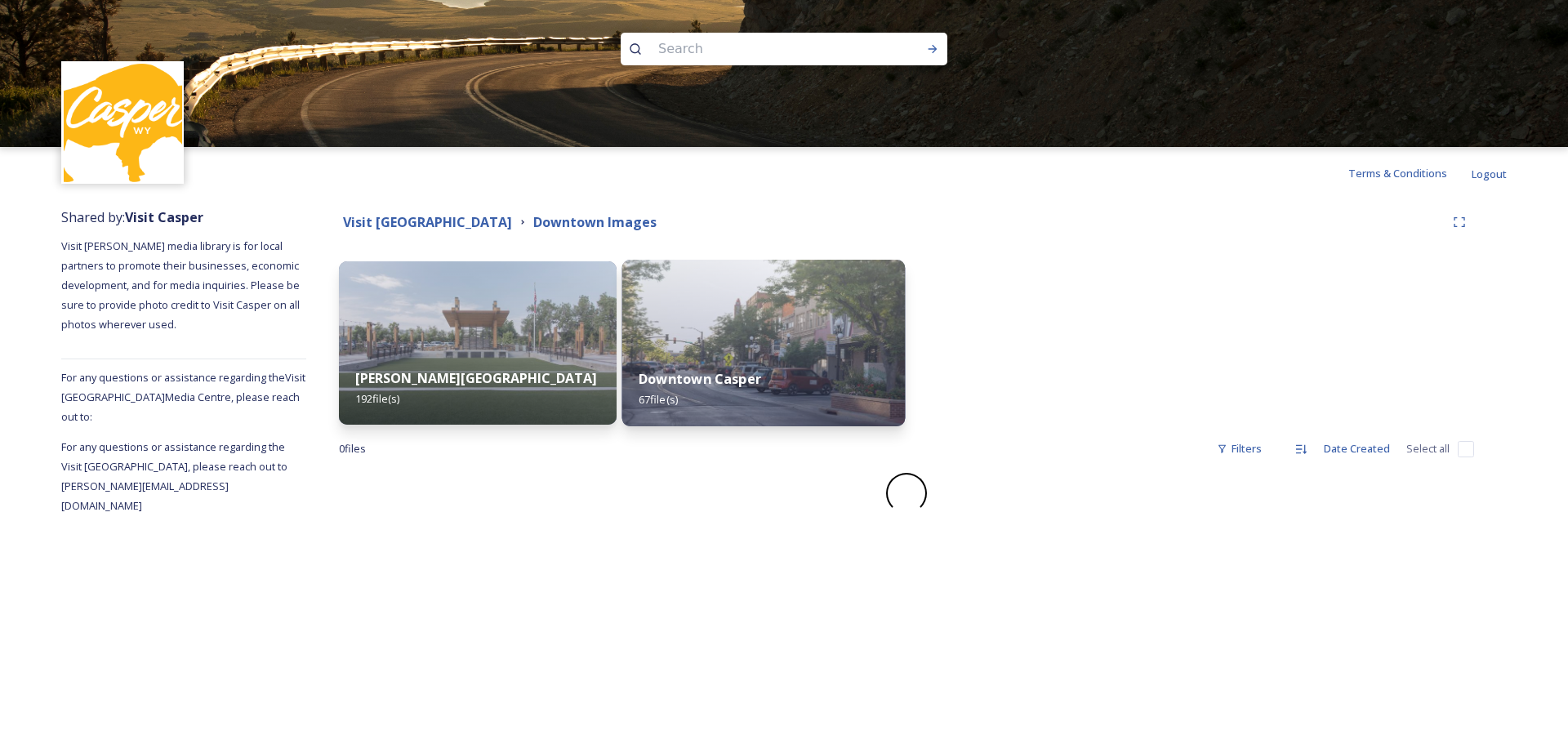
click at [717, 341] on img at bounding box center [763, 343] width 283 height 167
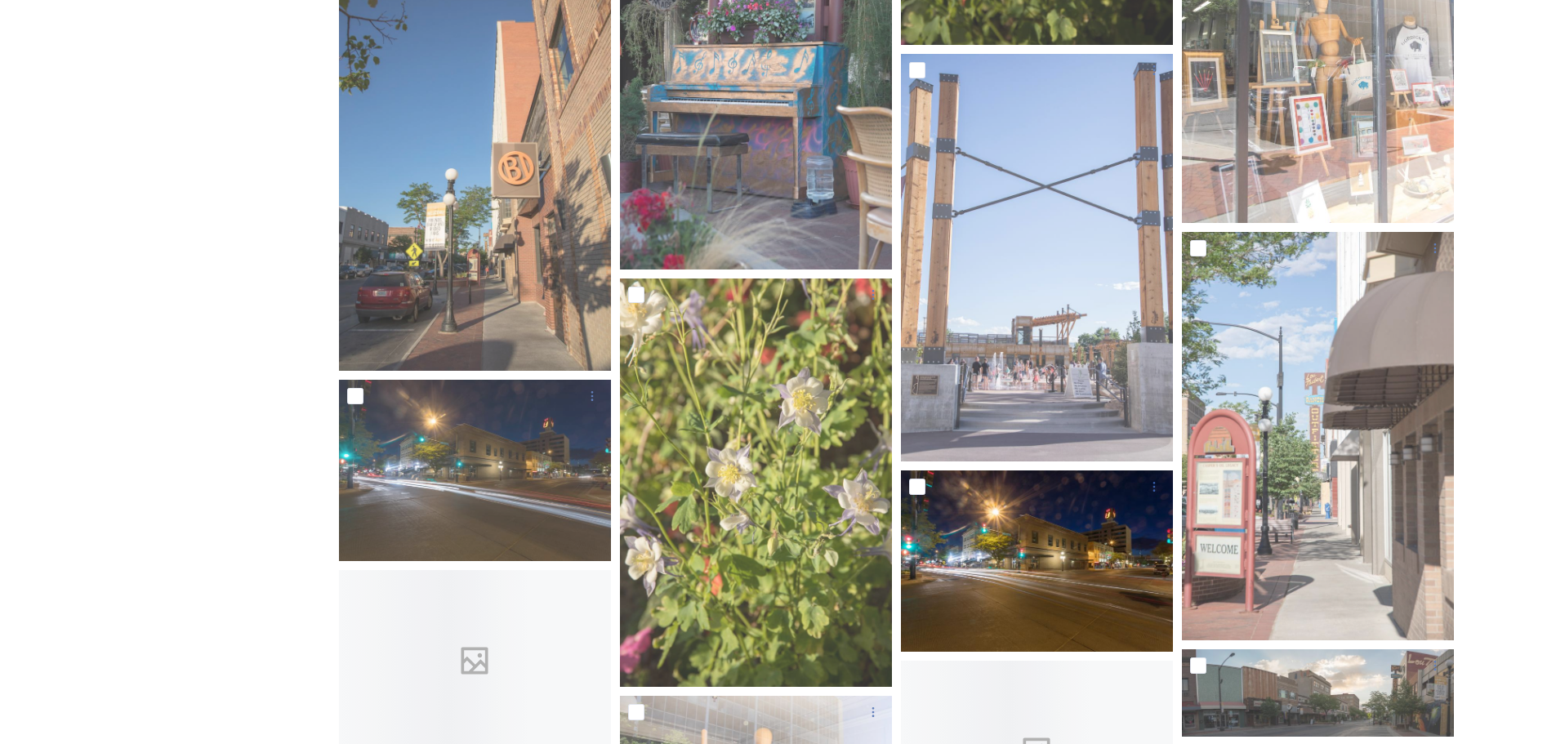
scroll to position [2287, 0]
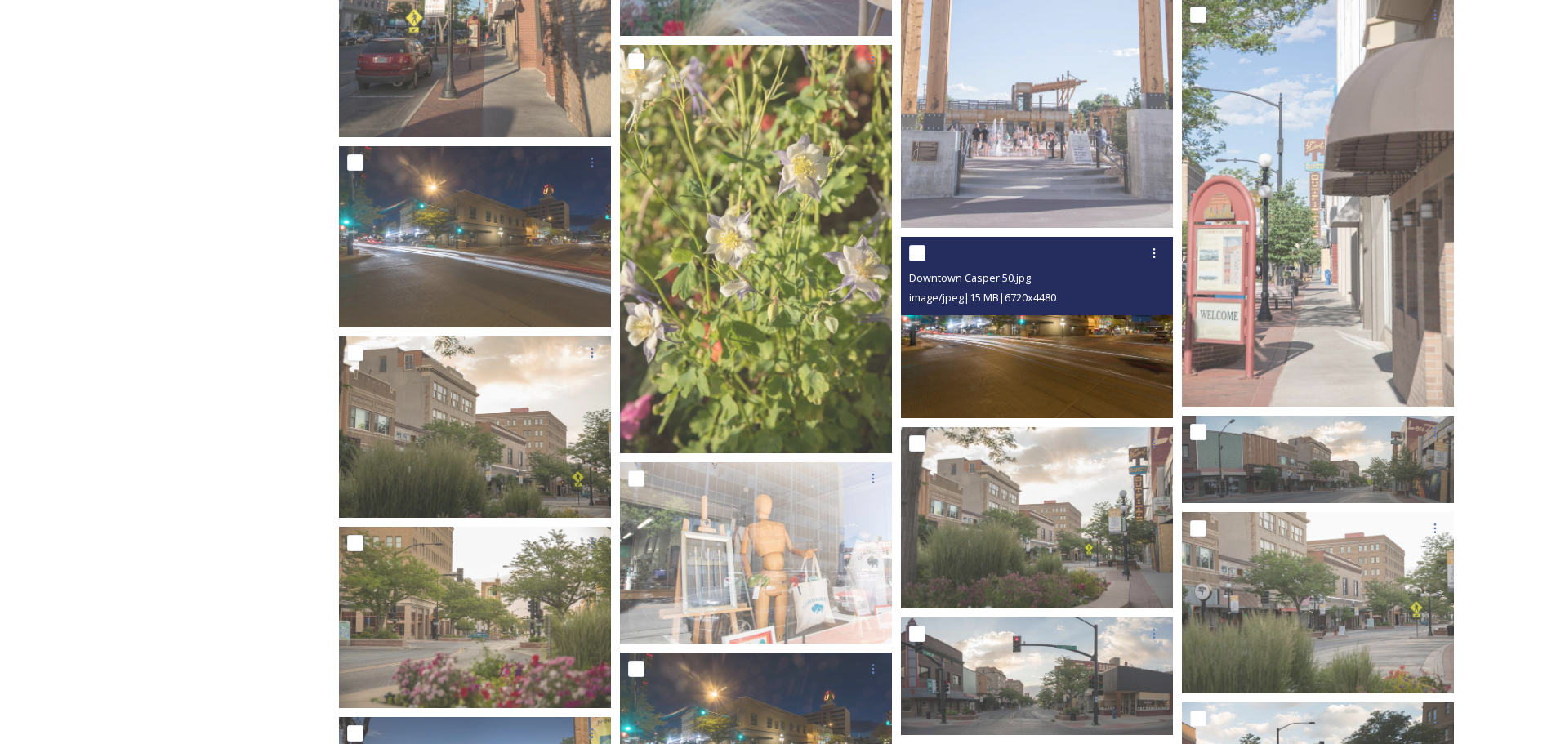
click at [915, 256] on input "checkbox" at bounding box center [917, 253] width 16 height 16
checkbox input "true"
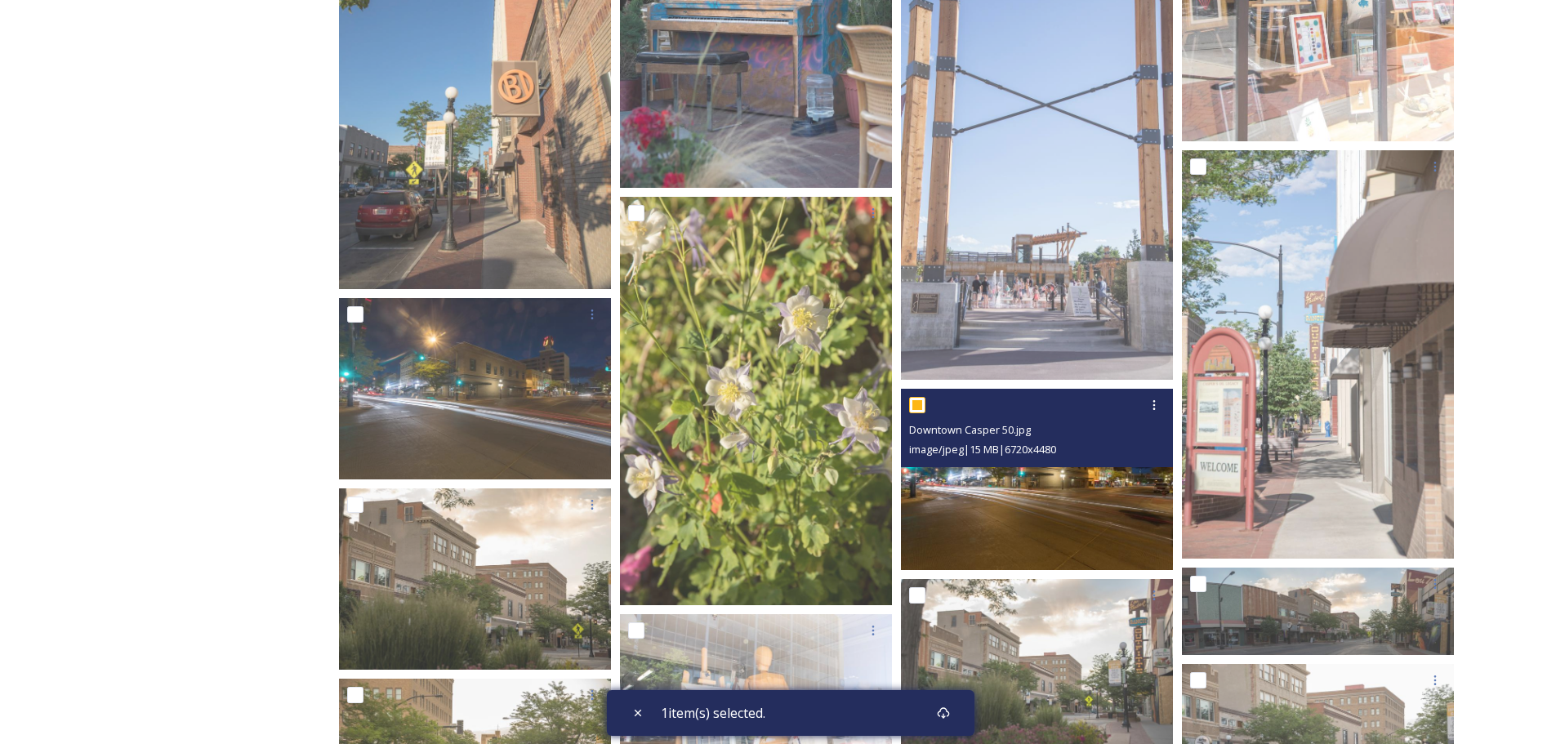
scroll to position [1960, 0]
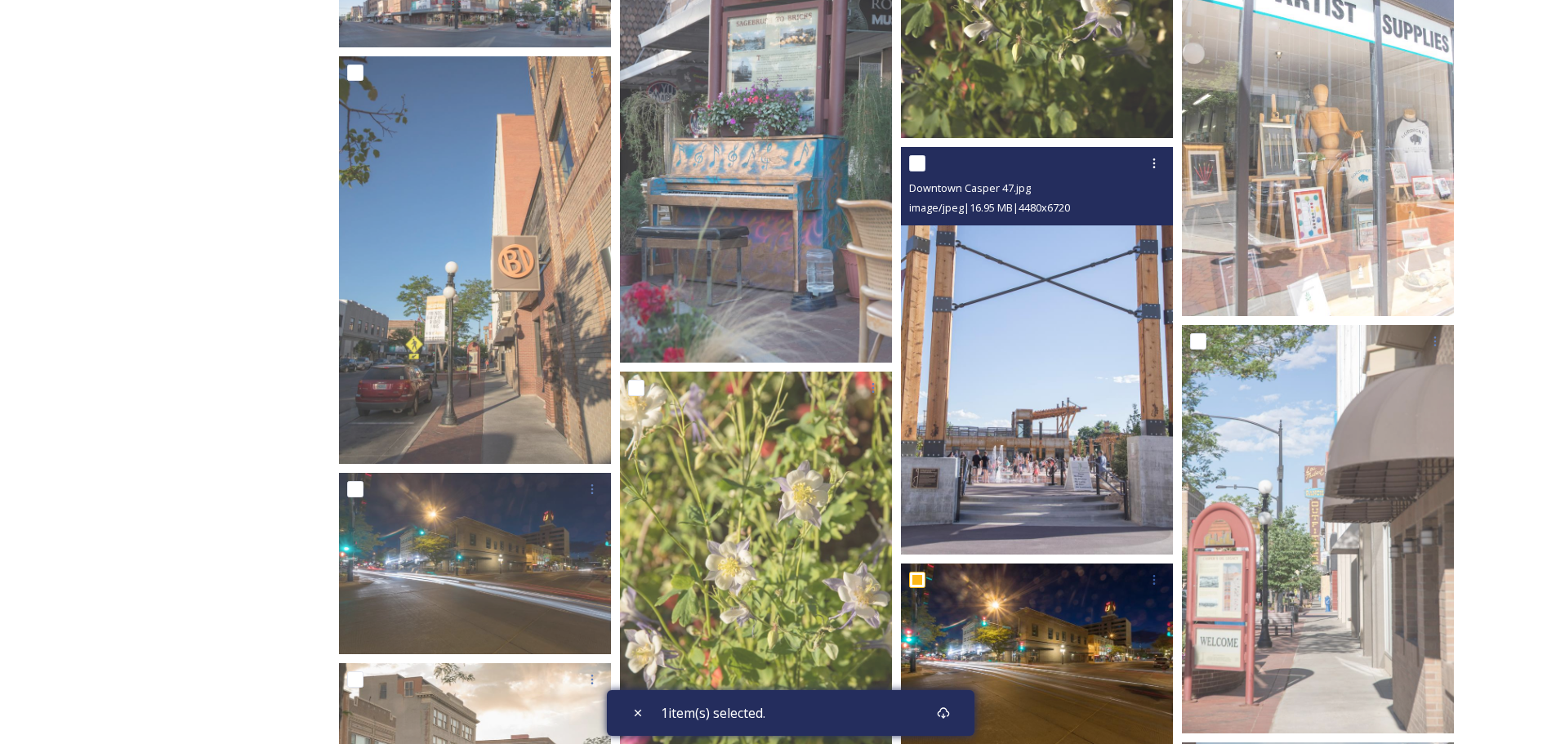
click at [916, 159] on input "checkbox" at bounding box center [917, 163] width 16 height 16
checkbox input "true"
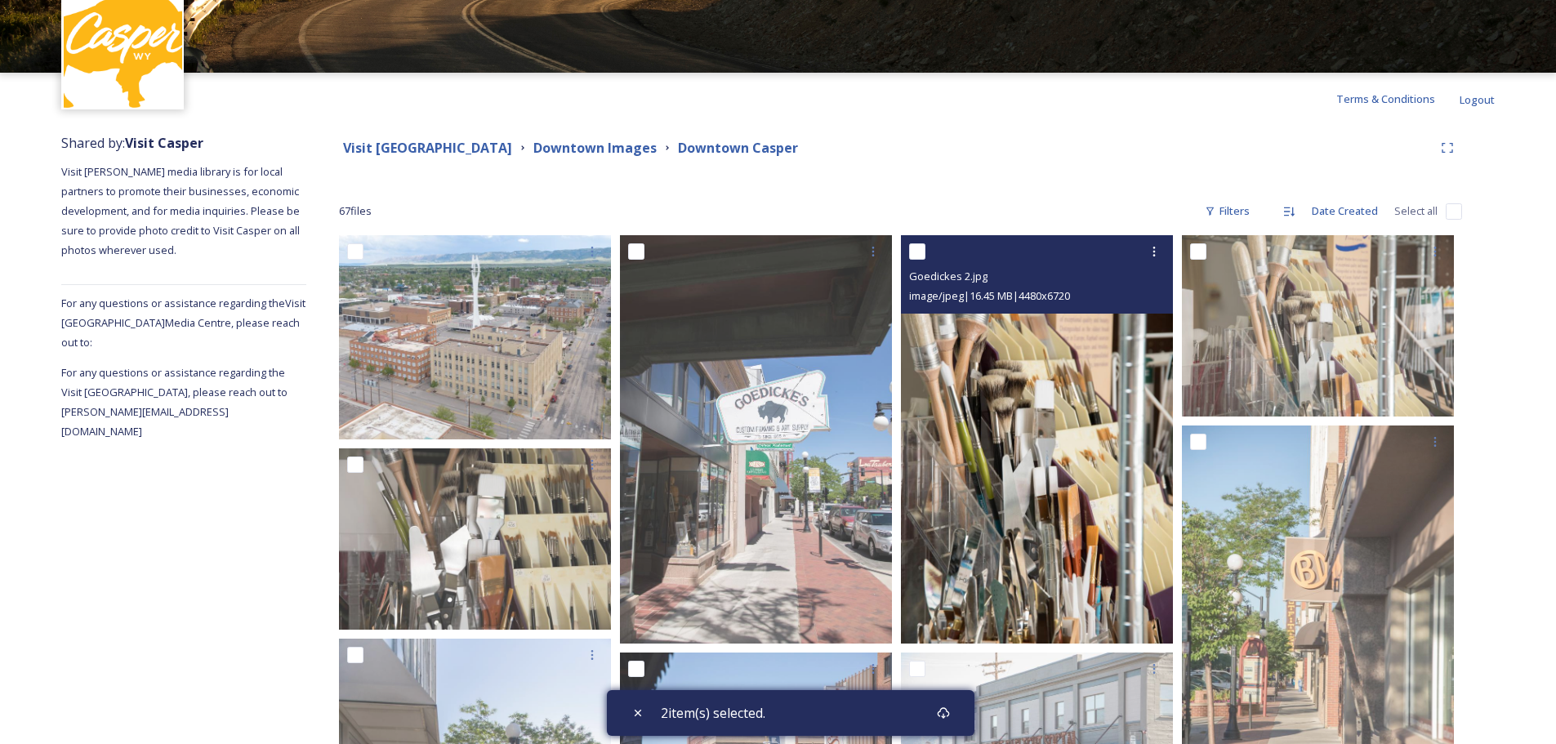
scroll to position [0, 0]
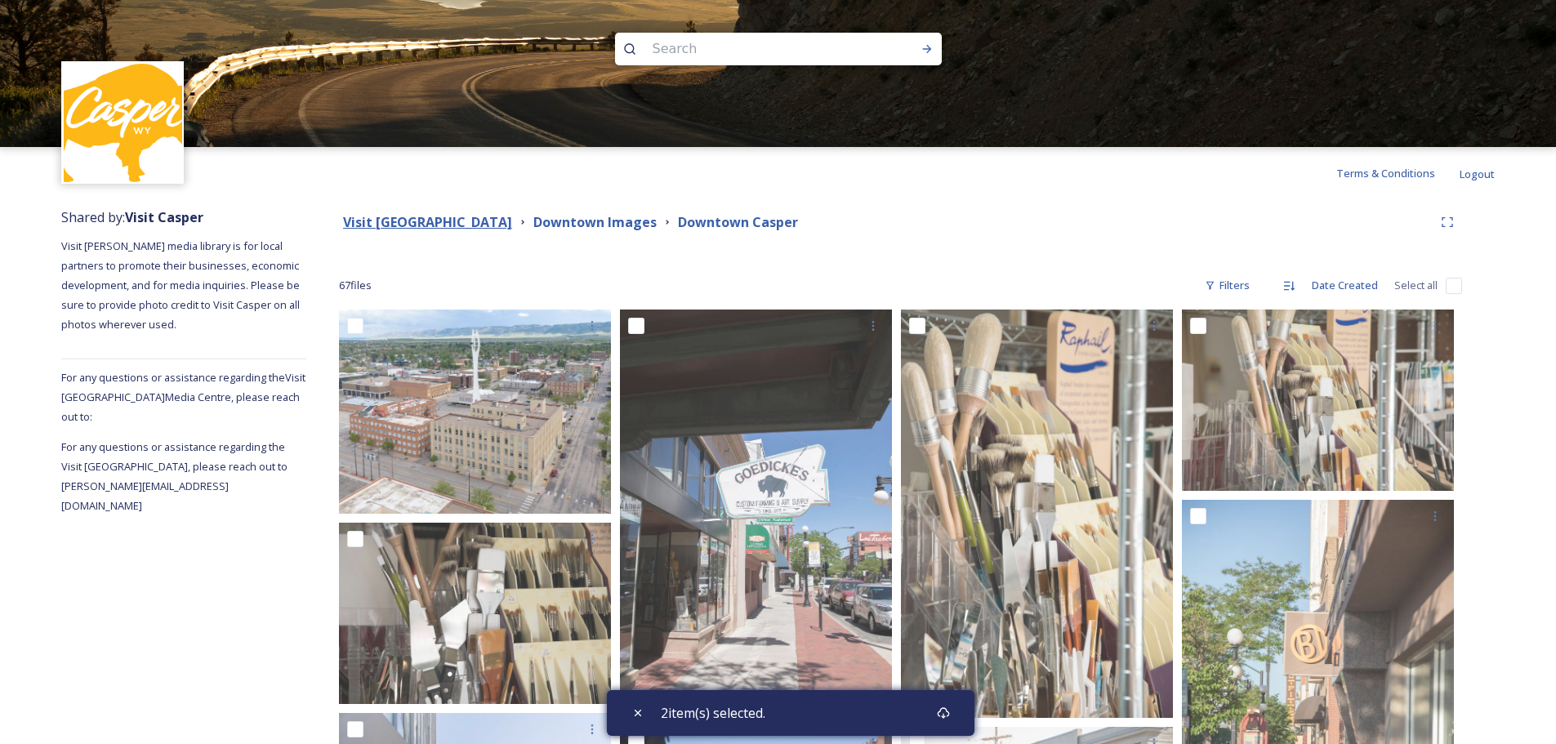
click at [473, 222] on strong "Visit [GEOGRAPHIC_DATA]" at bounding box center [427, 222] width 169 height 18
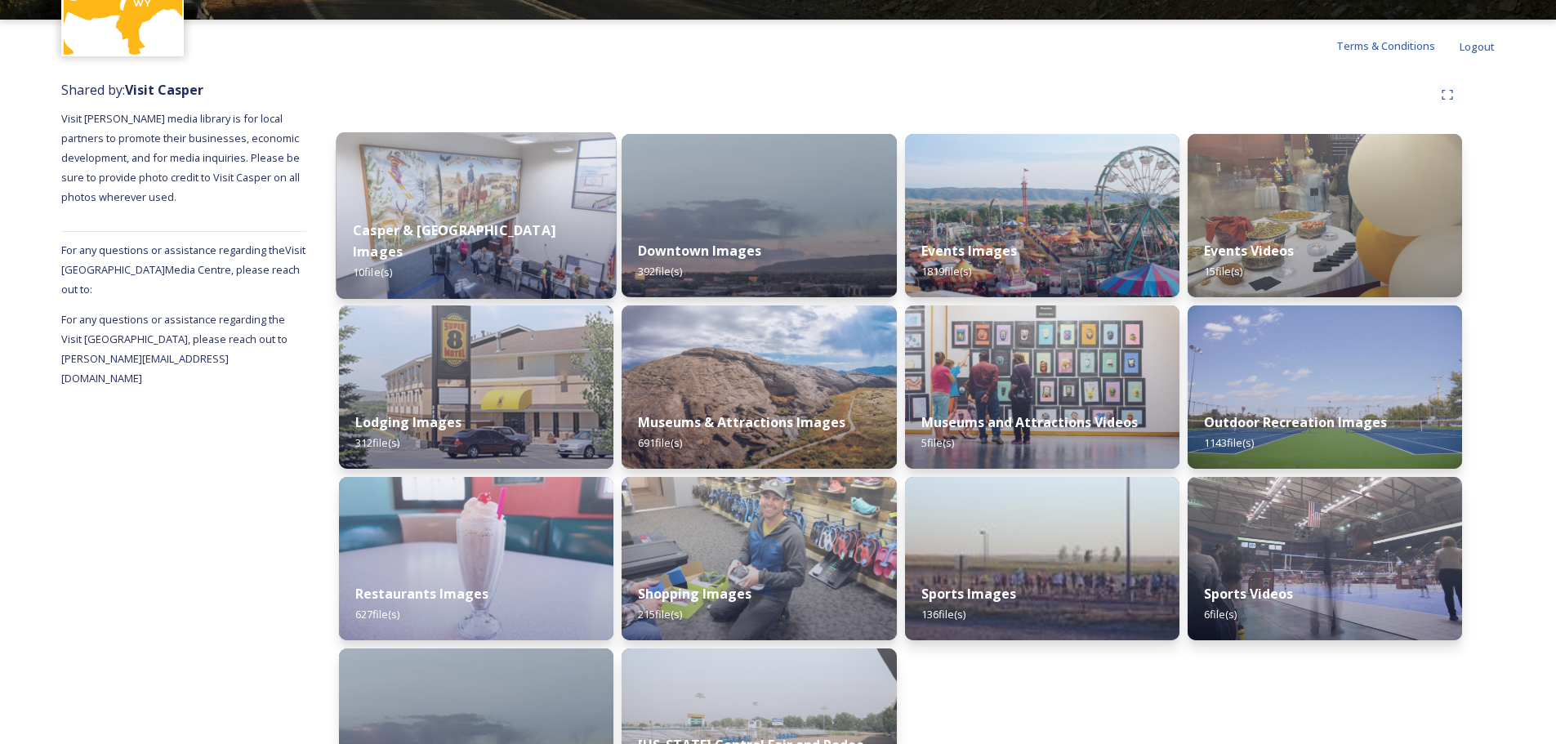
scroll to position [212, 0]
